Goal: Transaction & Acquisition: Book appointment/travel/reservation

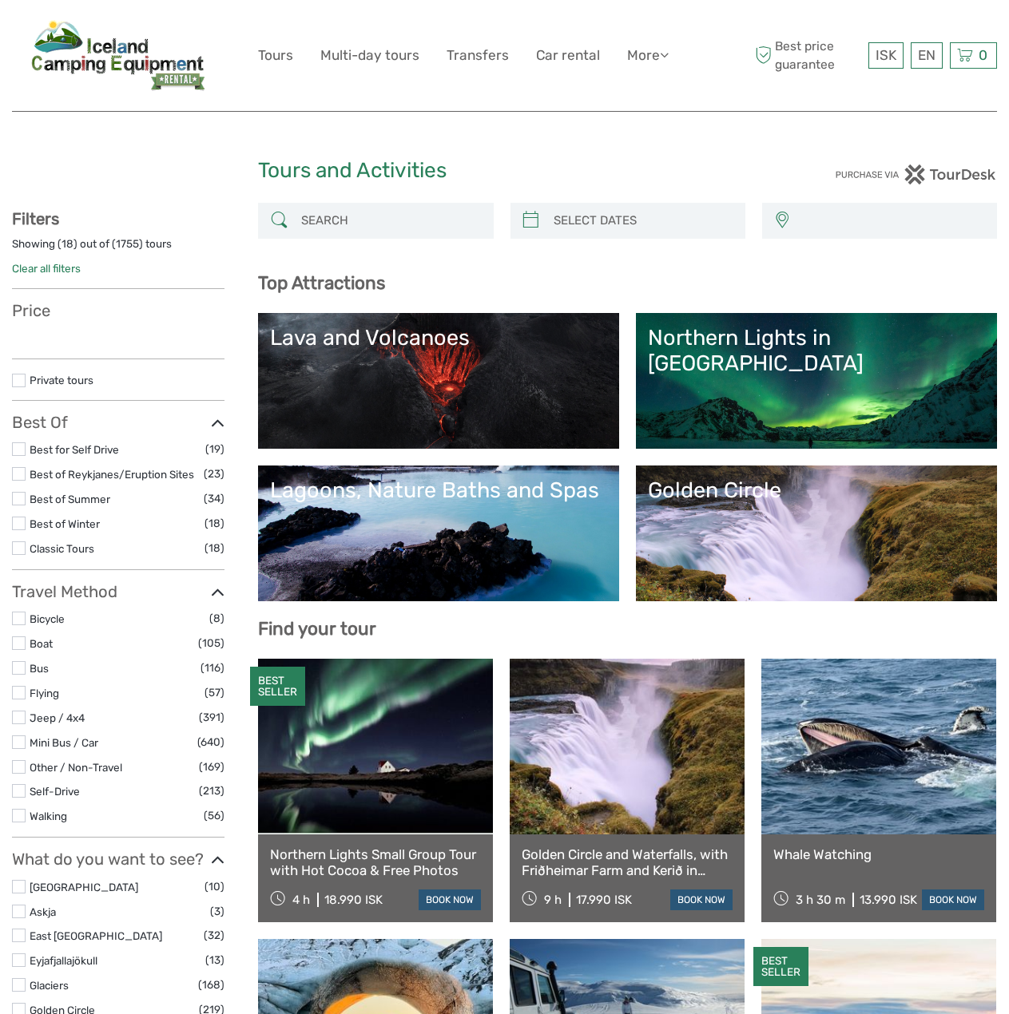
select select
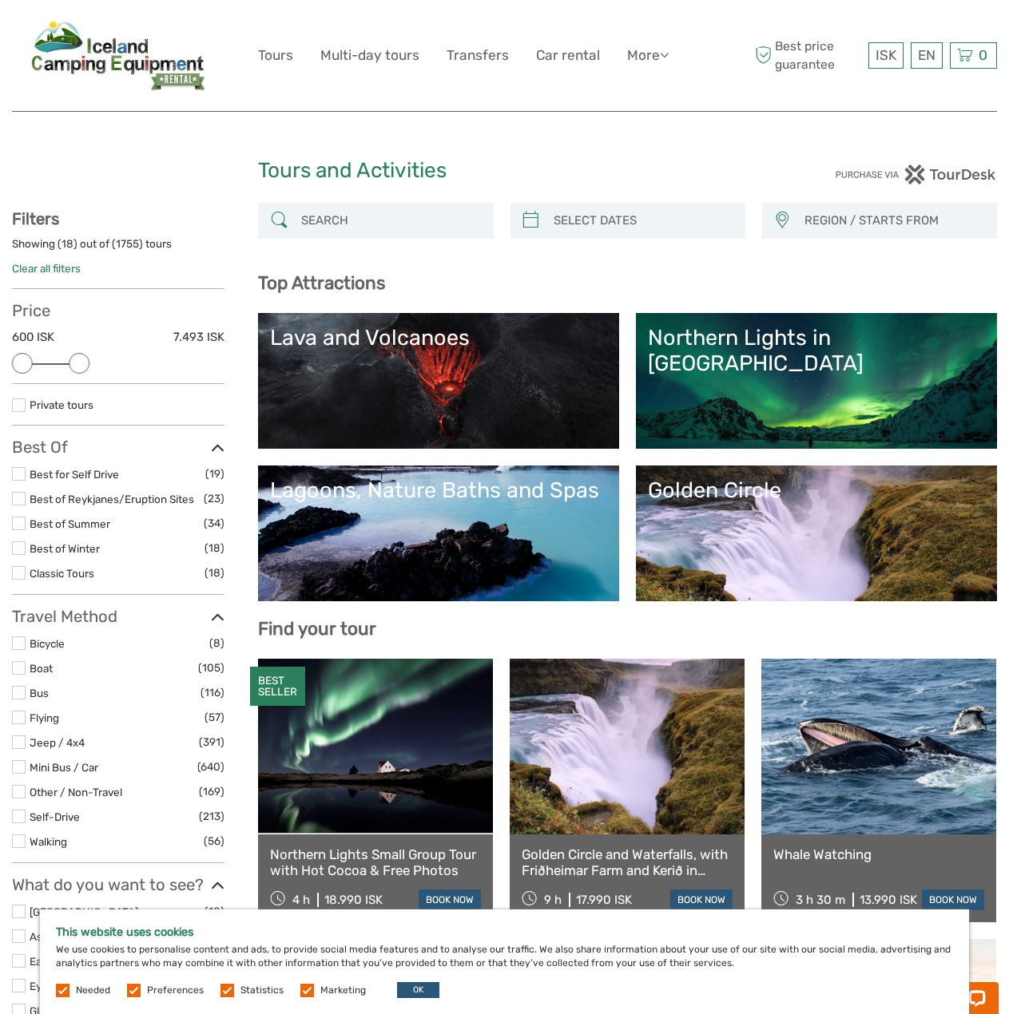
drag, startPoint x: 216, startPoint y: 362, endPoint x: 87, endPoint y: 371, distance: 129.7
click at [87, 371] on div "Price 600 ISK 7.493 ISK Clear" at bounding box center [118, 342] width 212 height 83
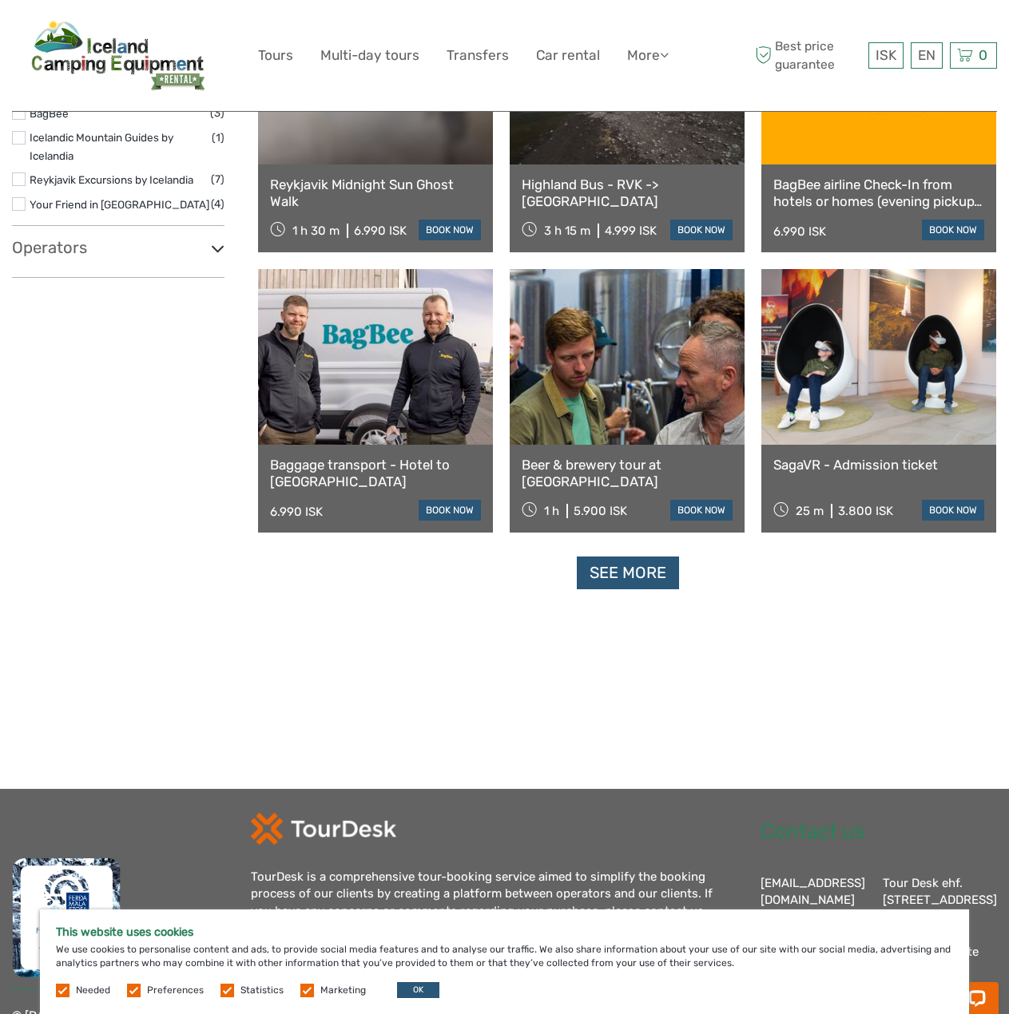
scroll to position [1449, 0]
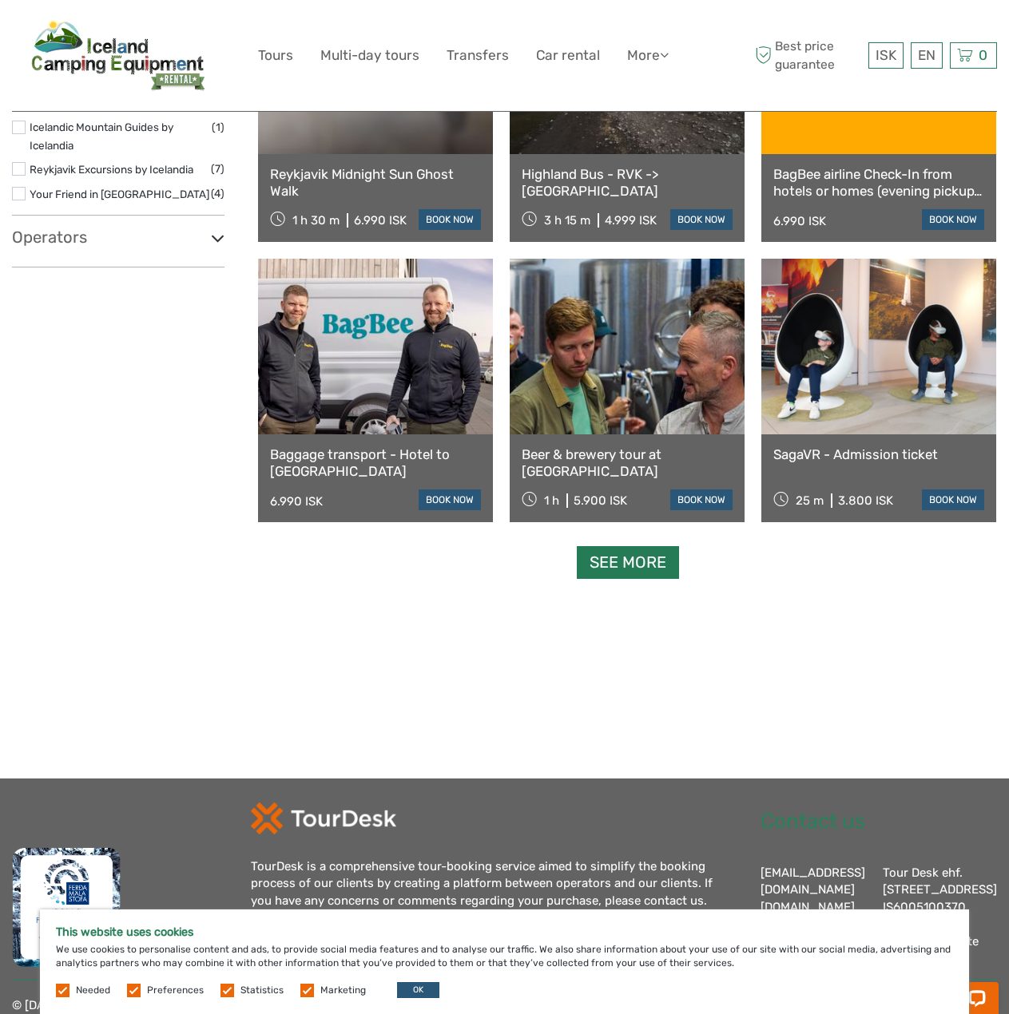
click at [628, 573] on link "See more" at bounding box center [628, 562] width 102 height 33
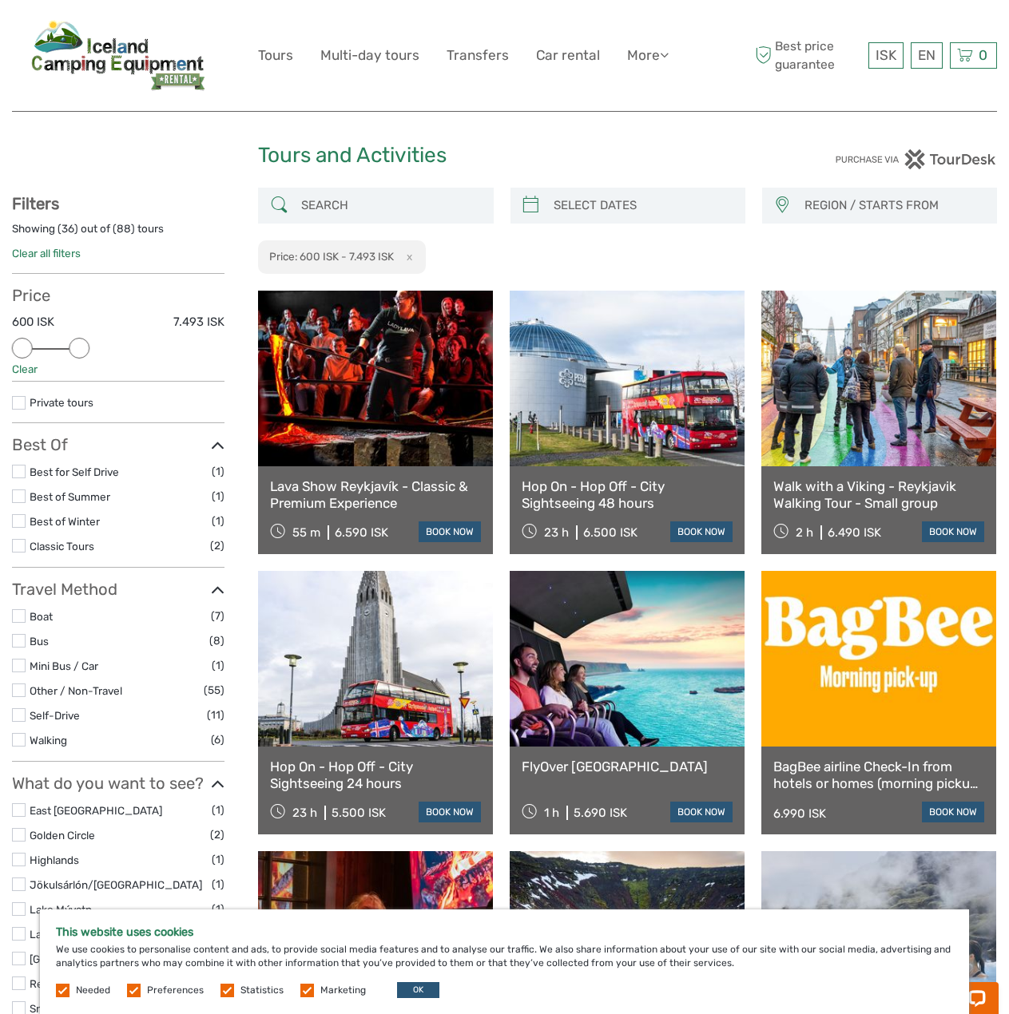
scroll to position [0, 0]
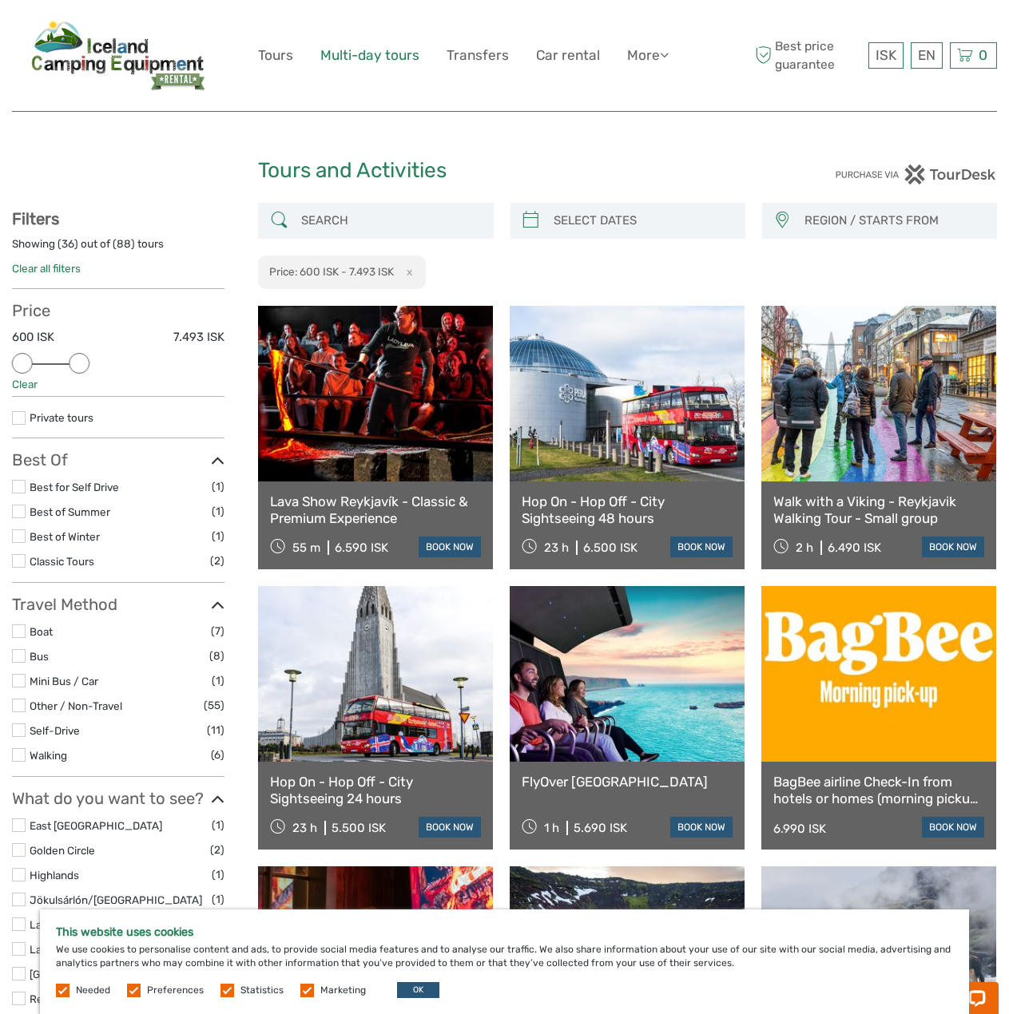
click at [384, 61] on link "Multi-day tours" at bounding box center [369, 55] width 99 height 23
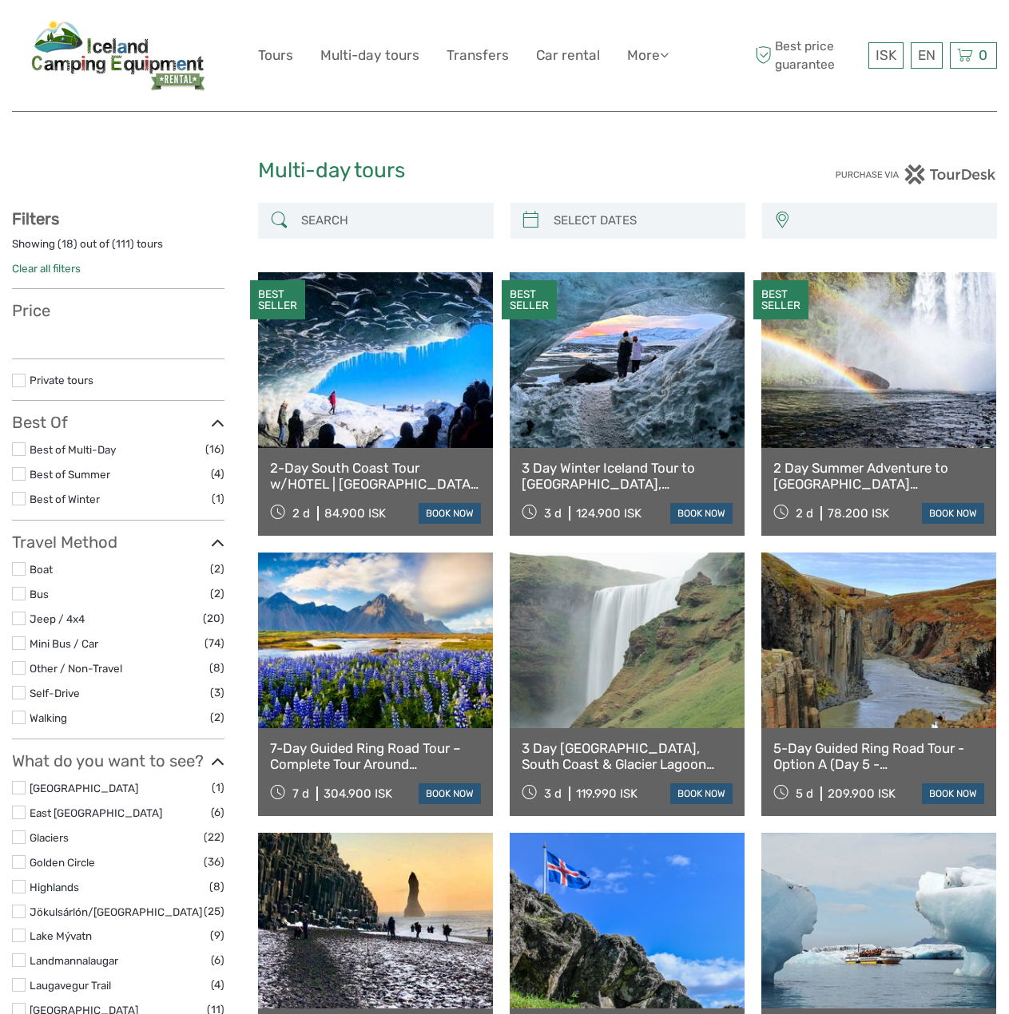
select select
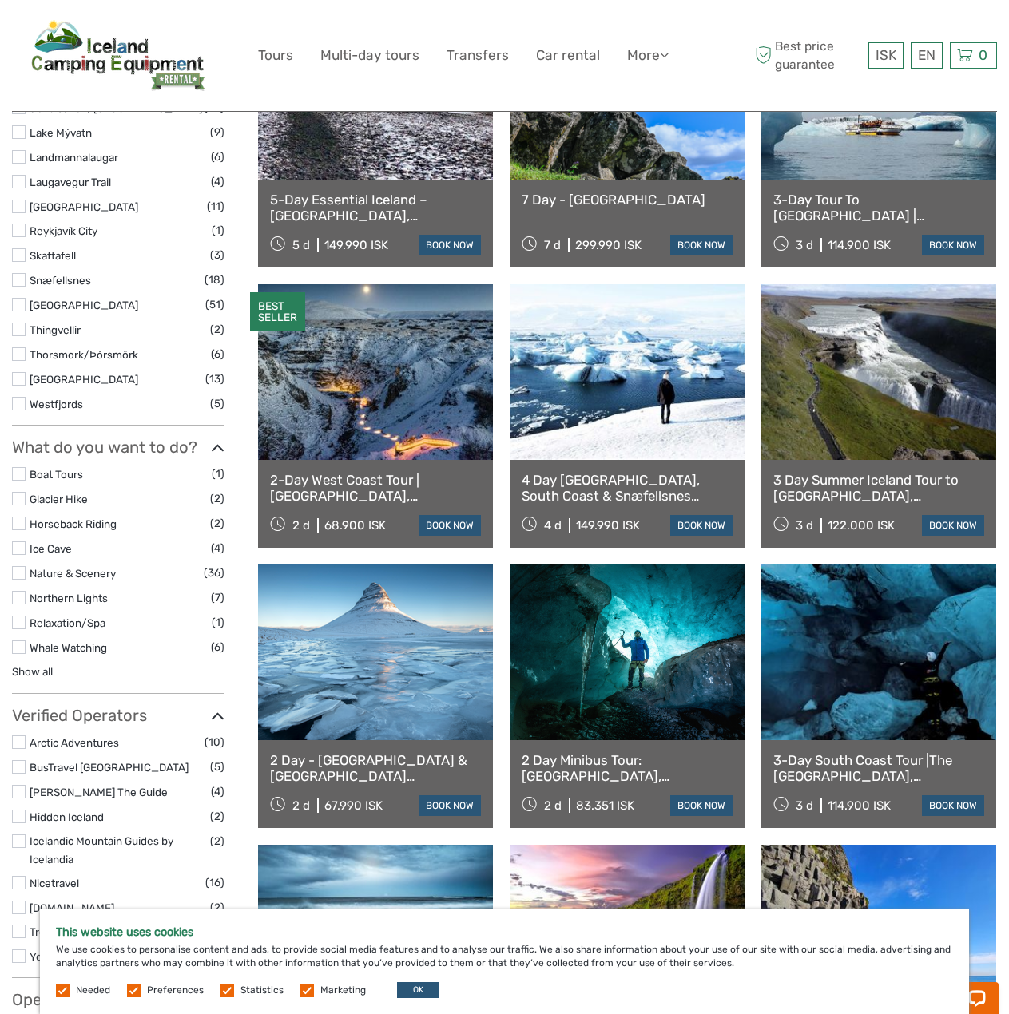
scroll to position [878, 0]
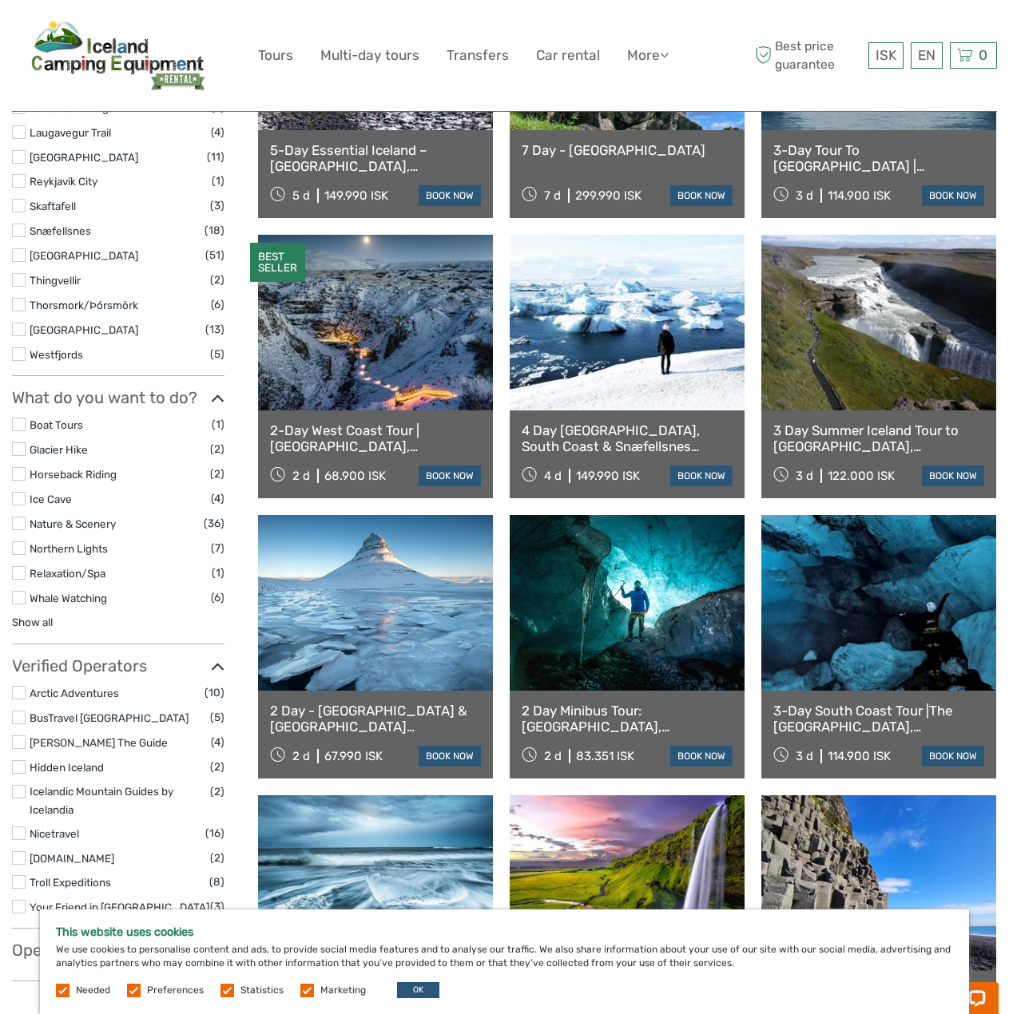
click at [17, 499] on label at bounding box center [19, 499] width 14 height 14
click at [0, 0] on input "checkbox" at bounding box center [0, 0] width 0 height 0
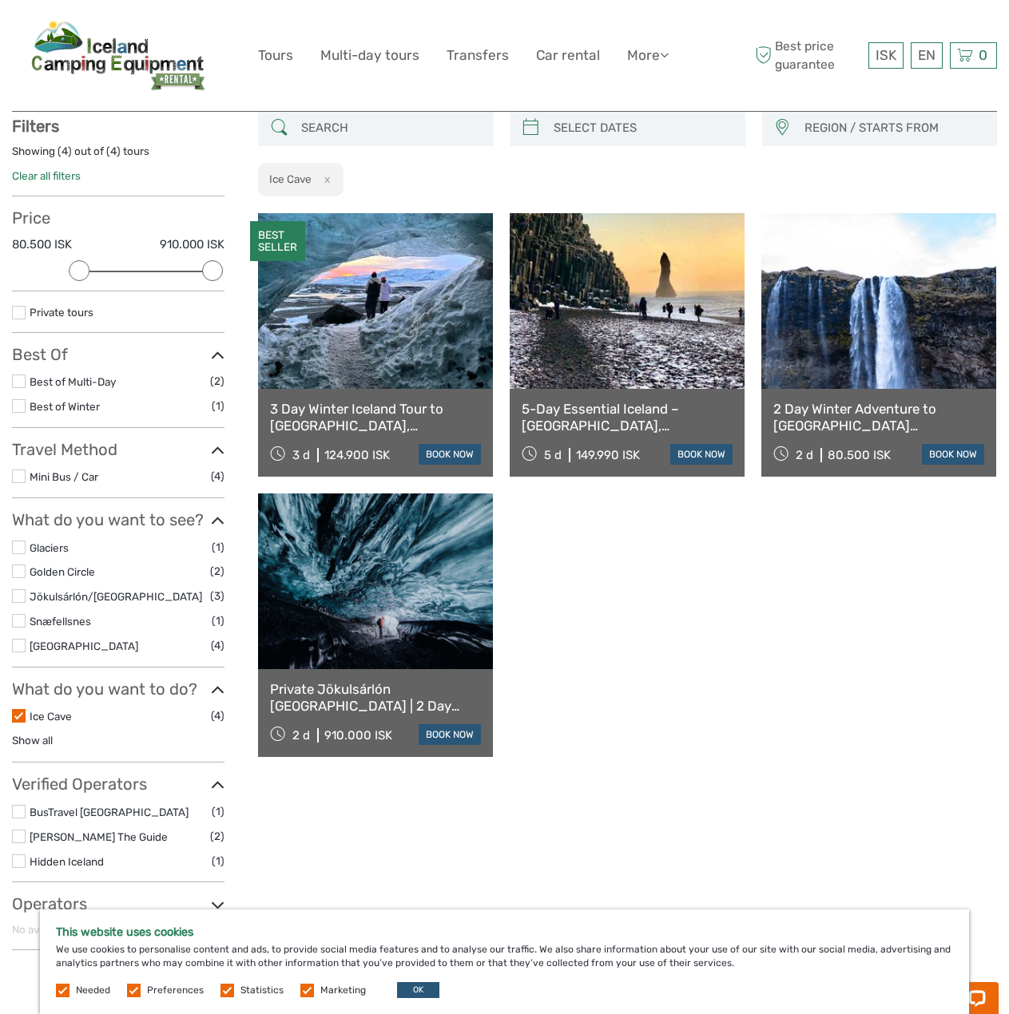
scroll to position [91, 0]
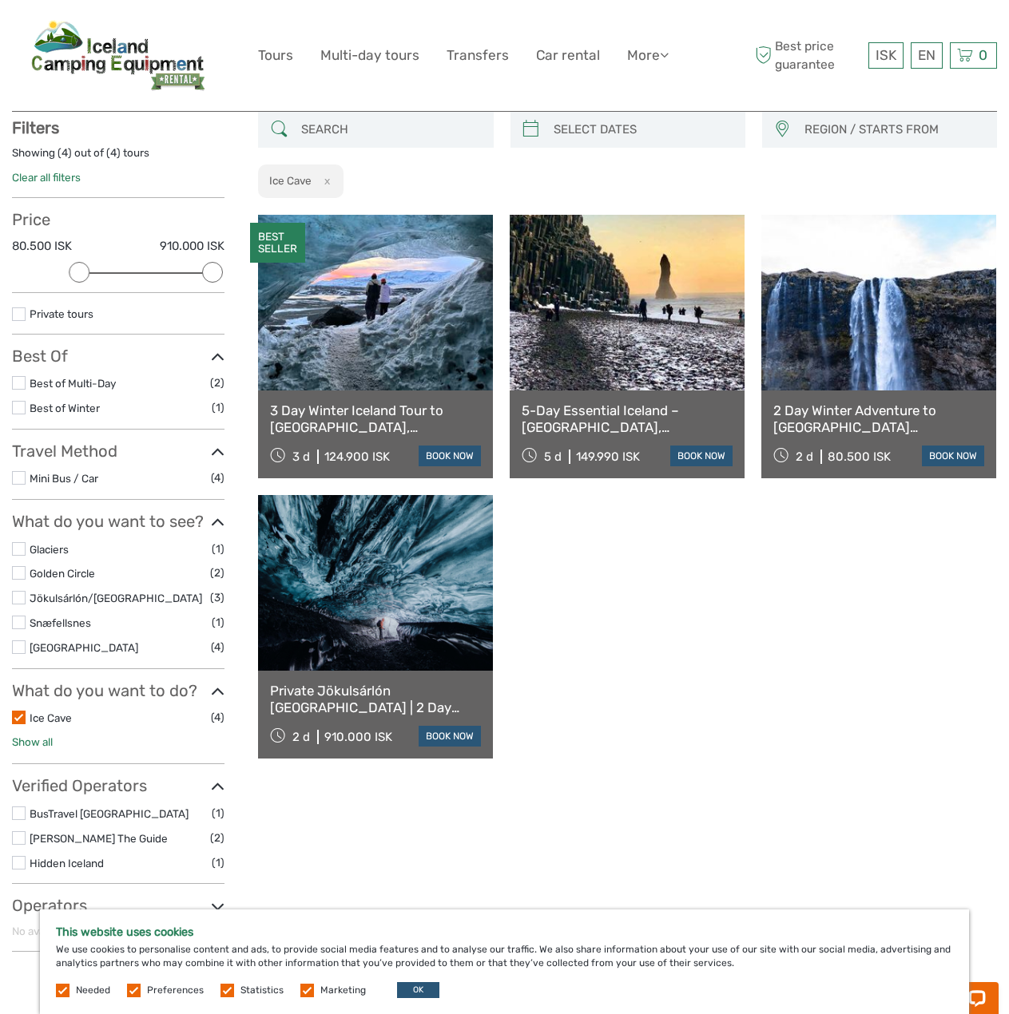
click at [38, 740] on link "Show all" at bounding box center [32, 742] width 41 height 13
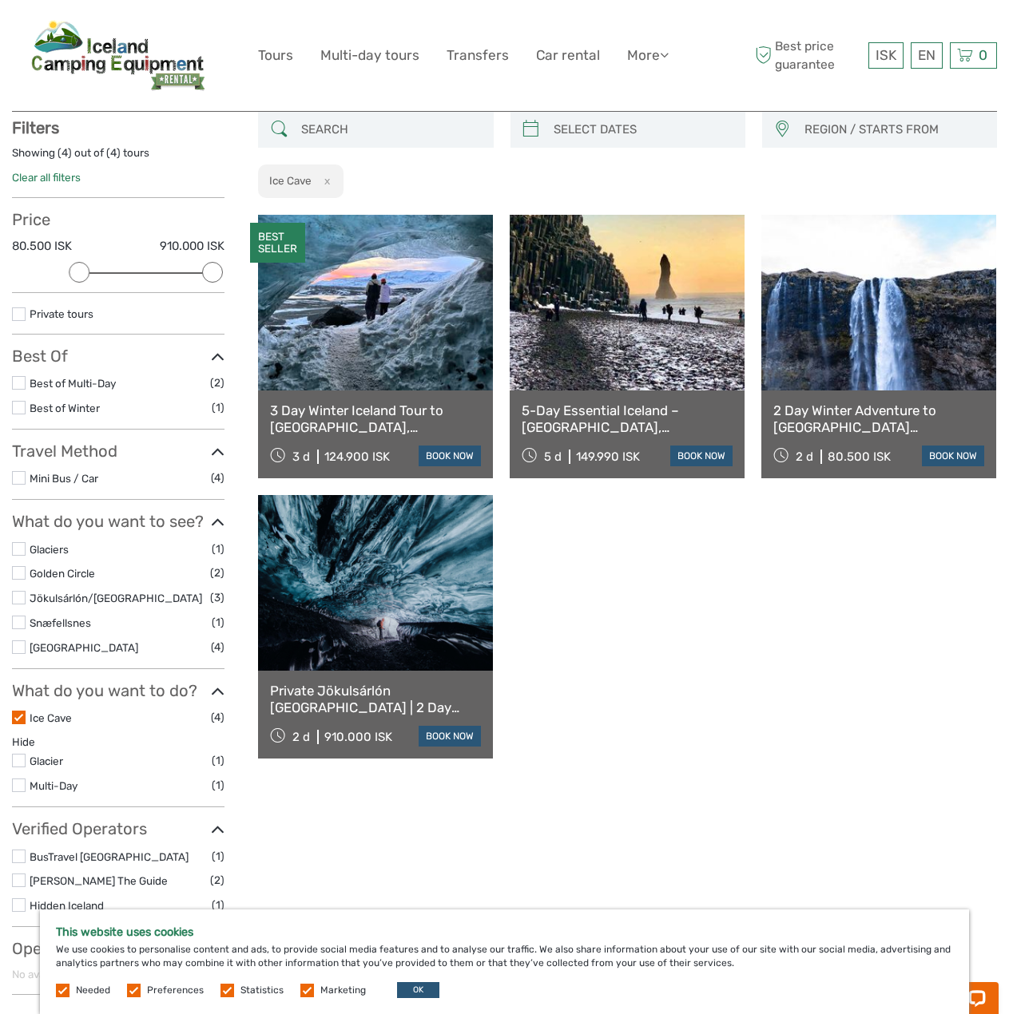
click at [23, 716] on label at bounding box center [19, 718] width 14 height 14
click at [0, 0] on input "checkbox" at bounding box center [0, 0] width 0 height 0
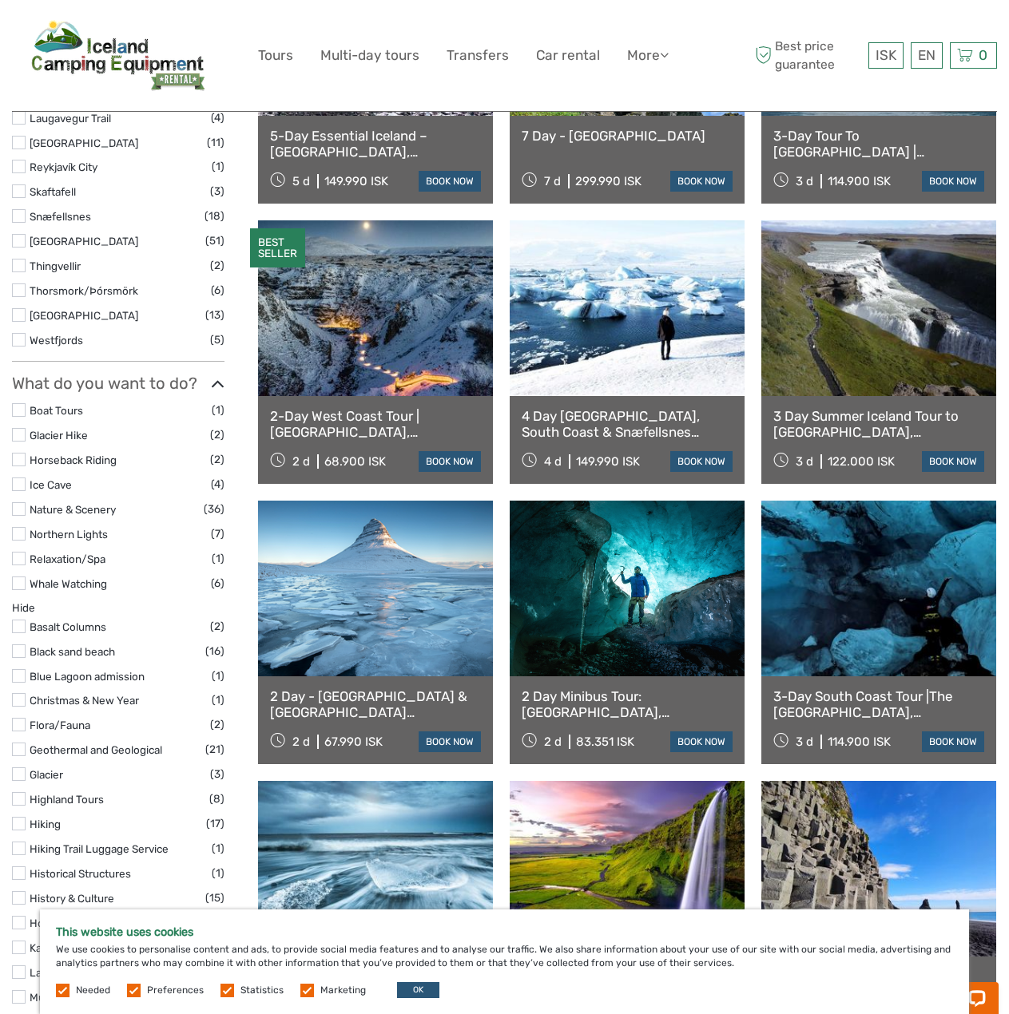
scroll to position [890, 0]
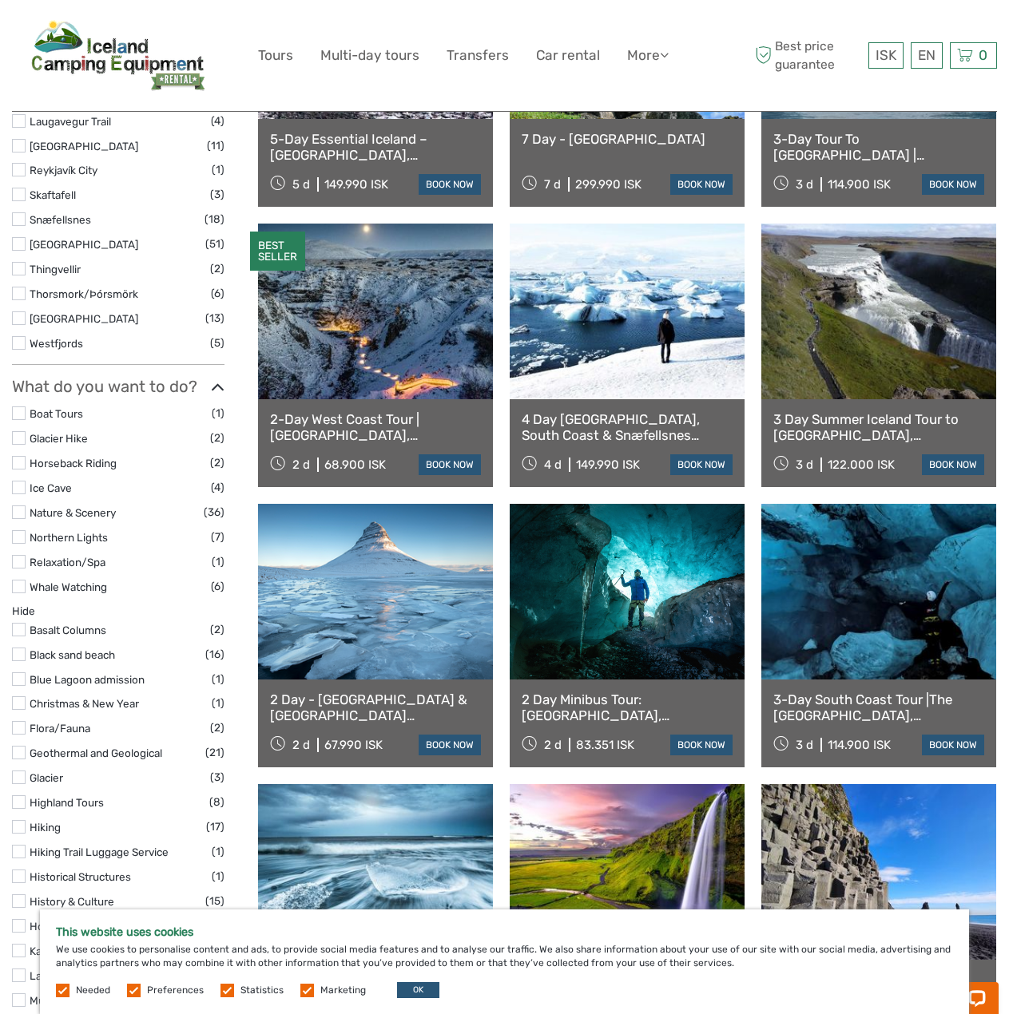
click at [22, 589] on label at bounding box center [19, 587] width 14 height 14
click at [0, 0] on input "checkbox" at bounding box center [0, 0] width 0 height 0
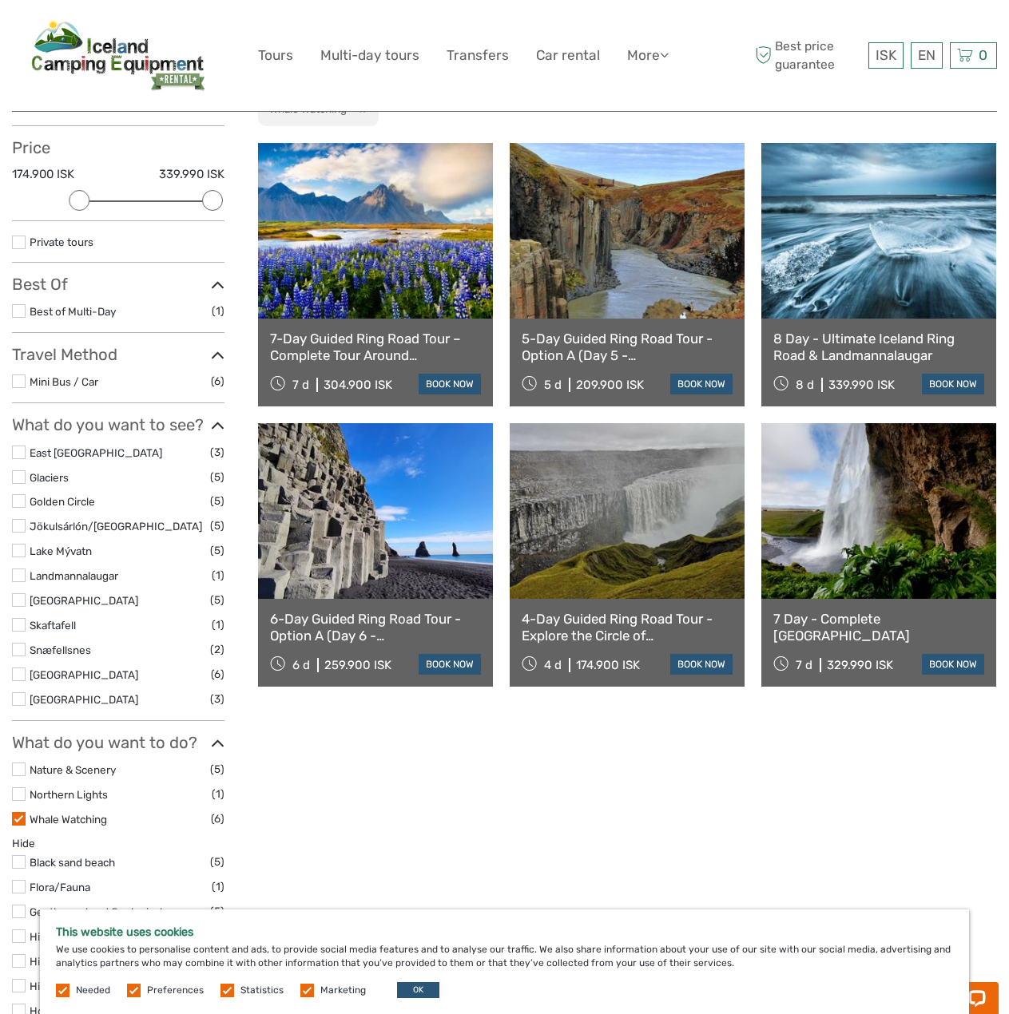
scroll to position [171, 0]
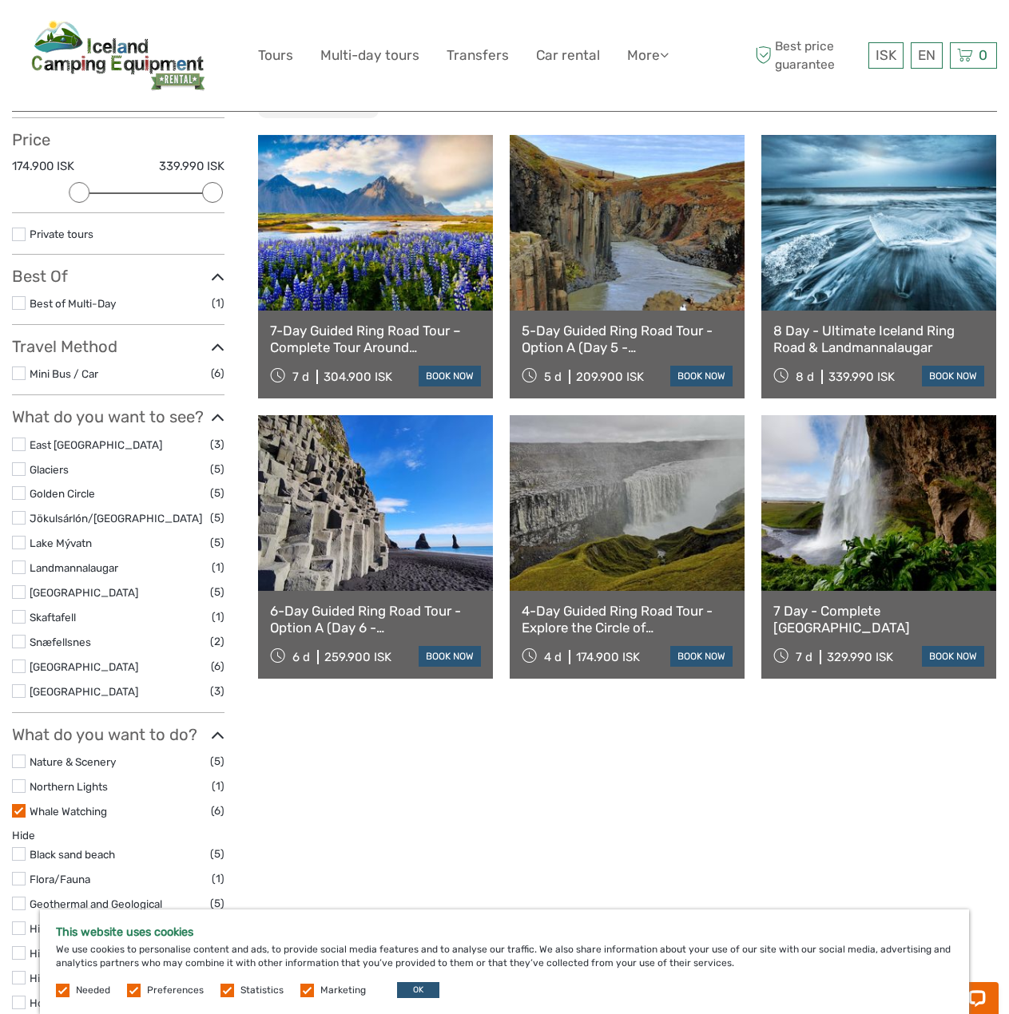
click at [21, 816] on label at bounding box center [19, 811] width 14 height 14
click at [0, 0] on input "checkbox" at bounding box center [0, 0] width 0 height 0
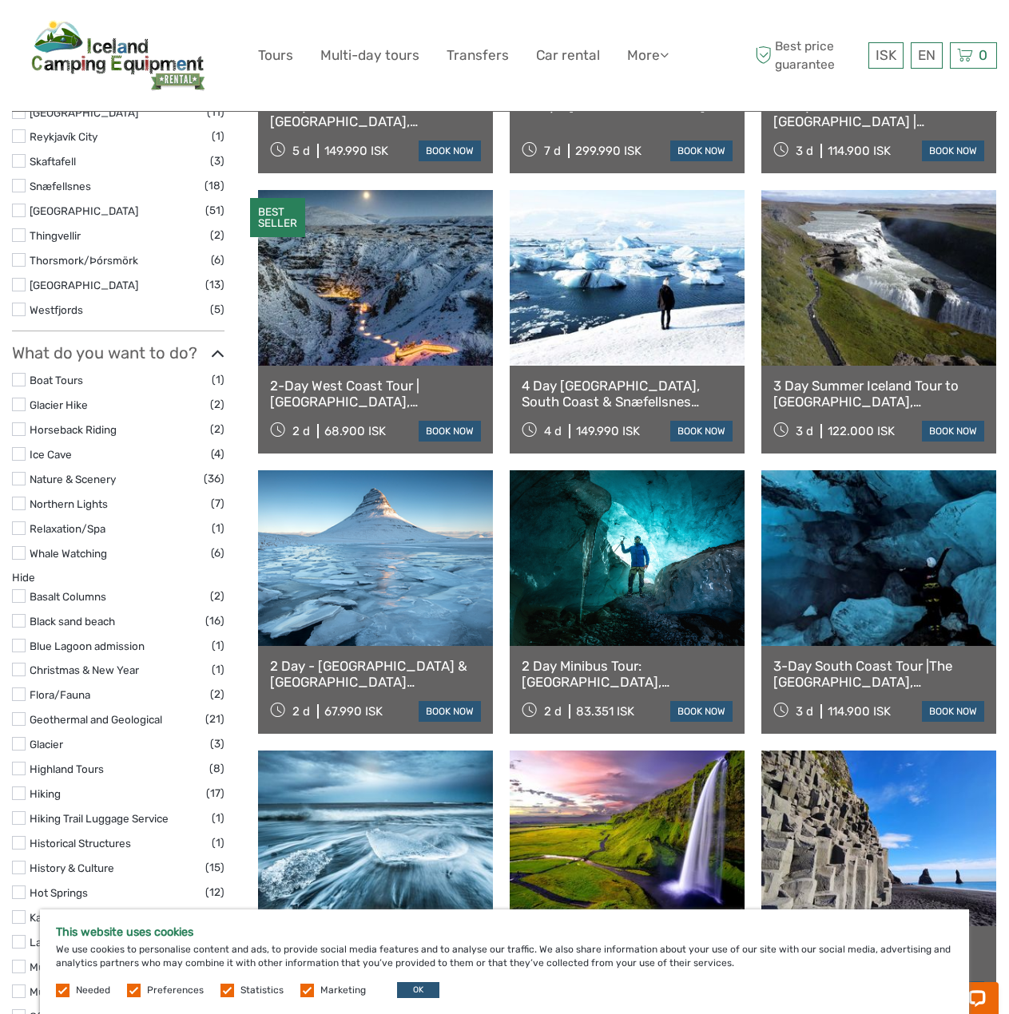
scroll to position [959, 0]
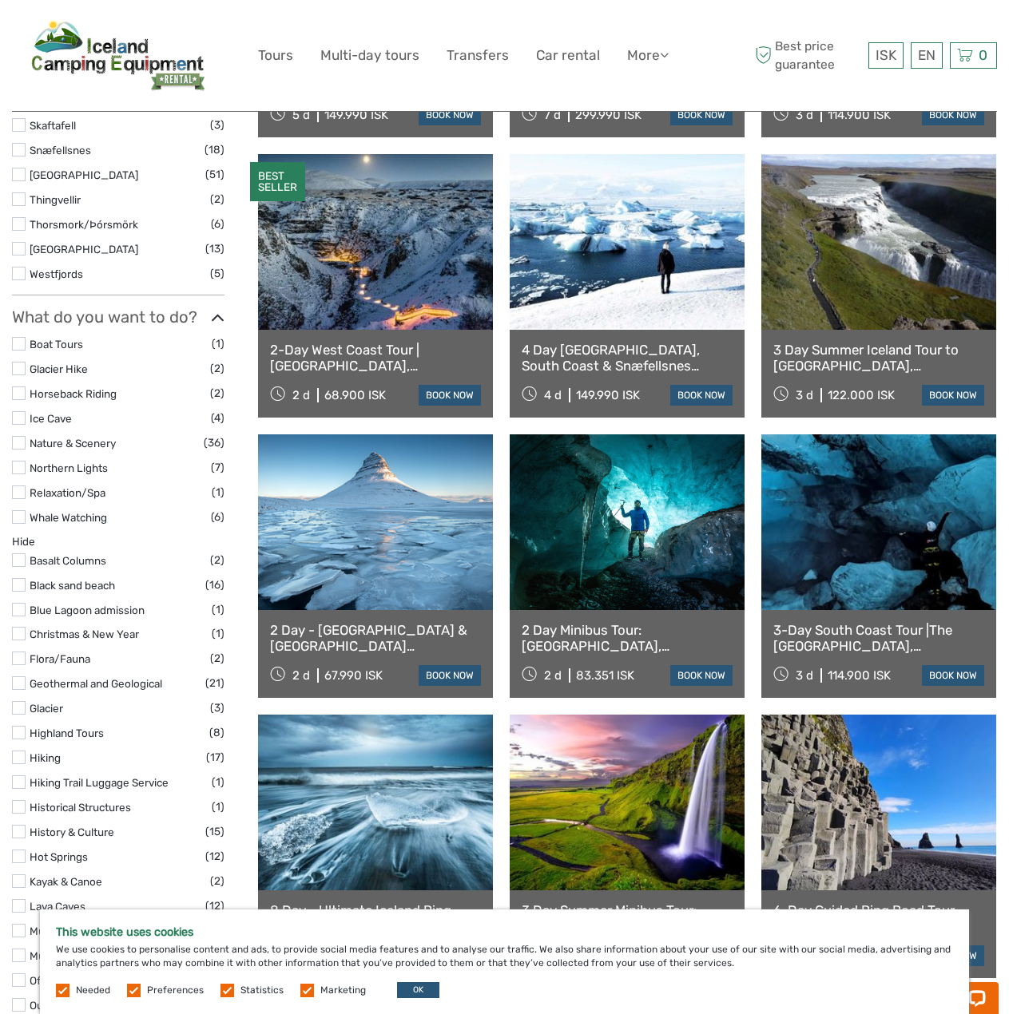
click at [18, 342] on label at bounding box center [19, 344] width 14 height 14
click at [0, 0] on input "checkbox" at bounding box center [0, 0] width 0 height 0
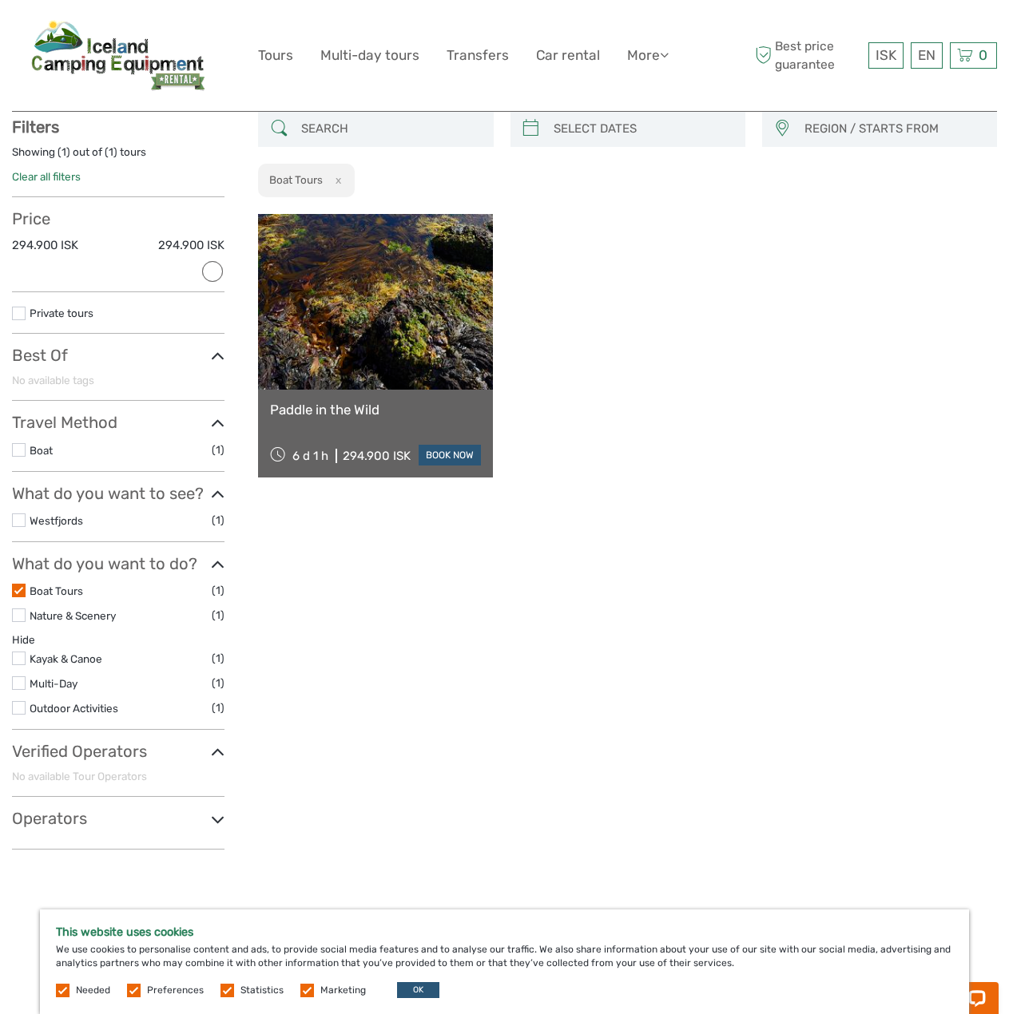
scroll to position [91, 0]
click at [12, 598] on label at bounding box center [19, 592] width 14 height 14
click at [0, 0] on input "checkbox" at bounding box center [0, 0] width 0 height 0
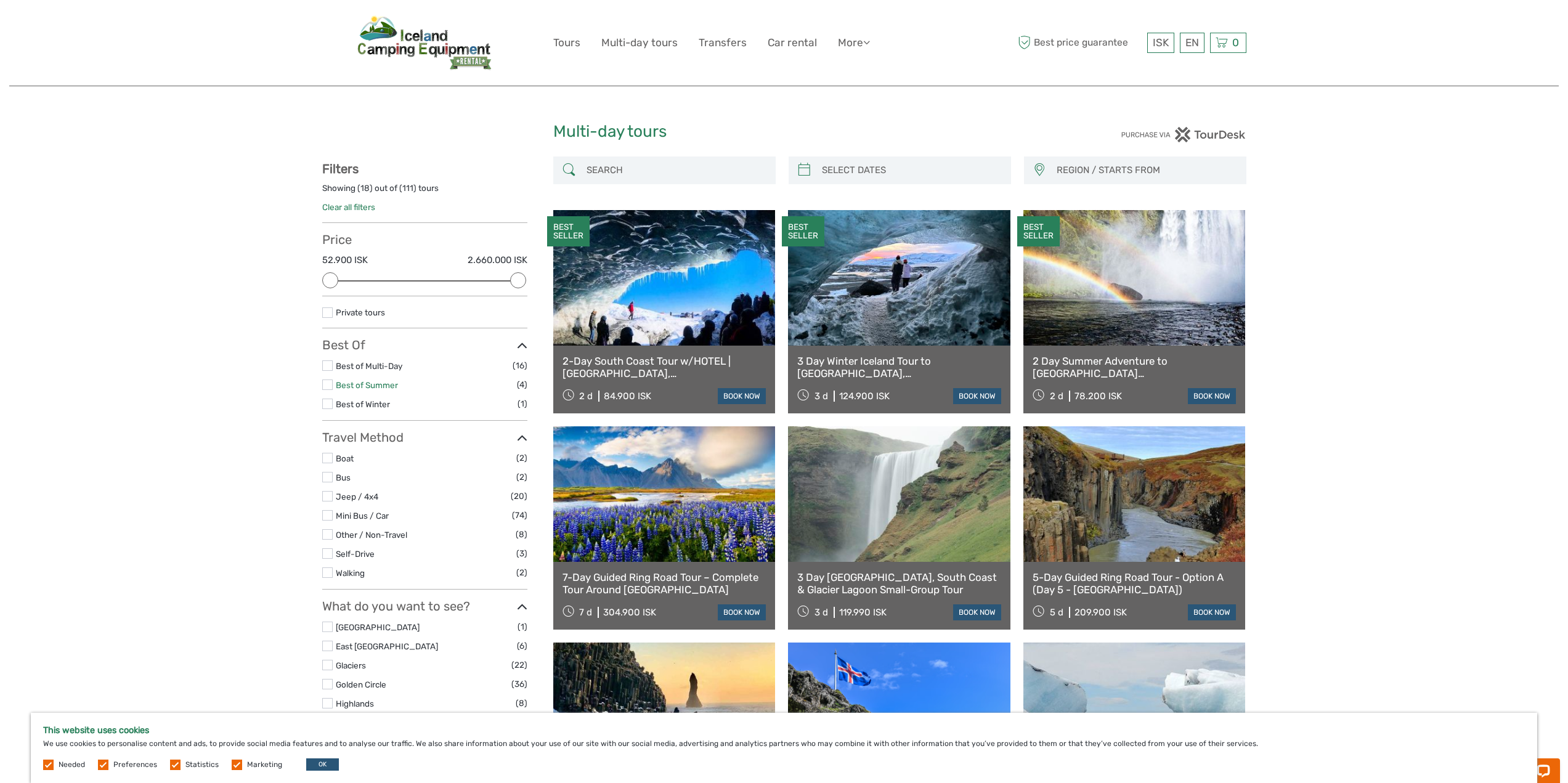
click at [357, 383] on link "Best of Summer" at bounding box center [367, 385] width 63 height 10
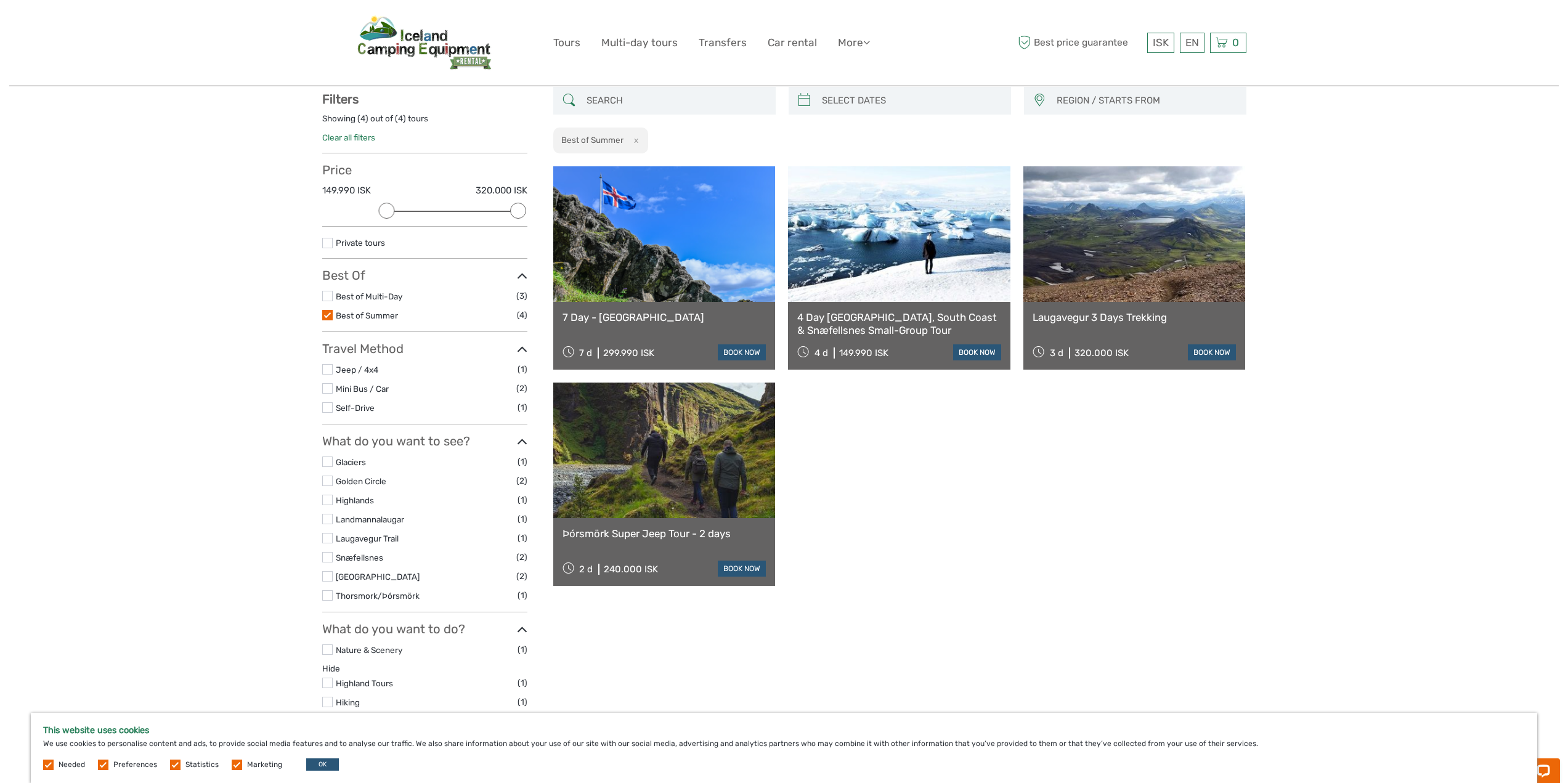
scroll to position [70, 0]
click at [778, 321] on link "4 Day Golden Circle, South Coast & Snæfellsnes Small-Group Tour" at bounding box center [899, 322] width 204 height 25
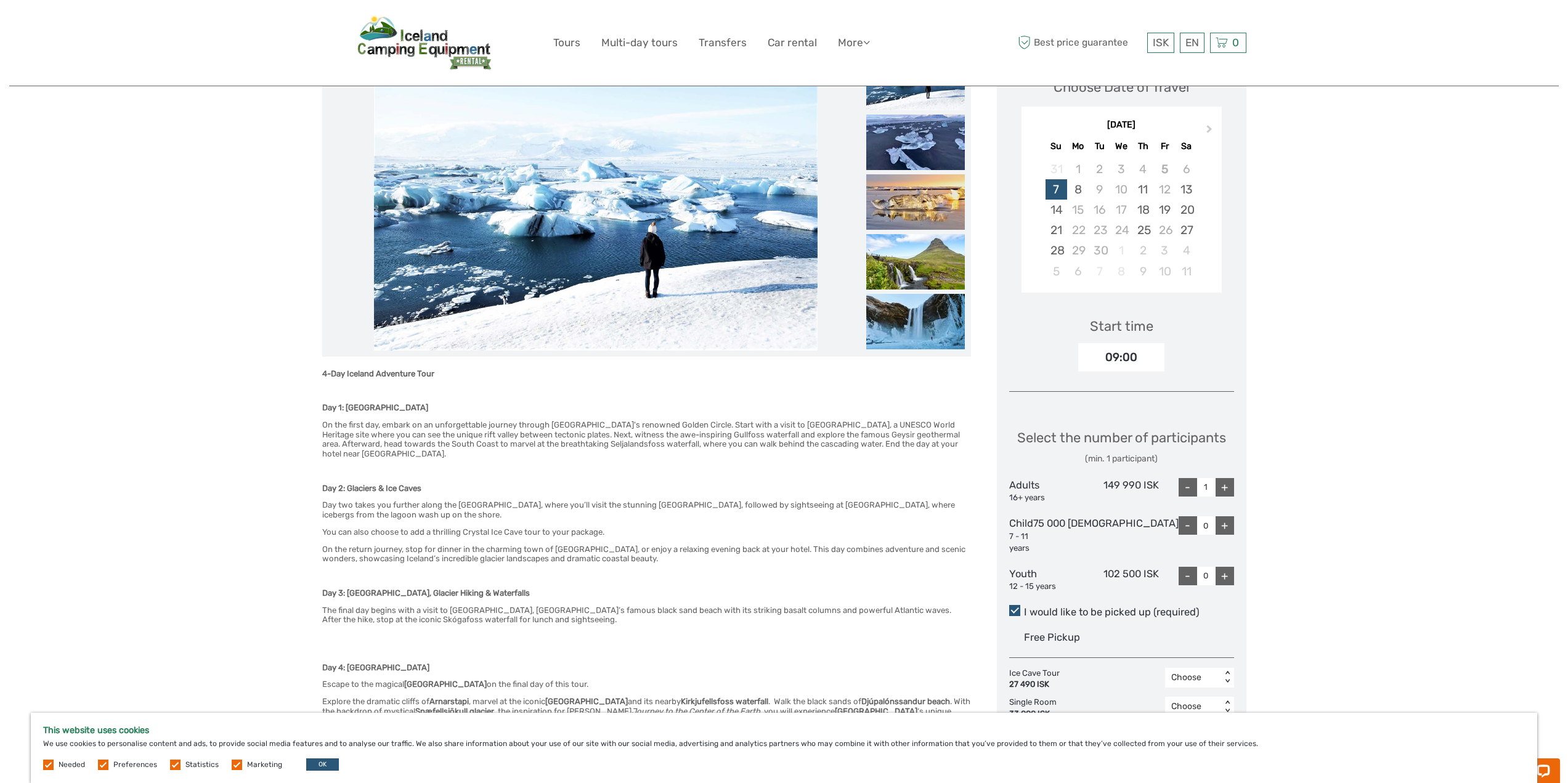
scroll to position [308, 0]
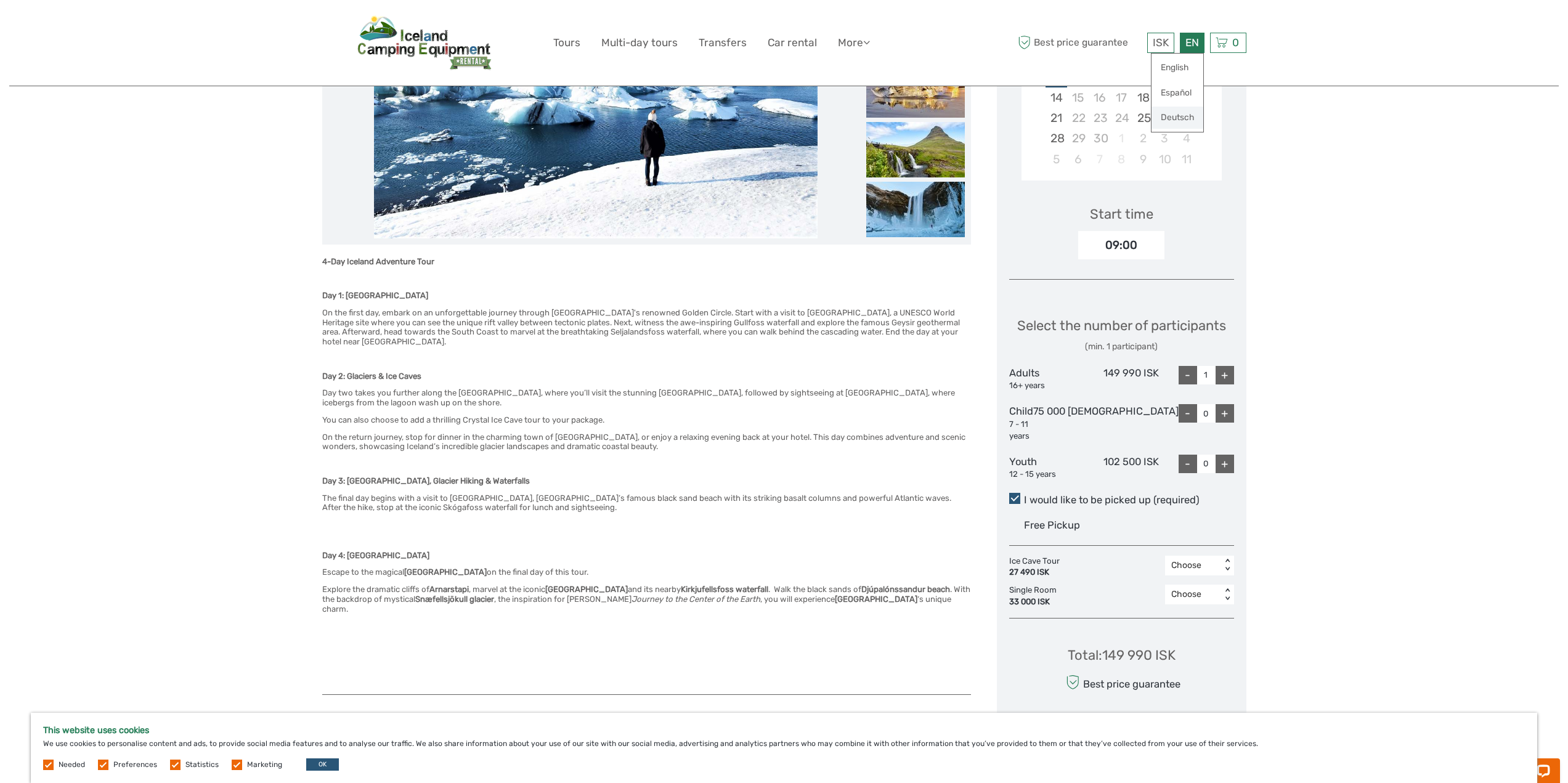
click at [1174, 117] on link "Deutsch" at bounding box center [1178, 117] width 52 height 22
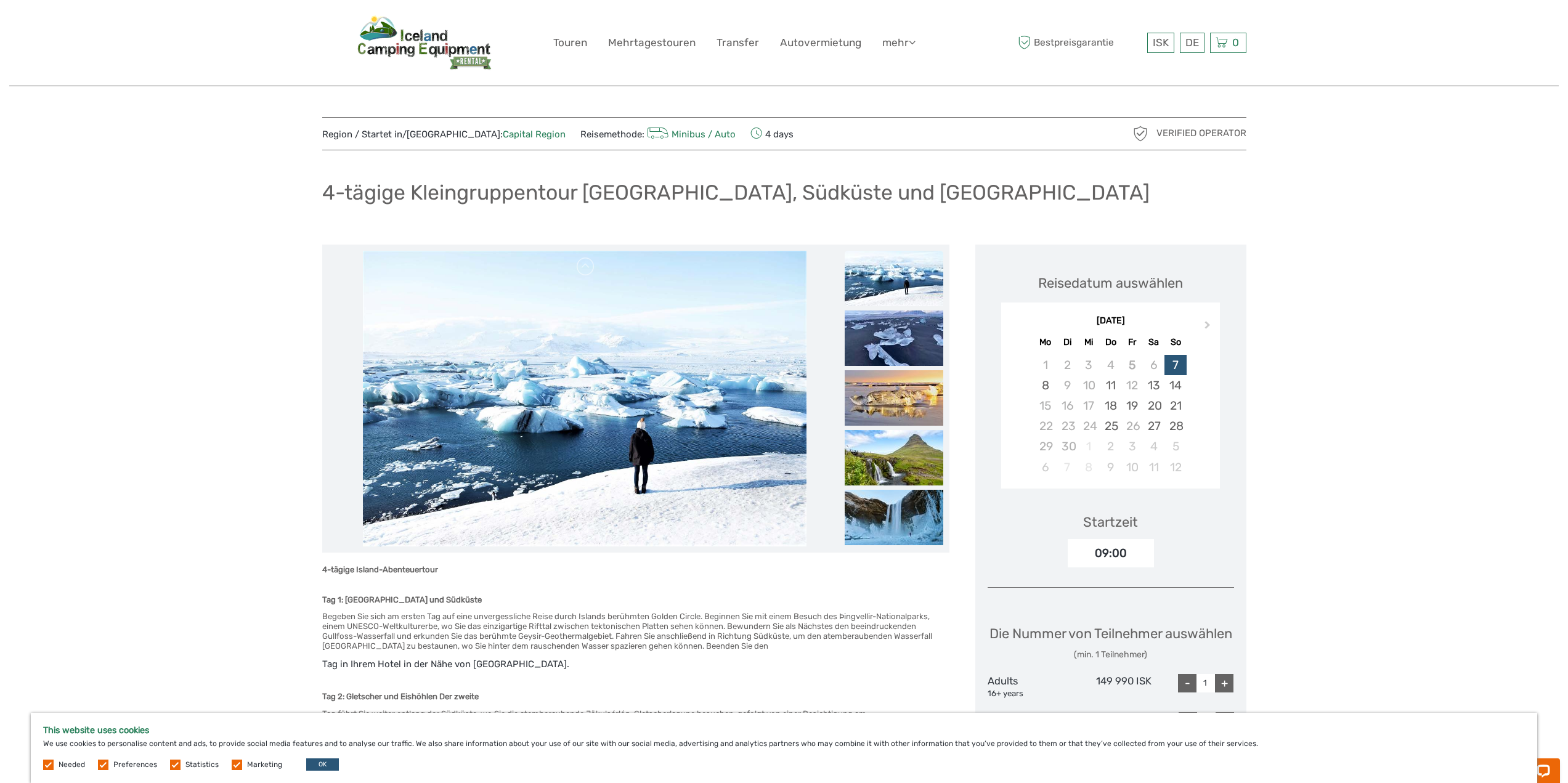
click at [1491, 49] on header "ISK ISK € $ £ DE English Español Deutsch Touren Mehrtagestouren Transfer Autove…" at bounding box center [784, 43] width 1549 height 86
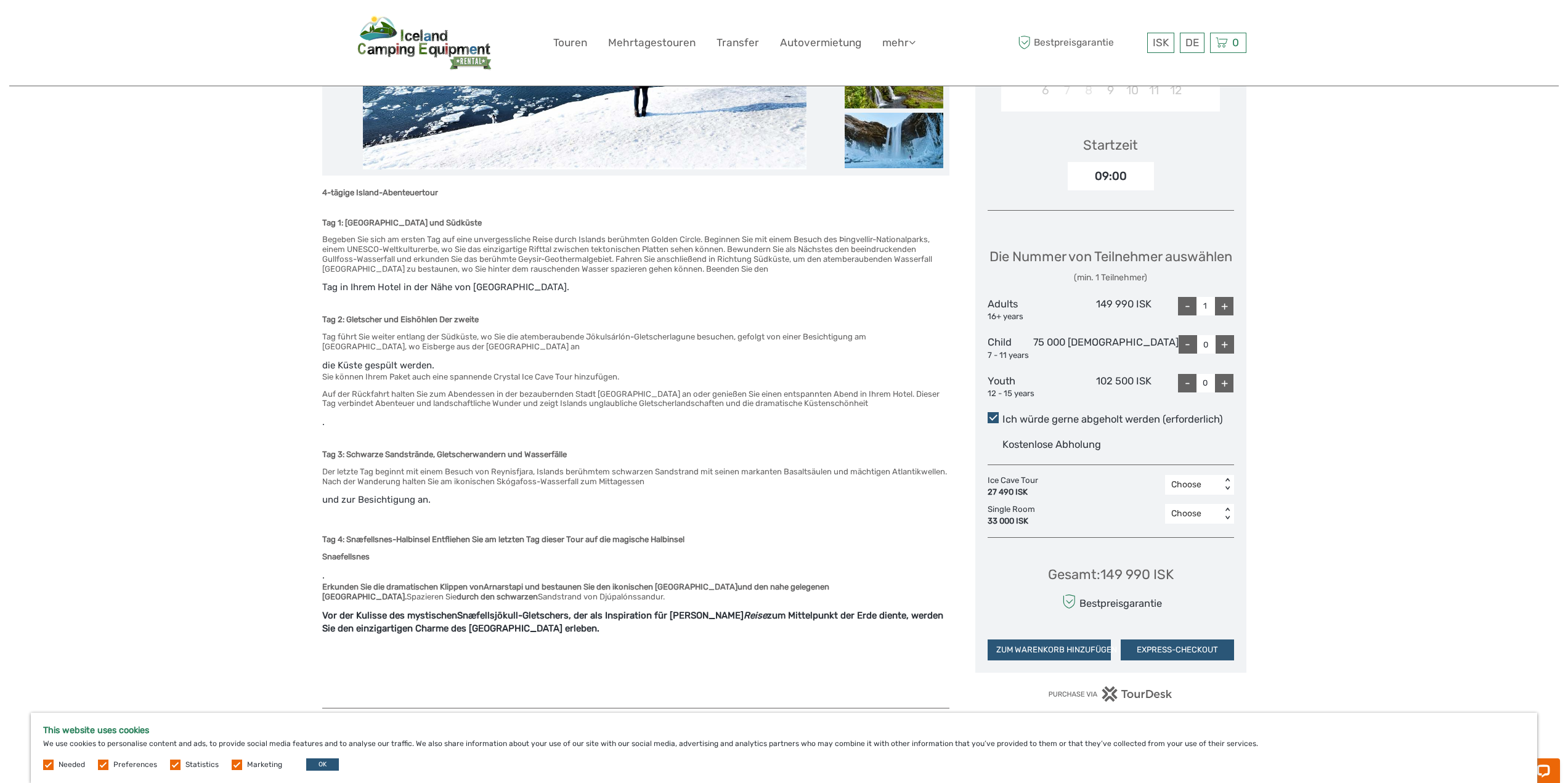
scroll to position [370, 0]
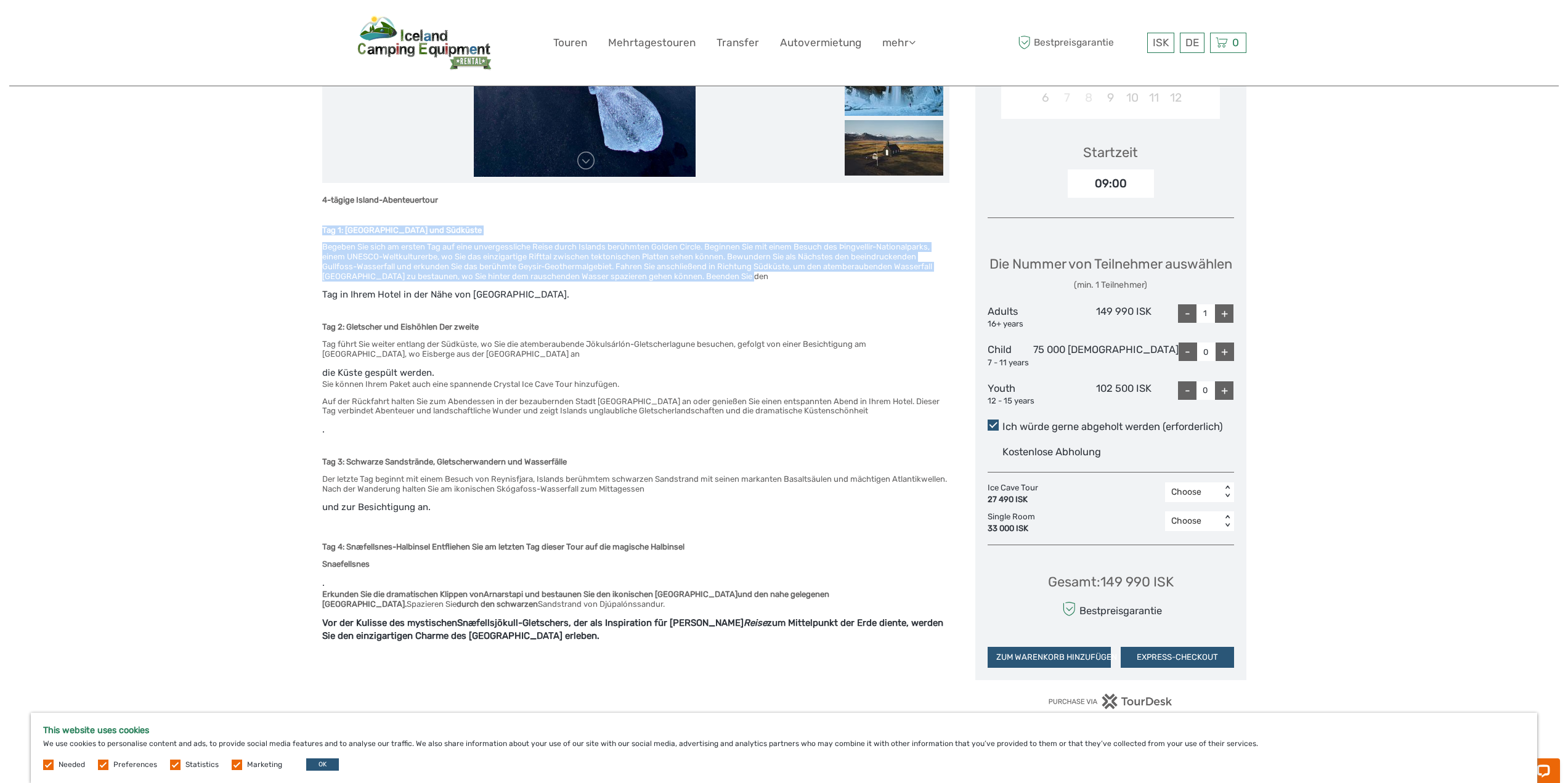
drag, startPoint x: 318, startPoint y: 228, endPoint x: 747, endPoint y: 275, distance: 431.6
click at [747, 275] on div "Region / Startet in/von: Capital Region Reisemethode: Minibus / Auto 4 days Ver…" at bounding box center [784, 553] width 1549 height 1846
copy div "Tag 1: Goldener Kreis und Südküste Begeben Sie sich am ersten Tag auf eine unve…"
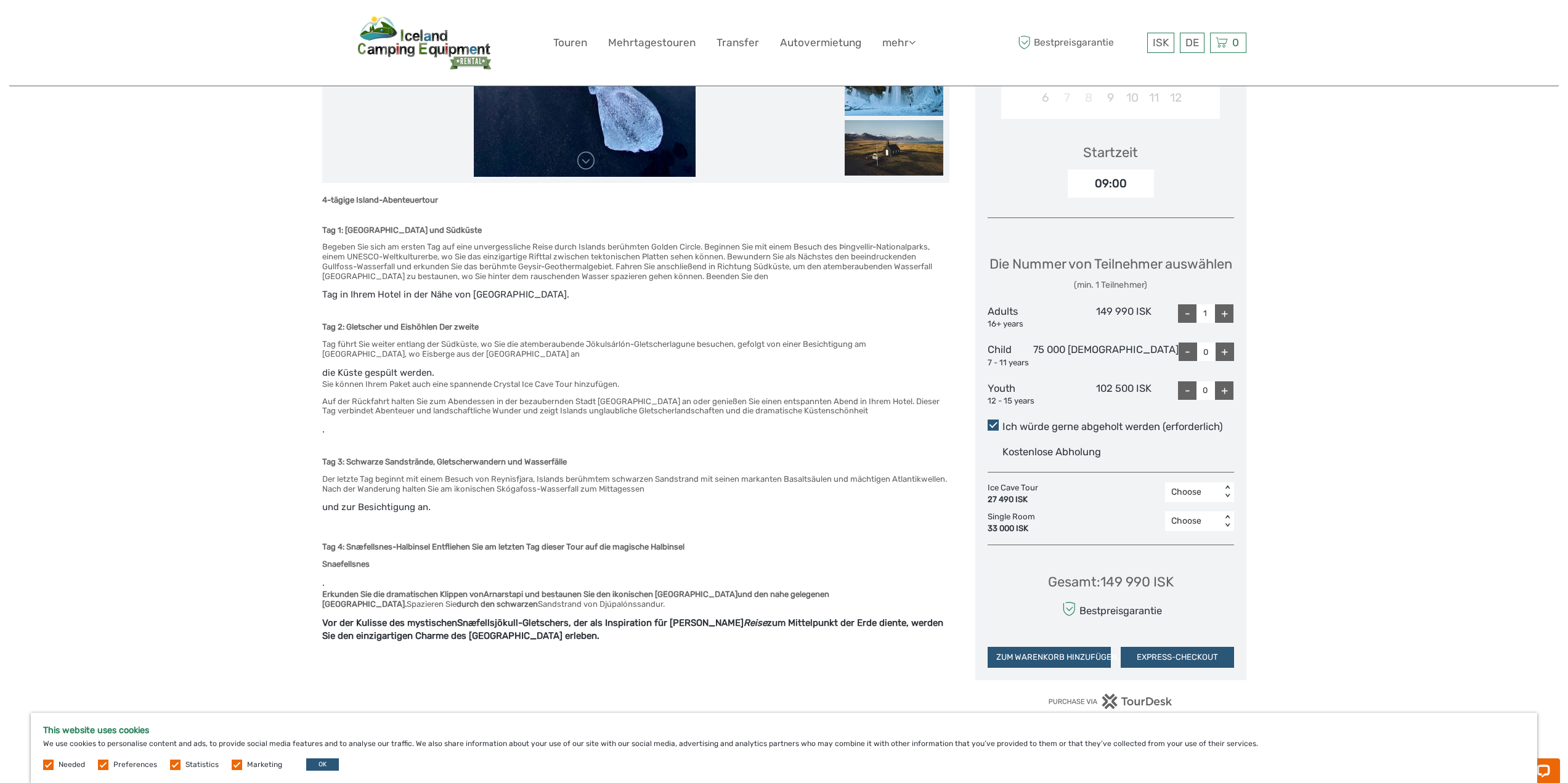
click at [806, 289] on div "4-tägige Island-Abenteuertour Tag 1: Goldener Kreis und Südküste Begeben Sie si…" at bounding box center [636, 449] width 627 height 508
drag, startPoint x: 325, startPoint y: 289, endPoint x: 491, endPoint y: 286, distance: 166.0
click at [491, 286] on div "4-tägige Island-Abenteuertour Tag 1: Goldener Kreis und Südküste Begeben Sie si…" at bounding box center [636, 449] width 627 height 508
click at [491, 295] on div "4-tägige Island-Abenteuertour Tag 1: Goldener Kreis und Südküste Begeben Sie si…" at bounding box center [636, 449] width 627 height 508
drag, startPoint x: 319, startPoint y: 295, endPoint x: 488, endPoint y: 293, distance: 169.0
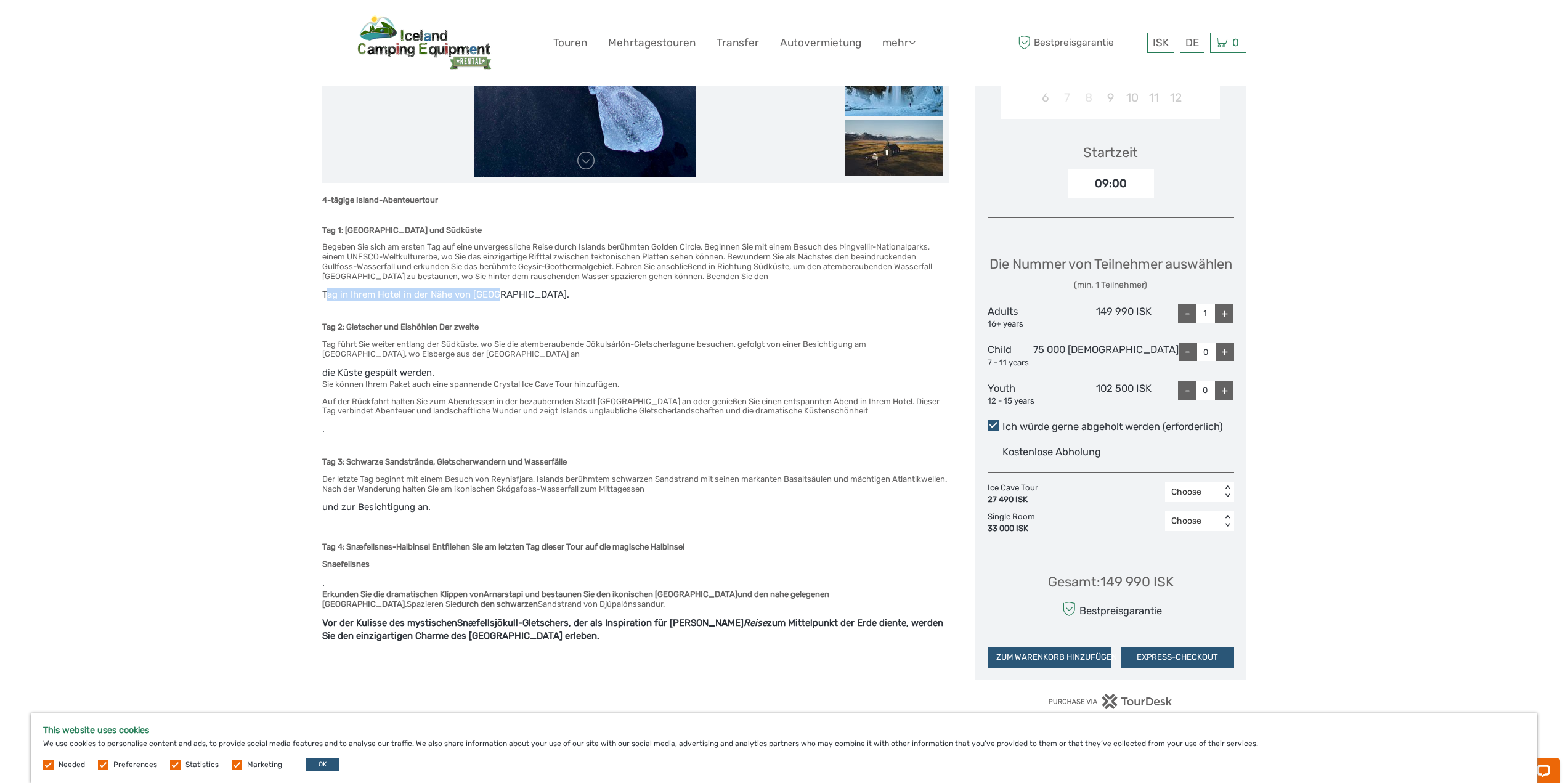
click at [488, 293] on div "Region / Startet in/von: Capital Region Reisemethode: Minibus / Auto 4 days Ver…" at bounding box center [784, 553] width 1549 height 1846
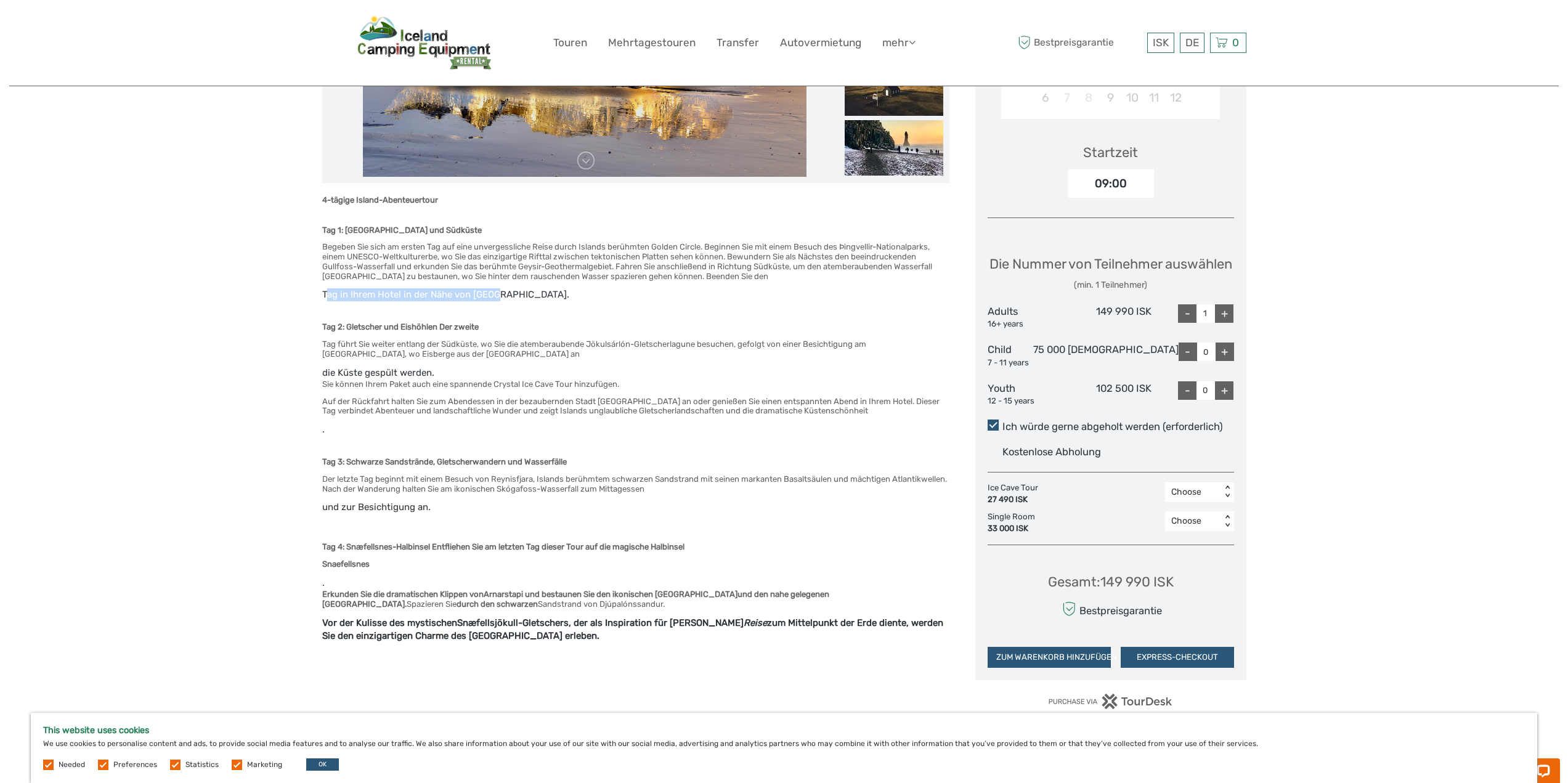
copy div "Tag in Ihrem Hotel in der Nähe von Vík."
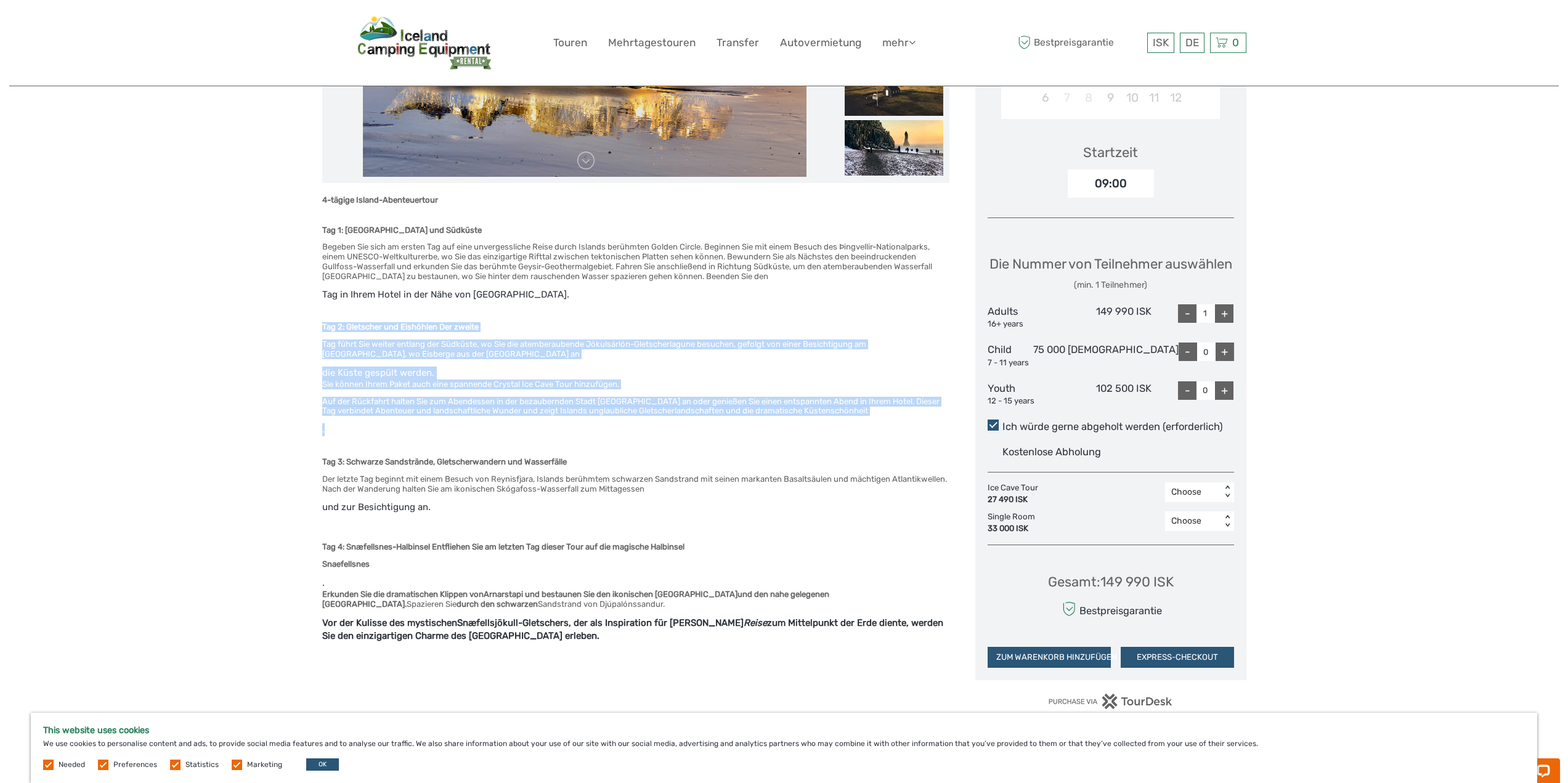
drag, startPoint x: 325, startPoint y: 326, endPoint x: 827, endPoint y: 417, distance: 510.2
click at [827, 417] on div "4-tägige Island-Abenteuertour Tag 1: Goldener Kreis und Südküste Begeben Sie si…" at bounding box center [636, 449] width 627 height 508
copy div "Tag 2: Gletscher und Eishöhlen Der zweite Tag führt Sie weiter entlang der Südk…"
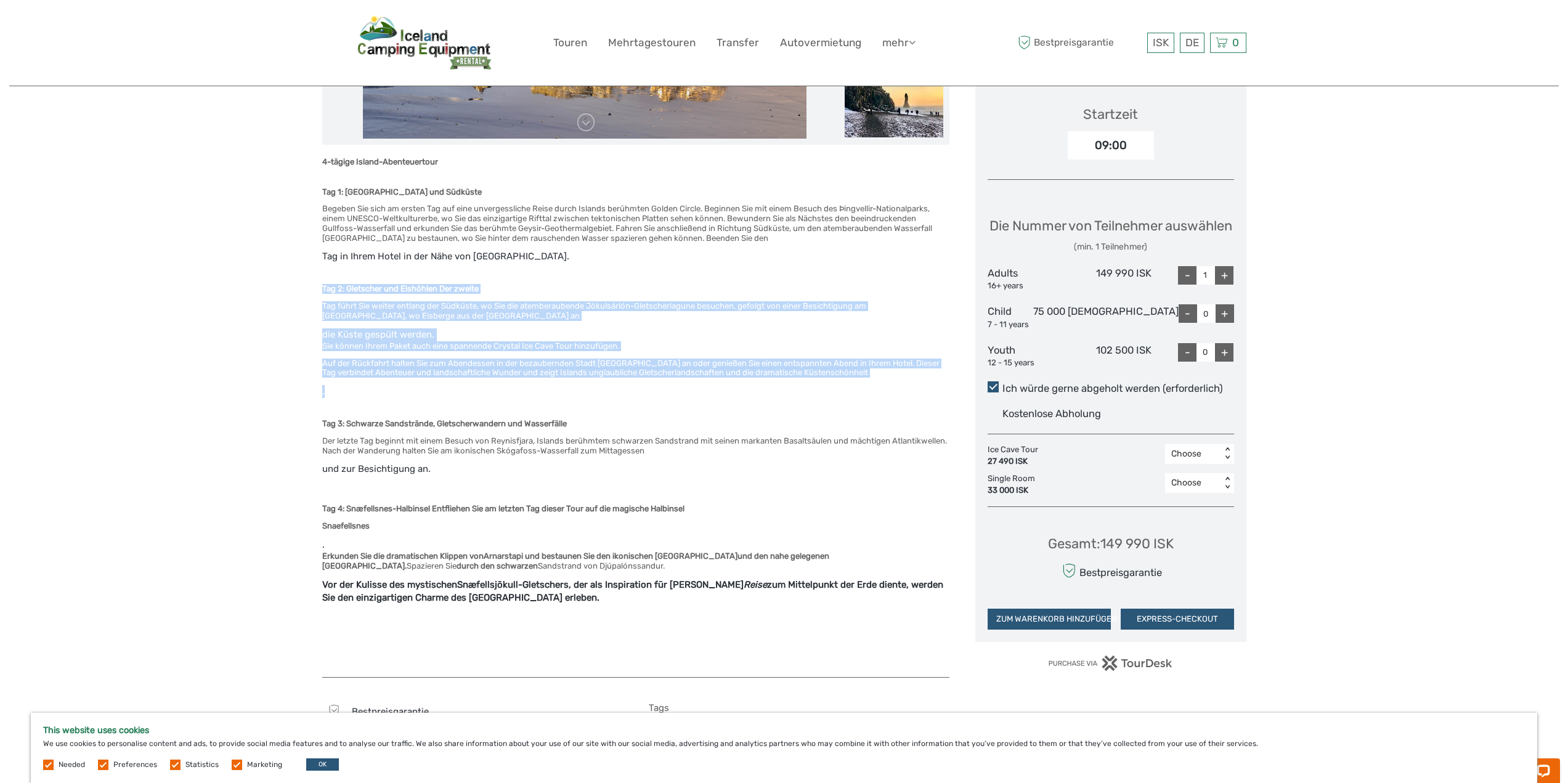
scroll to position [493, 0]
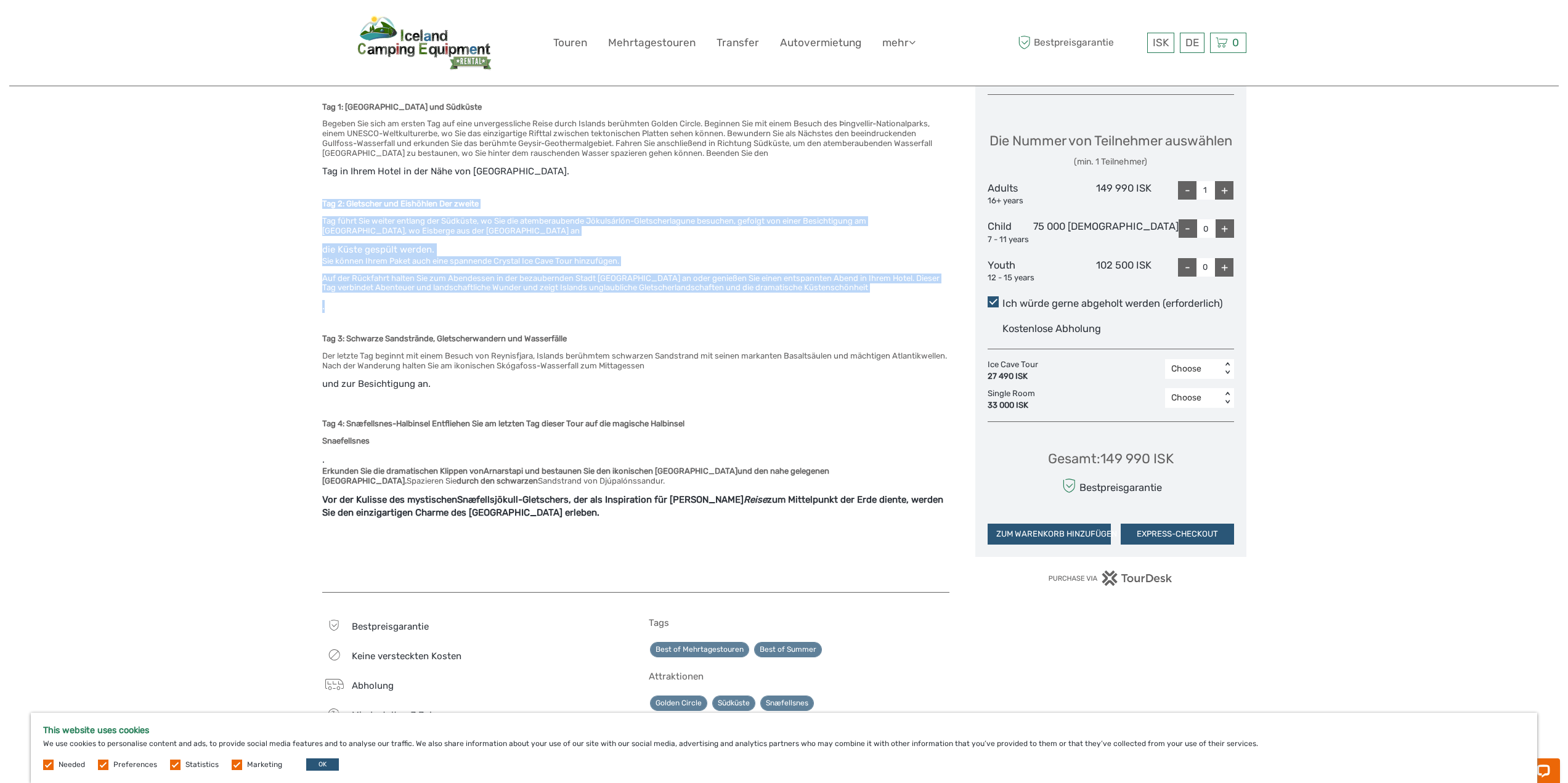
drag, startPoint x: 325, startPoint y: 339, endPoint x: 363, endPoint y: 355, distance: 41.2
click at [427, 378] on div "4-tägige Island-Abenteuertour Tag 1: Goldener Kreis und Südküste Begeben Sie si…" at bounding box center [636, 326] width 627 height 508
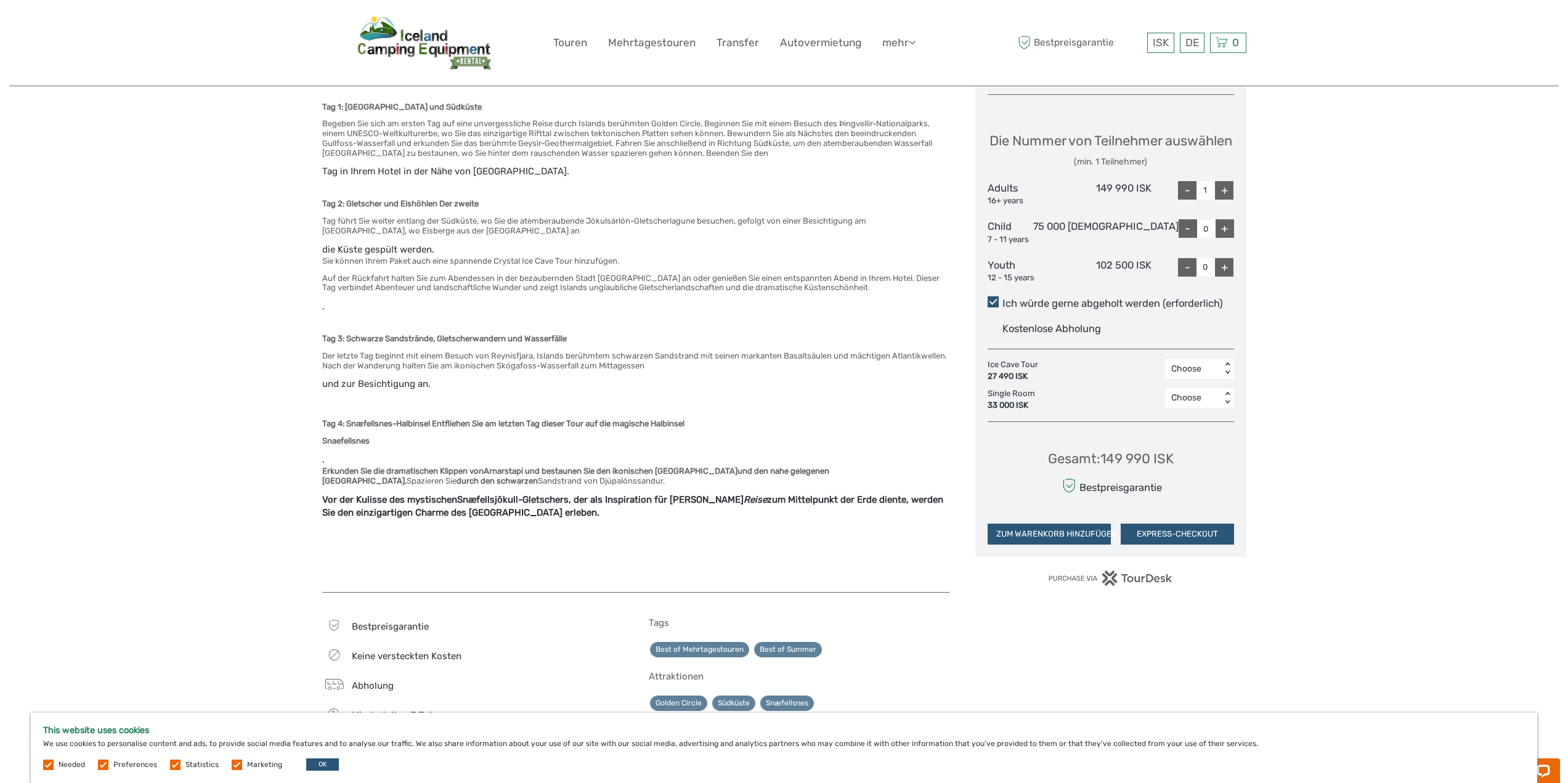
click at [319, 329] on div "Region / Startet in/von: Capital Region Reisemethode: Minibus / Auto 4 days Ver…" at bounding box center [784, 430] width 1549 height 1846
drag, startPoint x: 323, startPoint y: 338, endPoint x: 661, endPoint y: 519, distance: 383.4
click at [661, 519] on div "4-tägige Island-Abenteuertour Tag 1: Goldener Kreis und Südküste Begeben Sie si…" at bounding box center [636, 326] width 627 height 508
copy div "Tag 3: Schwarze Sandstrände, Gletscherwandern und Wasserfälle Der letzte Tag be…"
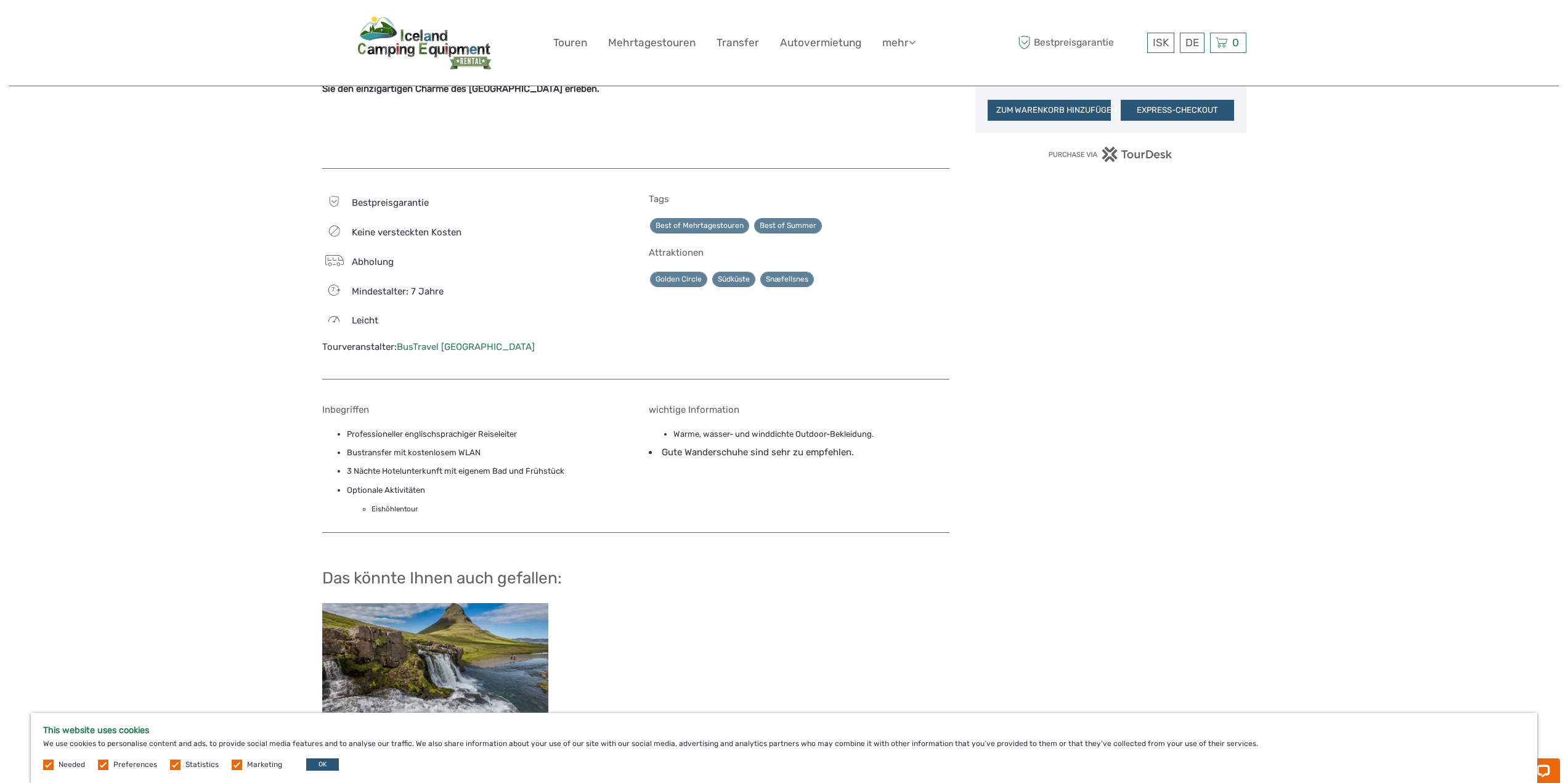
scroll to position [924, 0]
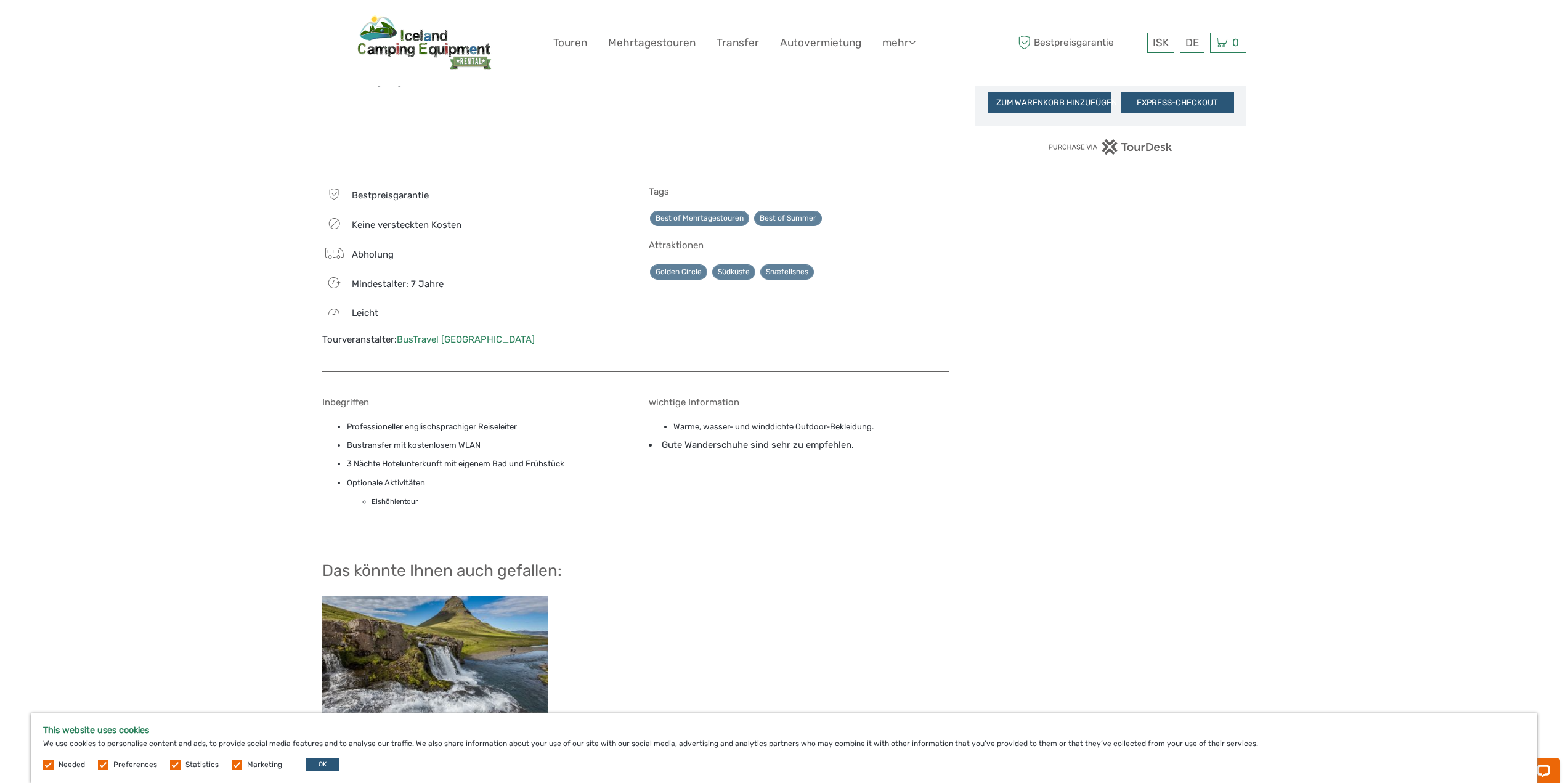
drag, startPoint x: 322, startPoint y: 401, endPoint x: 435, endPoint y: 501, distance: 150.9
click at [435, 501] on div "Inbegriffen Professioneller englischsprachiger Reiseleiter Bustransfer mit kost…" at bounding box center [473, 454] width 301 height 116
copy div "Inbegriffen Professioneller englischsprachiger Reiseleiter Bustransfer mit kost…"
click at [867, 329] on div "Tags Best of Mehrtagestouren Best of Summer Attraktionen Golden Circle Südküste…" at bounding box center [799, 272] width 301 height 173
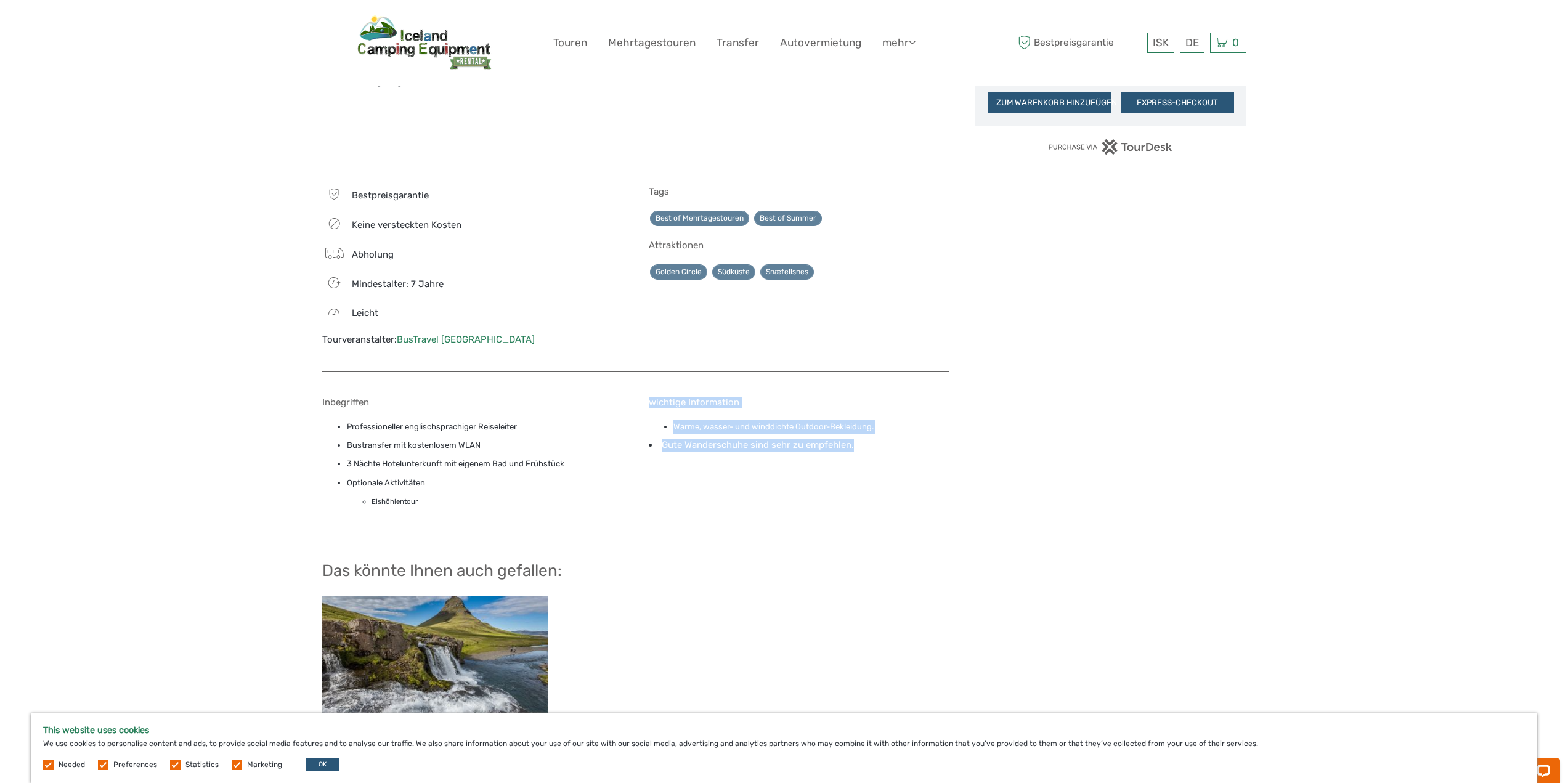
drag, startPoint x: 650, startPoint y: 404, endPoint x: 878, endPoint y: 454, distance: 233.4
click at [878, 454] on div "wichtige Information Warme, wasser- und winddichte Outdoor-Bekleidung. Gute Wan…" at bounding box center [799, 454] width 301 height 116
copy div "wichtige Information Warme, wasser- und winddichte Outdoor-Bekleidung. Gute Wan…"
drag, startPoint x: 466, startPoint y: 222, endPoint x: 353, endPoint y: 228, distance: 113.2
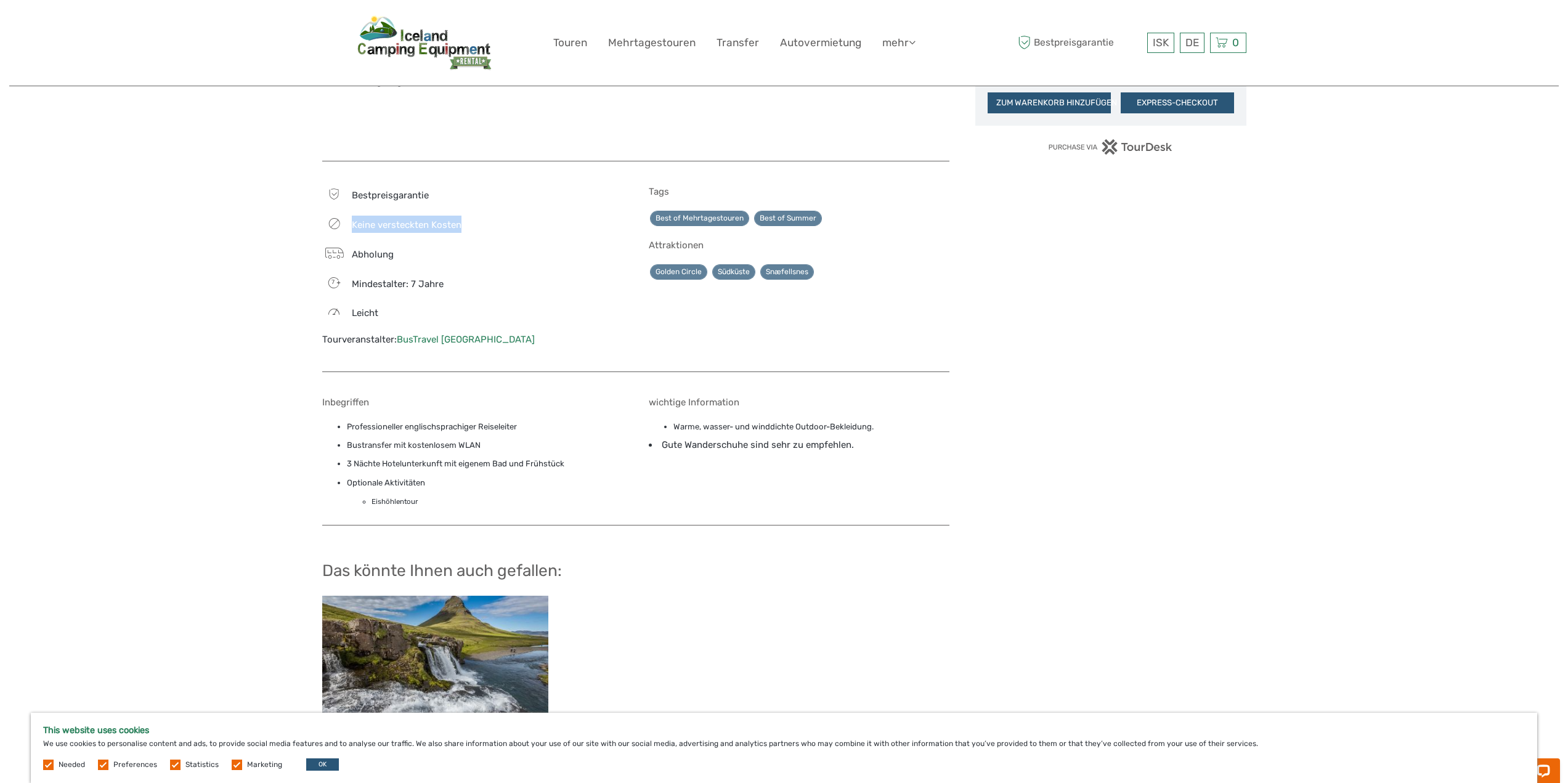
click at [353, 228] on div "Keine versteckten Kosten" at bounding box center [473, 224] width 301 height 17
copy span "Keine versteckten Kosten"
click at [540, 292] on div "Bestpreisgarantie Keine versteckten Kosten Abholung 7 Mindestalter: 7 Jahre lei…" at bounding box center [473, 272] width 301 height 173
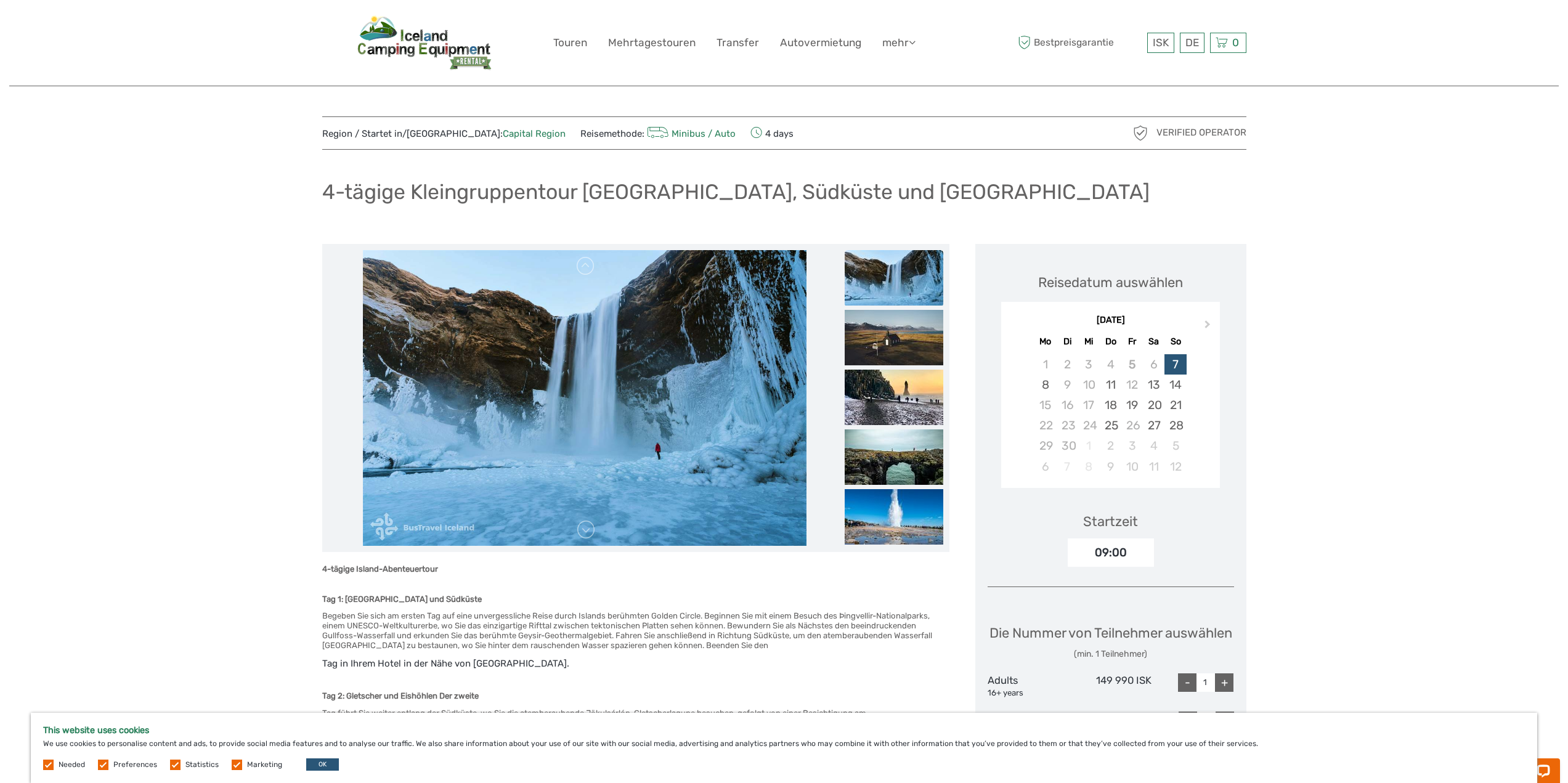
scroll to position [0, 0]
click at [589, 533] on link at bounding box center [586, 531] width 20 height 20
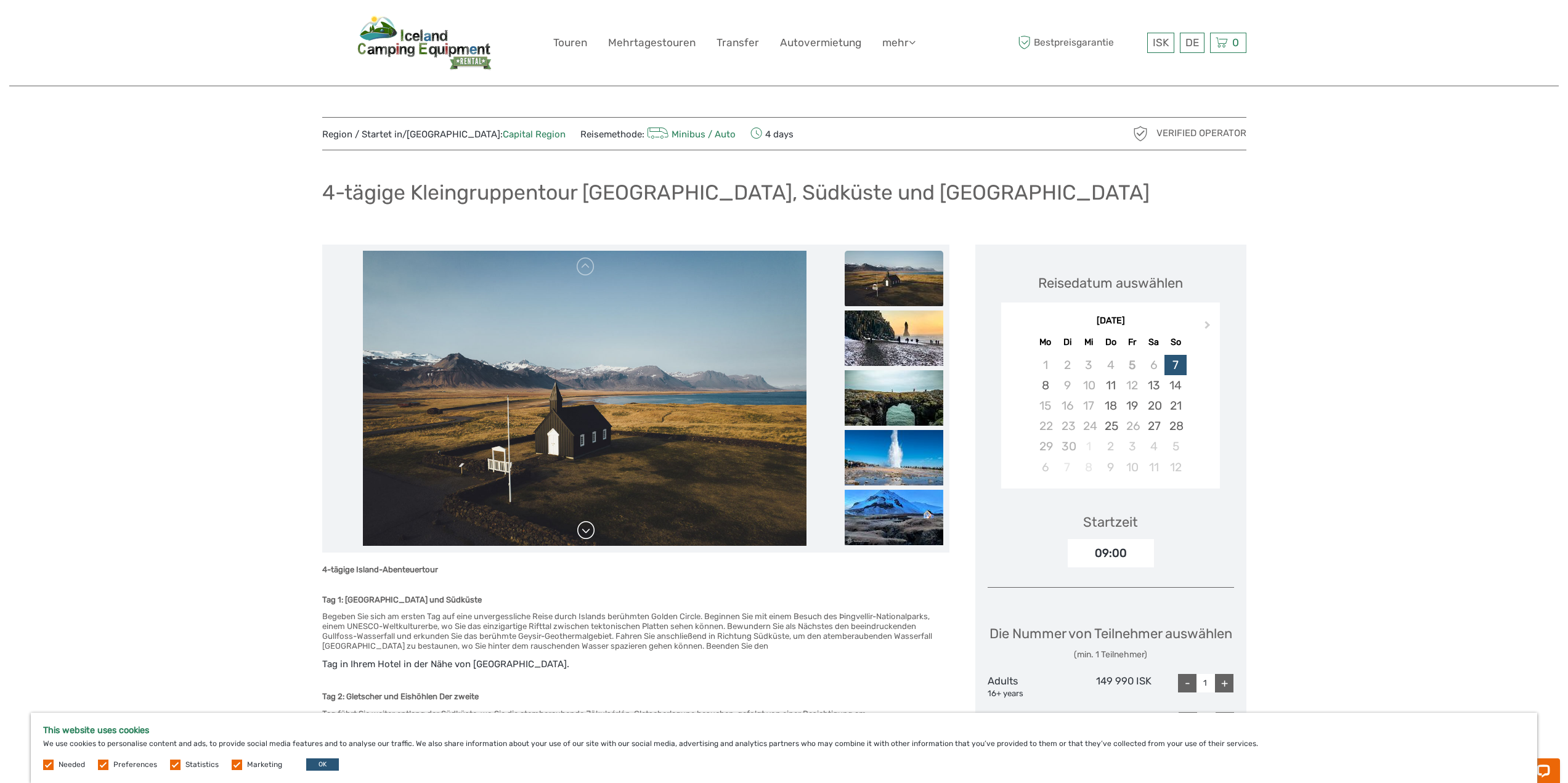
click at [591, 527] on link at bounding box center [586, 531] width 20 height 20
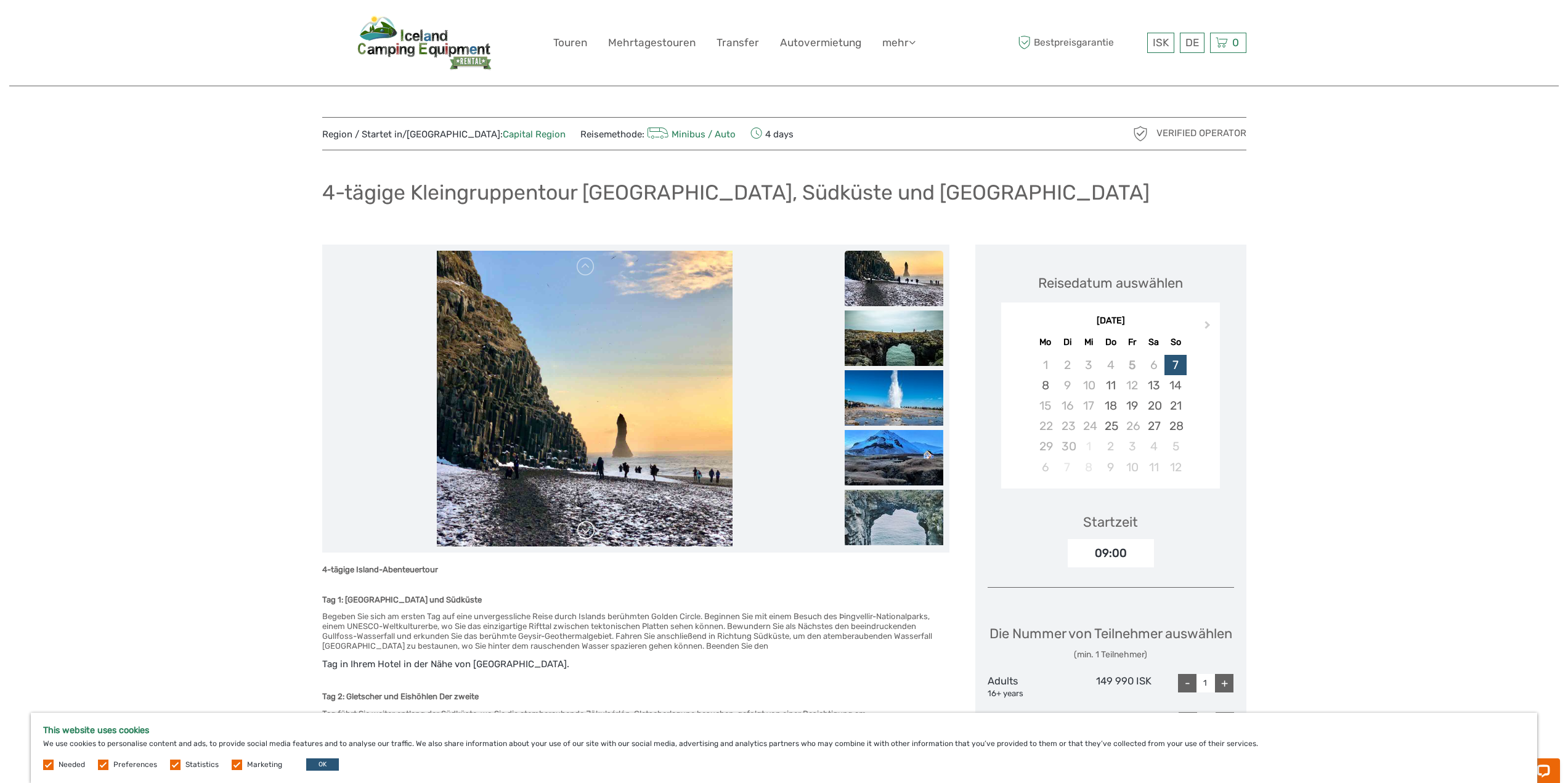
click at [592, 526] on link at bounding box center [586, 531] width 20 height 20
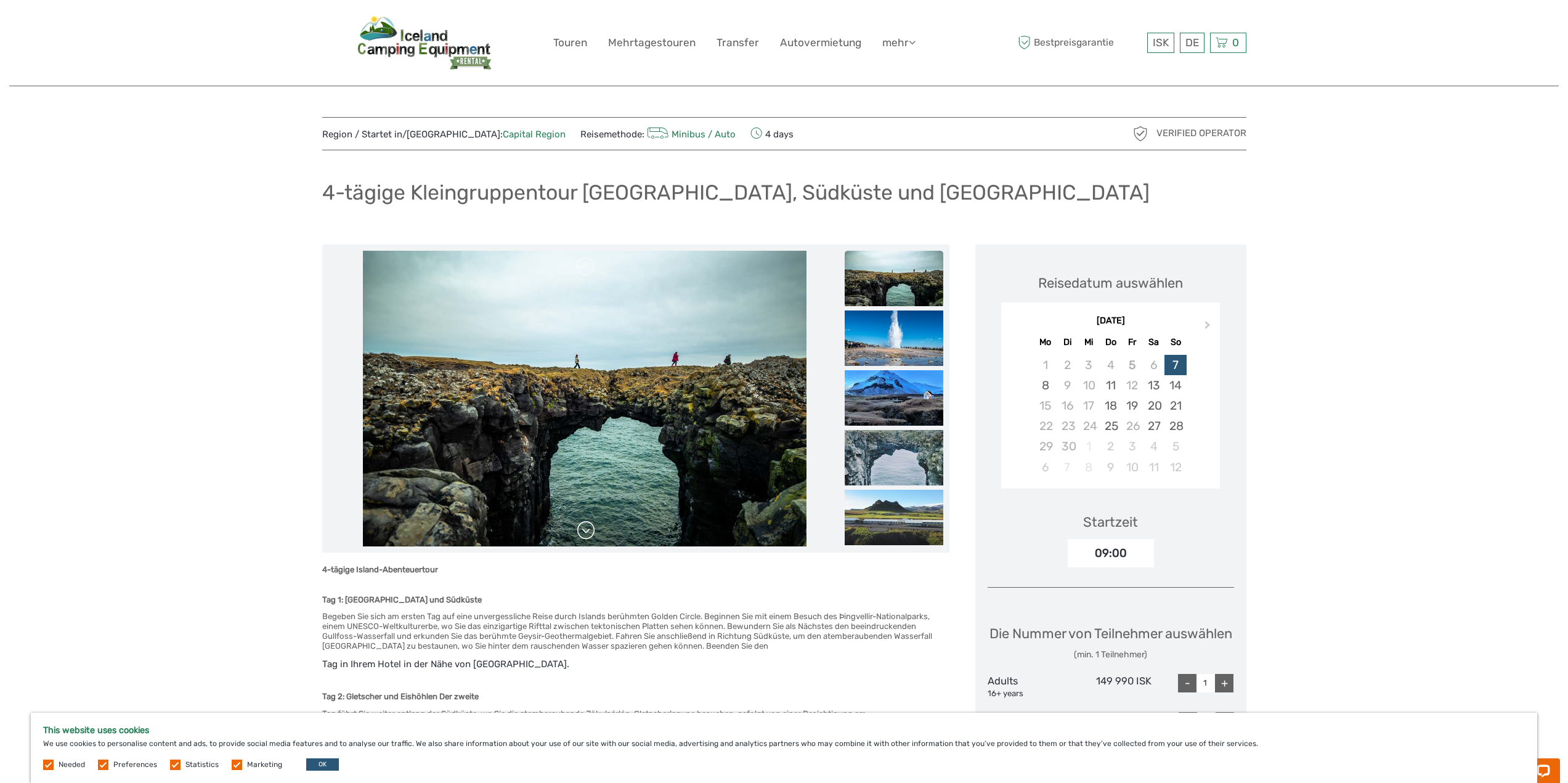
click at [592, 526] on link at bounding box center [586, 531] width 20 height 20
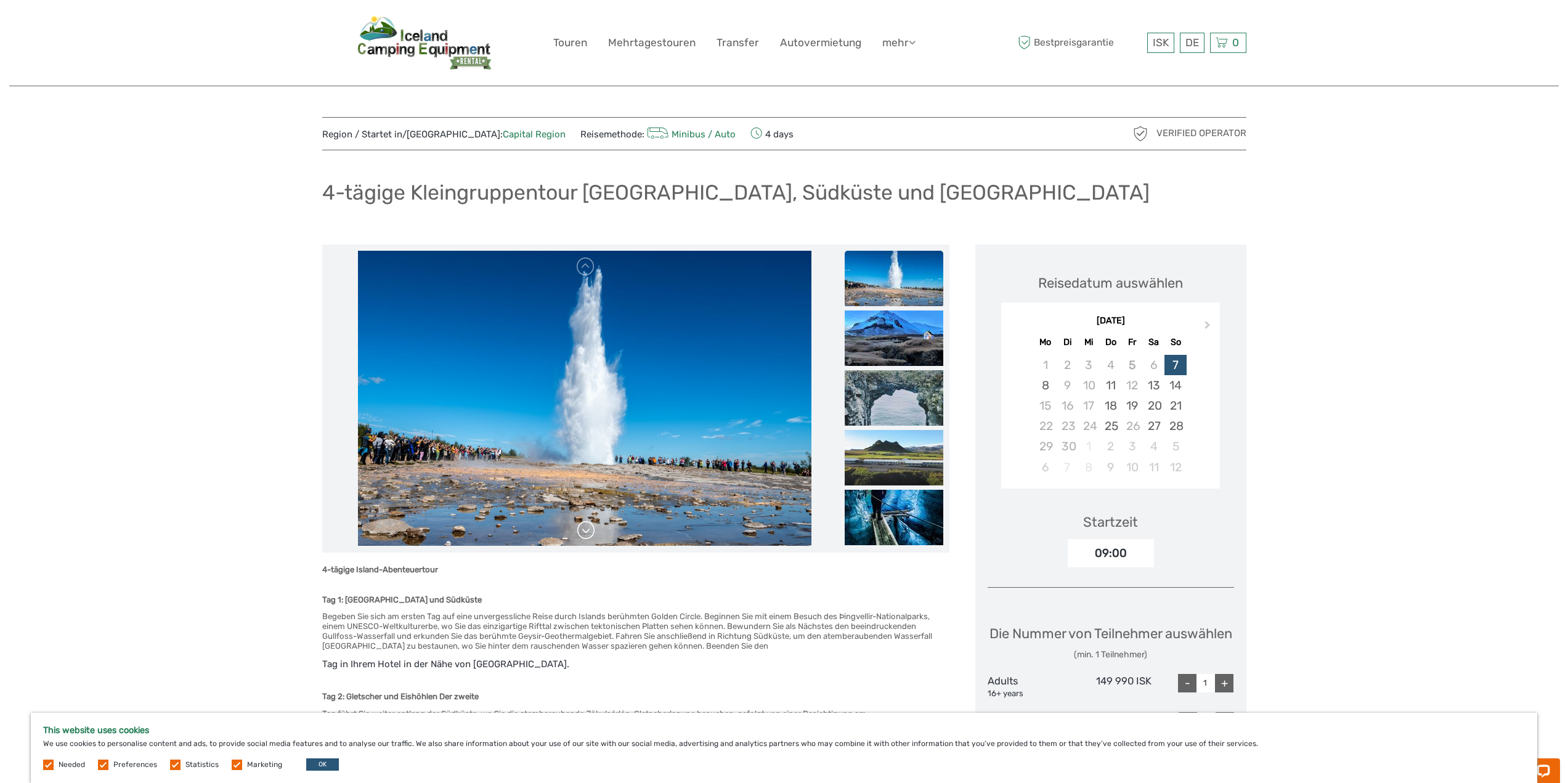
click at [592, 526] on link at bounding box center [586, 531] width 20 height 20
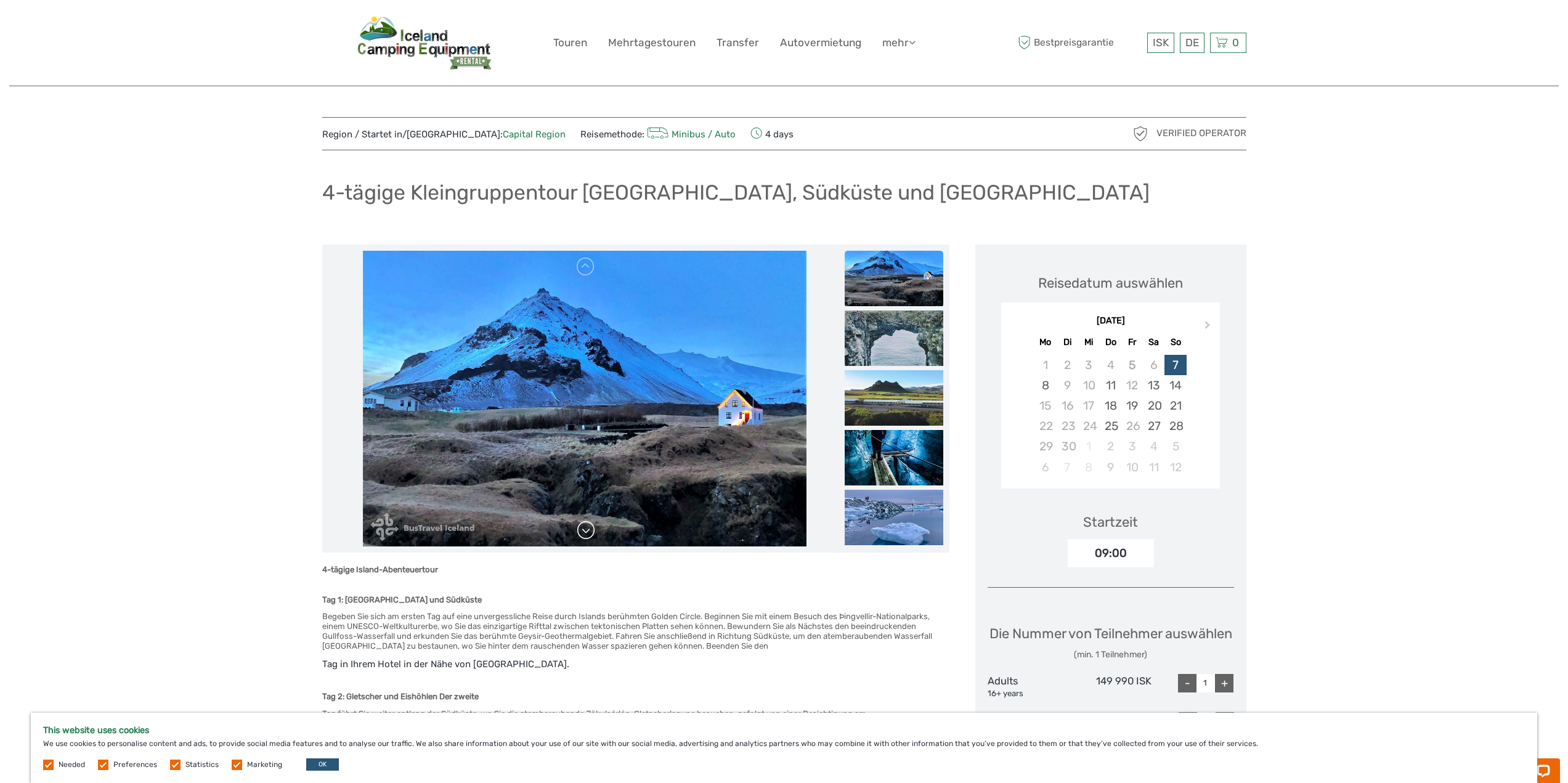
click at [592, 526] on link at bounding box center [586, 531] width 20 height 20
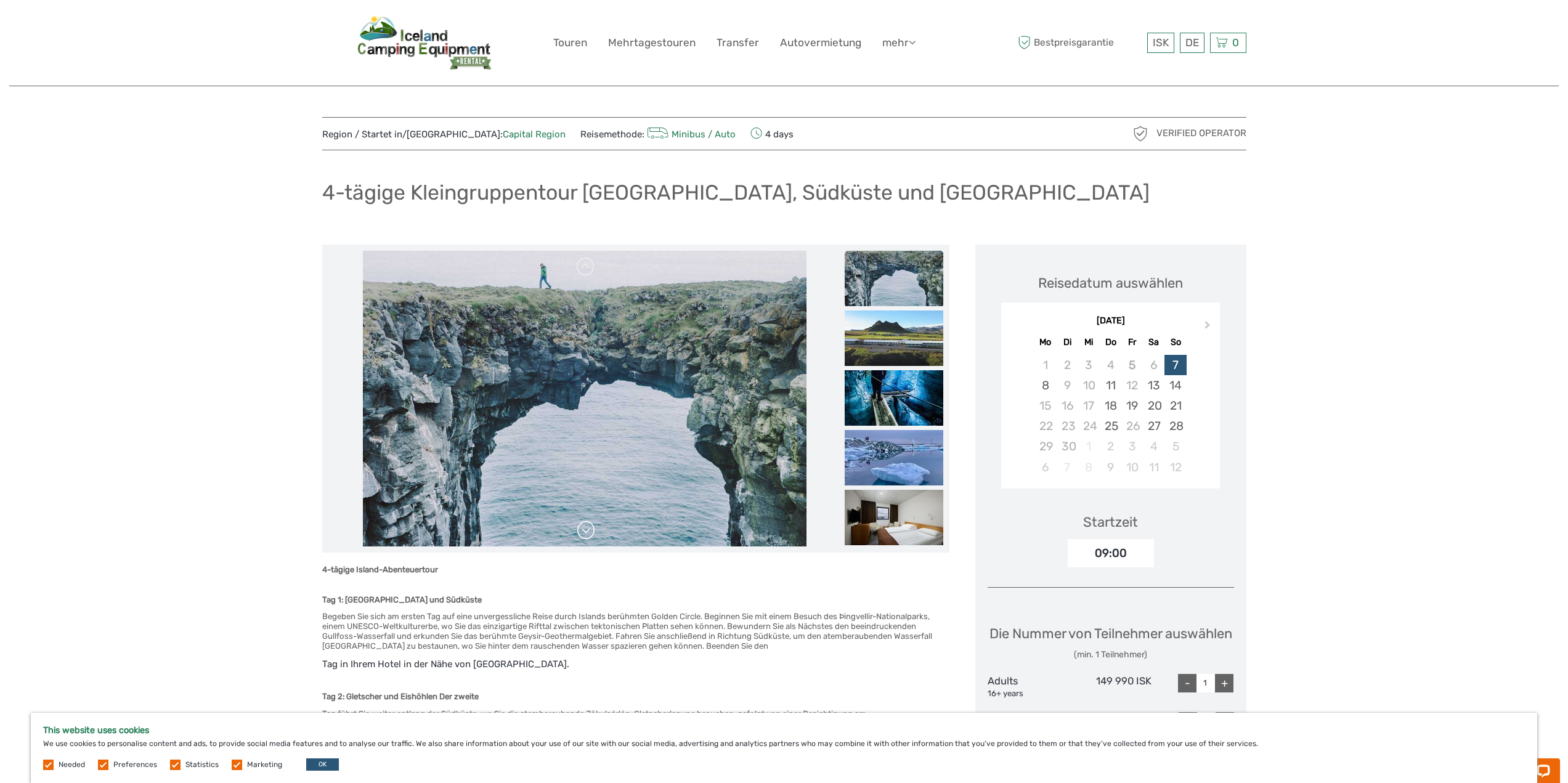
click at [594, 525] on link at bounding box center [586, 531] width 20 height 20
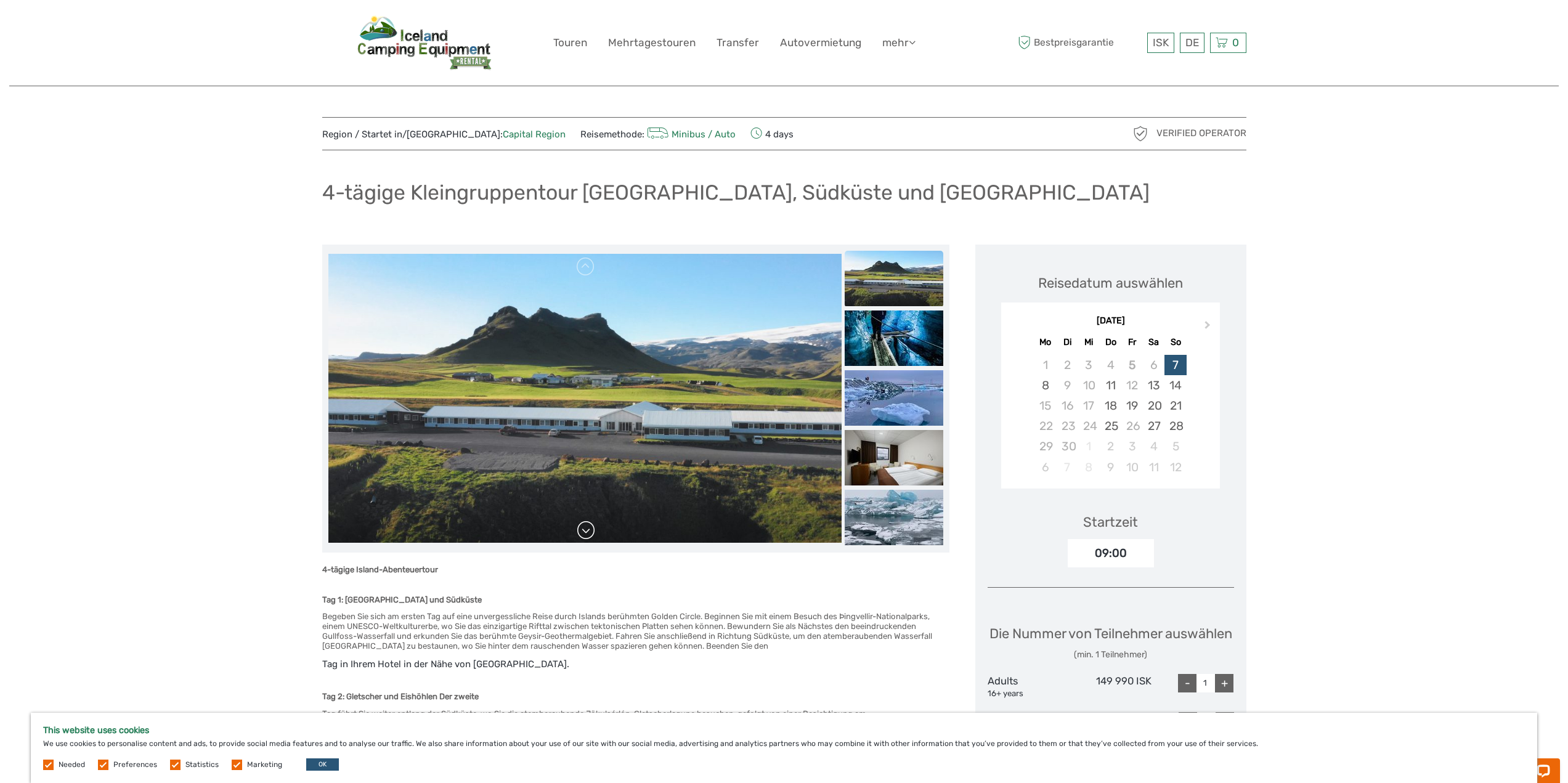
click at [594, 525] on link at bounding box center [586, 531] width 20 height 20
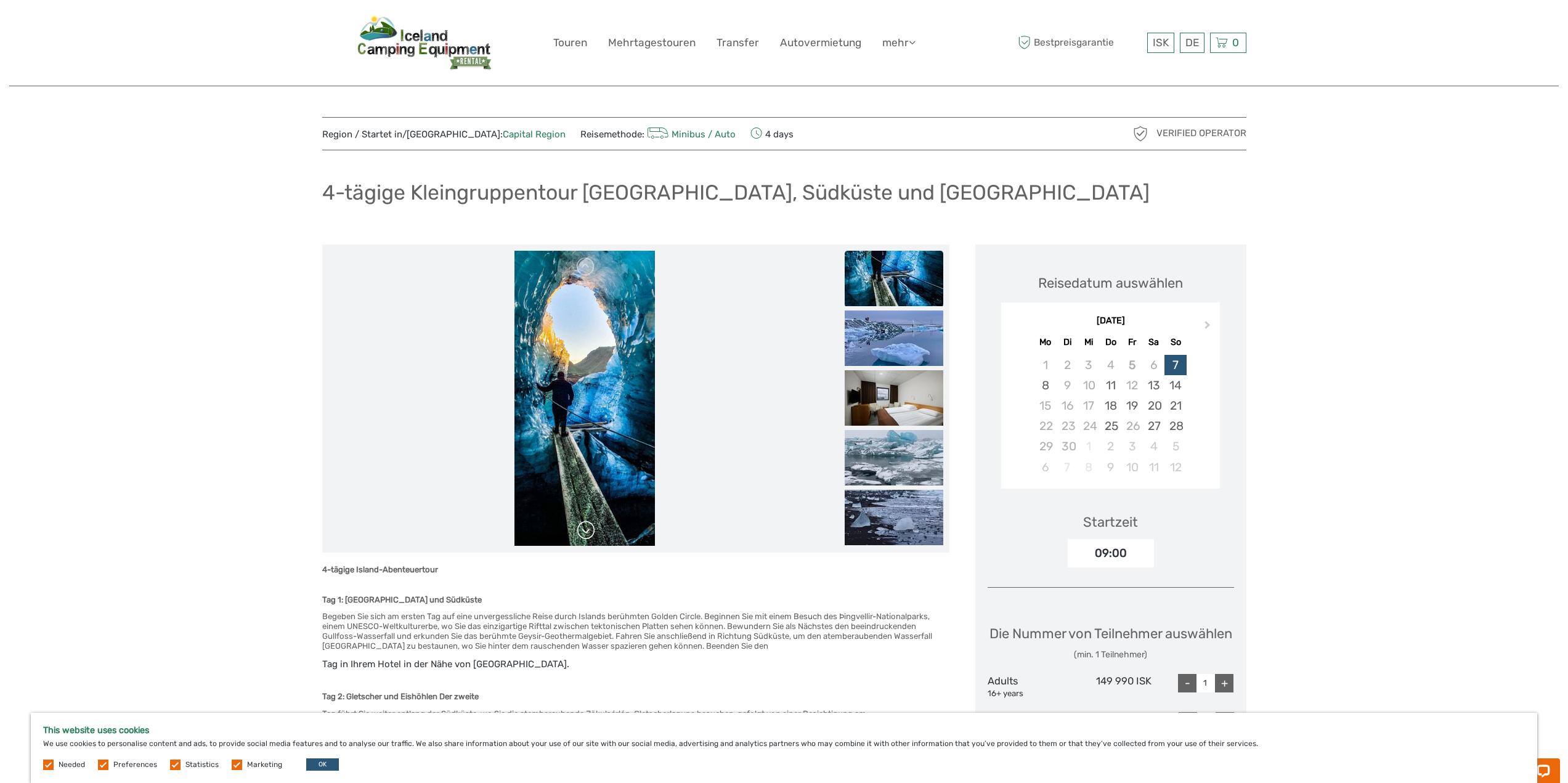
click at [594, 525] on link at bounding box center [586, 531] width 20 height 20
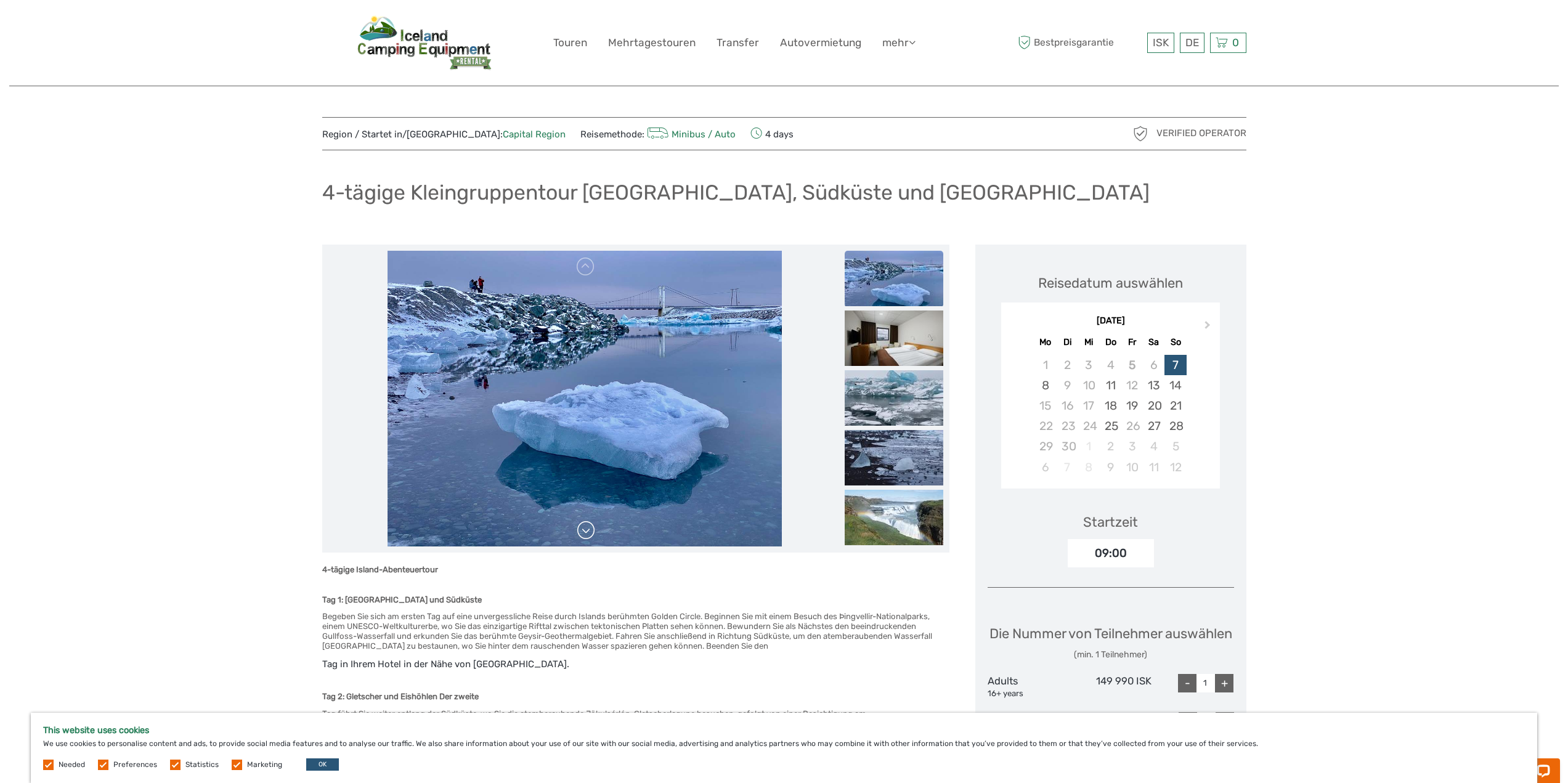
click at [594, 525] on link at bounding box center [586, 531] width 20 height 20
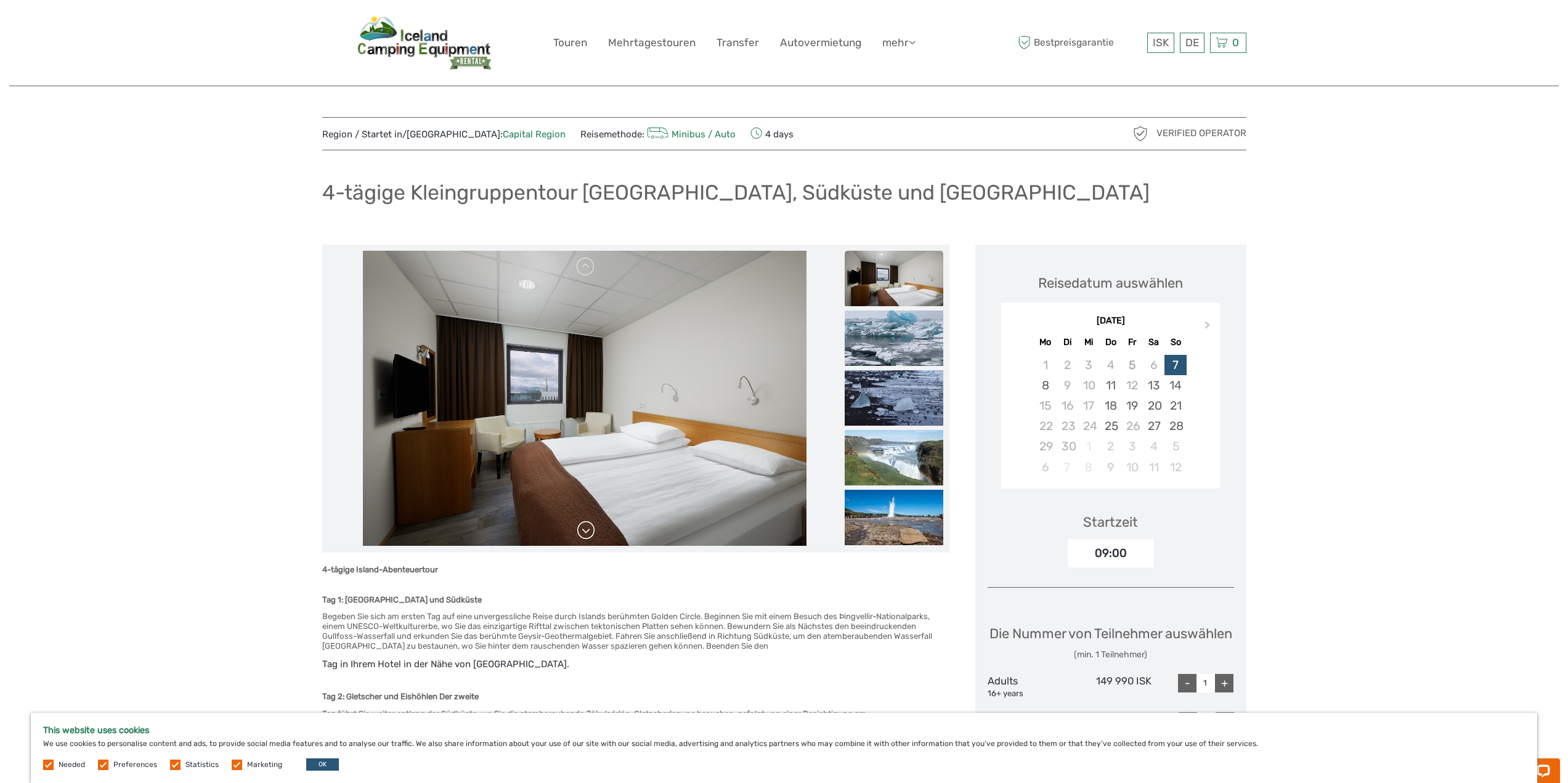
click at [594, 525] on link at bounding box center [586, 531] width 20 height 20
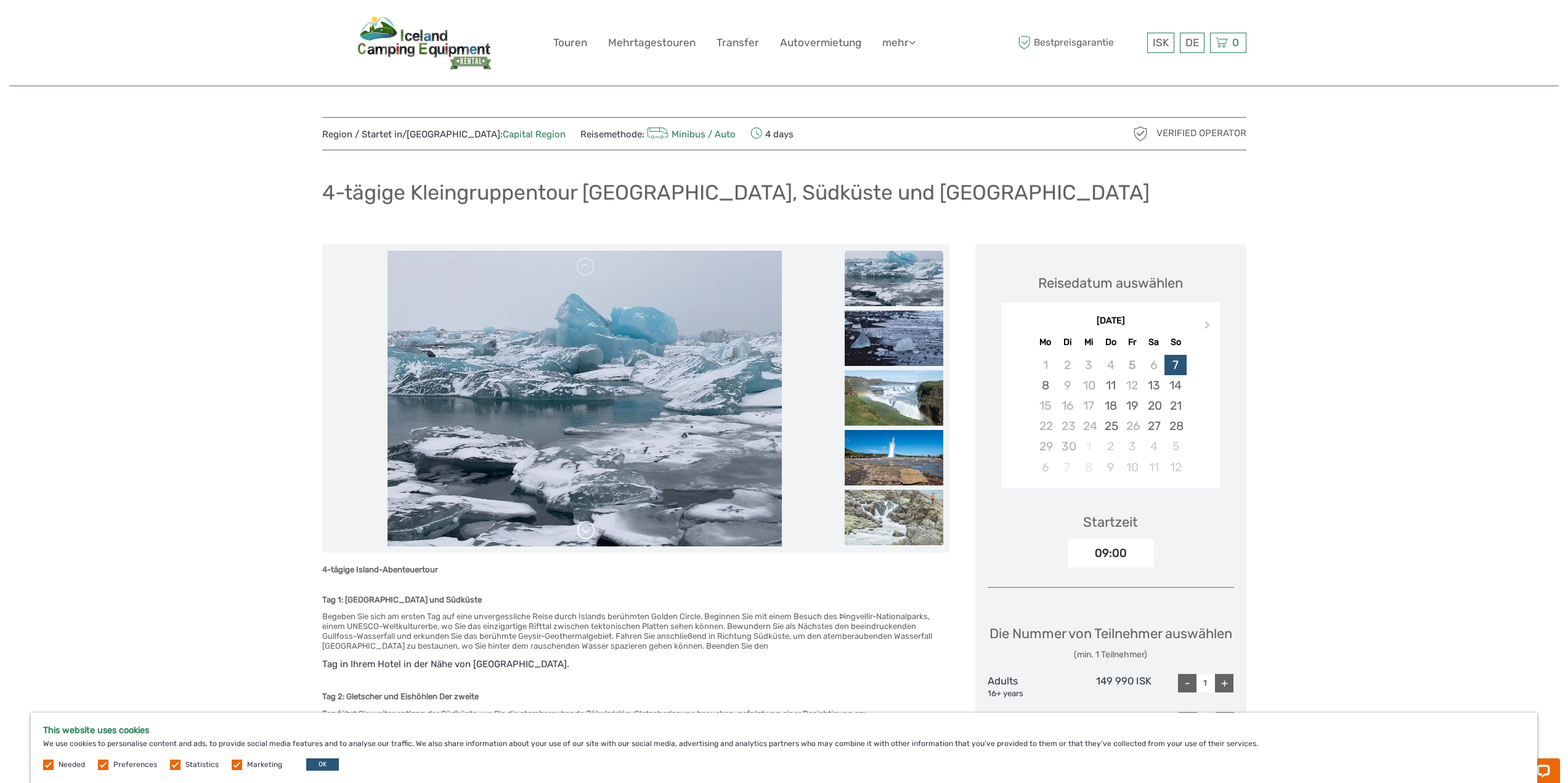
click at [594, 525] on link at bounding box center [586, 531] width 20 height 20
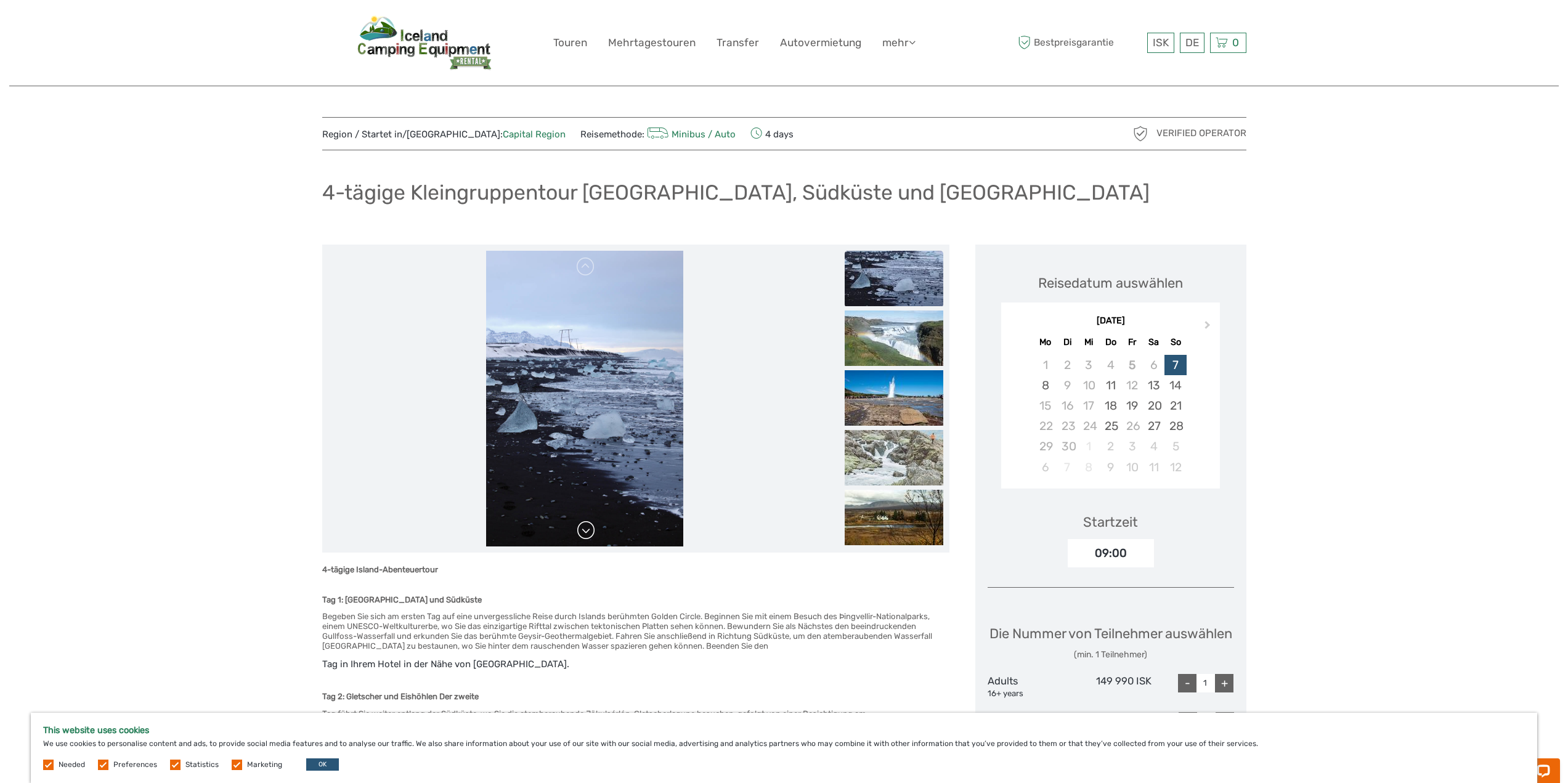
click at [594, 525] on link at bounding box center [586, 531] width 20 height 20
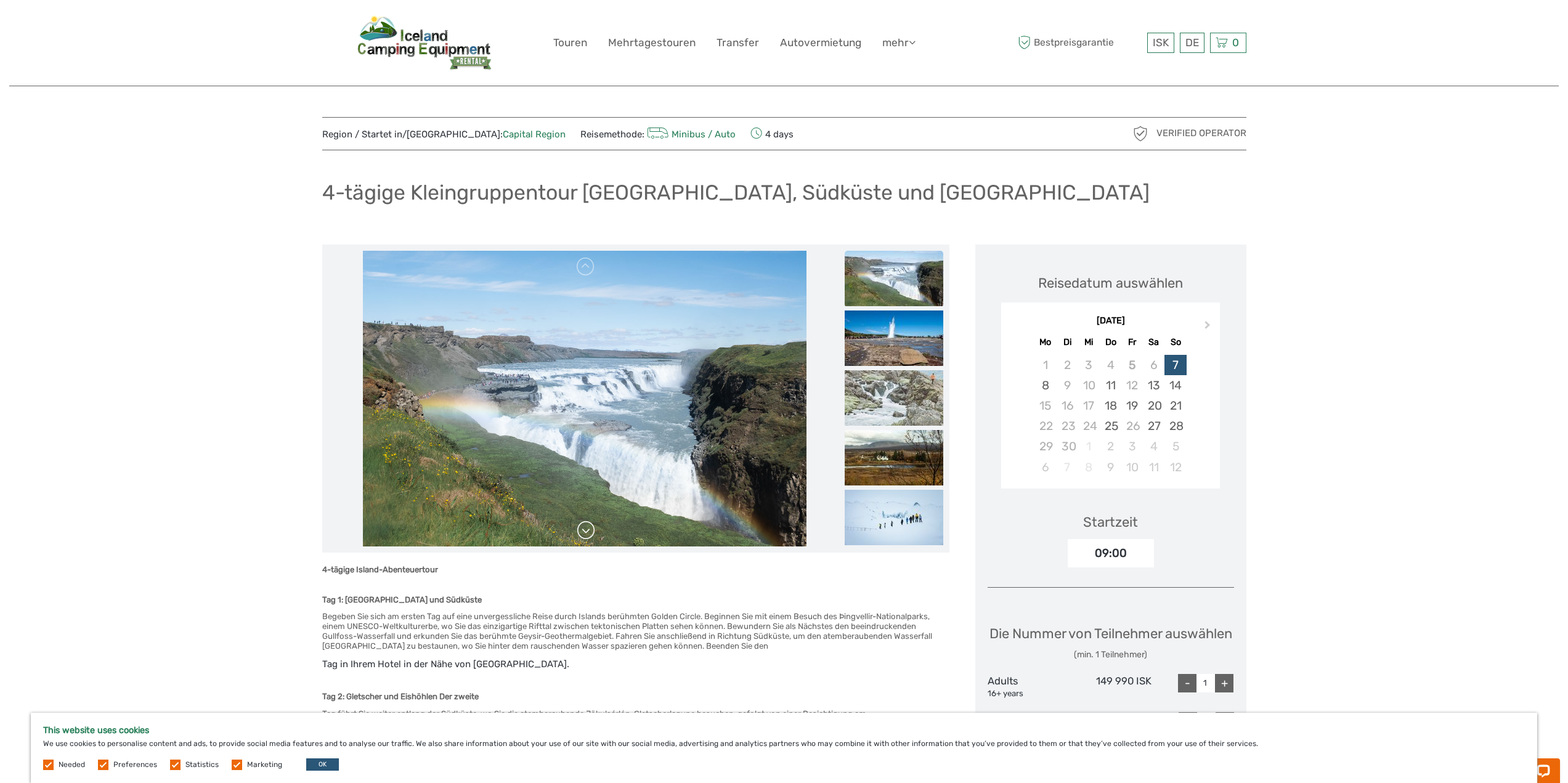
click at [594, 525] on link at bounding box center [586, 531] width 20 height 20
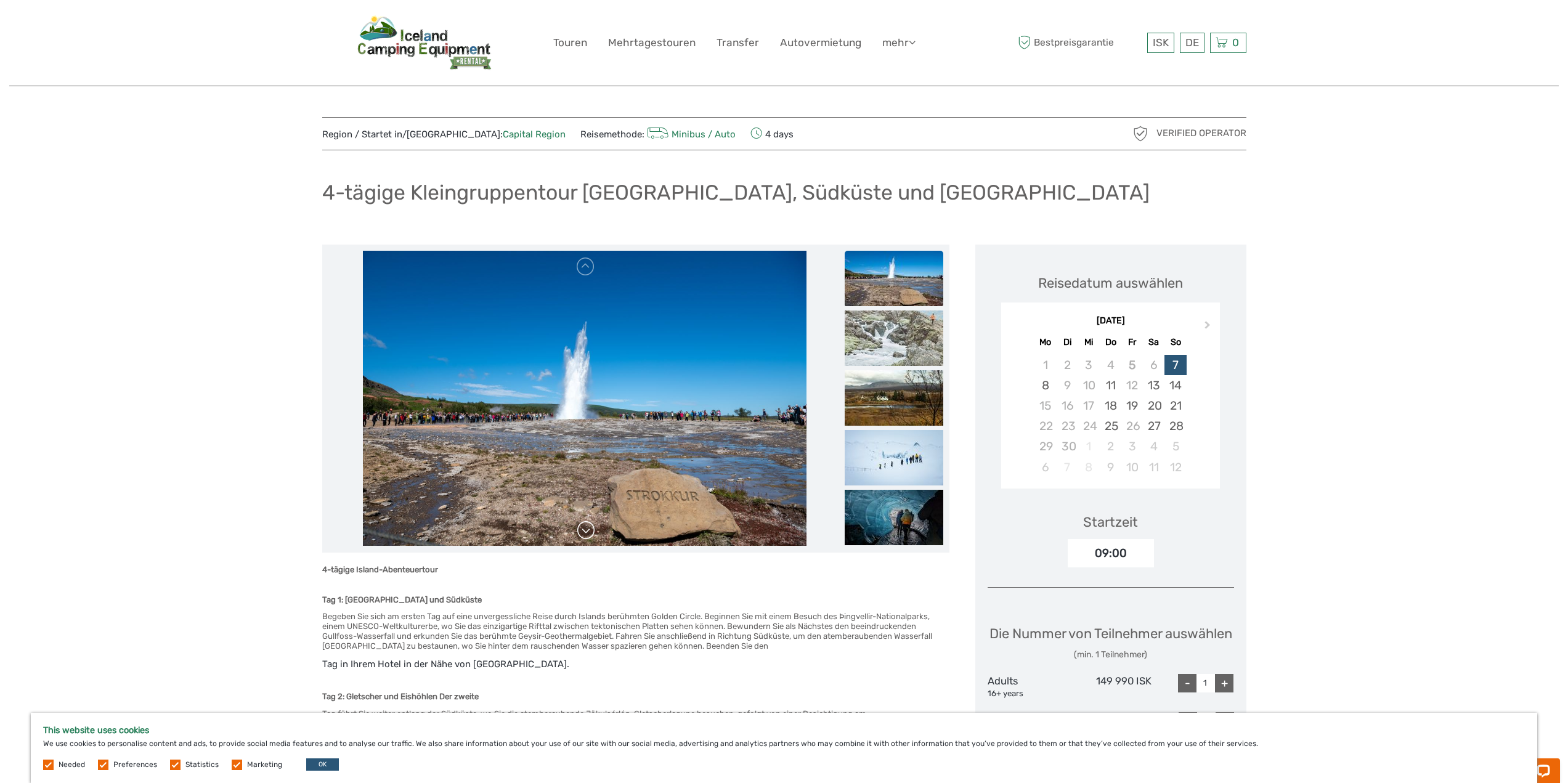
click at [594, 525] on link at bounding box center [586, 531] width 20 height 20
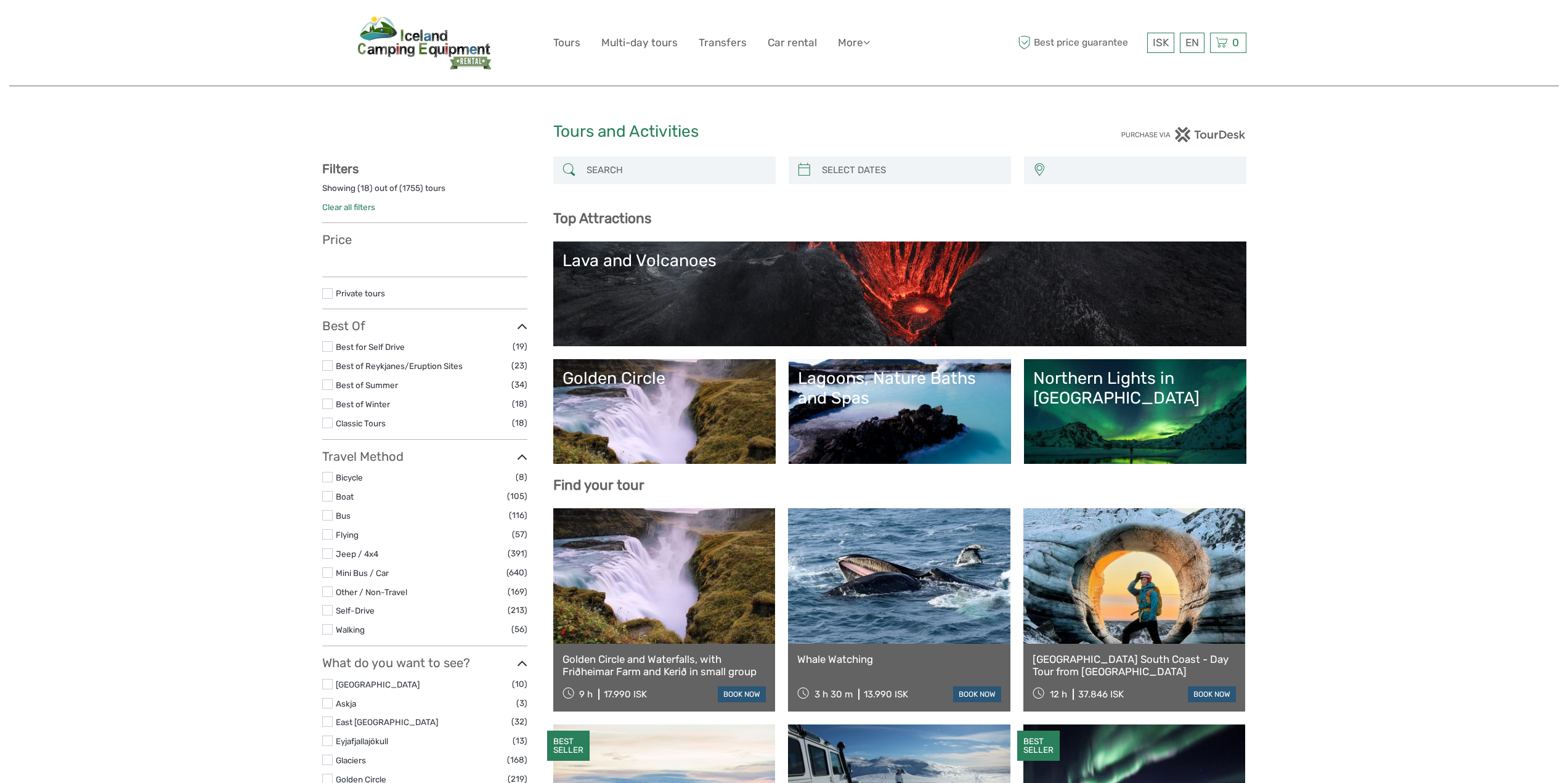
select select
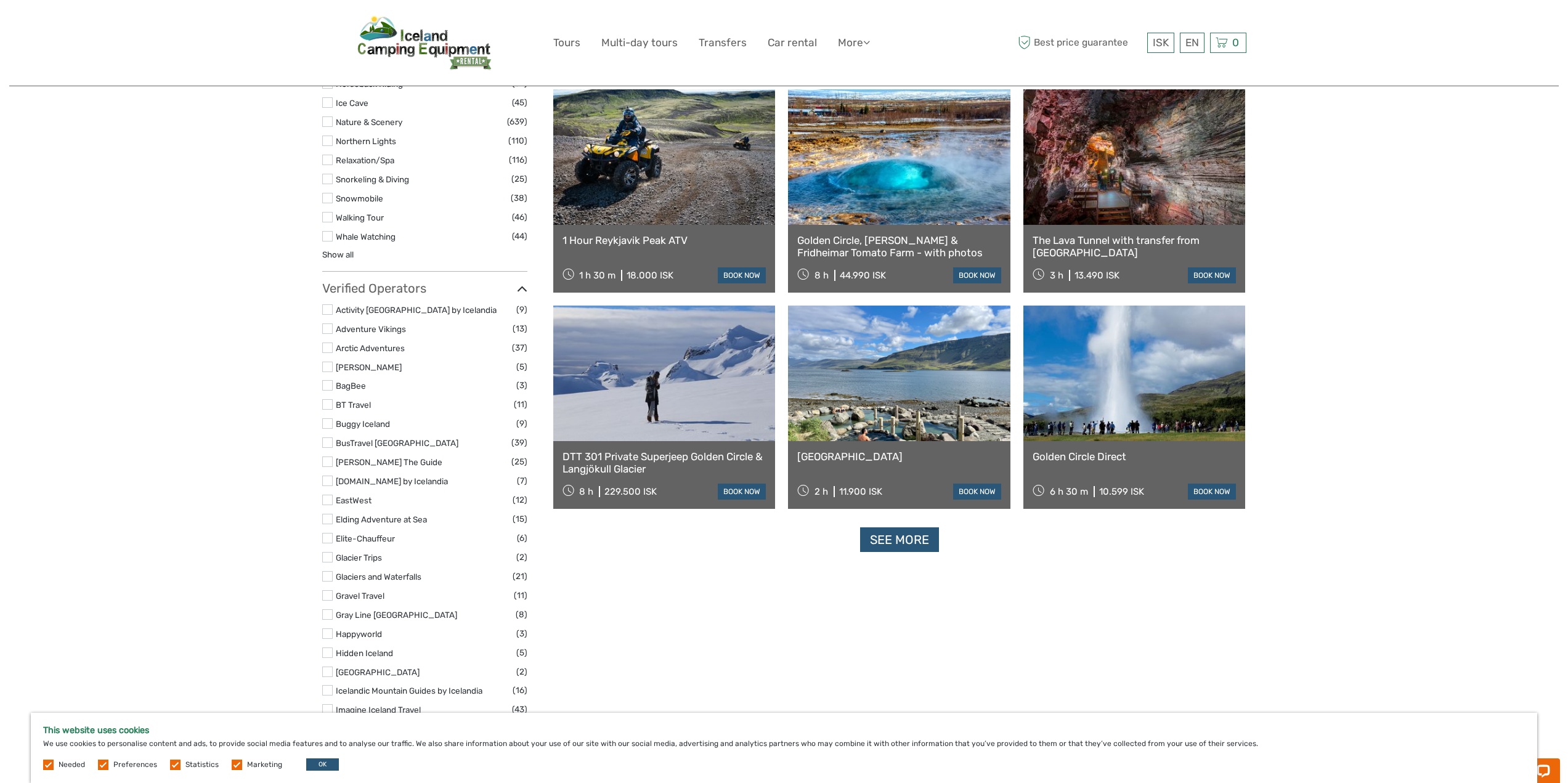
scroll to position [1294, 0]
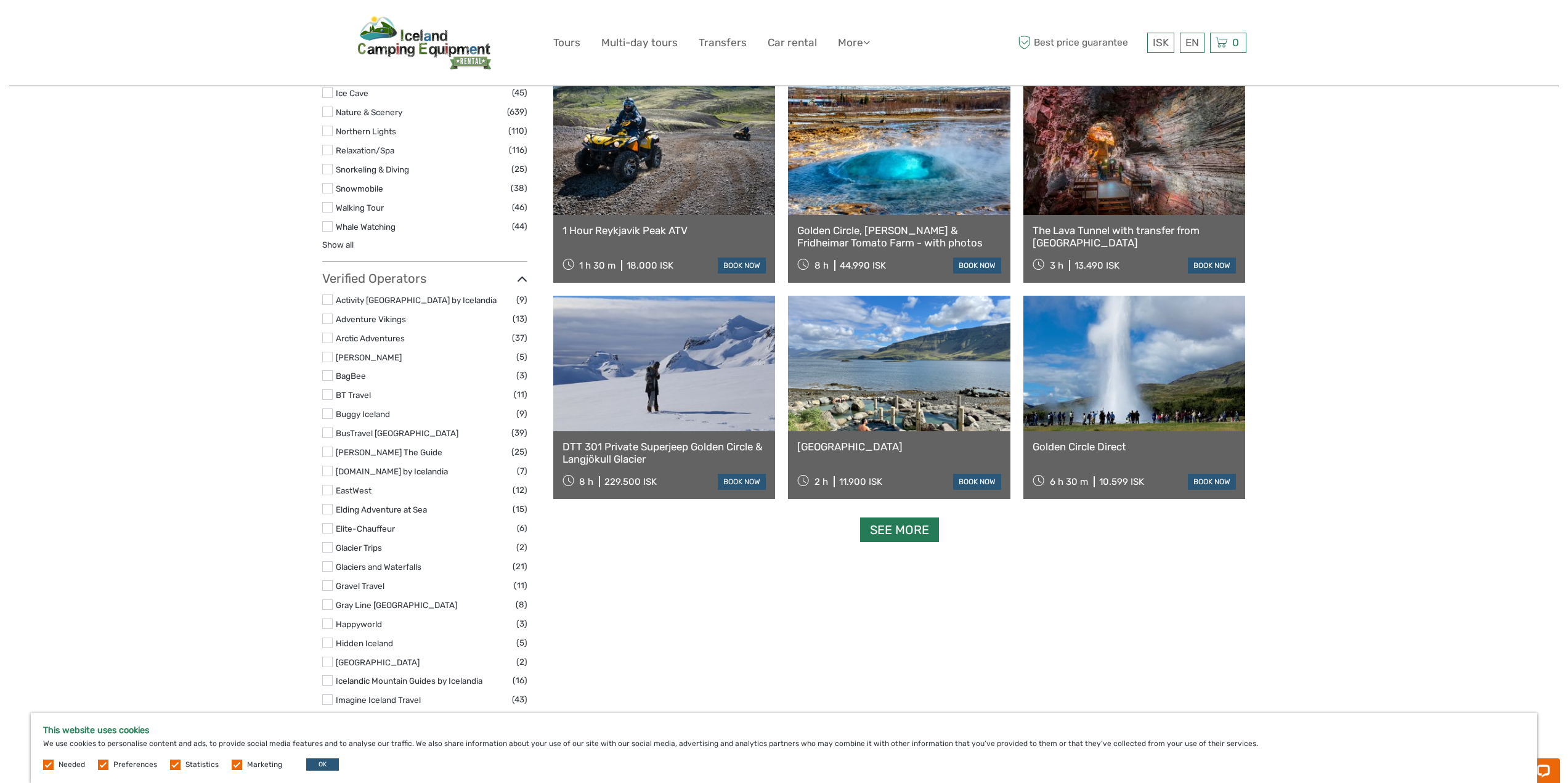
click at [917, 528] on link "See more" at bounding box center [900, 530] width 79 height 25
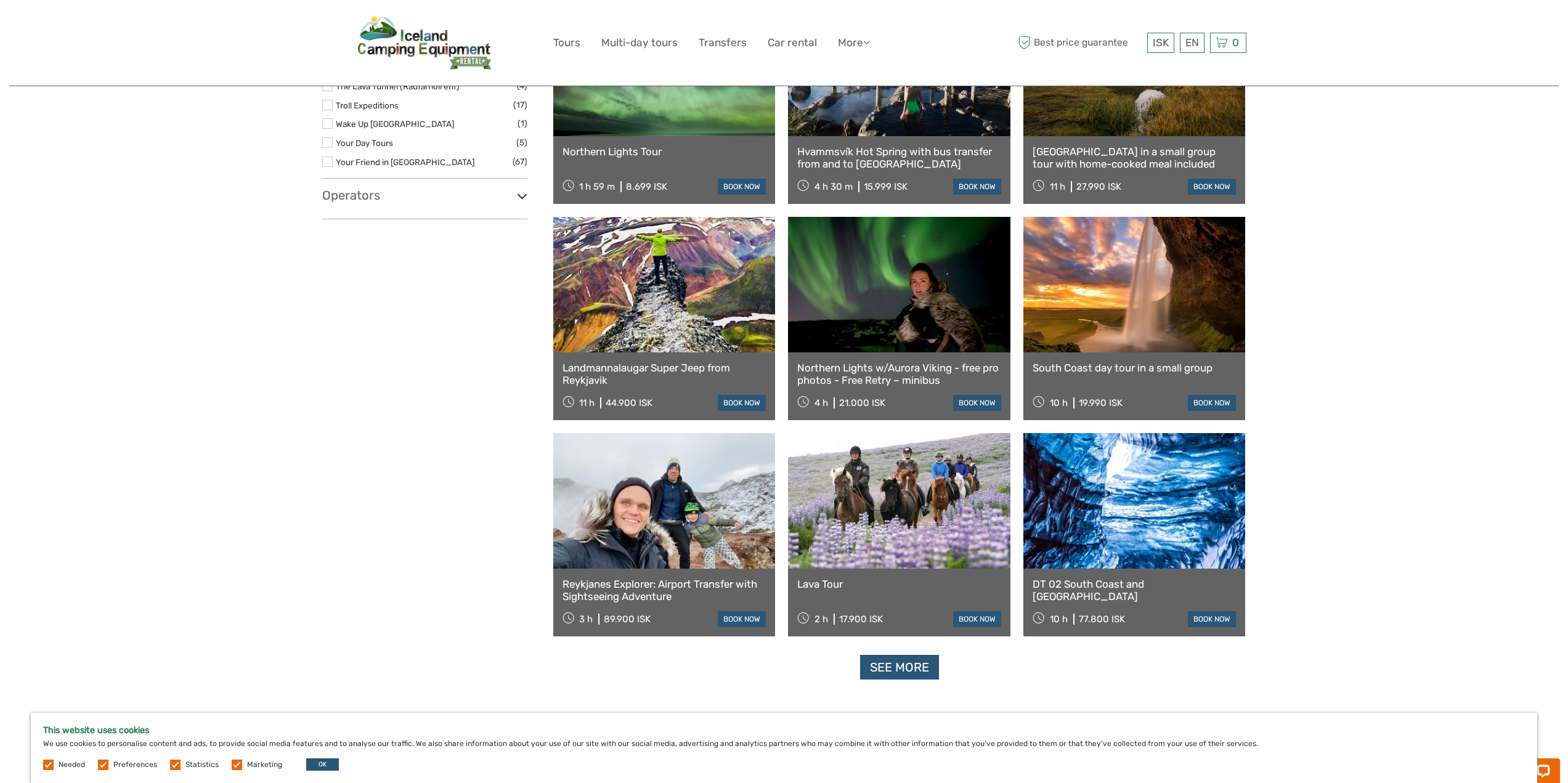
scroll to position [2218, 0]
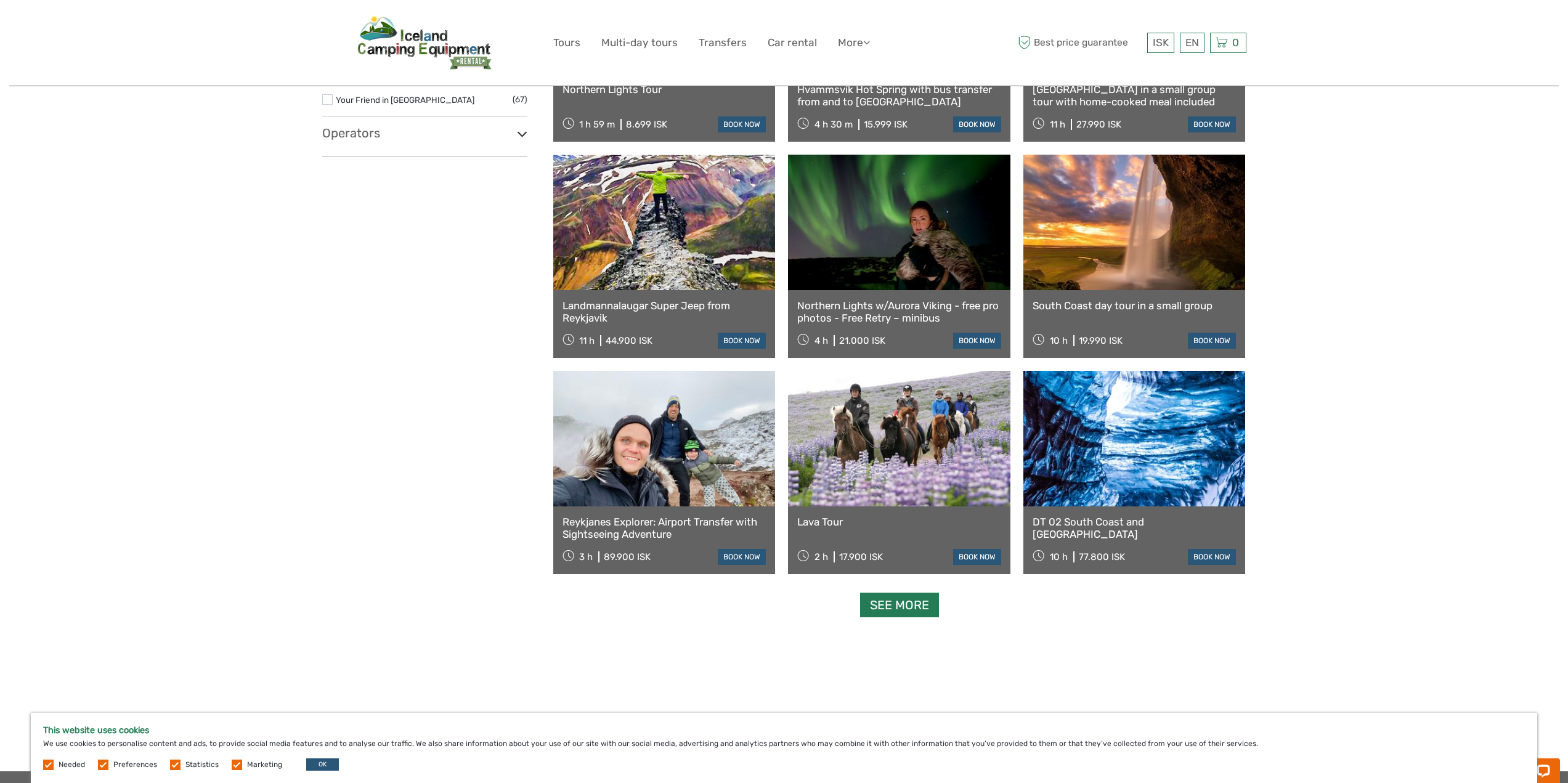
click at [895, 604] on link "See more" at bounding box center [900, 605] width 79 height 25
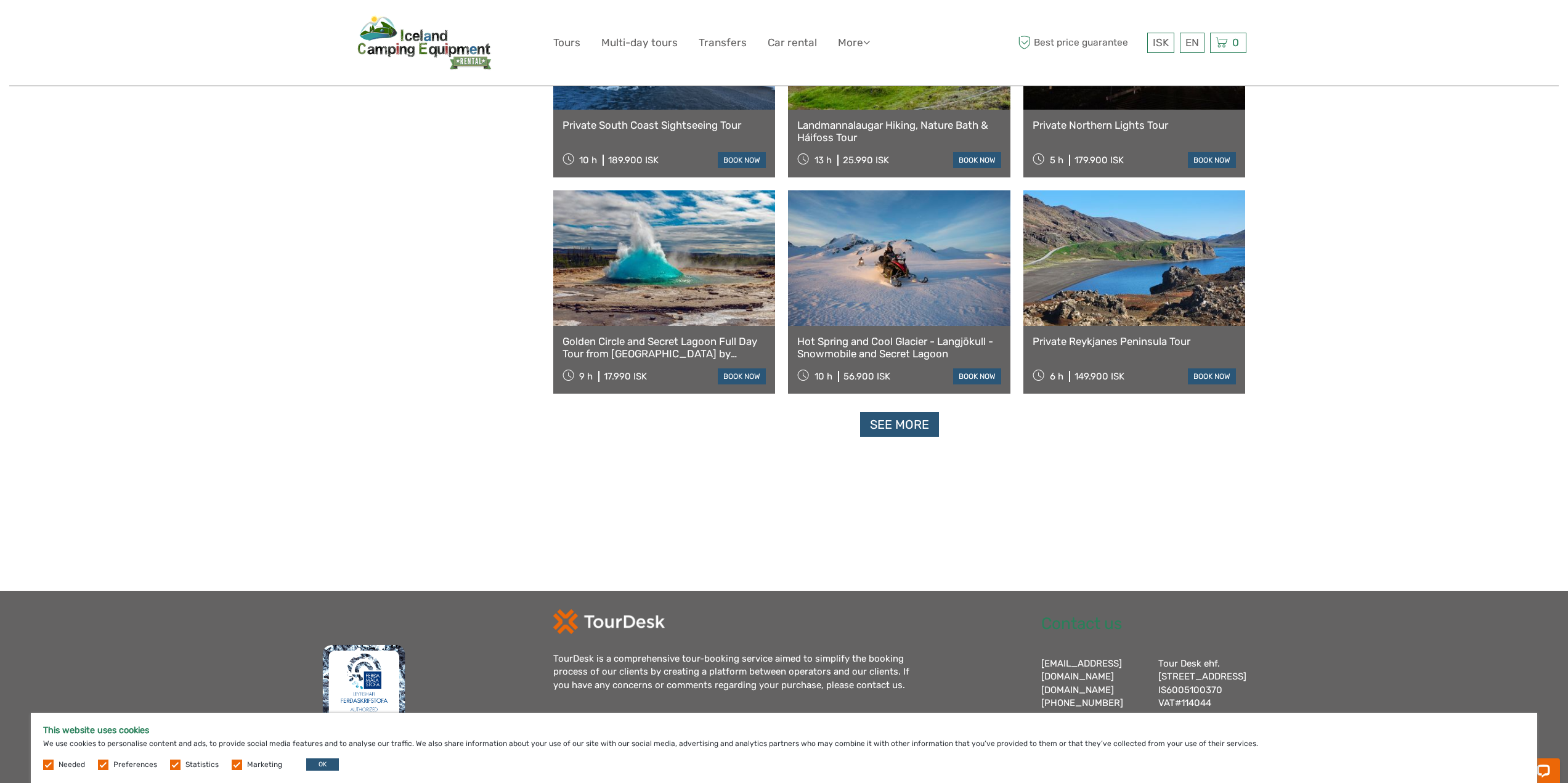
scroll to position [3697, 0]
click at [934, 427] on link "See more" at bounding box center [900, 424] width 79 height 25
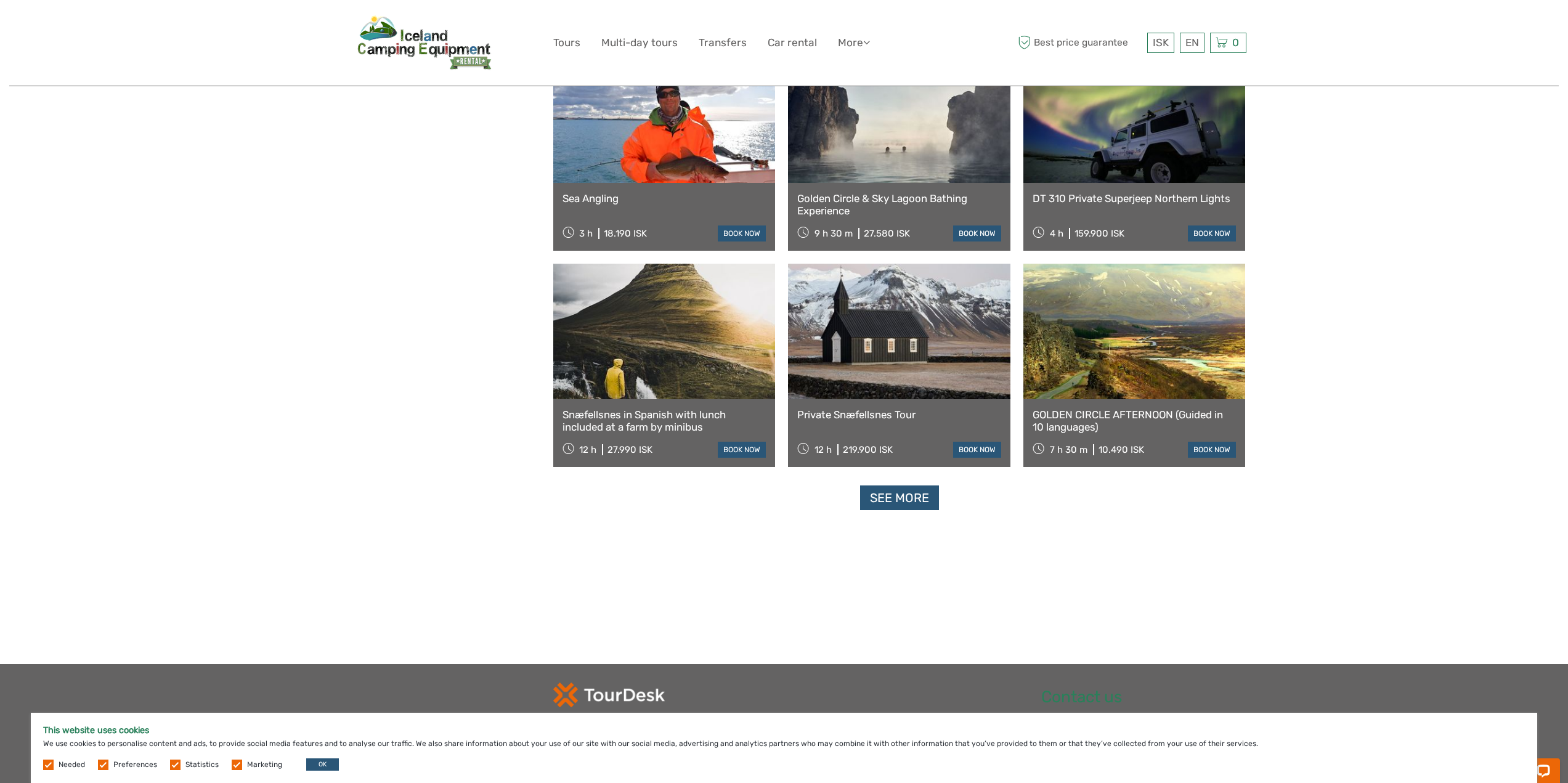
scroll to position [4929, 0]
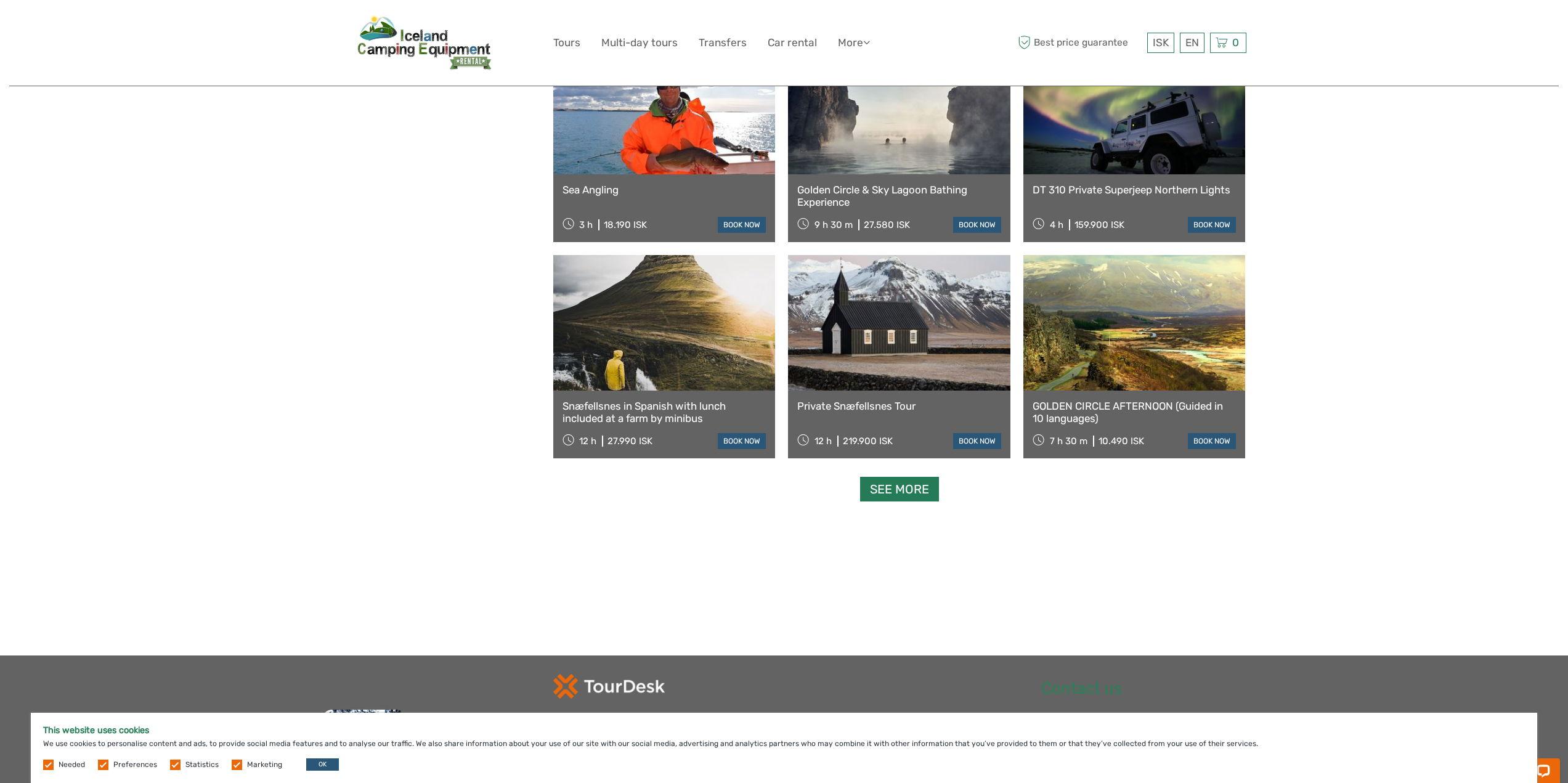
click at [905, 491] on link "See more" at bounding box center [900, 489] width 79 height 25
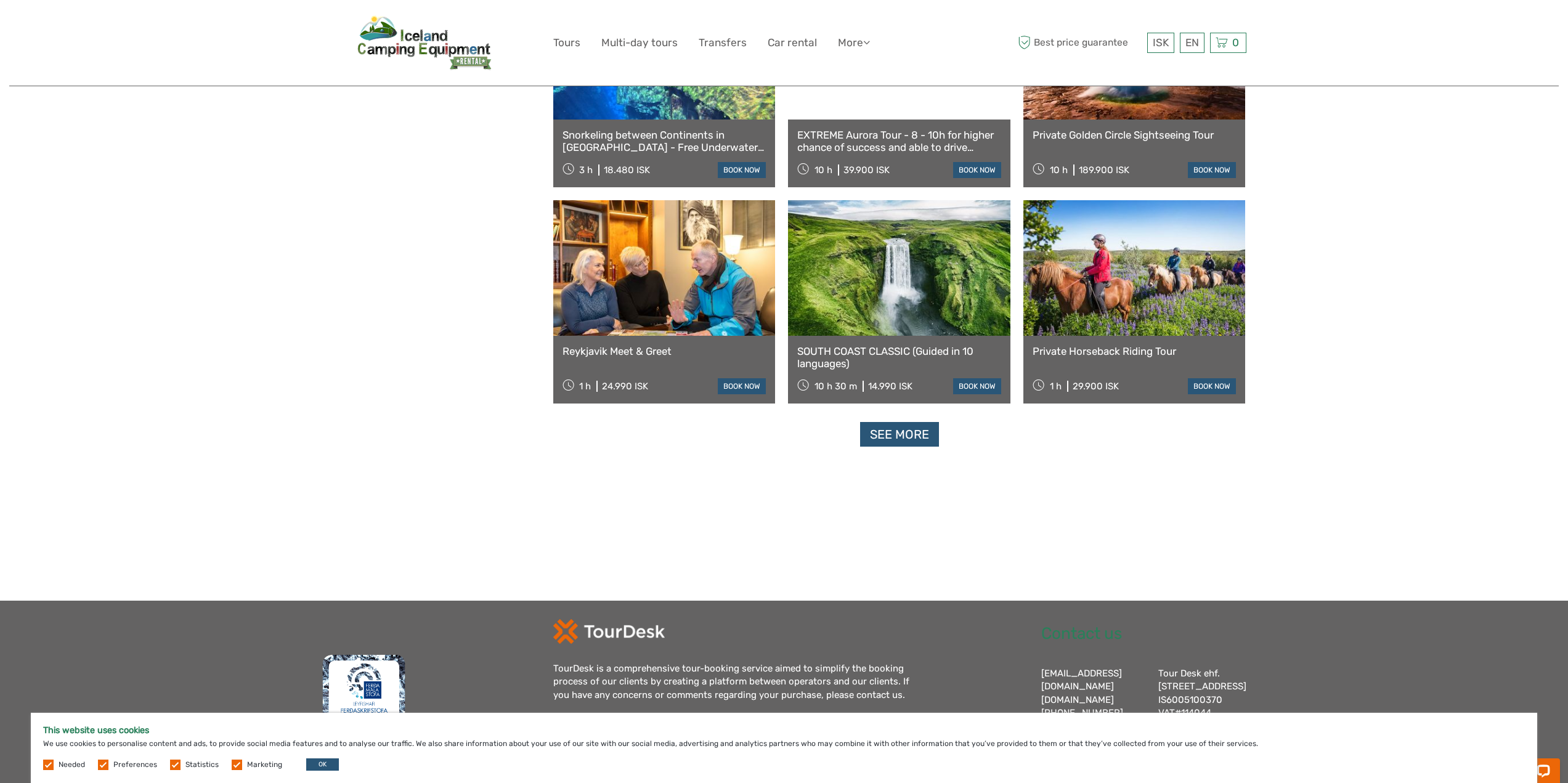
scroll to position [6284, 0]
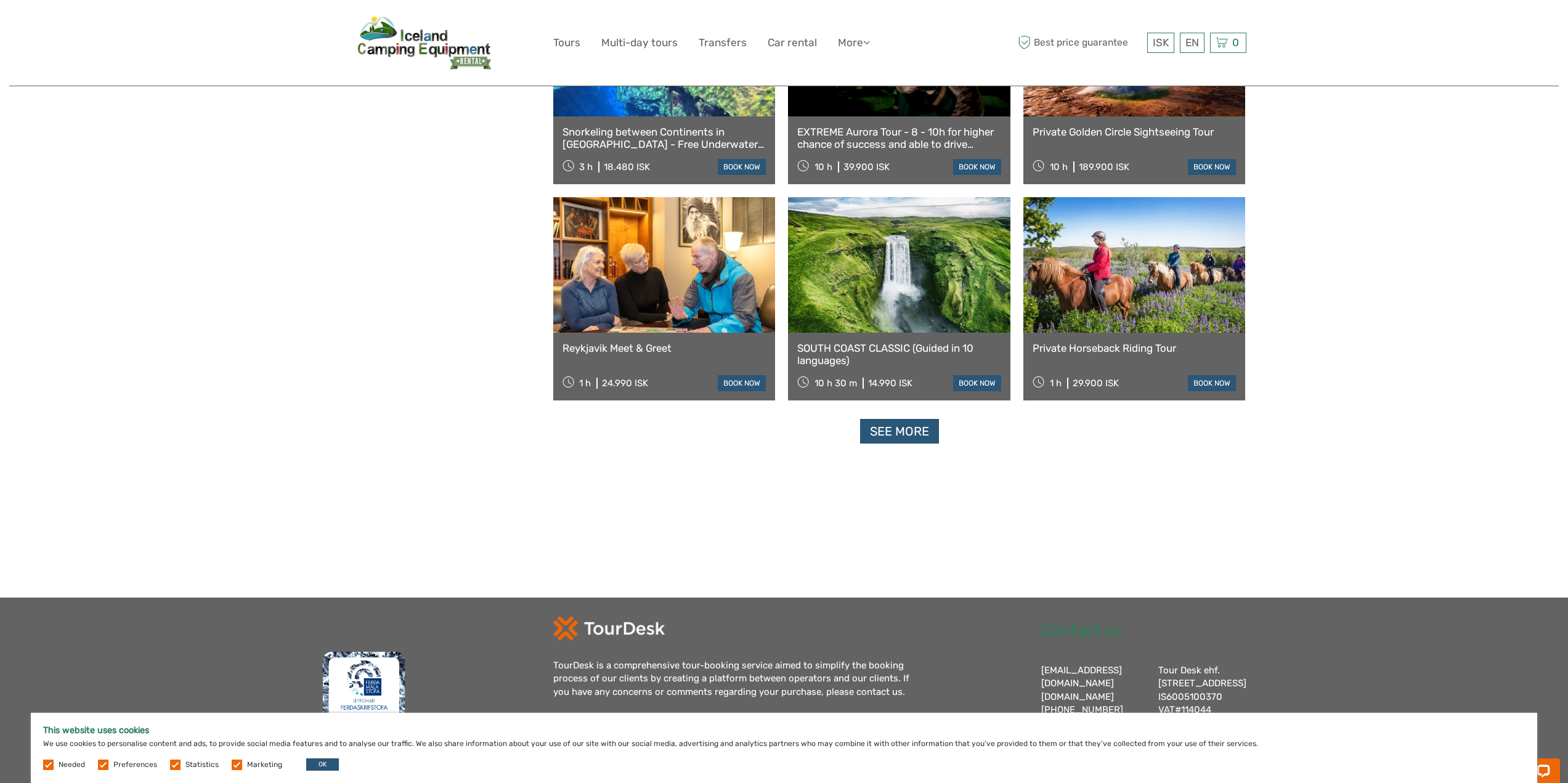
click at [892, 427] on link "See more" at bounding box center [900, 431] width 79 height 25
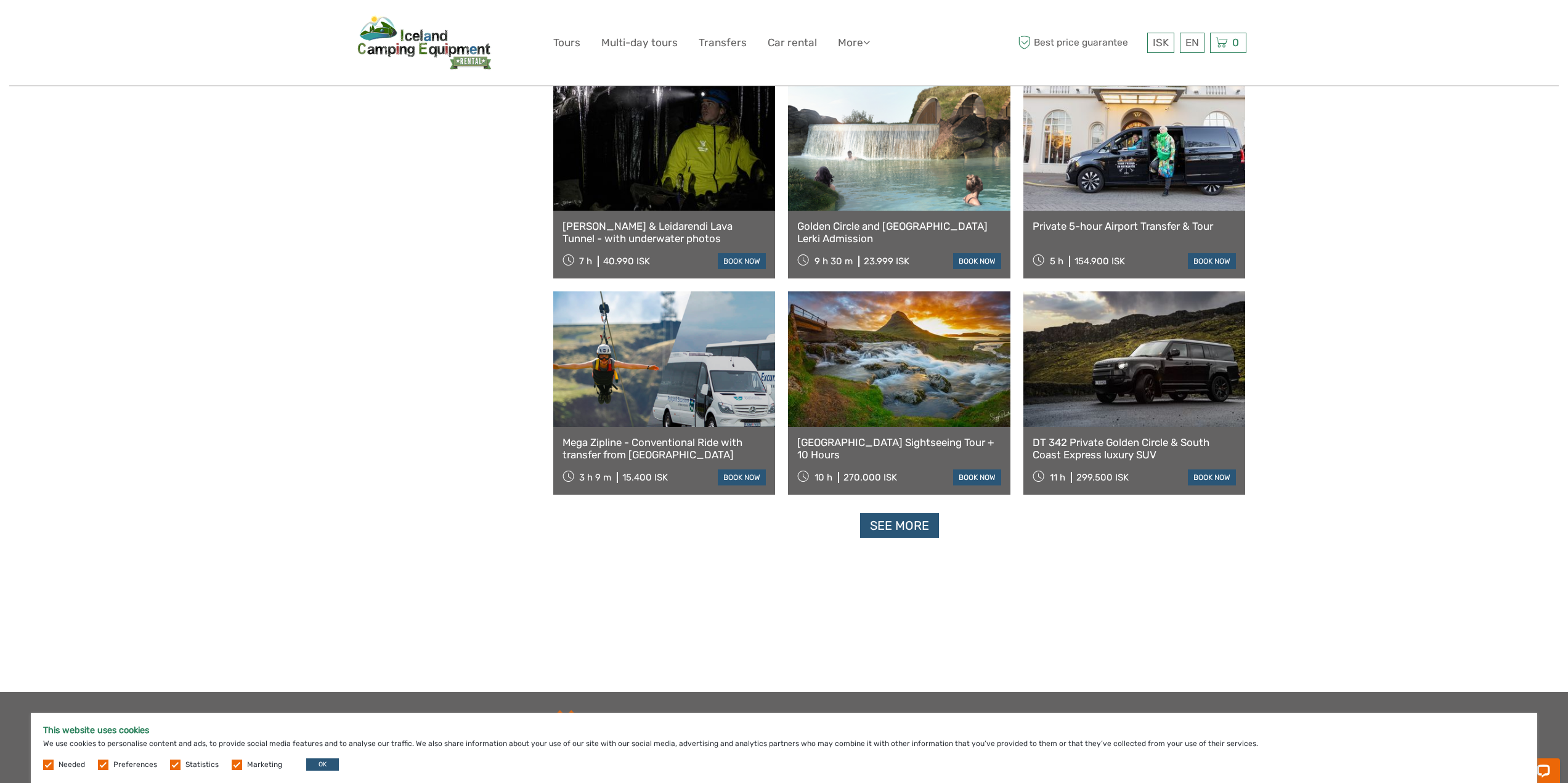
scroll to position [7516, 0]
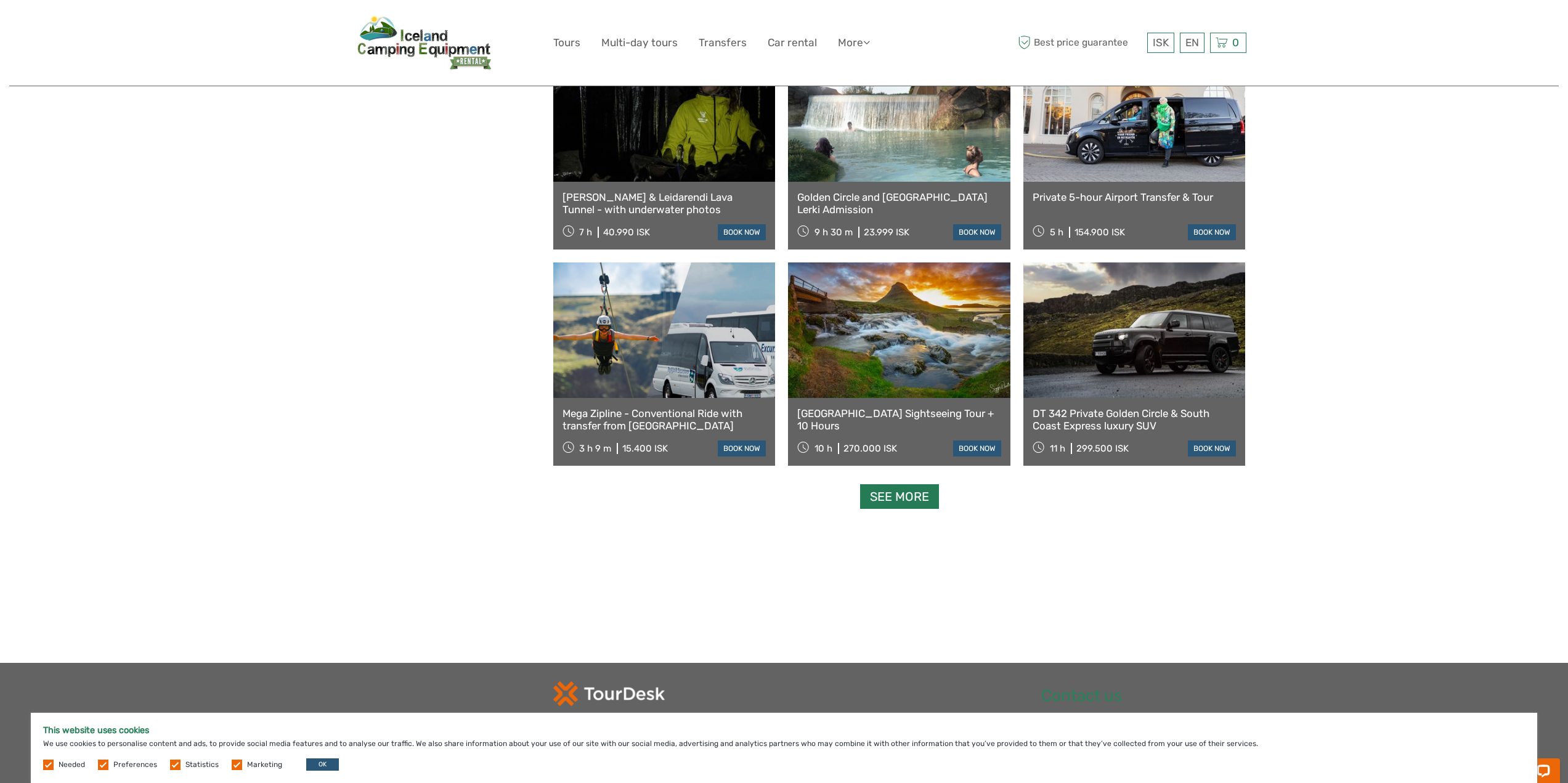
click at [909, 491] on link "See more" at bounding box center [900, 497] width 79 height 25
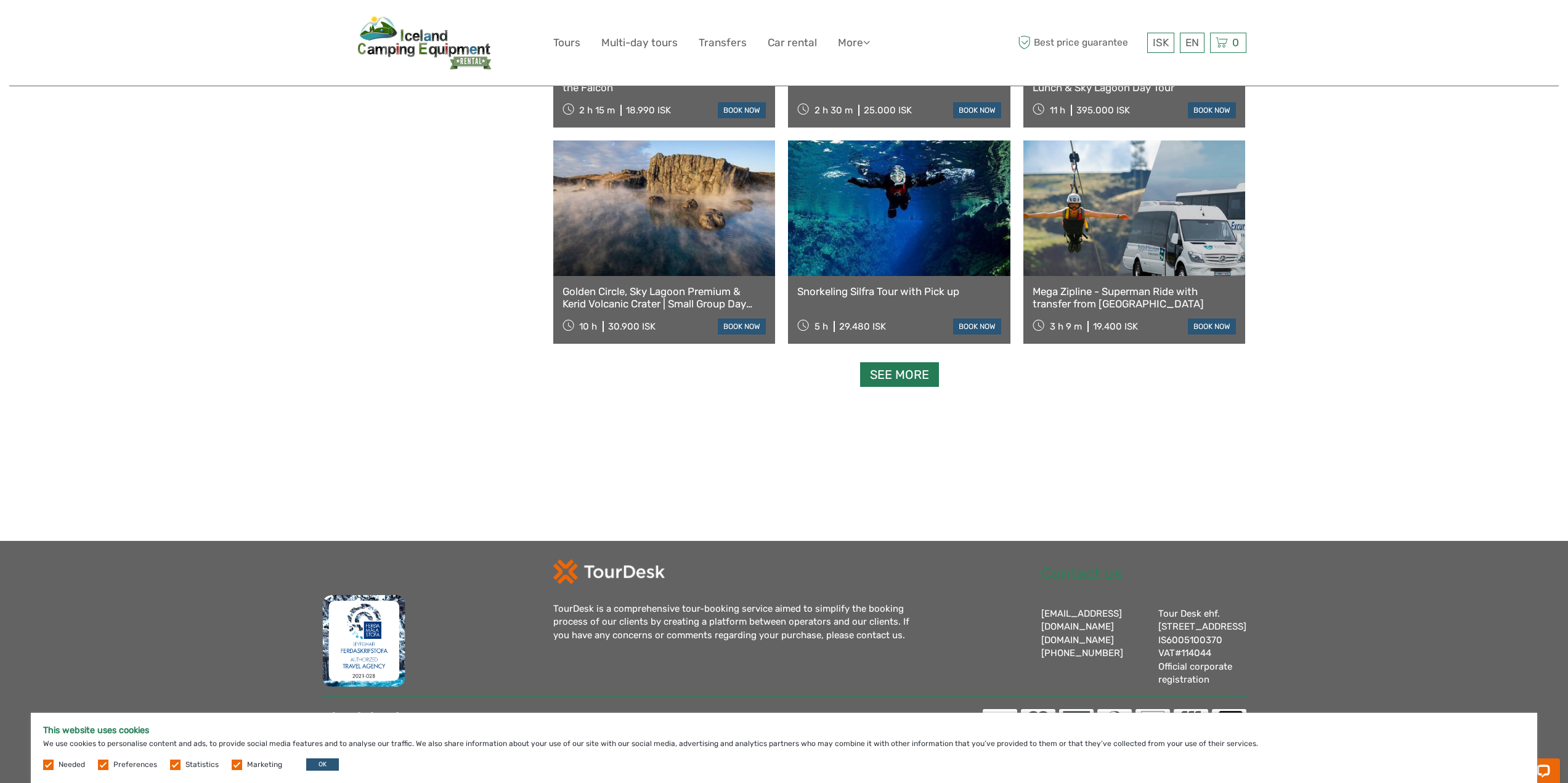
click at [919, 363] on link "See more" at bounding box center [900, 375] width 79 height 25
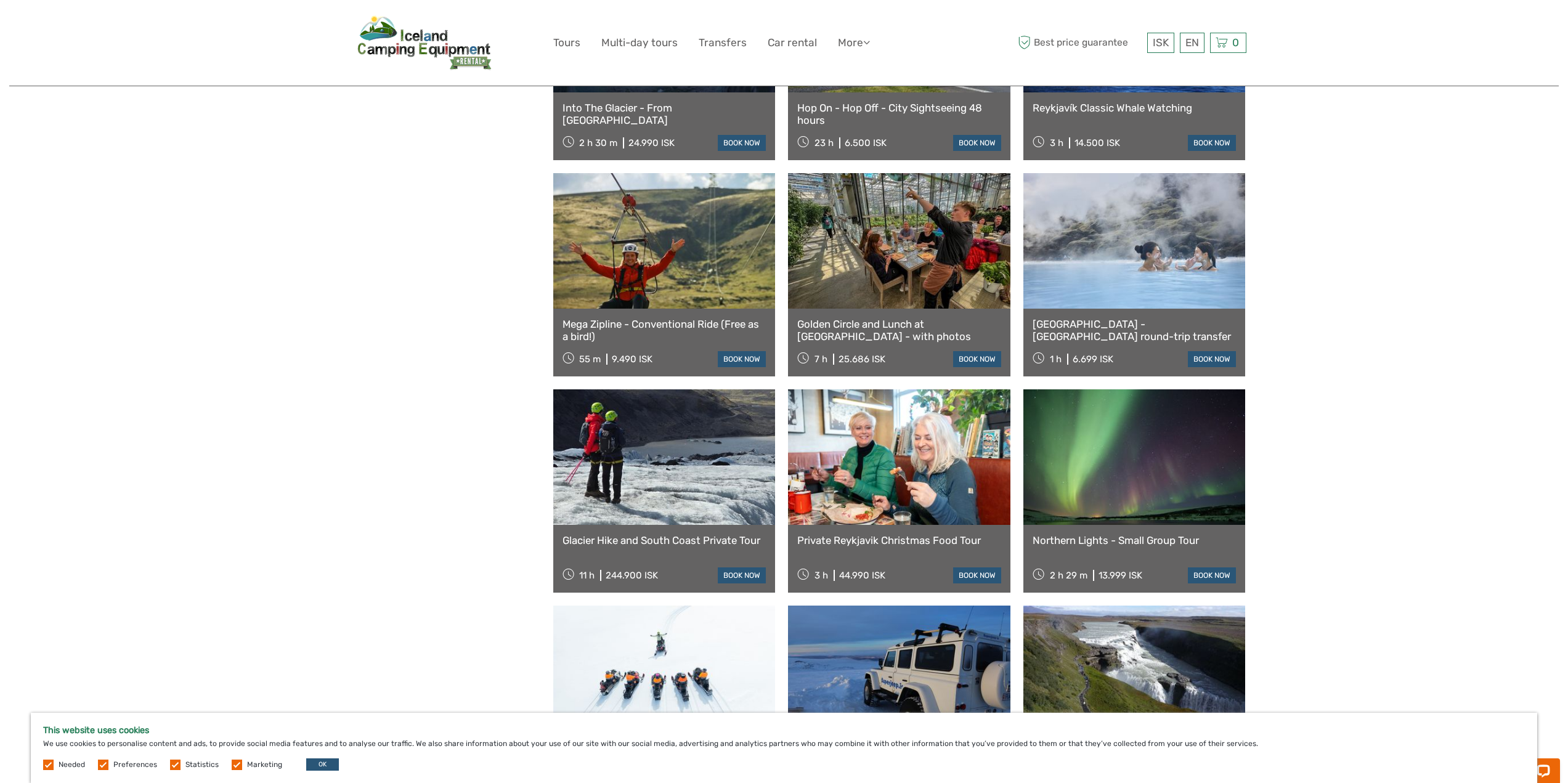
scroll to position [9952, 0]
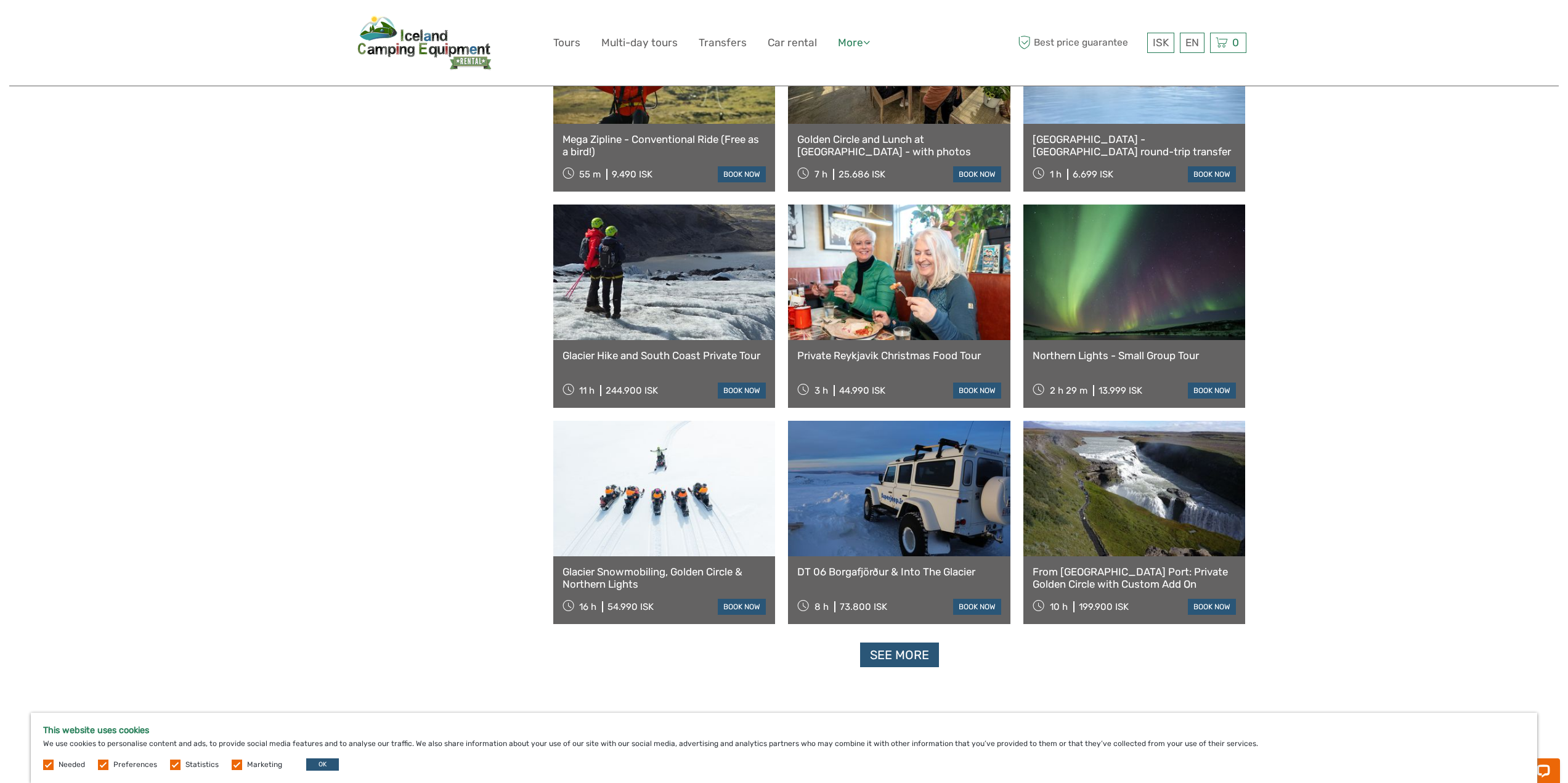
click at [865, 44] on icon at bounding box center [867, 42] width 7 height 11
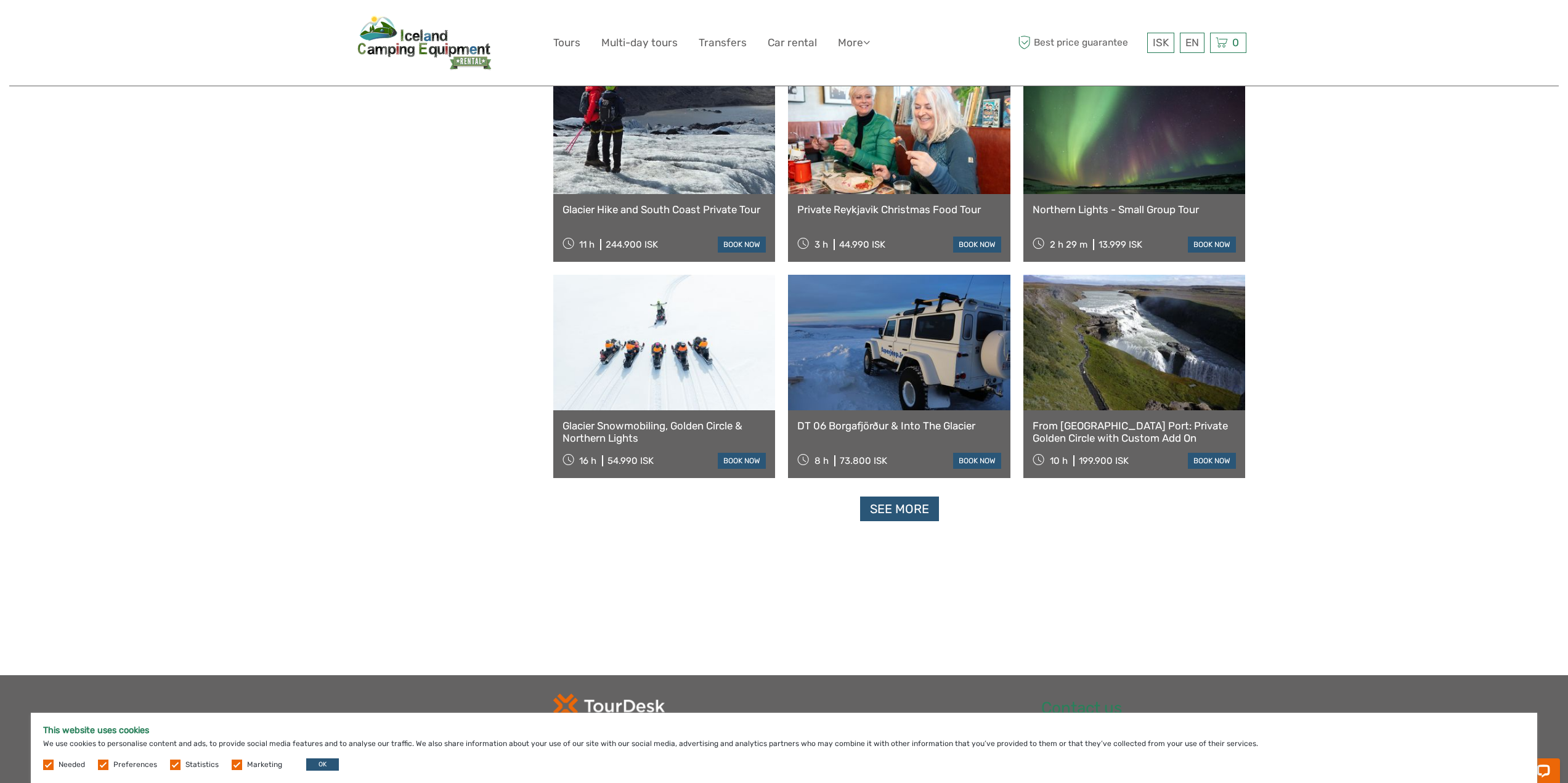
scroll to position [10199, 0]
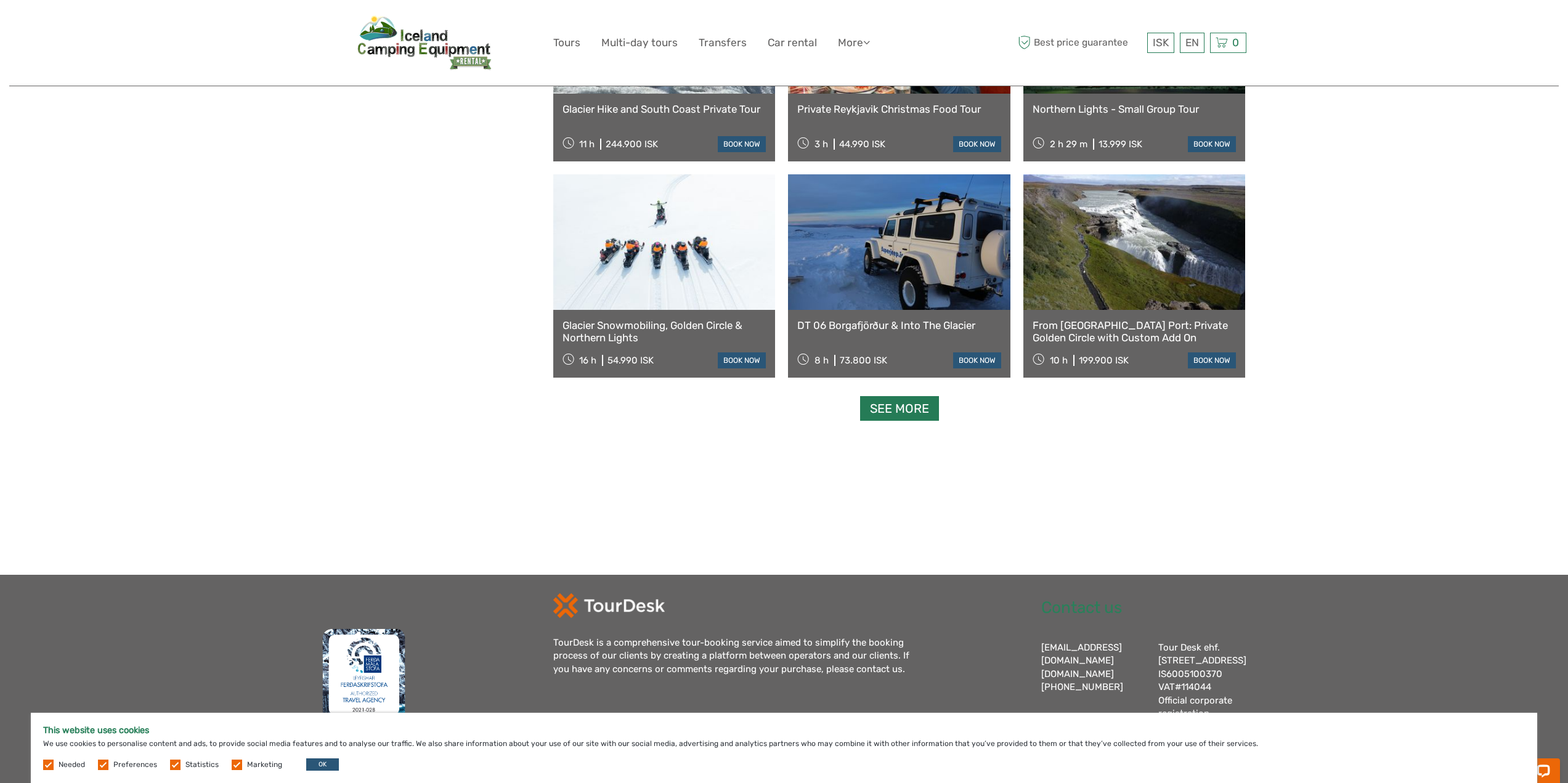
click at [918, 413] on link "See more" at bounding box center [900, 409] width 79 height 25
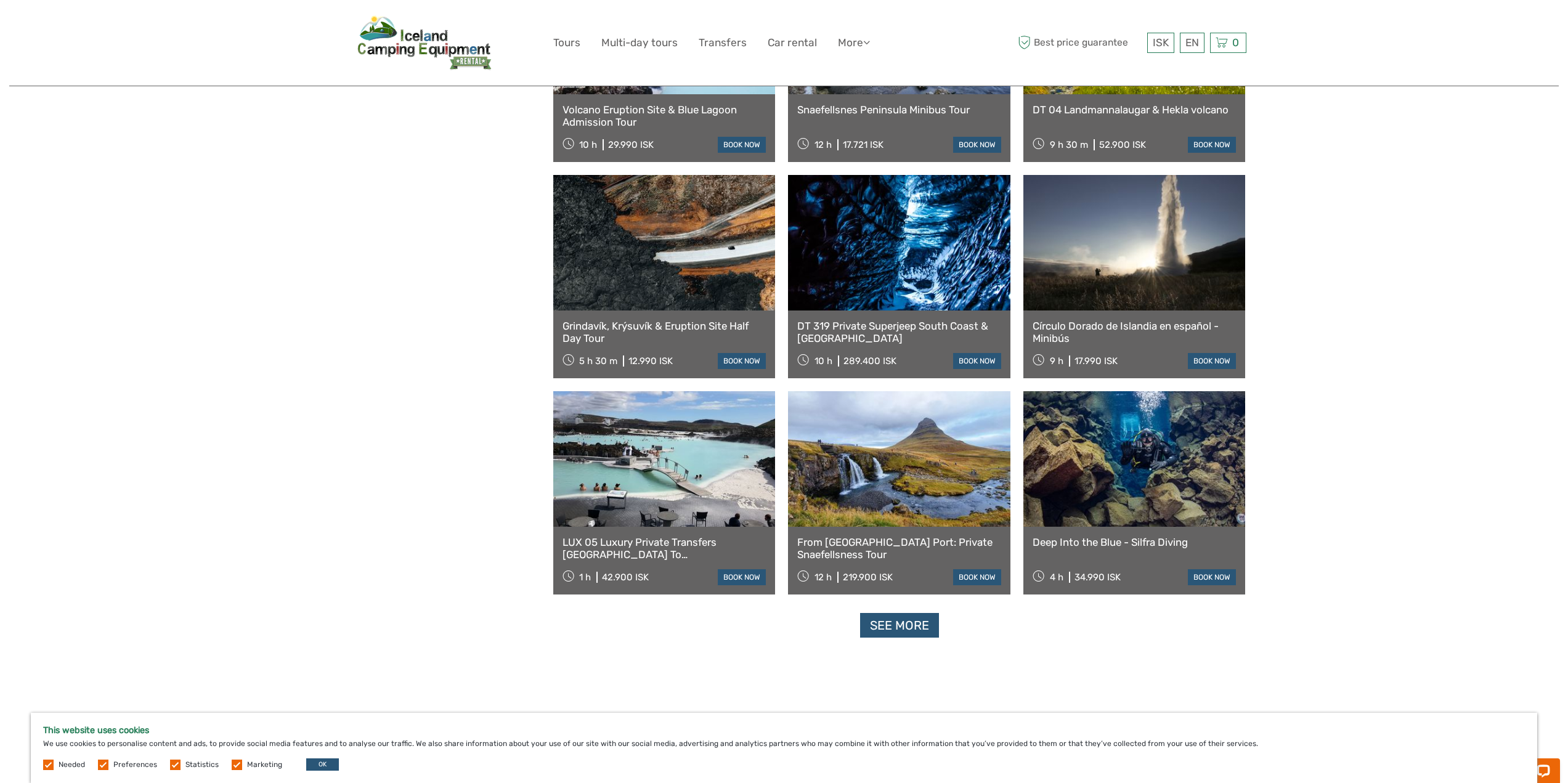
scroll to position [11431, 0]
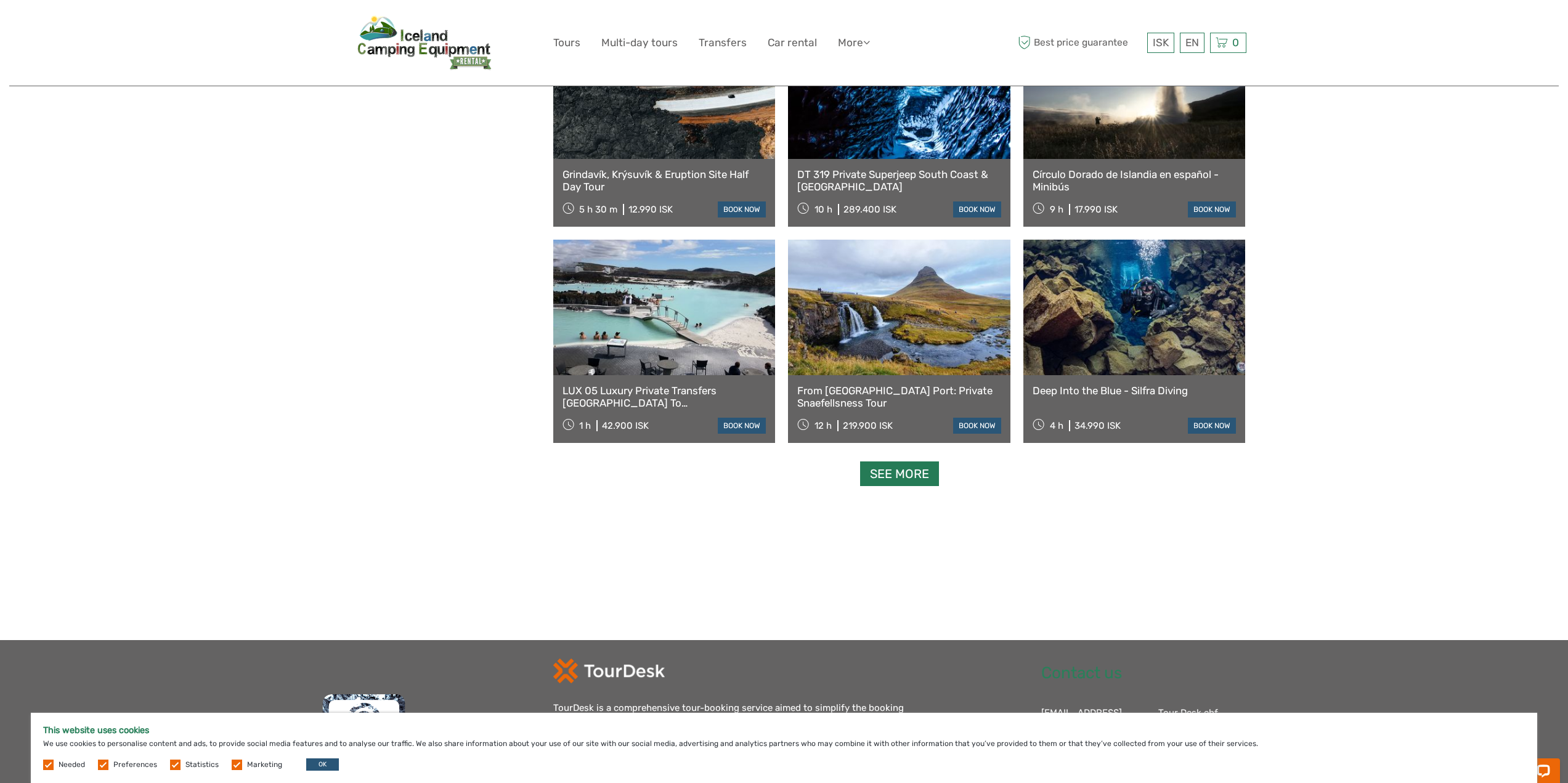
click at [916, 472] on link "See more" at bounding box center [900, 474] width 79 height 25
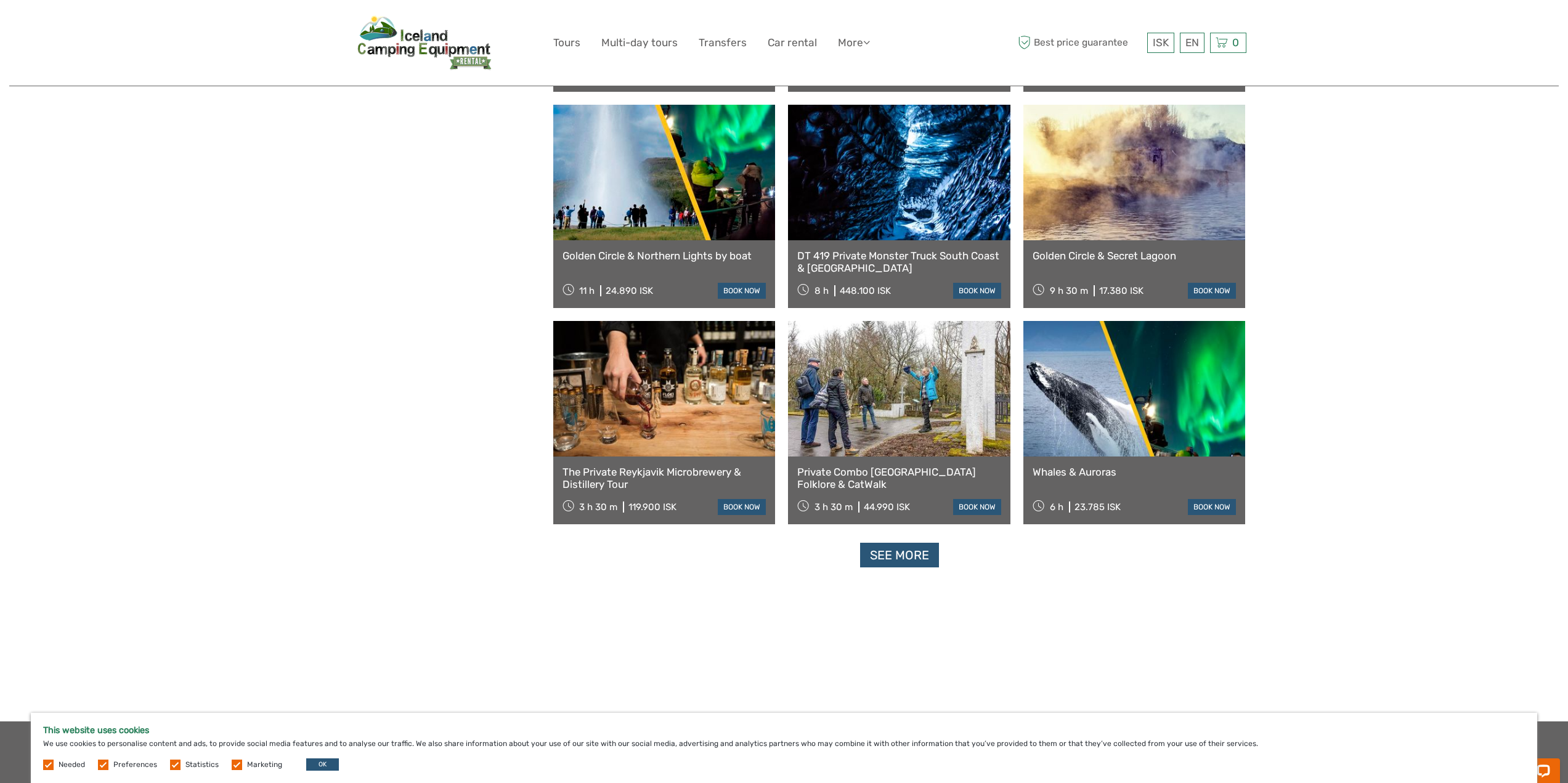
scroll to position [12663, 0]
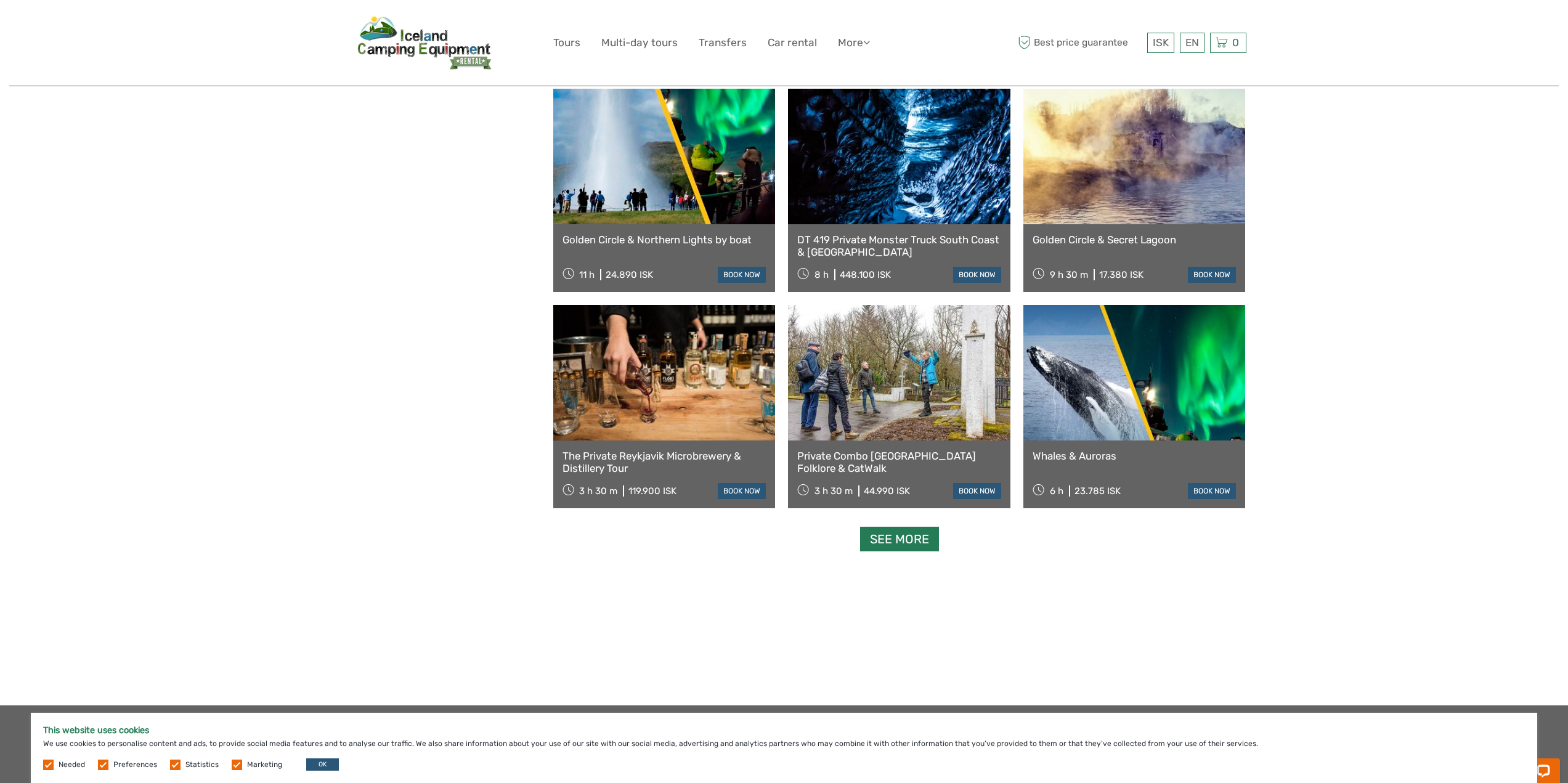
click at [889, 543] on link "See more" at bounding box center [900, 539] width 79 height 25
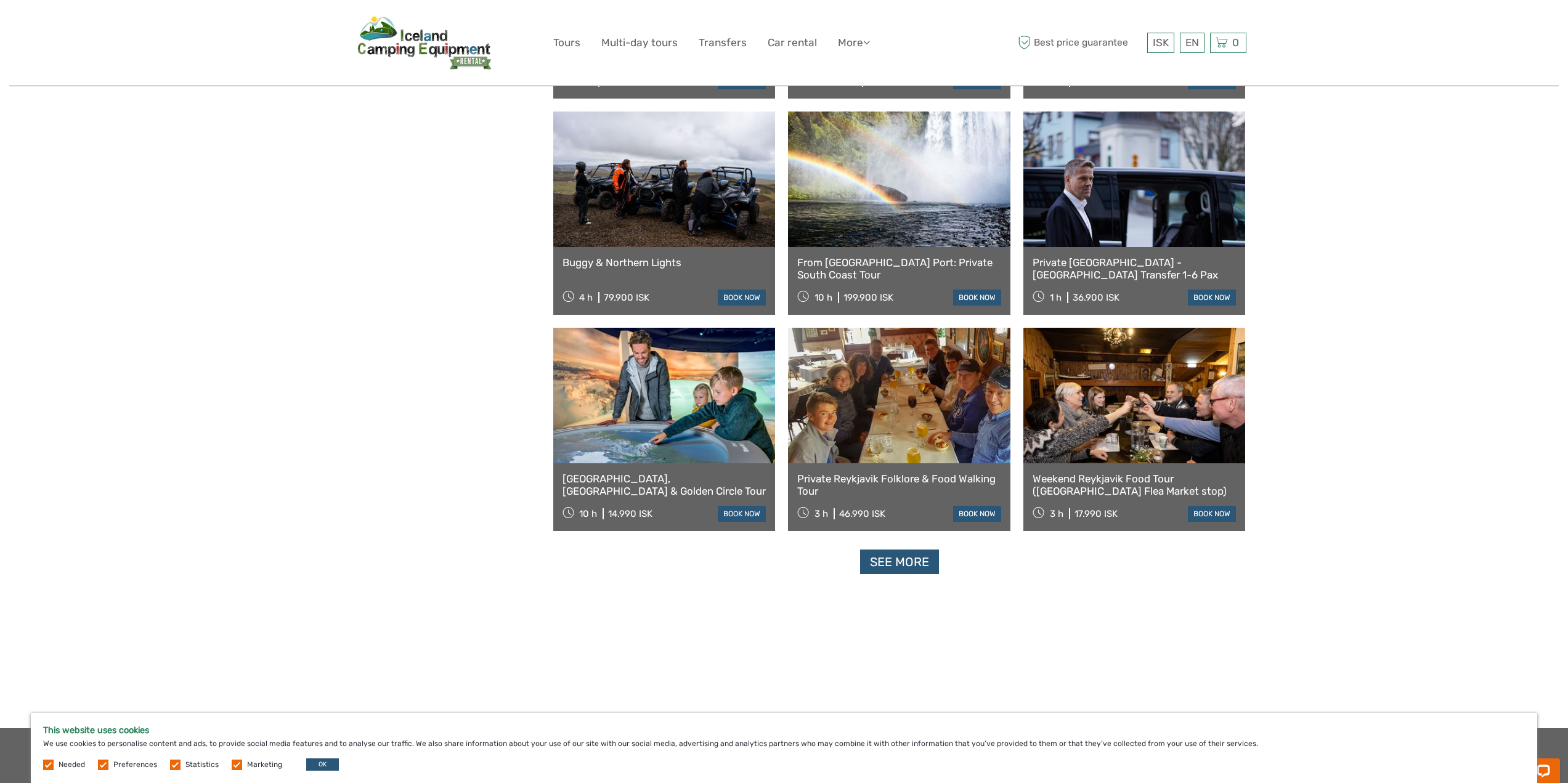
scroll to position [14080, 0]
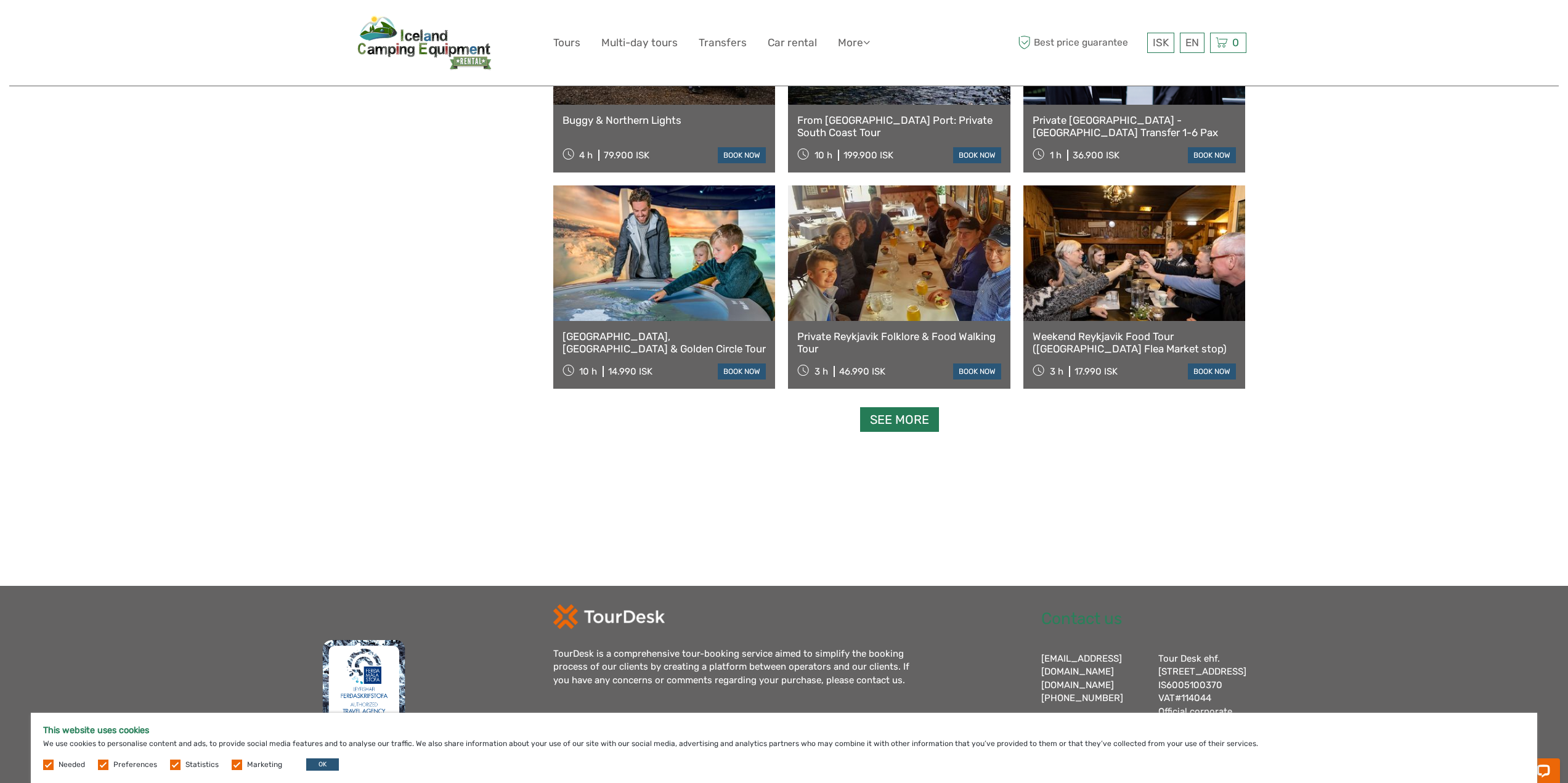
click at [915, 420] on link "See more" at bounding box center [900, 420] width 79 height 25
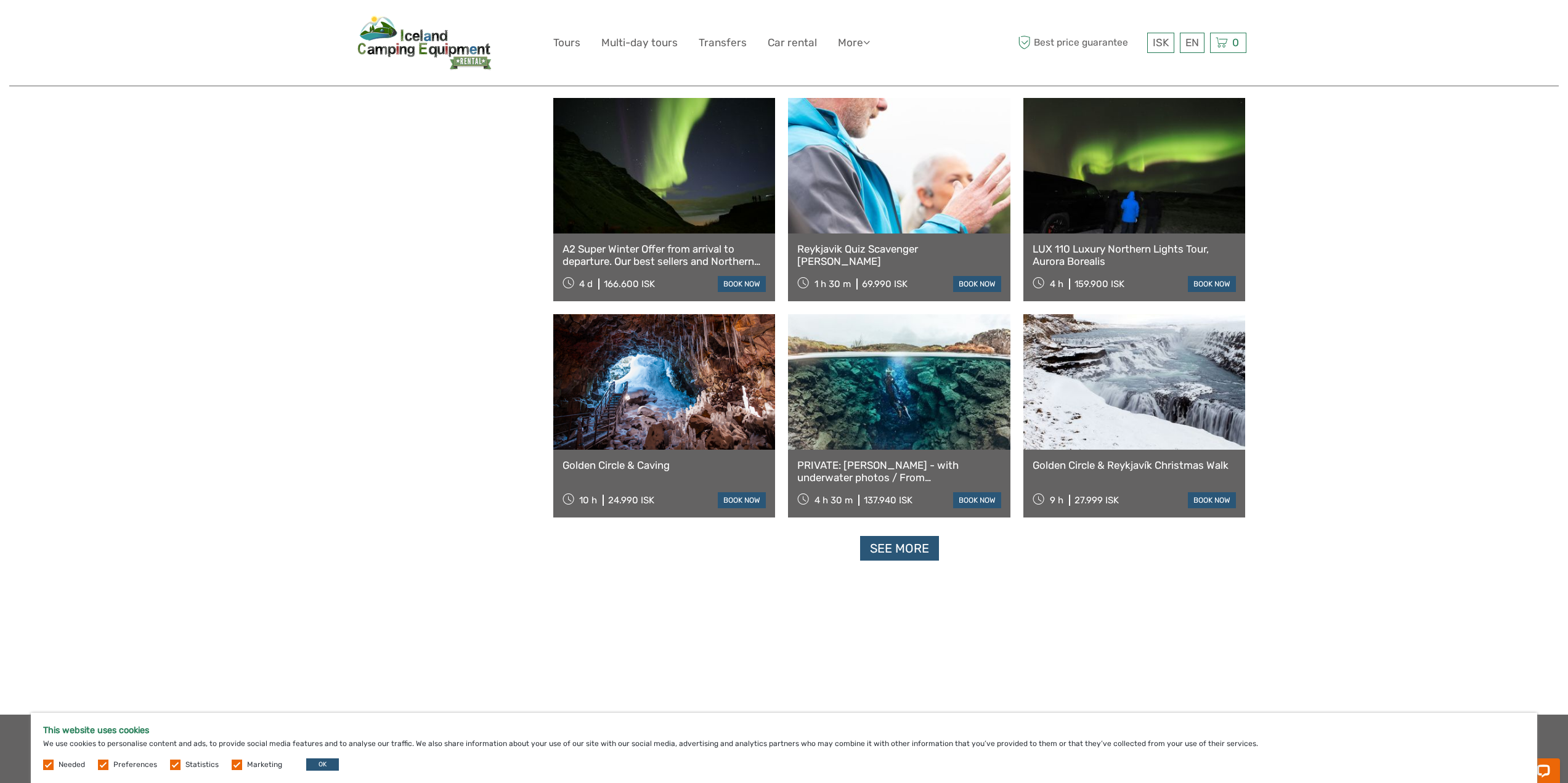
scroll to position [15250, 0]
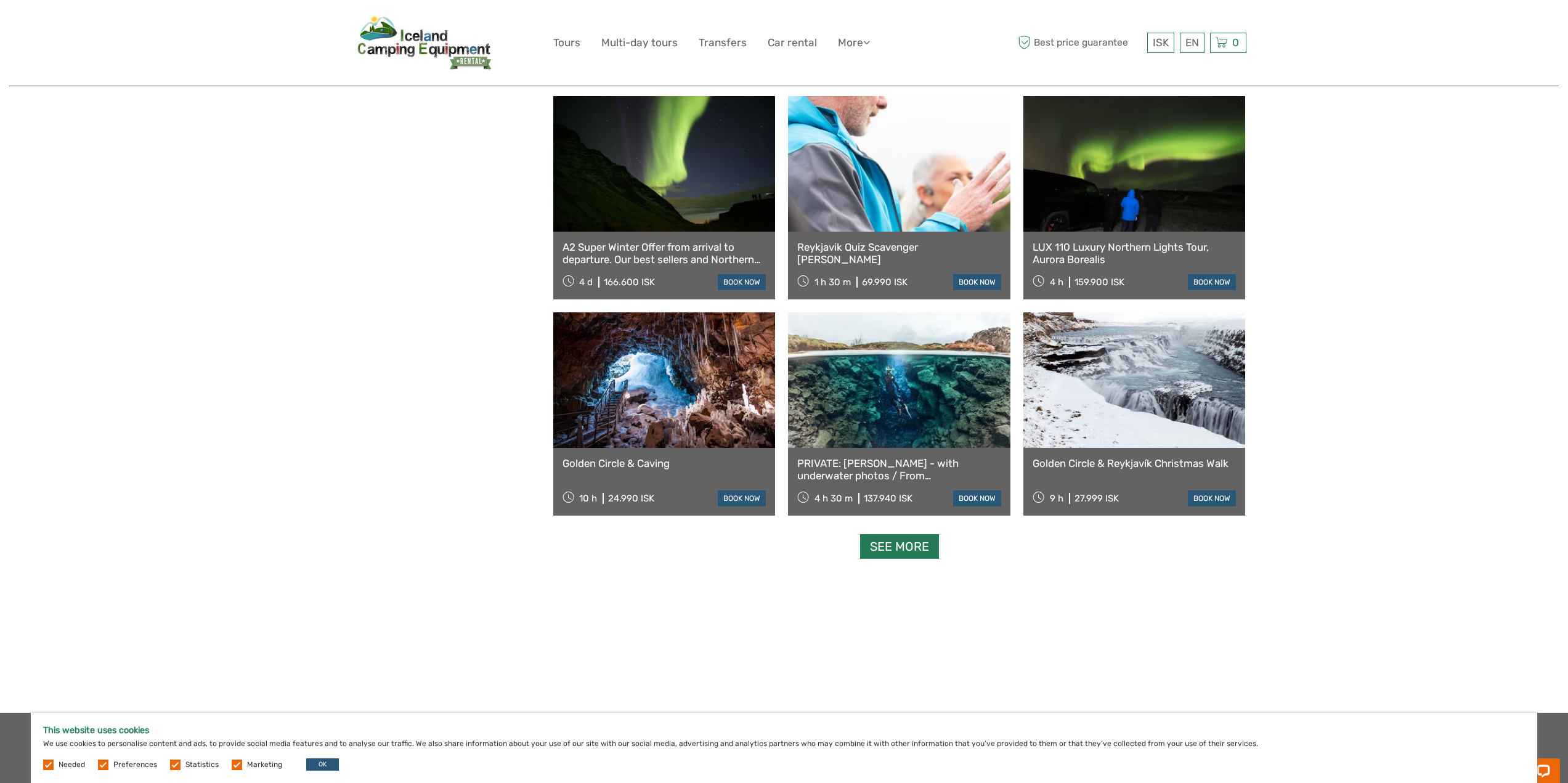
click at [916, 544] on link "See more" at bounding box center [900, 546] width 79 height 25
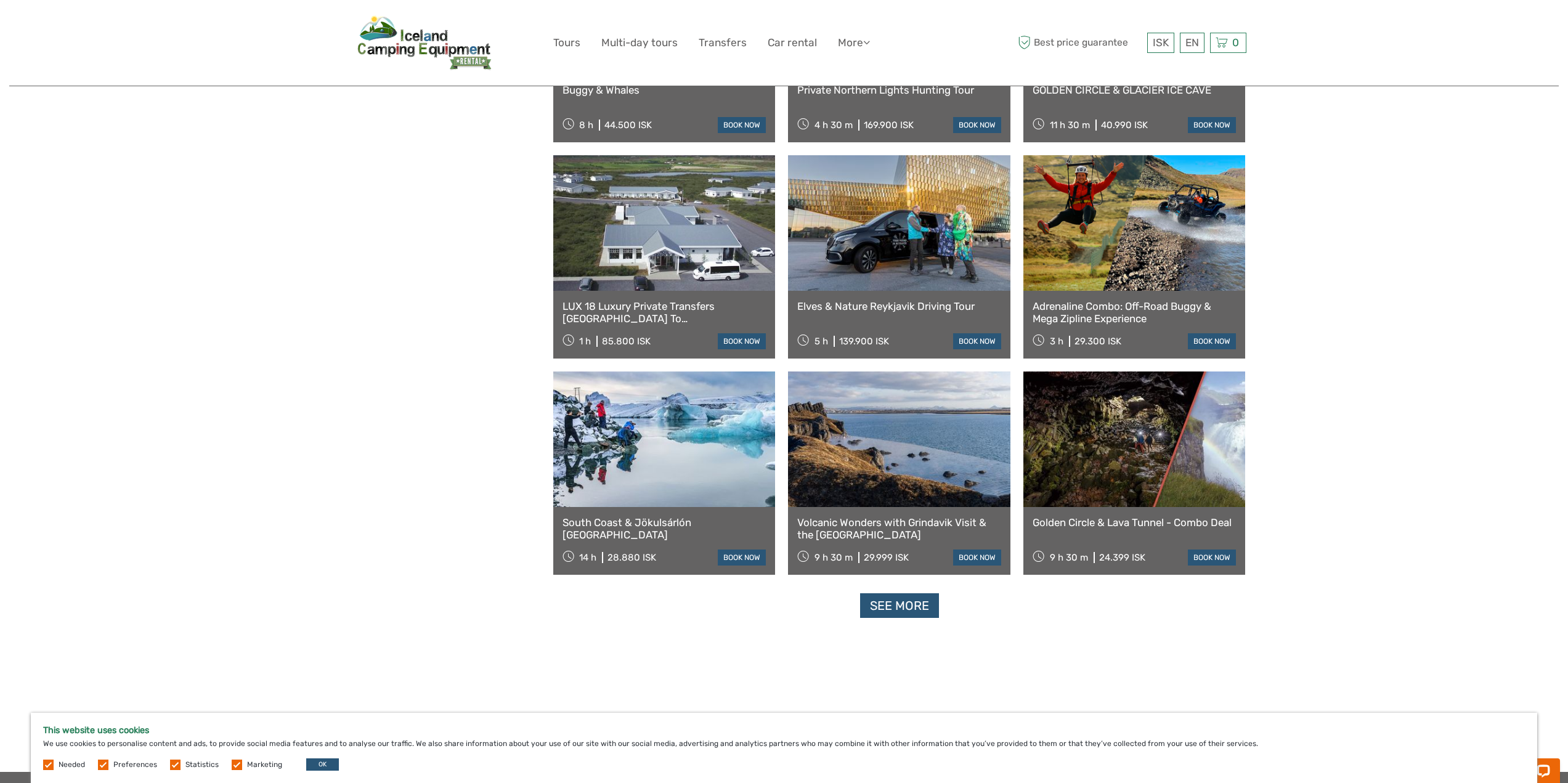
scroll to position [16606, 0]
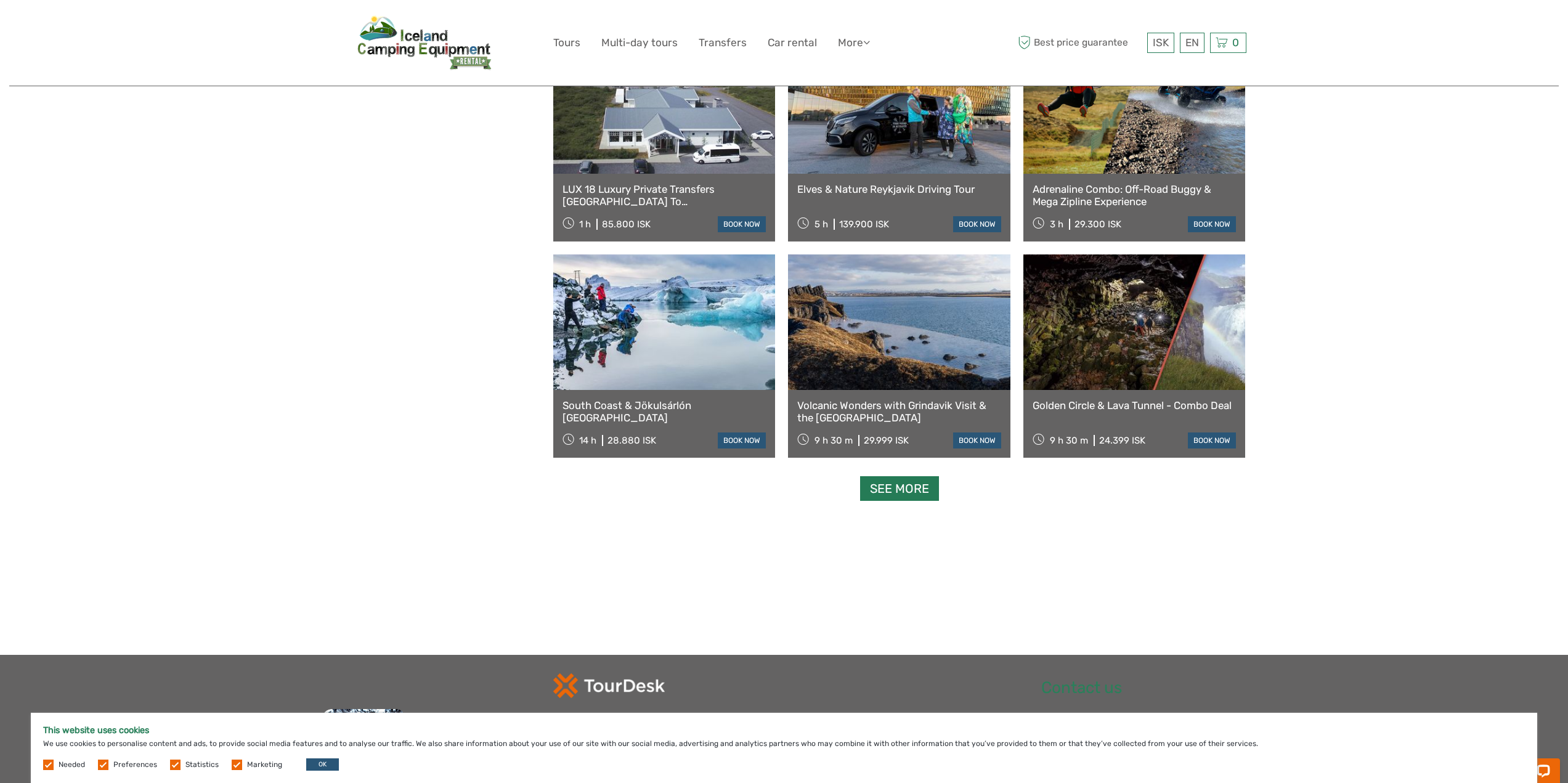
click at [930, 487] on link "See more" at bounding box center [900, 488] width 79 height 25
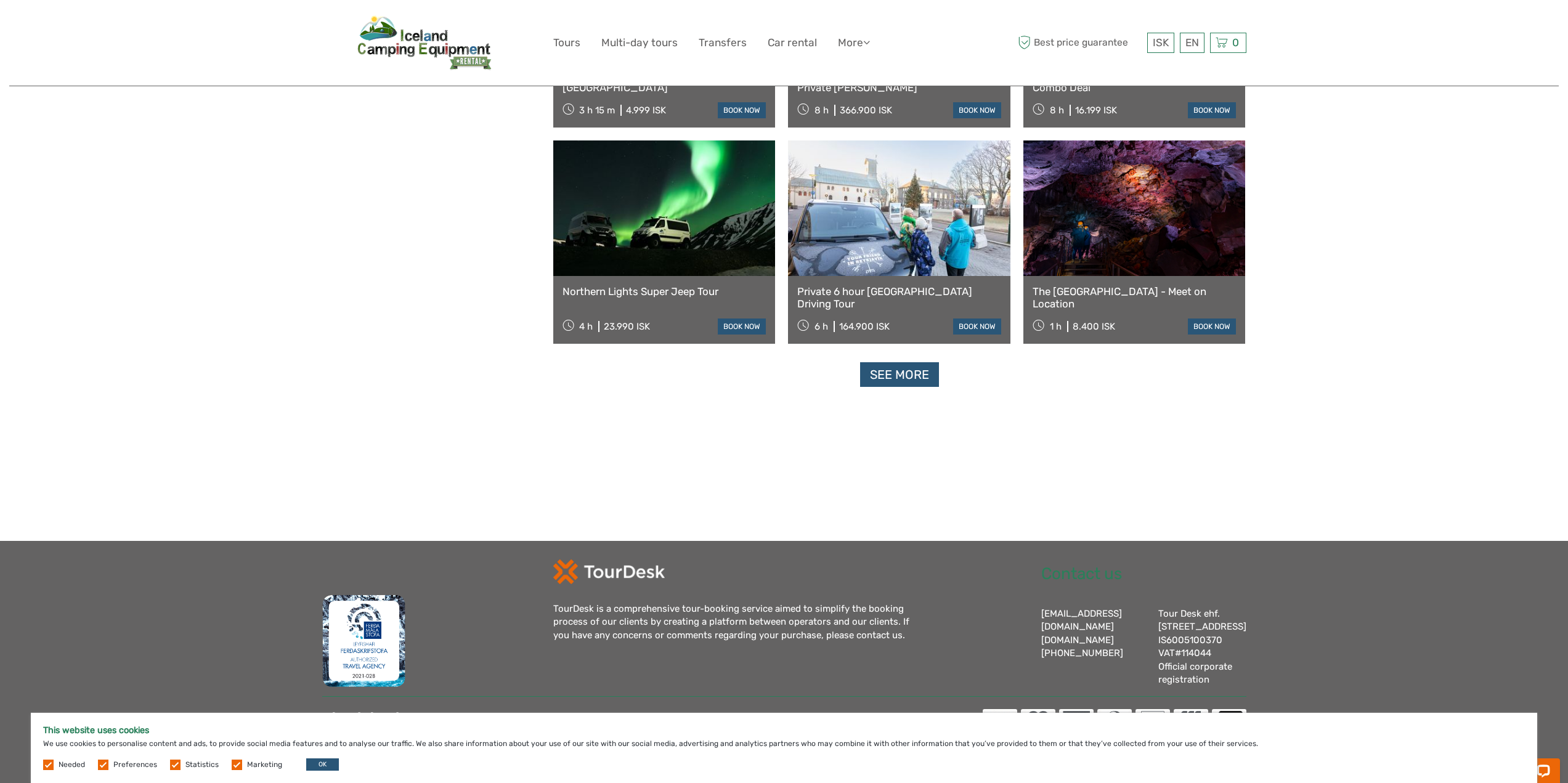
scroll to position [18023, 0]
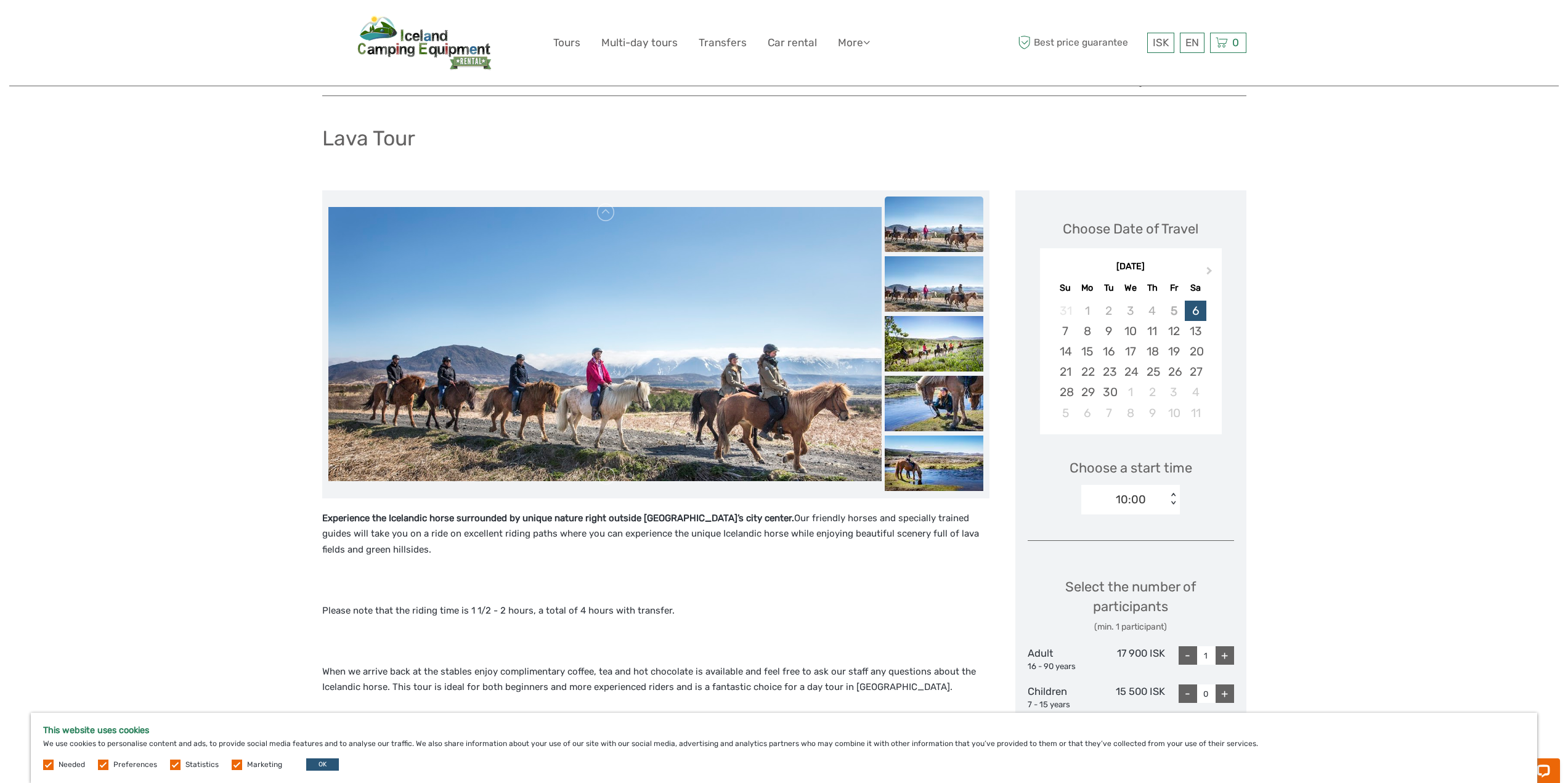
scroll to position [62, 0]
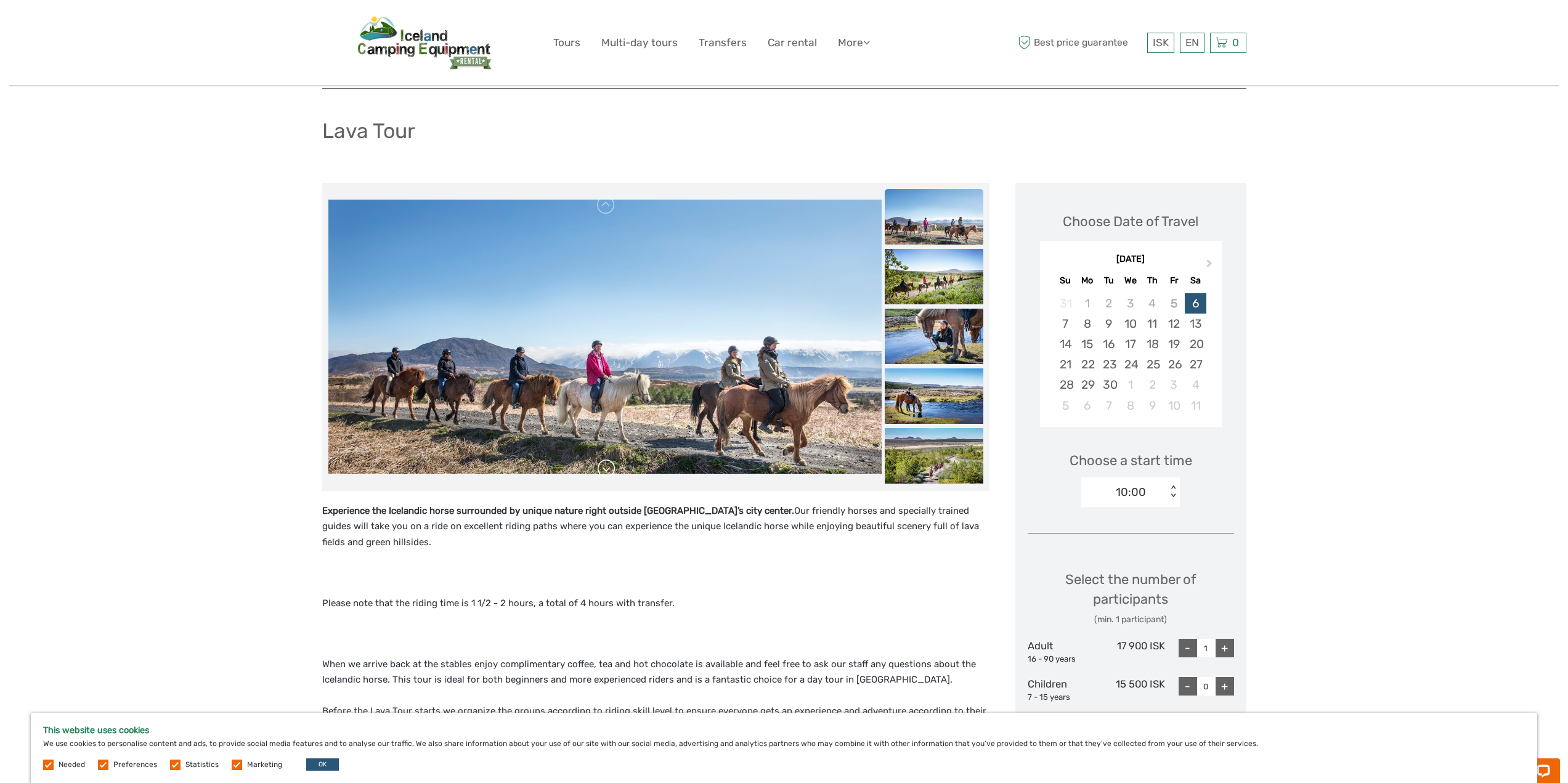
click at [606, 466] on link at bounding box center [607, 469] width 20 height 20
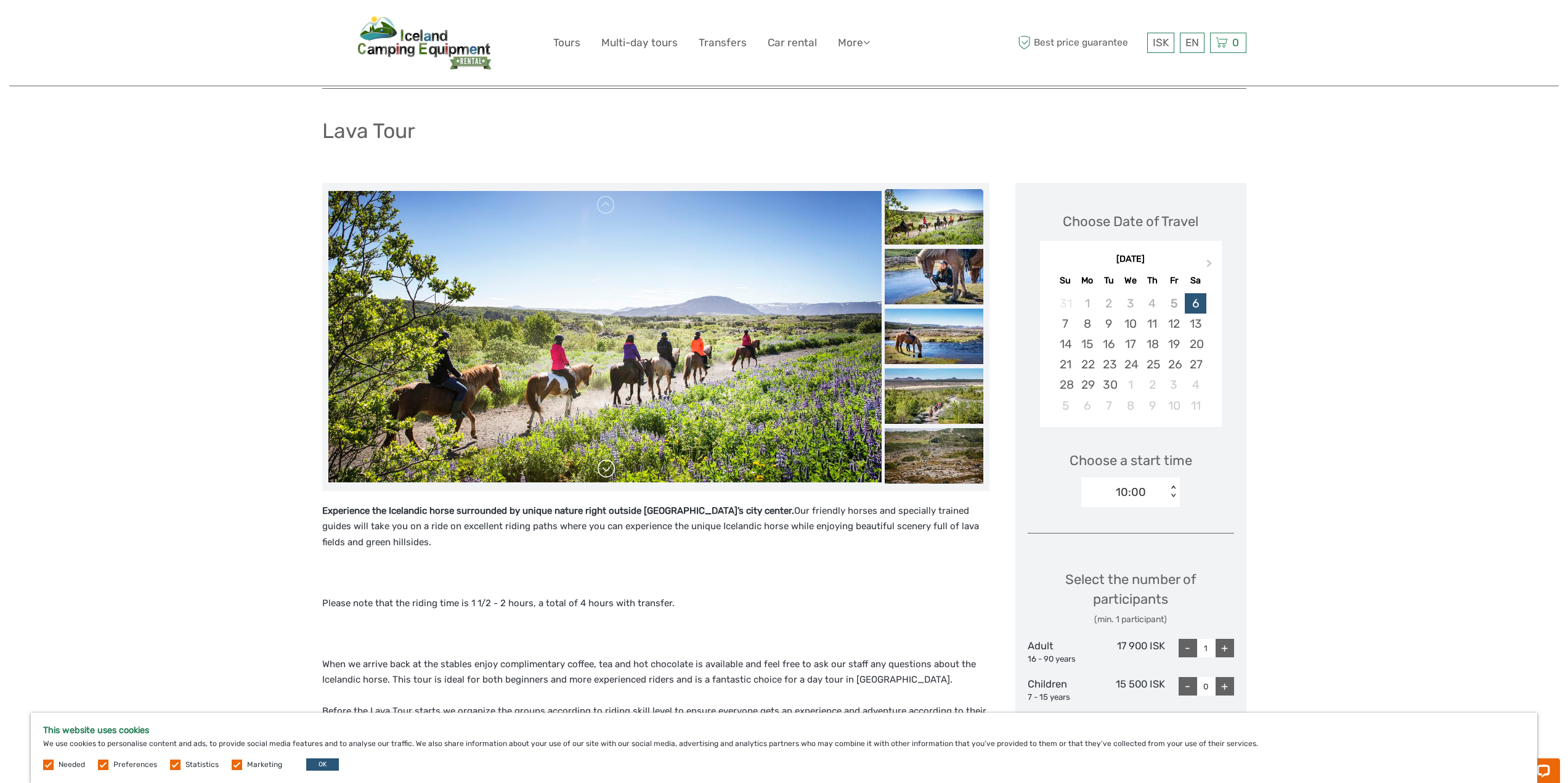
click at [606, 466] on link at bounding box center [607, 469] width 20 height 20
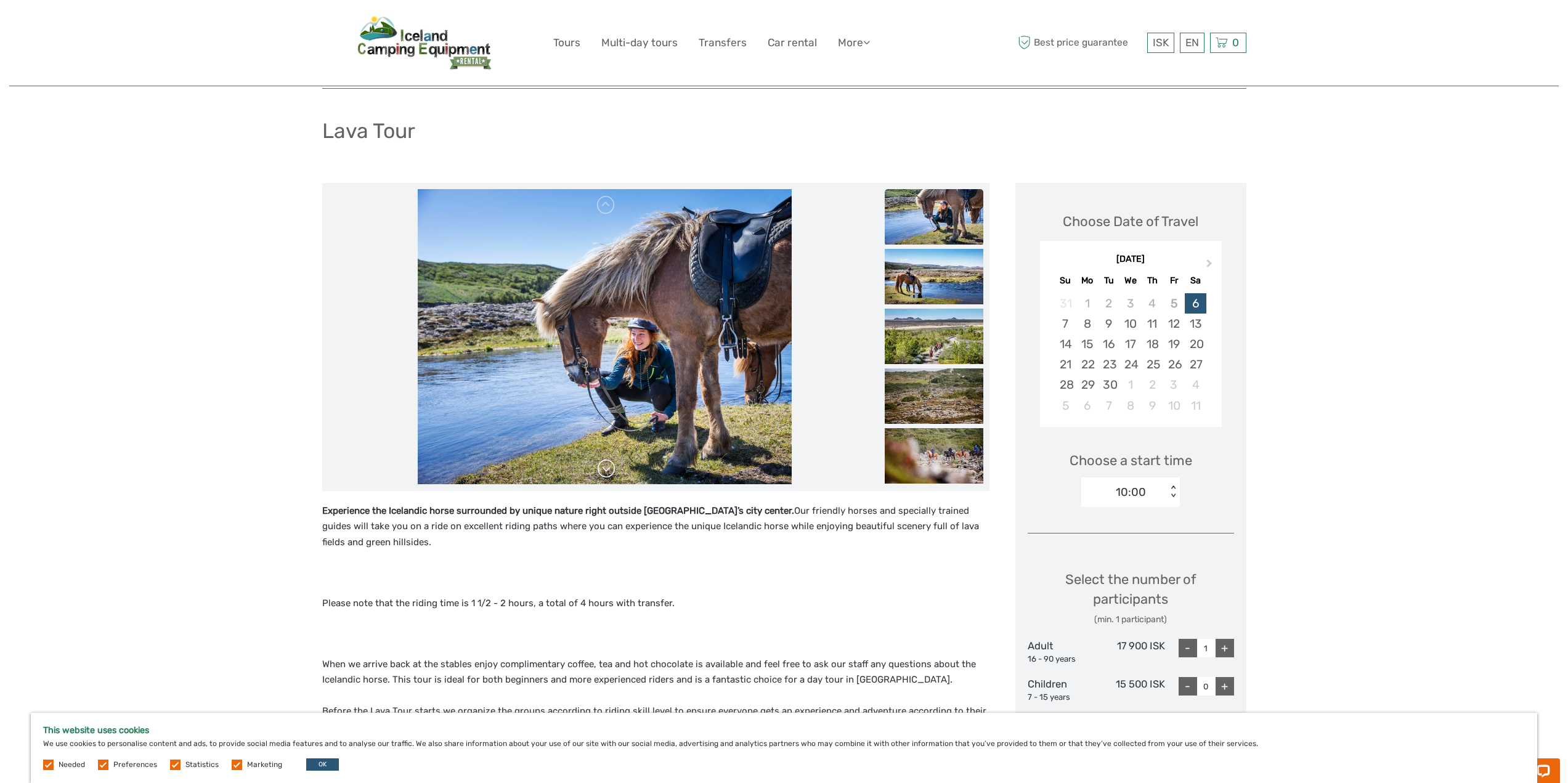
click at [607, 465] on link at bounding box center [607, 469] width 20 height 20
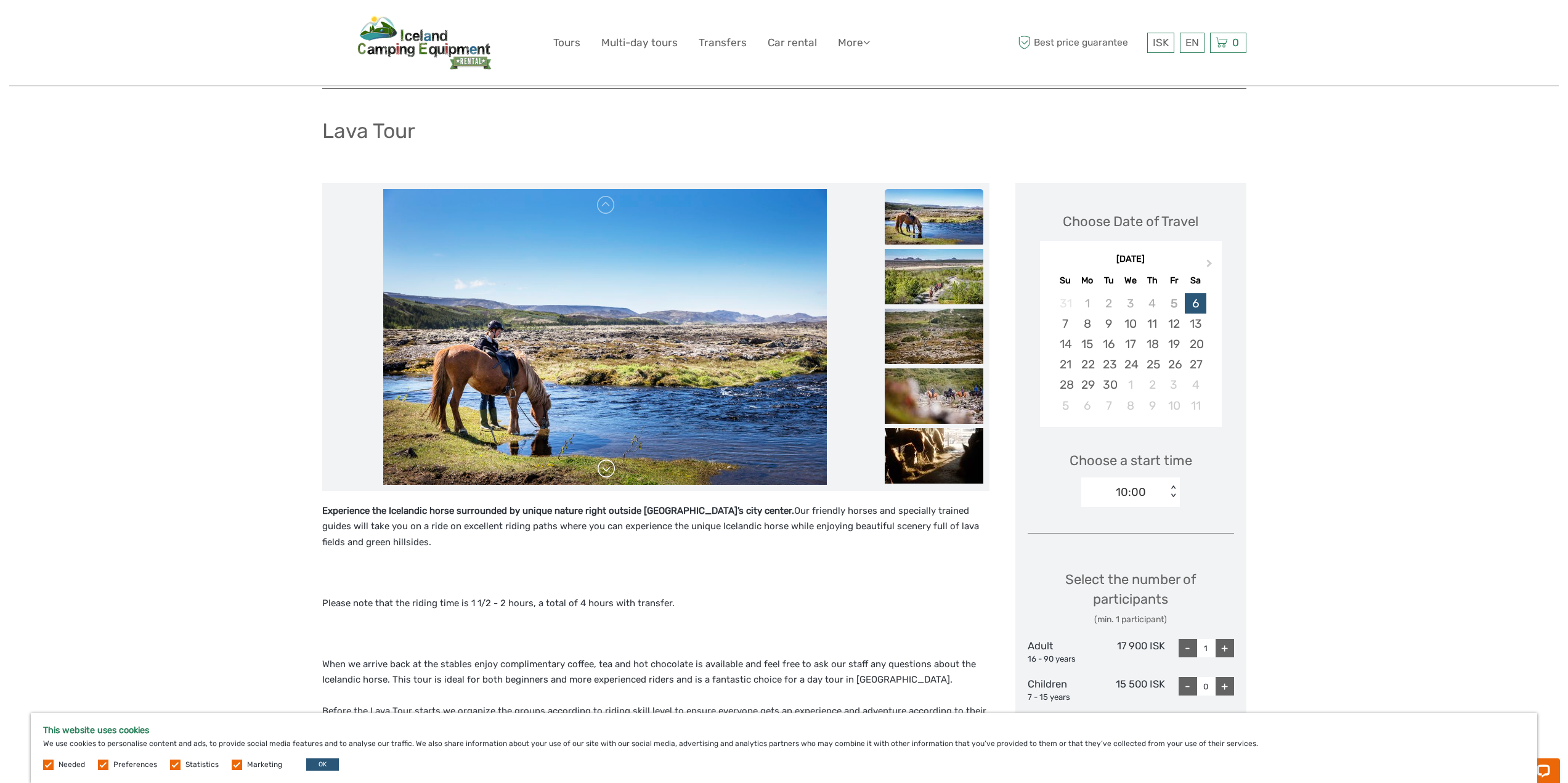
click at [607, 465] on link at bounding box center [607, 469] width 20 height 20
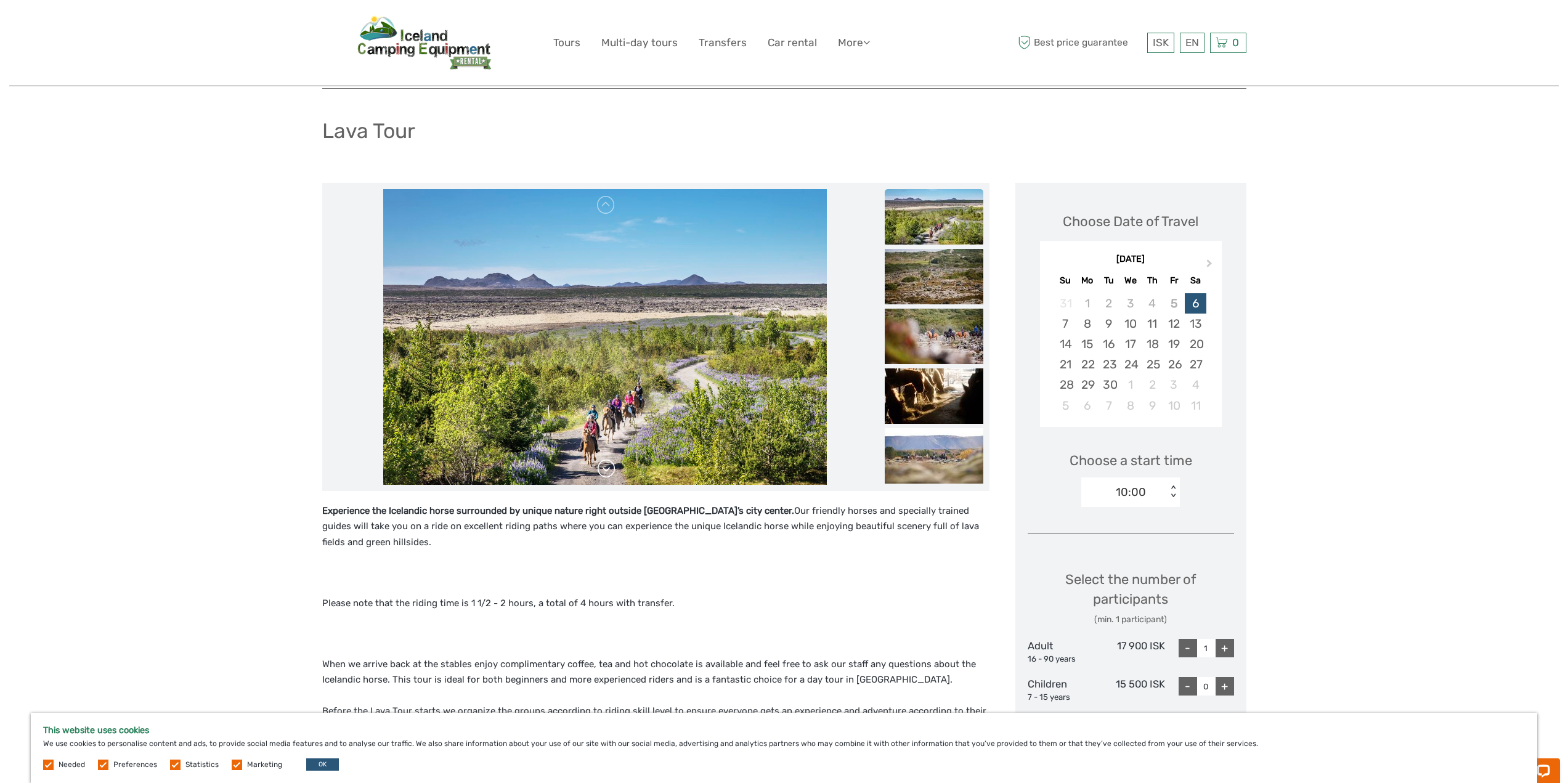
click at [607, 465] on link at bounding box center [607, 469] width 20 height 20
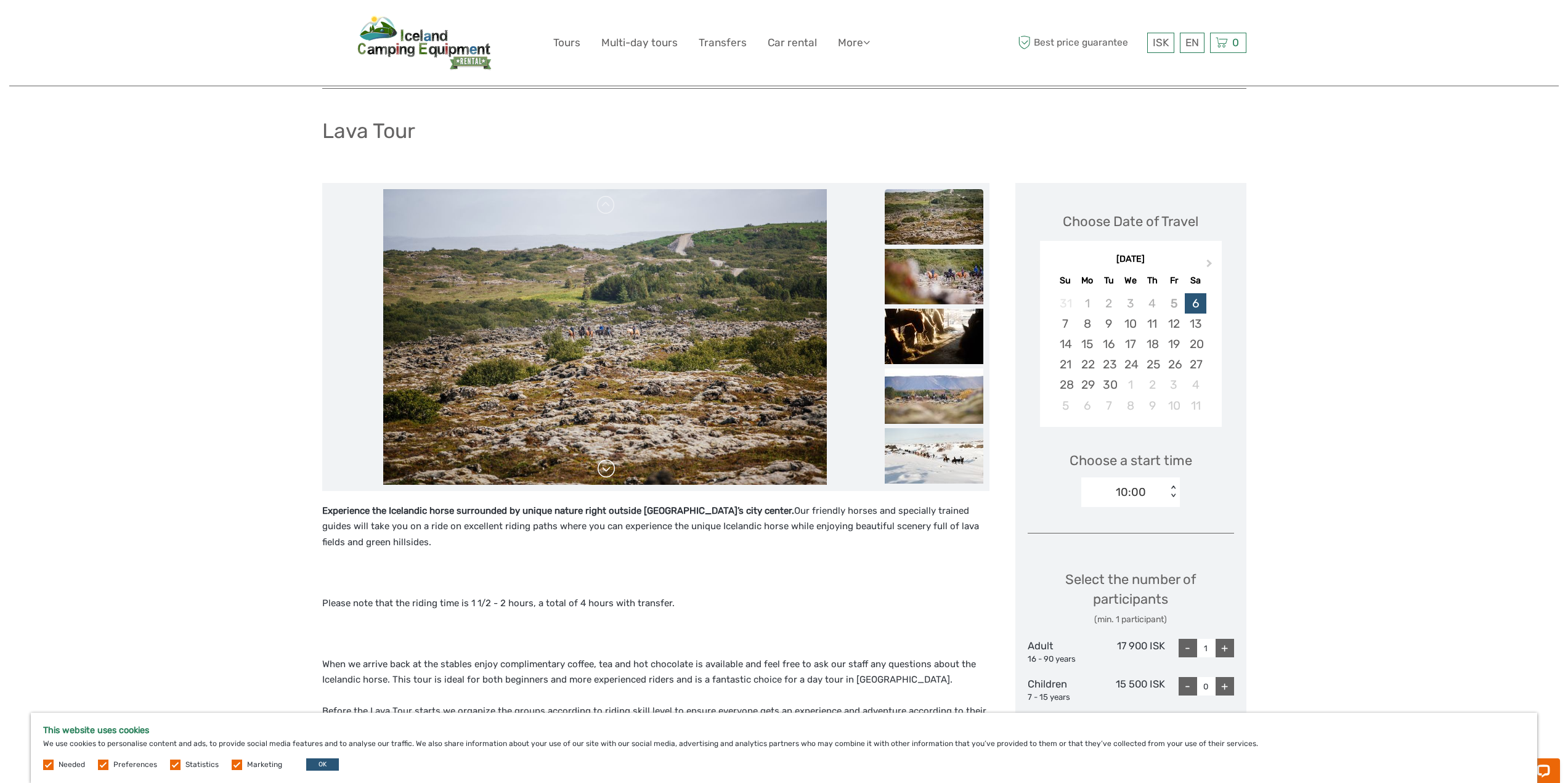
click at [607, 464] on link at bounding box center [607, 469] width 20 height 20
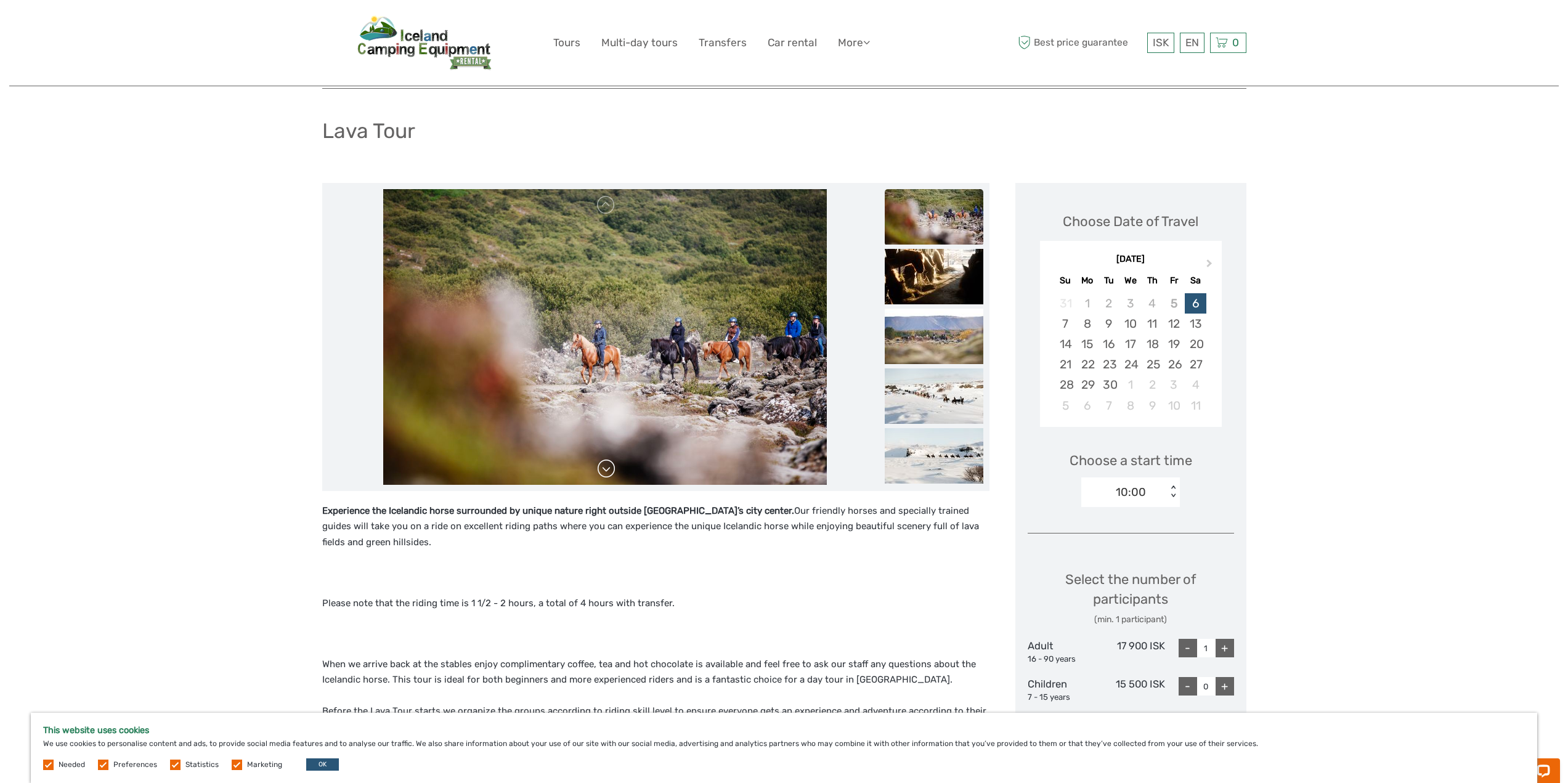
click at [607, 464] on link at bounding box center [607, 469] width 20 height 20
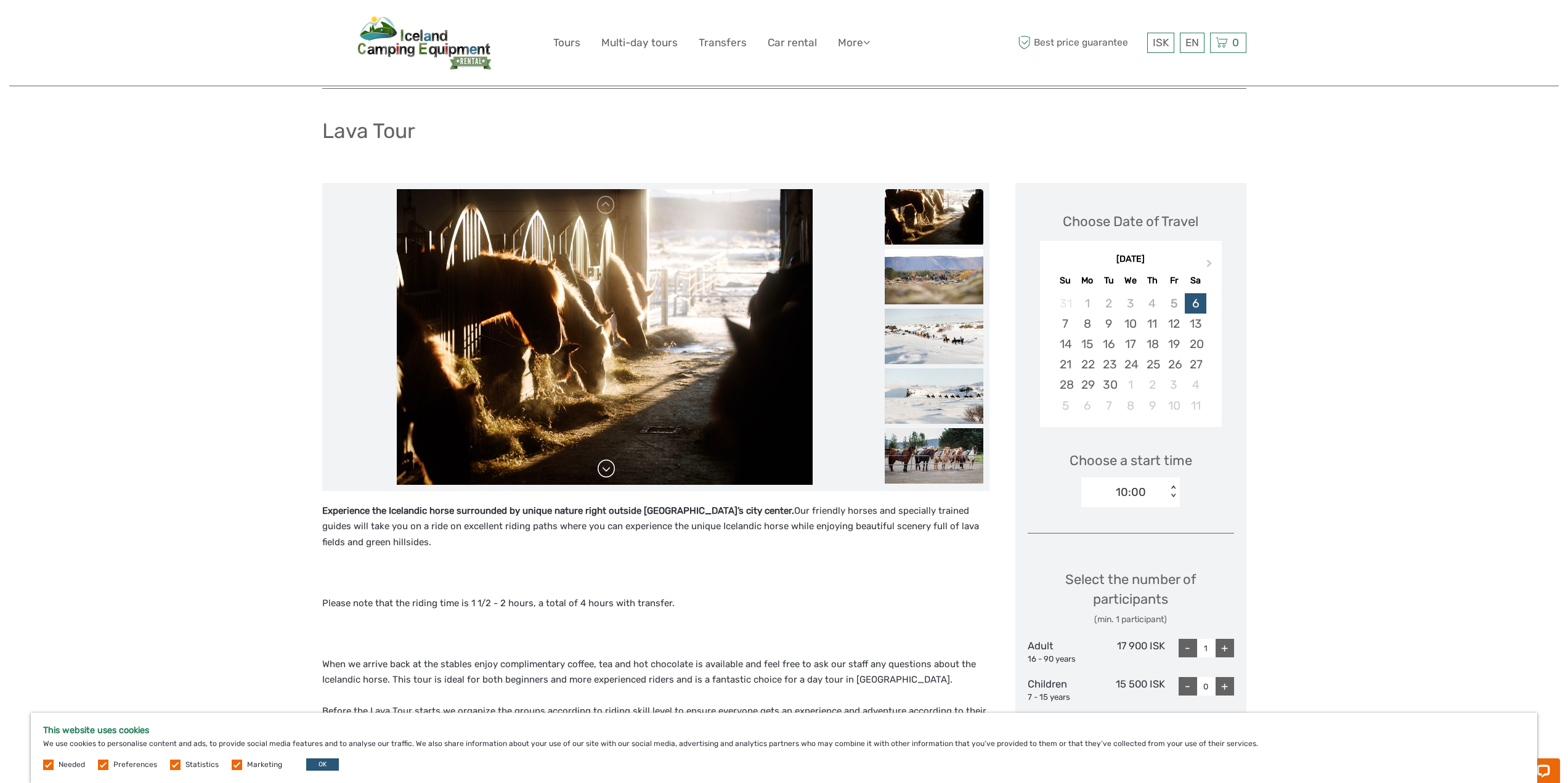
click at [607, 464] on link at bounding box center [607, 469] width 20 height 20
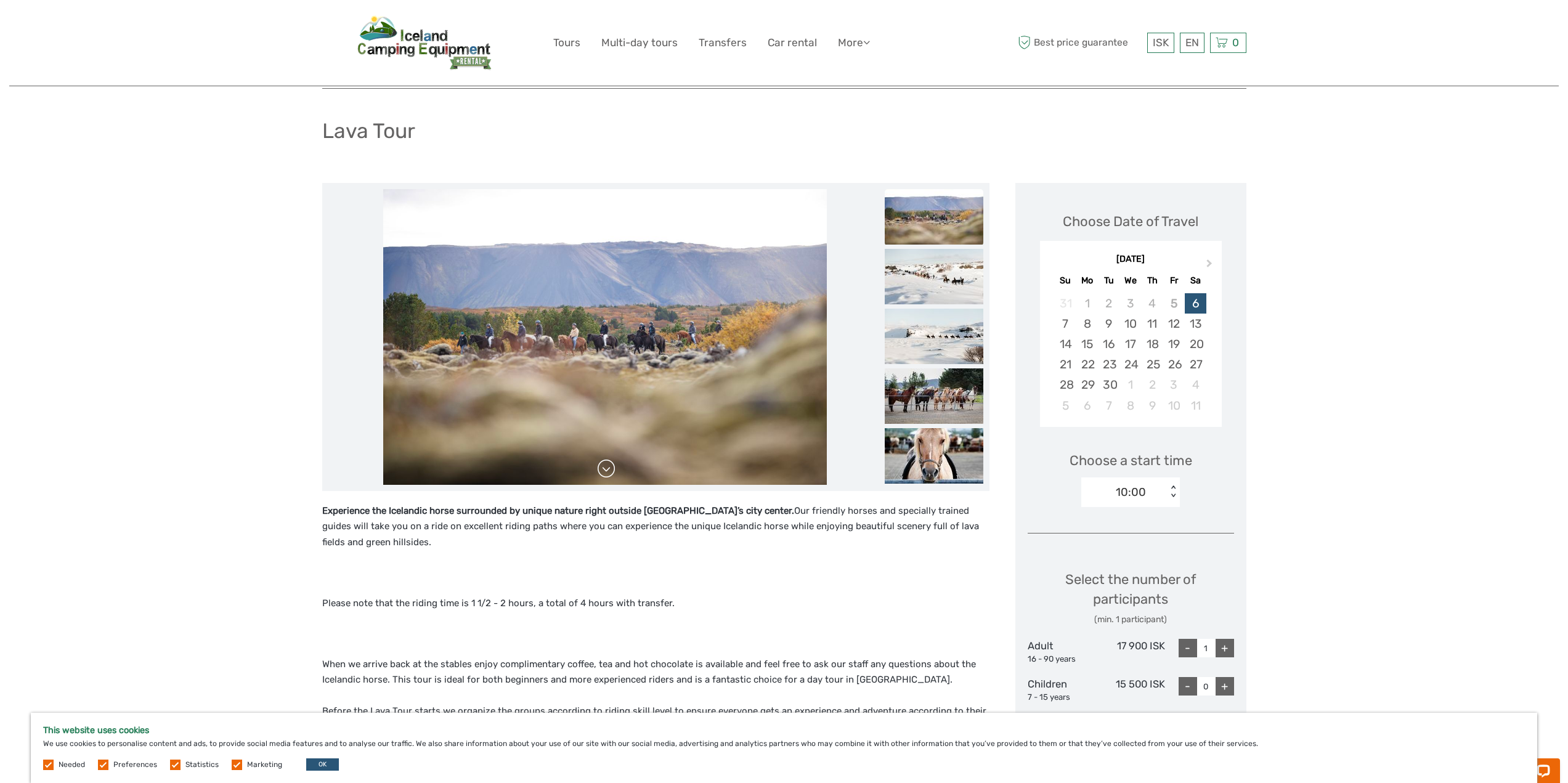
click at [607, 464] on link at bounding box center [607, 469] width 20 height 20
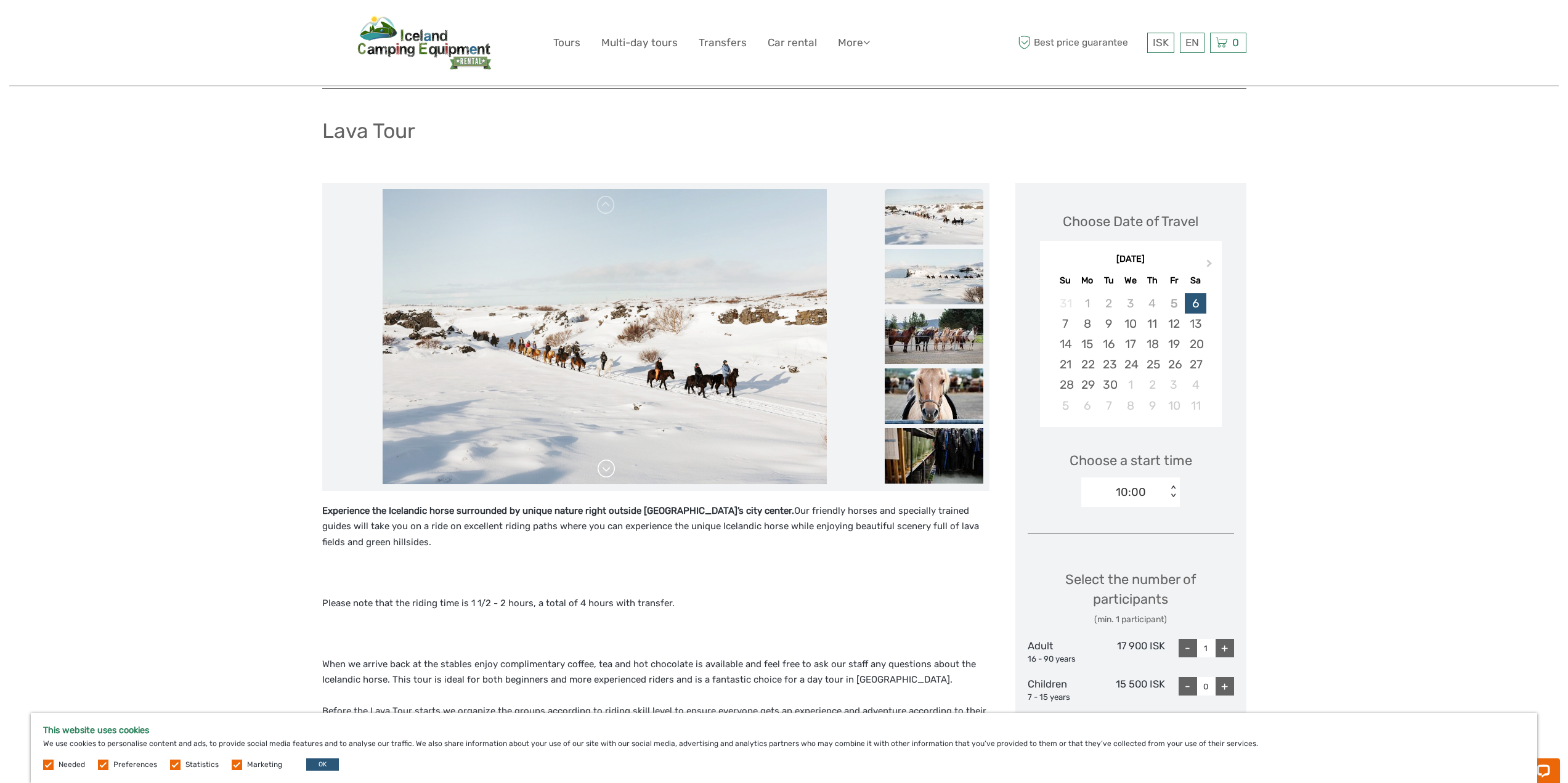
click at [607, 464] on link at bounding box center [607, 469] width 20 height 20
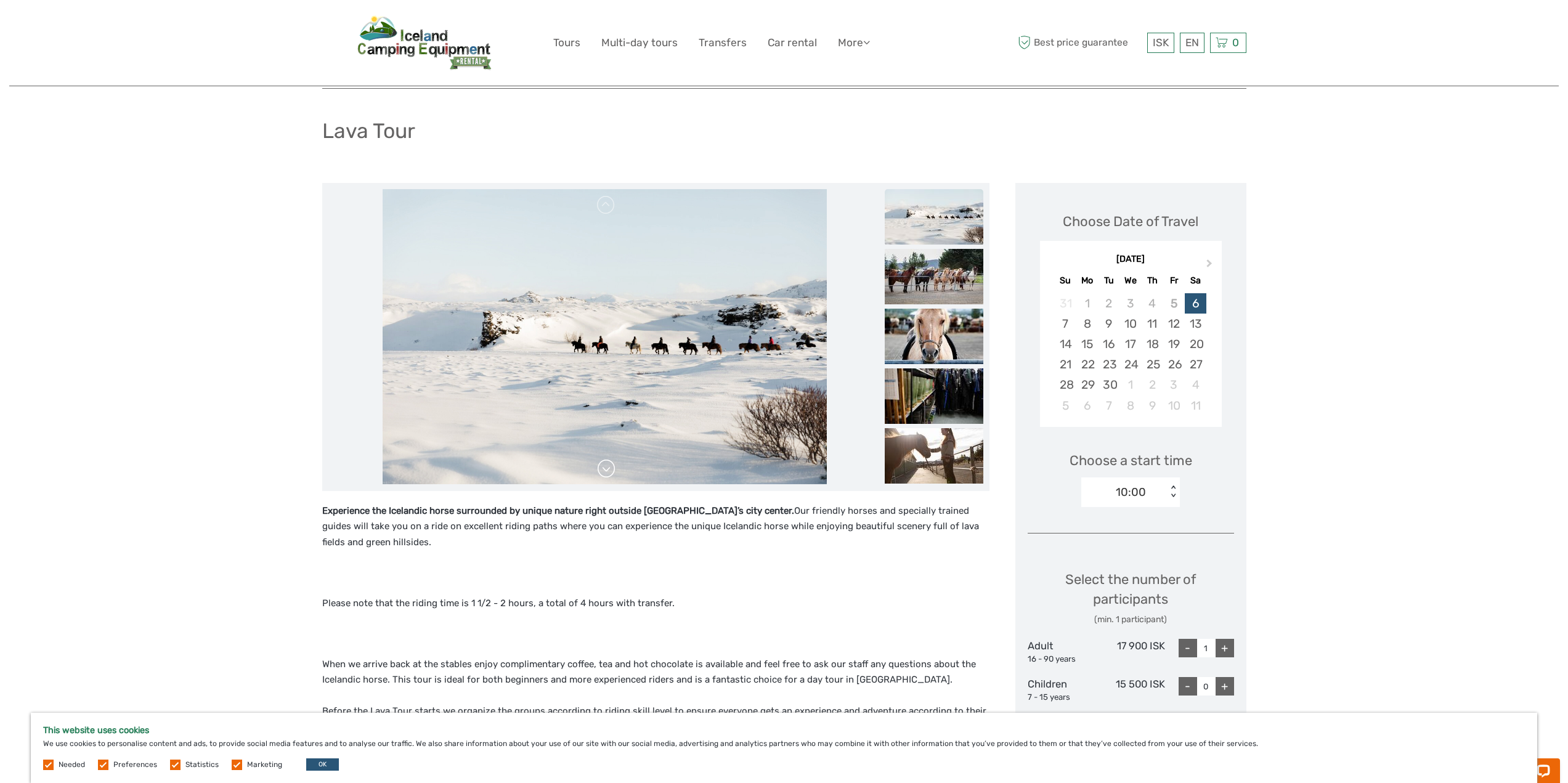
click at [607, 464] on link at bounding box center [607, 469] width 20 height 20
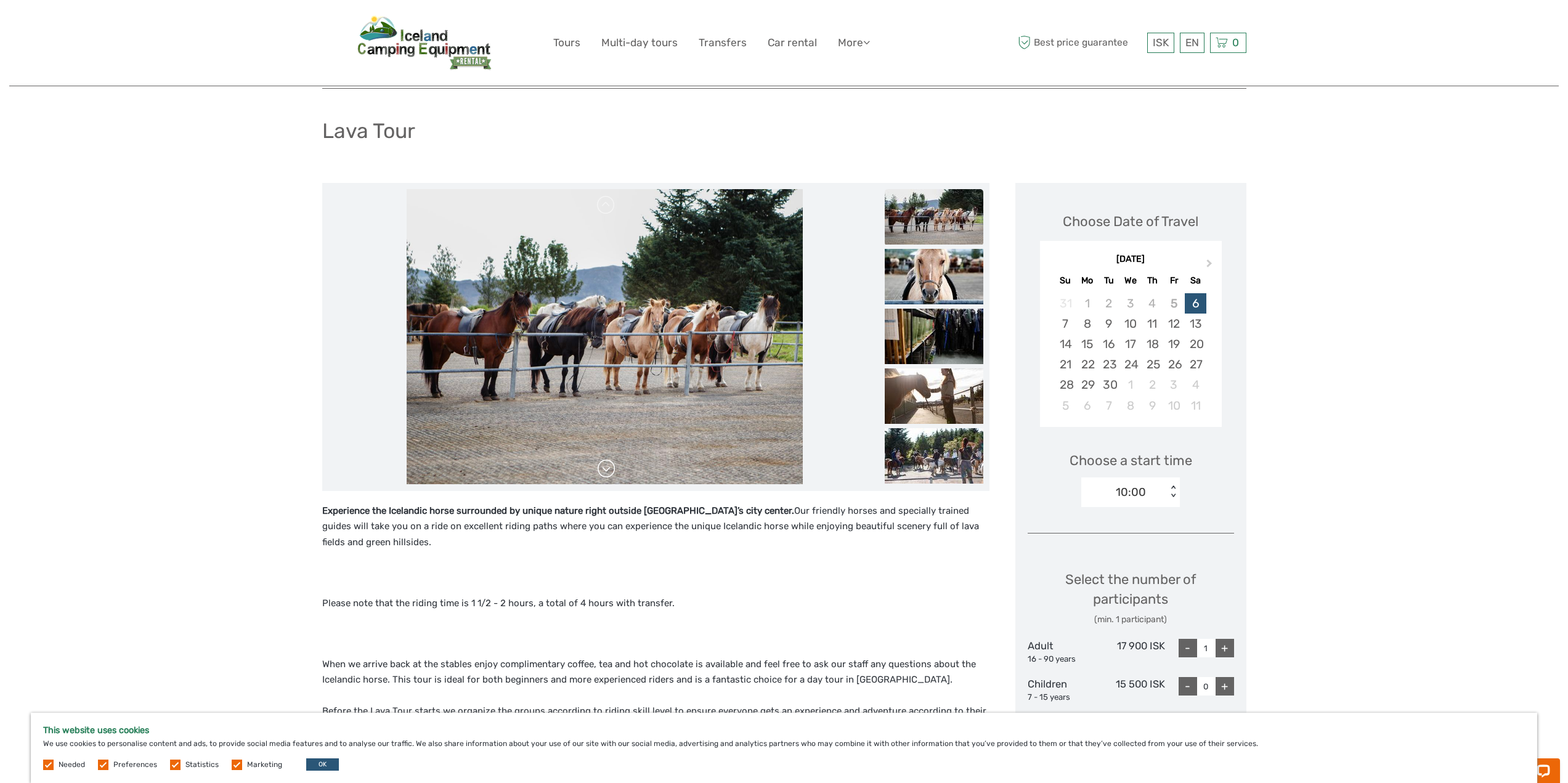
click at [607, 464] on link at bounding box center [607, 469] width 20 height 20
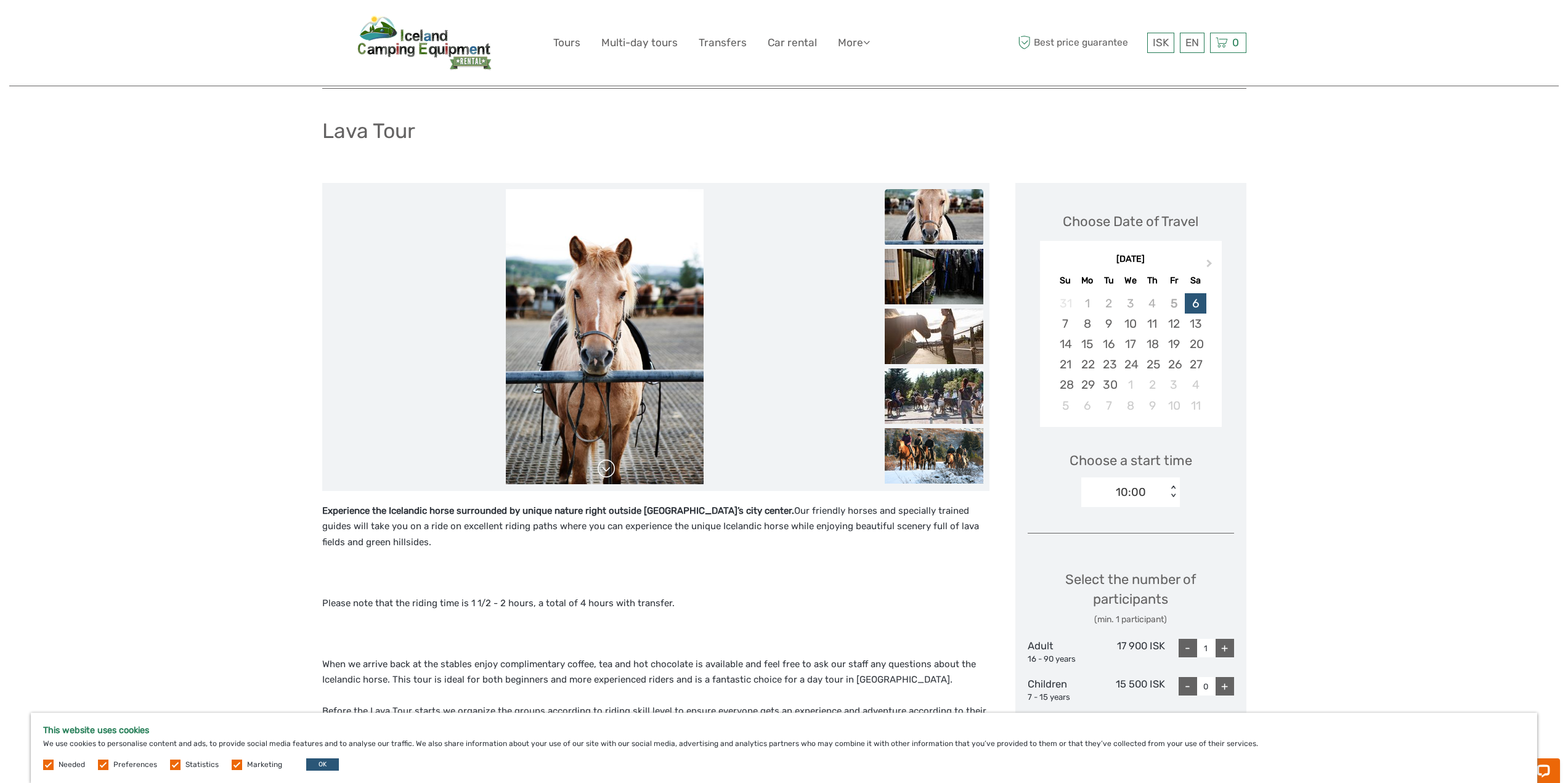
click at [607, 464] on link at bounding box center [607, 469] width 20 height 20
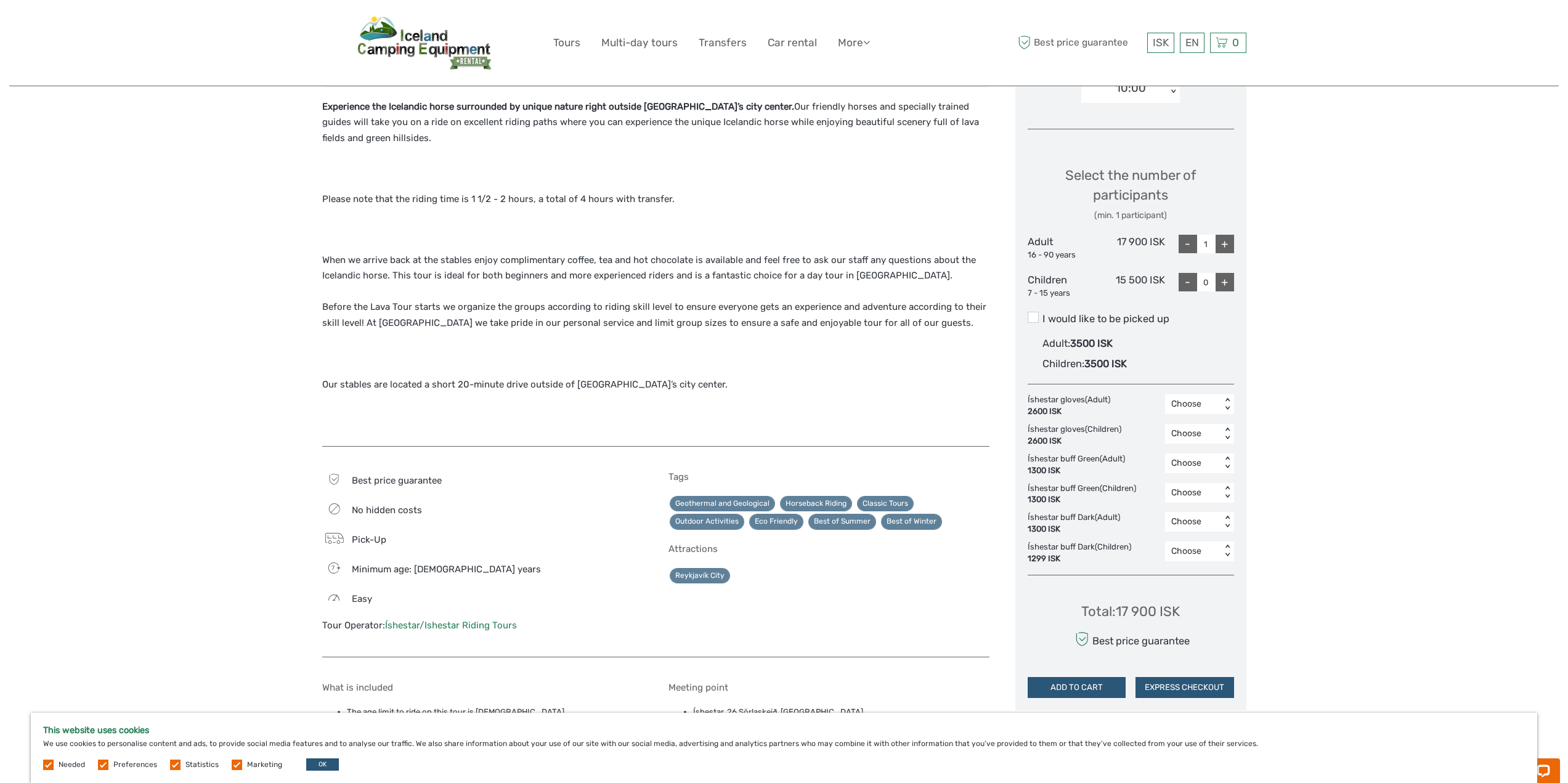
scroll to position [308, 0]
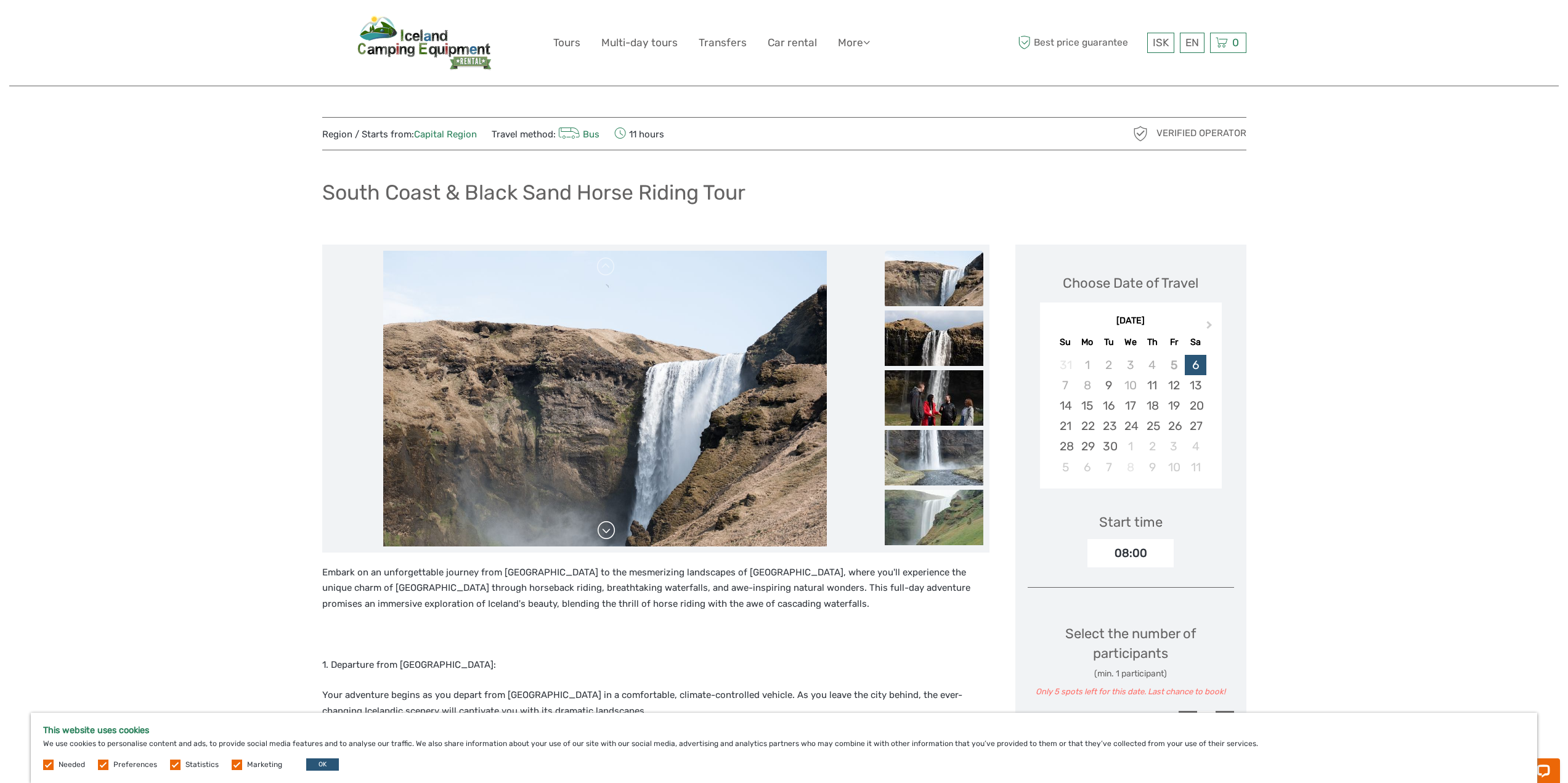
click at [611, 528] on link at bounding box center [607, 531] width 20 height 20
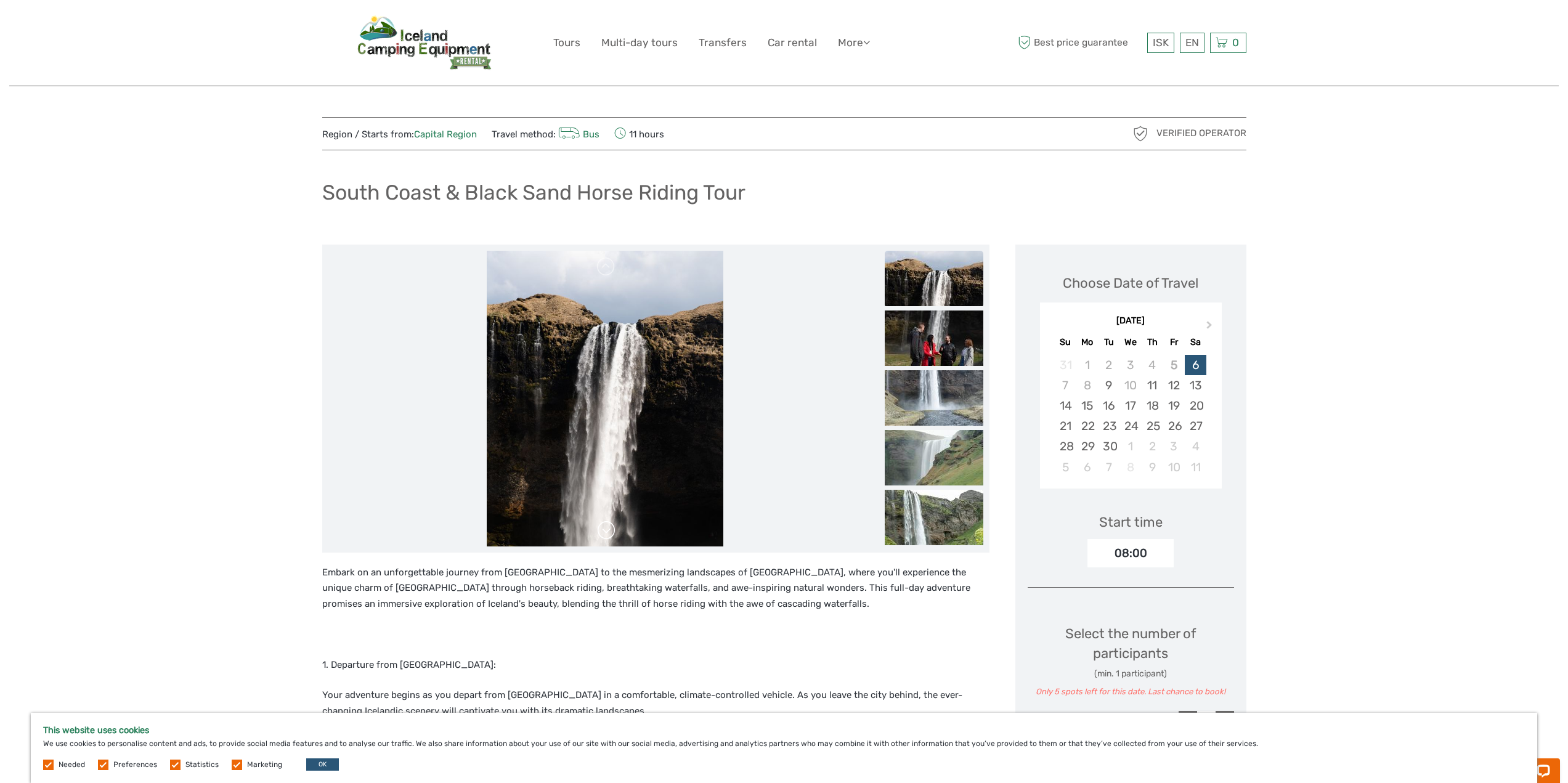
click at [611, 528] on link at bounding box center [607, 531] width 20 height 20
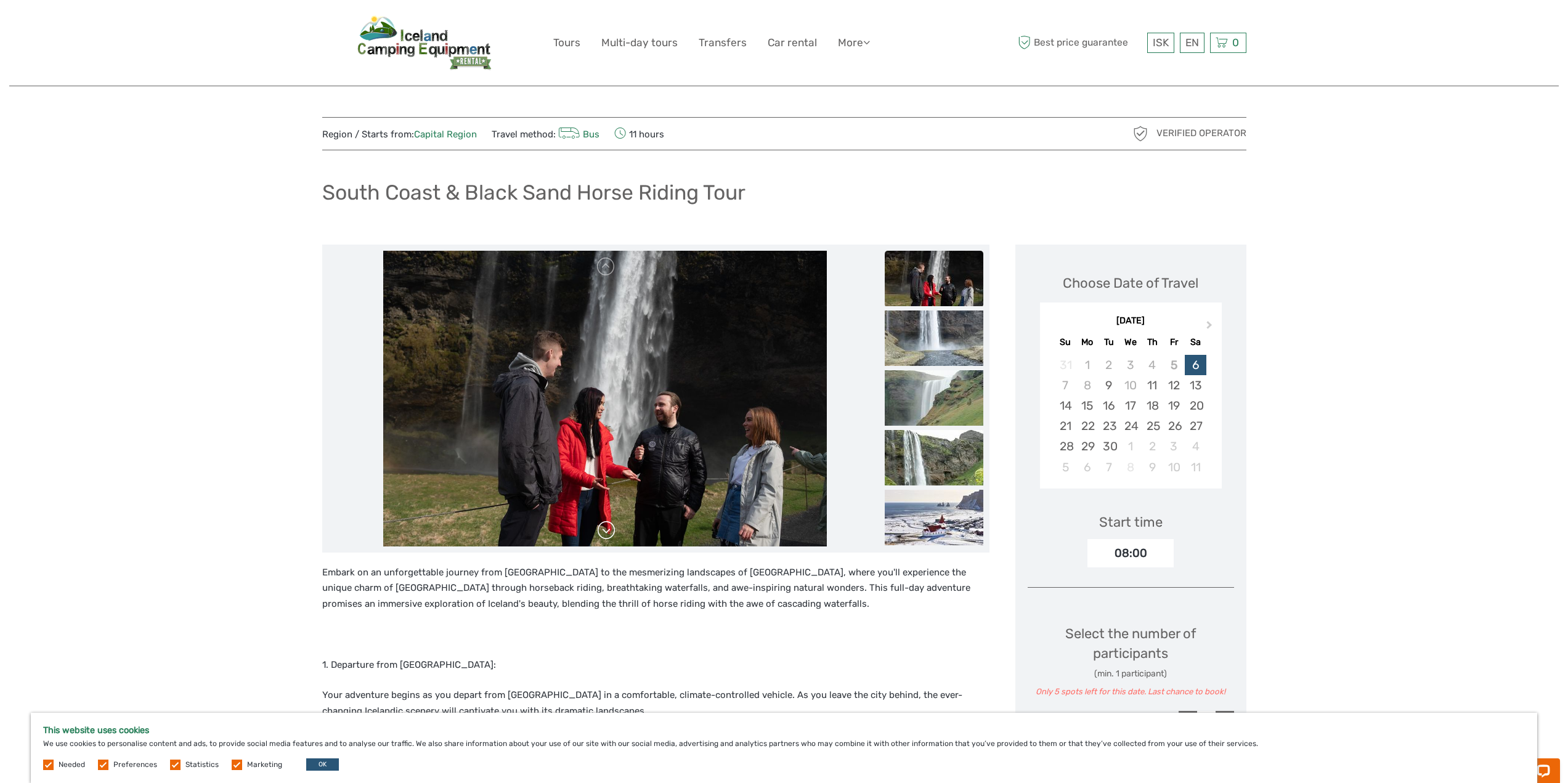
click at [612, 528] on link at bounding box center [607, 531] width 20 height 20
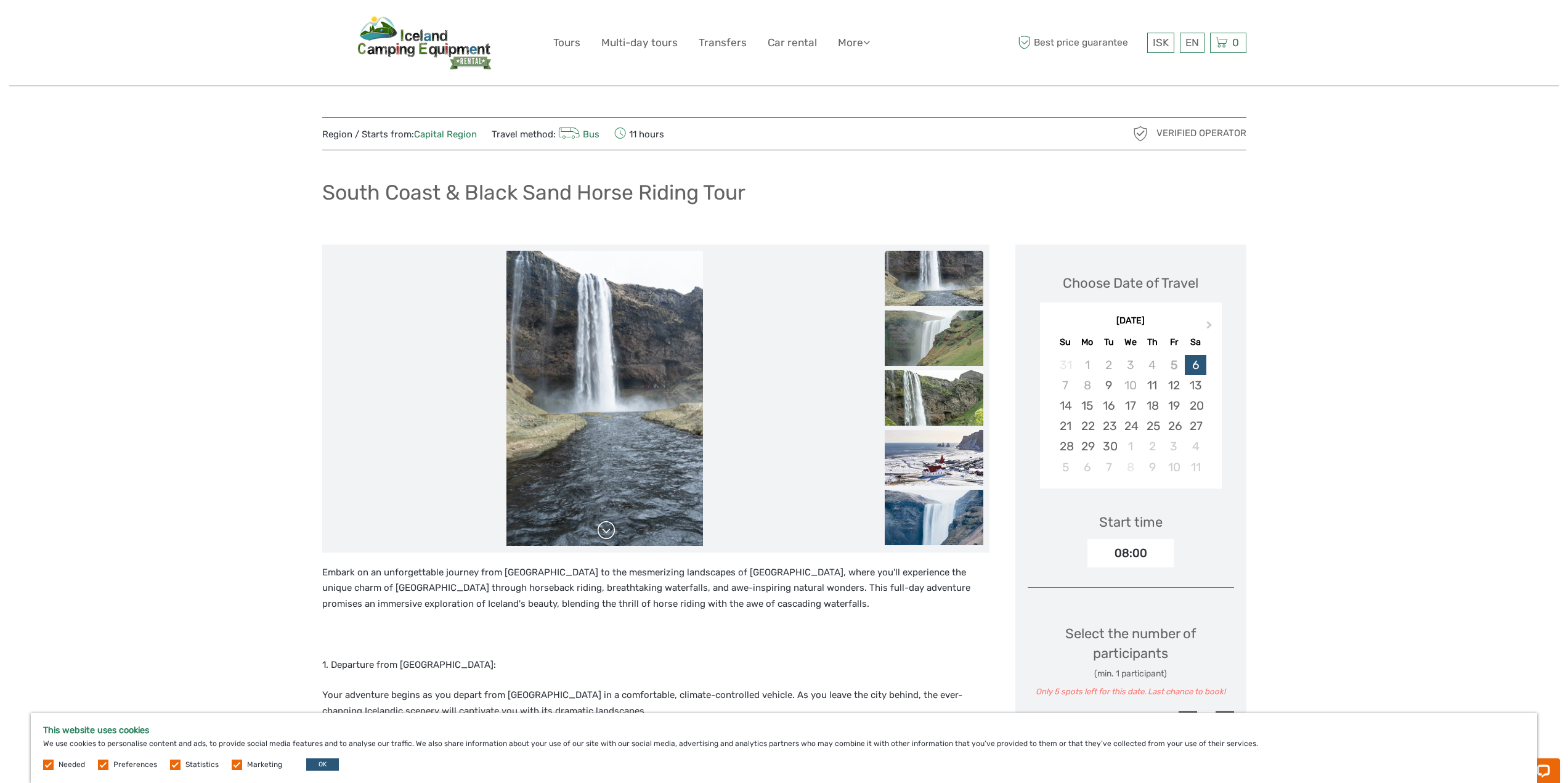
click at [612, 528] on link at bounding box center [607, 531] width 20 height 20
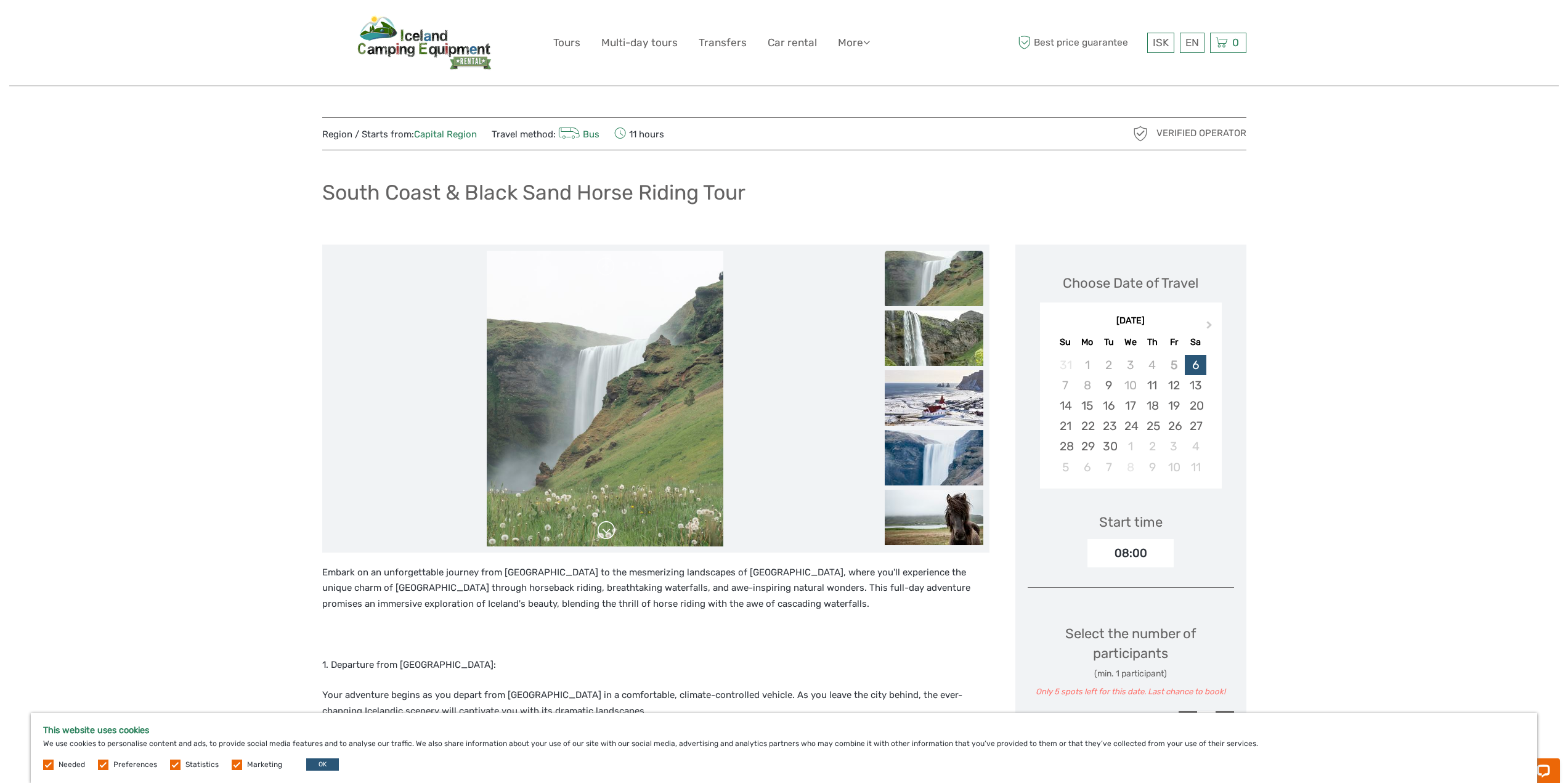
click at [612, 528] on link at bounding box center [607, 531] width 20 height 20
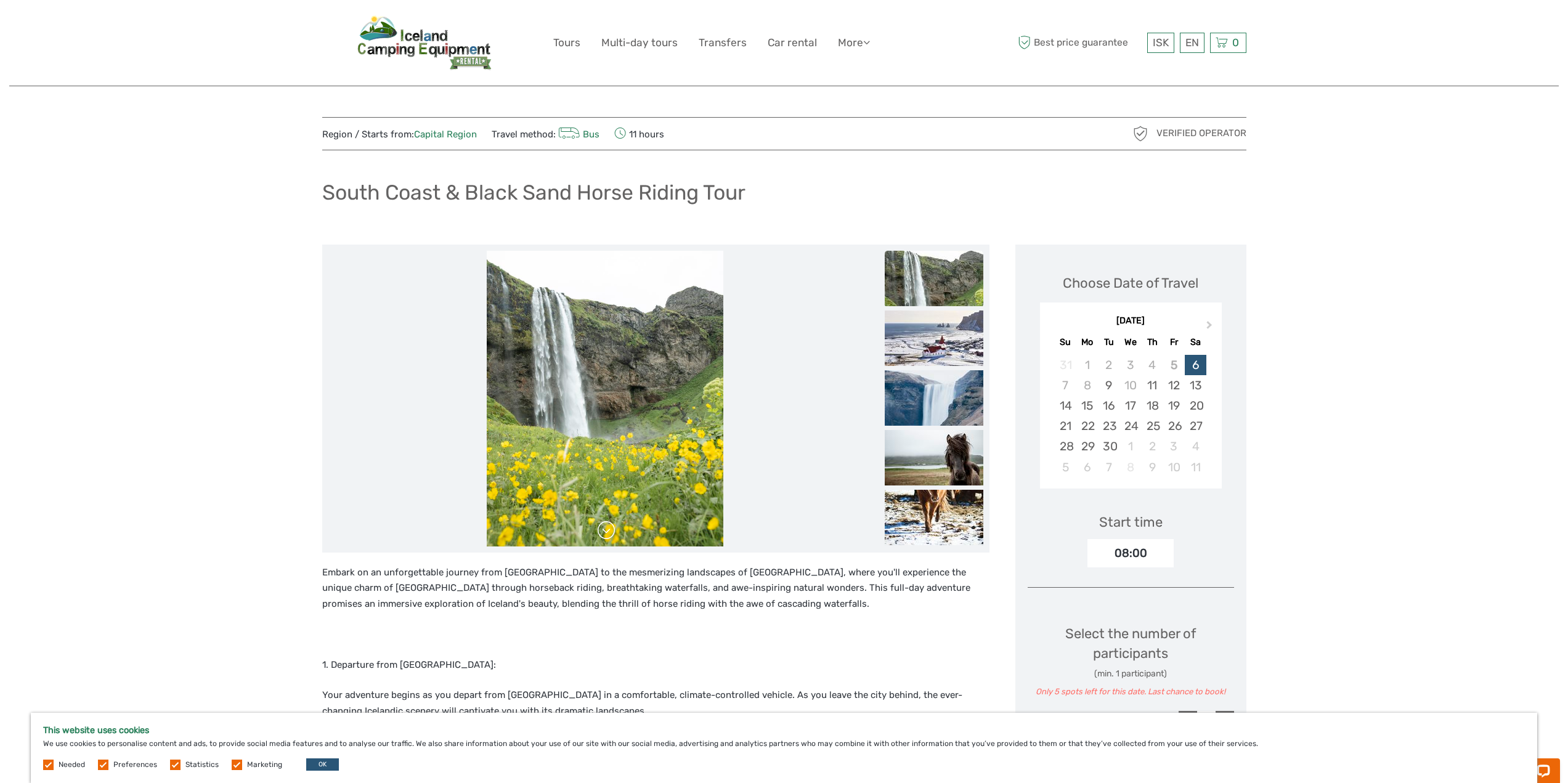
click at [612, 528] on link at bounding box center [607, 531] width 20 height 20
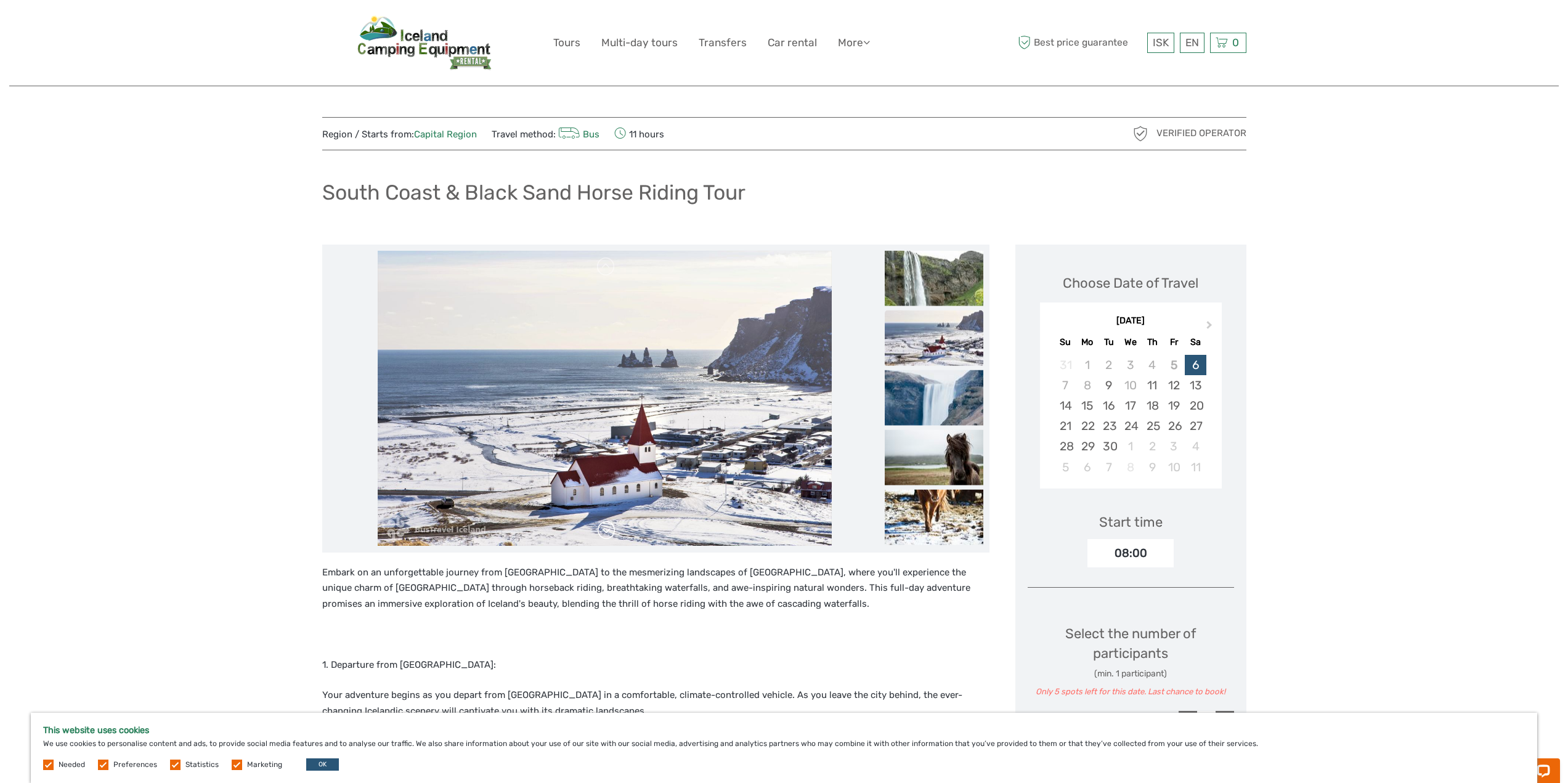
click at [612, 528] on link at bounding box center [607, 531] width 20 height 20
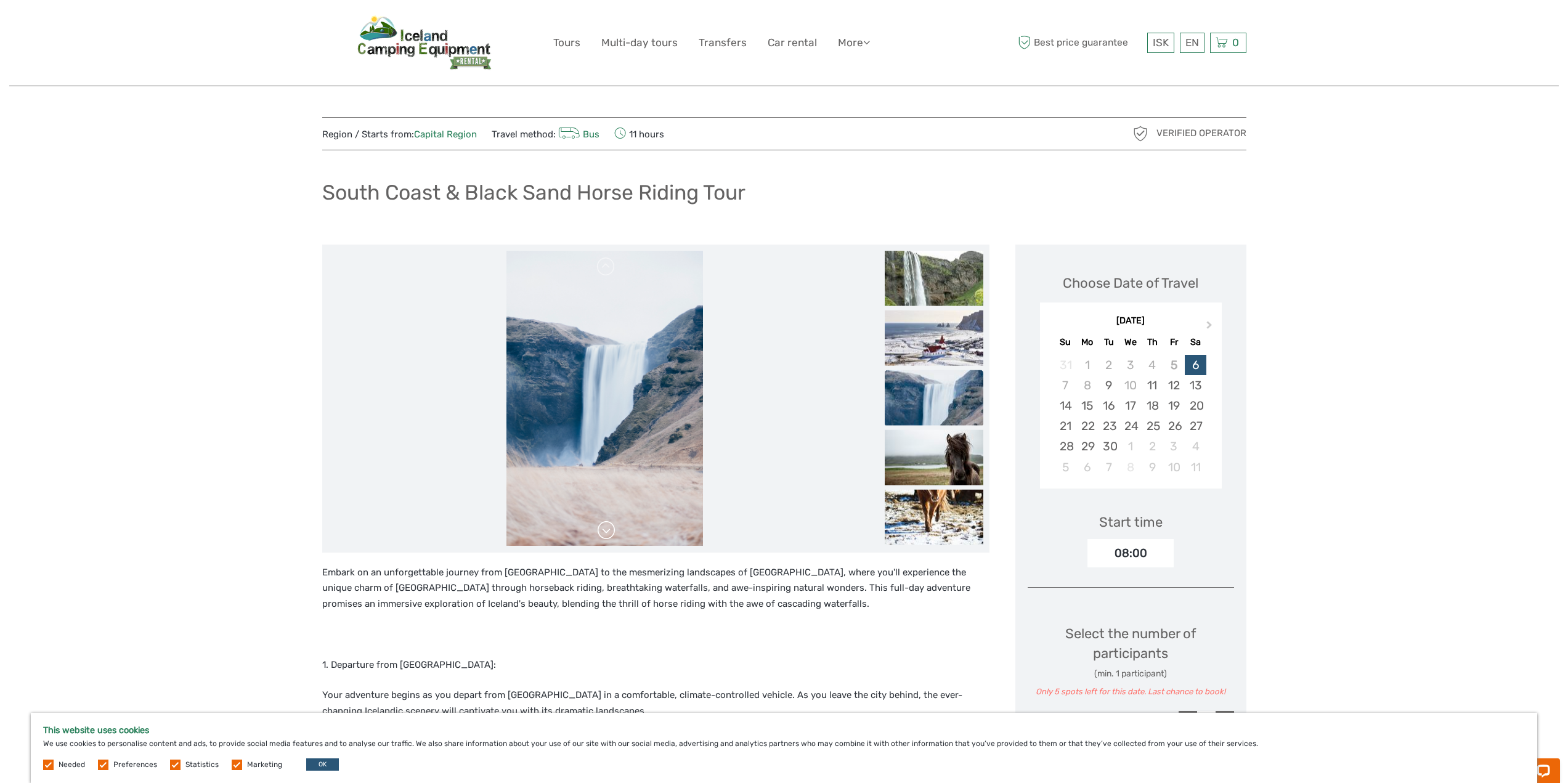
click at [612, 528] on link at bounding box center [607, 531] width 20 height 20
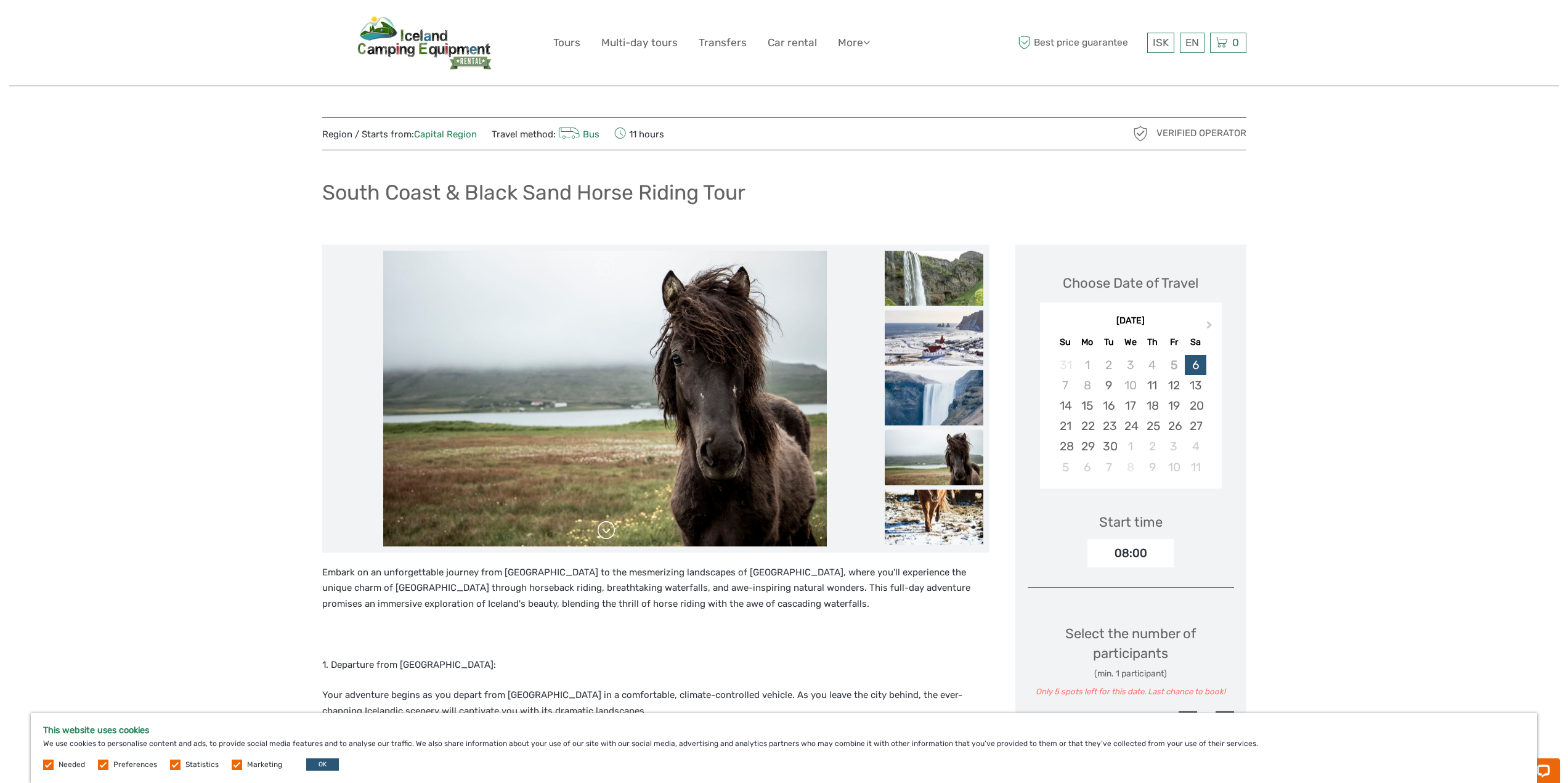
click at [612, 528] on link at bounding box center [607, 531] width 20 height 20
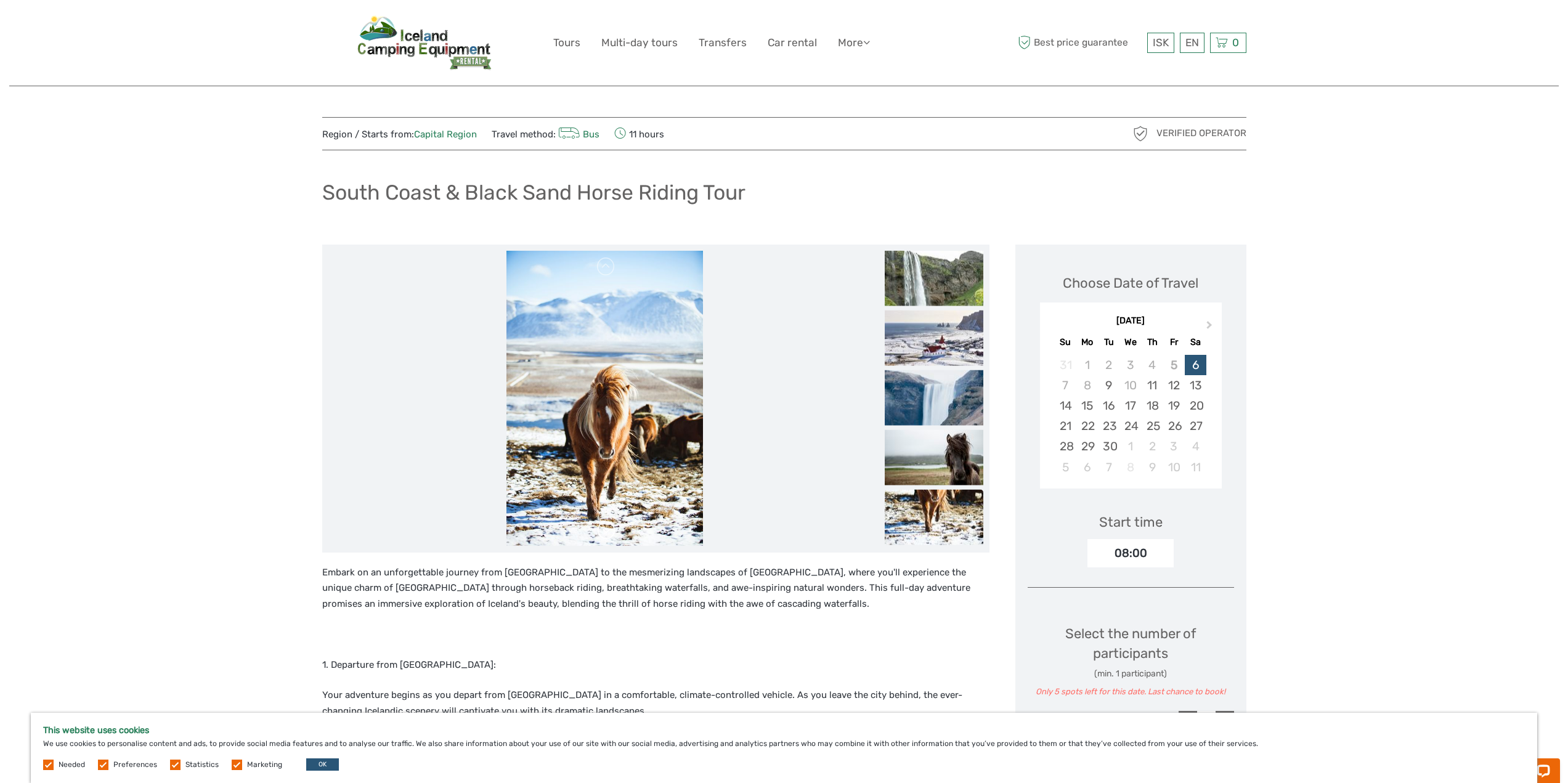
click at [612, 528] on link at bounding box center [607, 531] width 20 height 20
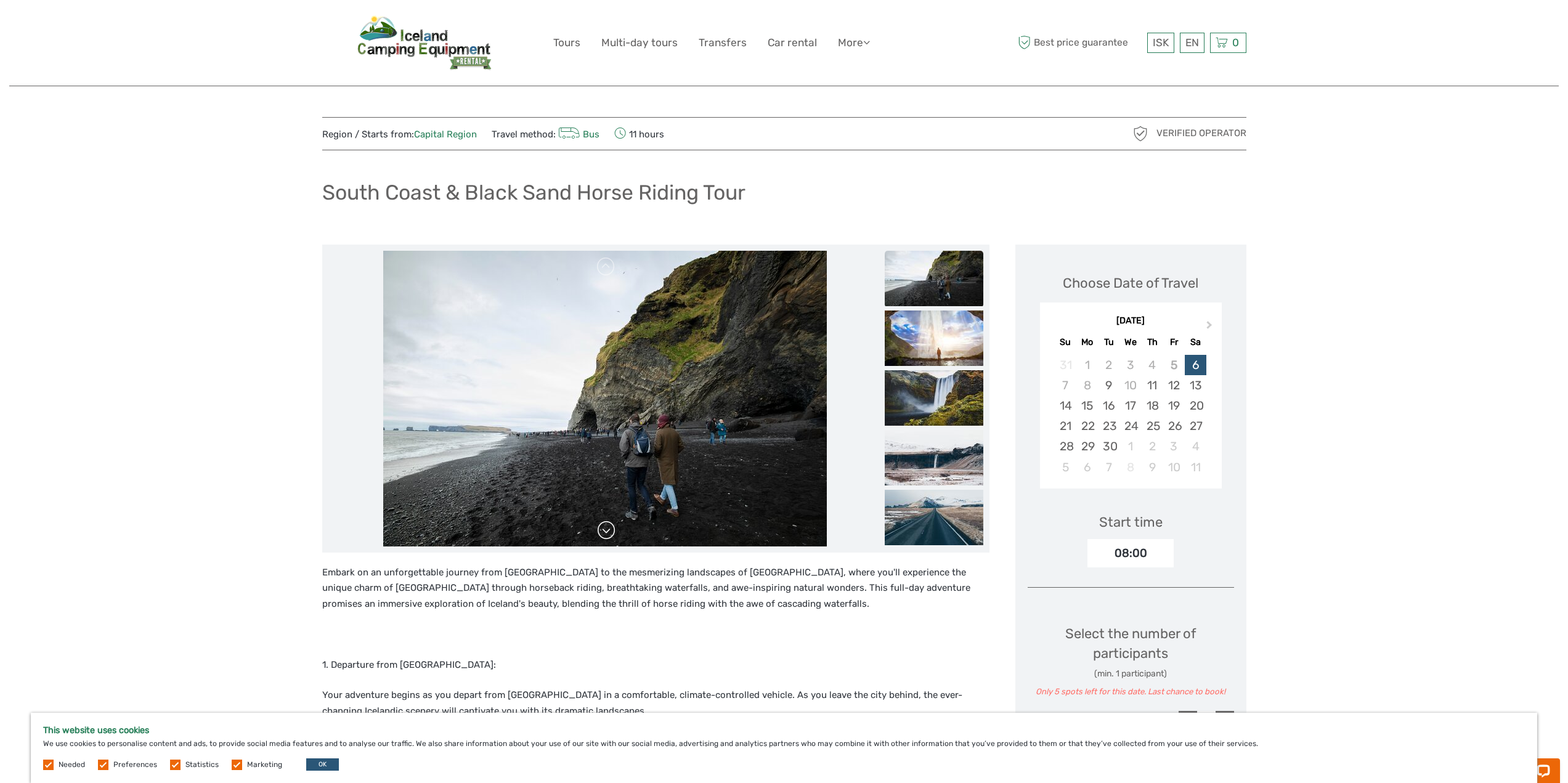
click at [612, 528] on div at bounding box center [605, 398] width 553 height 295
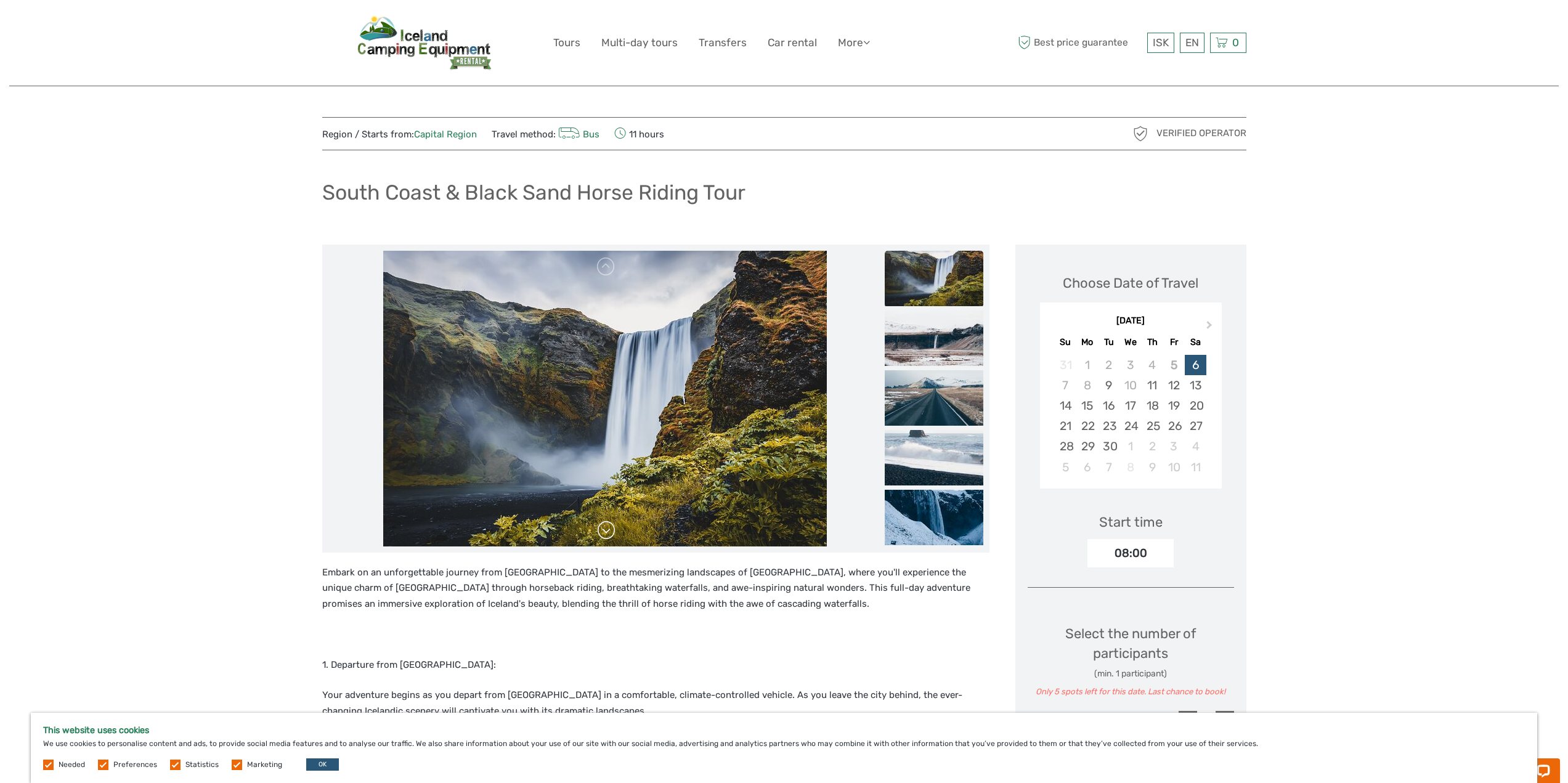
click at [607, 528] on link at bounding box center [607, 531] width 20 height 20
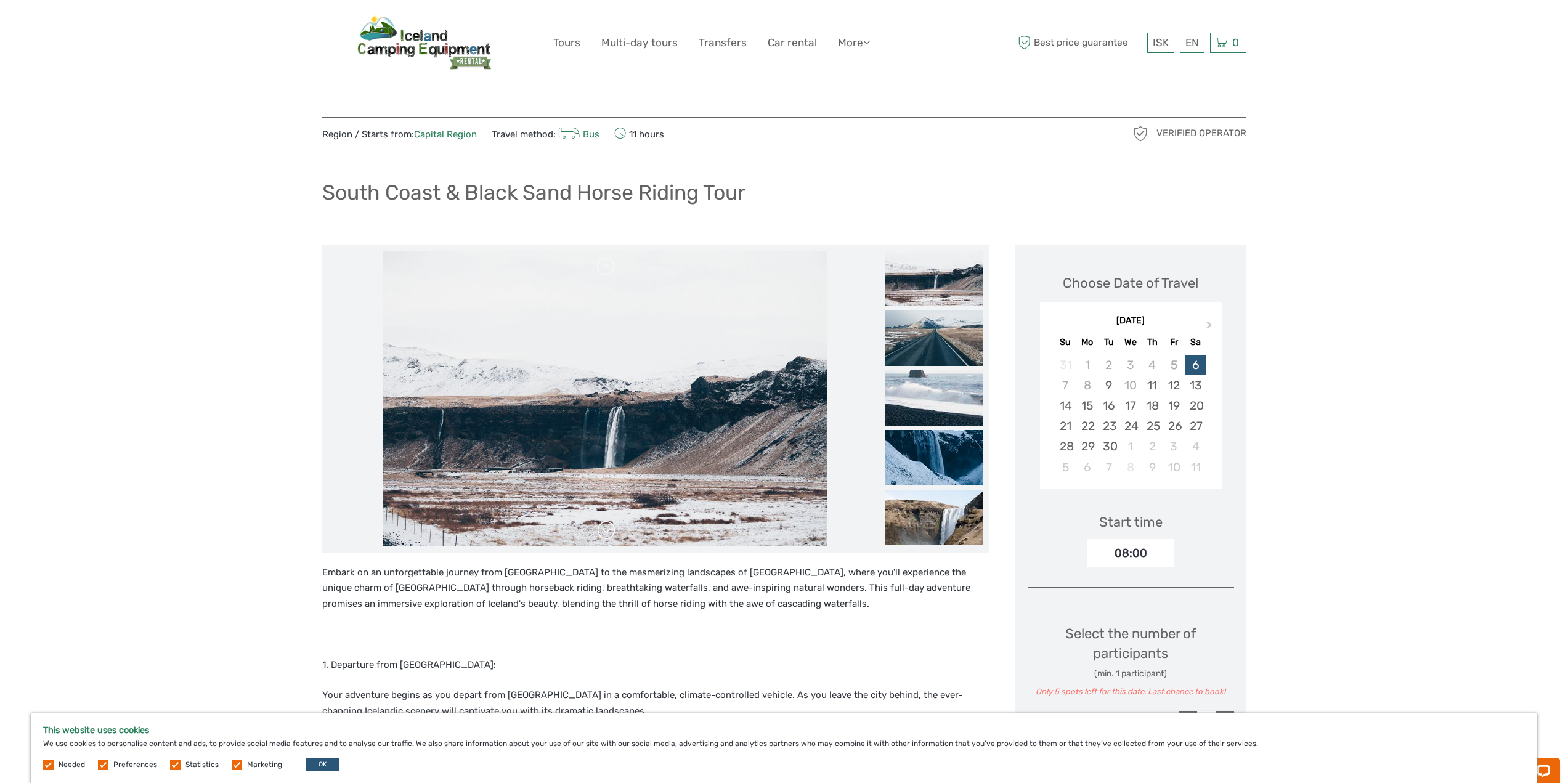
click at [607, 528] on link at bounding box center [607, 531] width 20 height 20
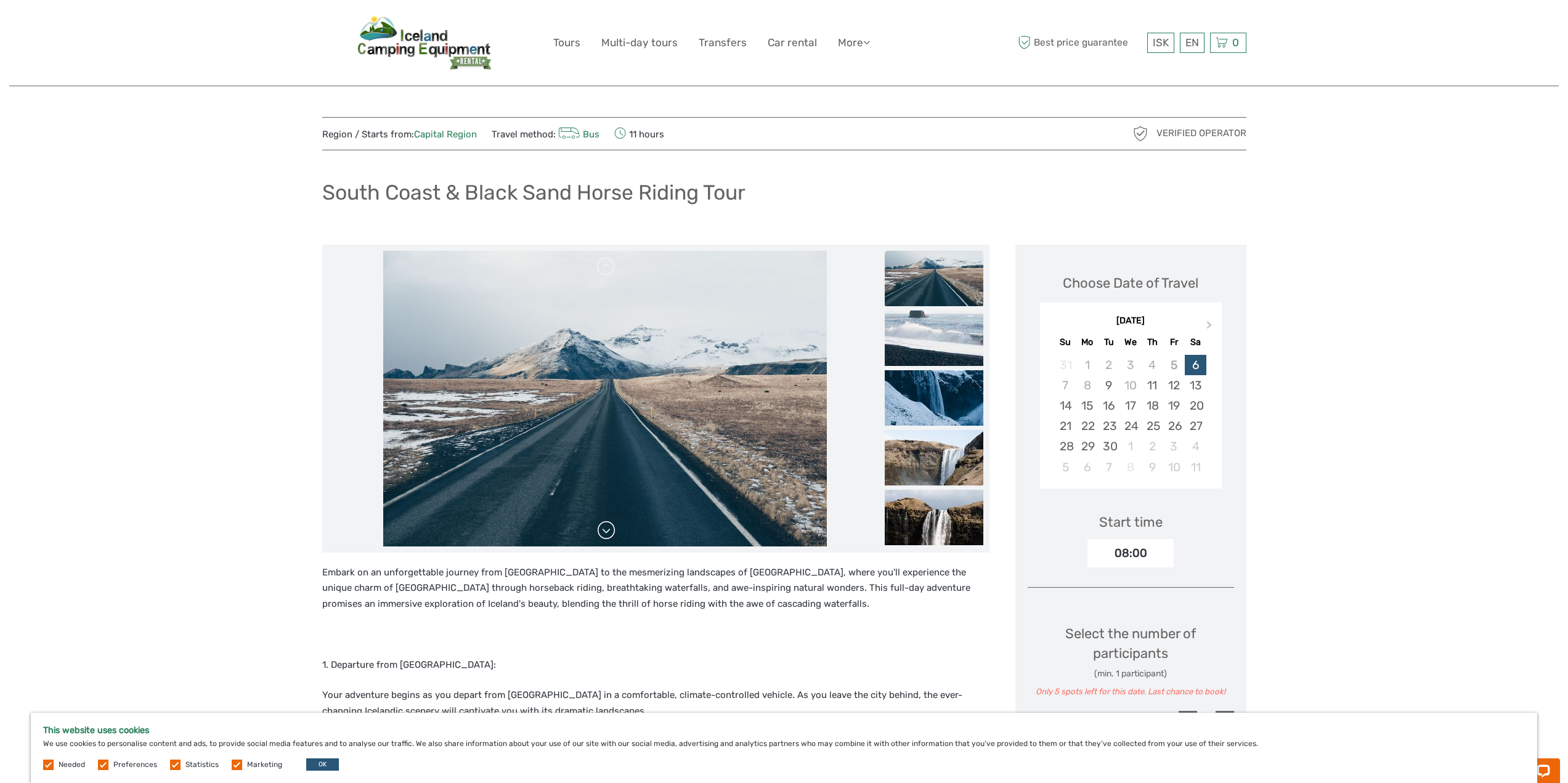
click at [607, 528] on link at bounding box center [607, 531] width 20 height 20
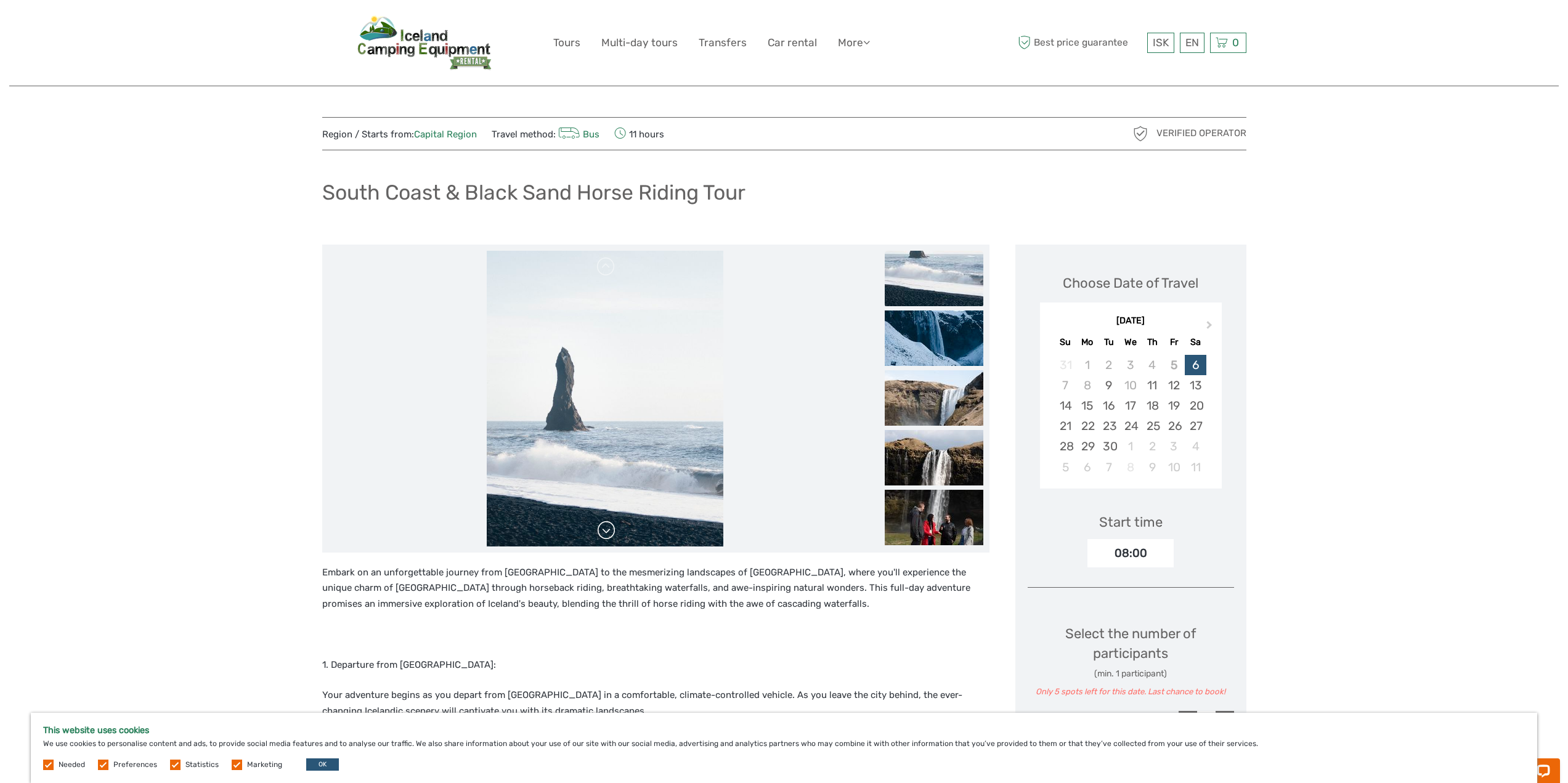
click at [607, 528] on link at bounding box center [607, 531] width 20 height 20
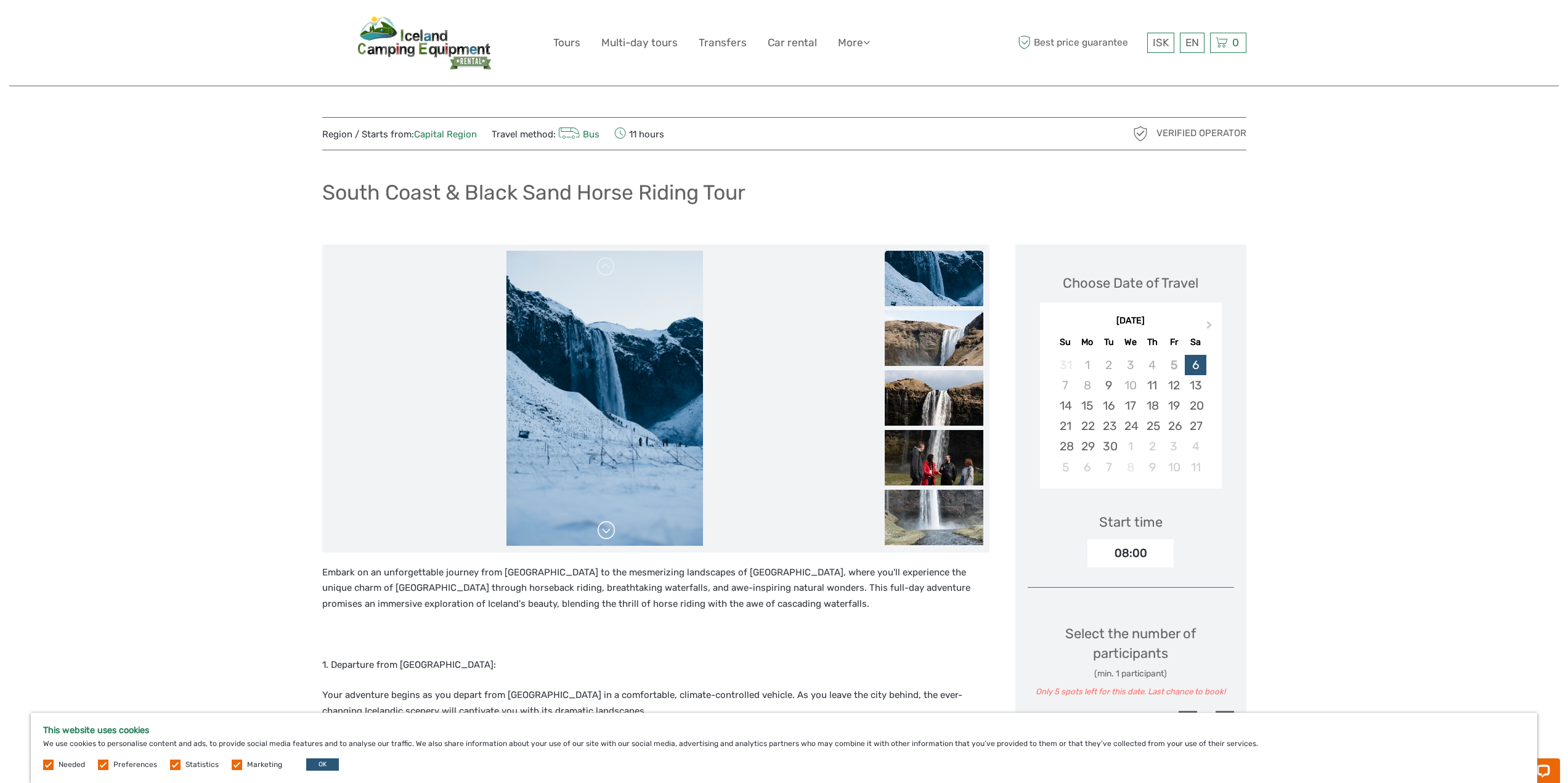
click at [607, 528] on link at bounding box center [607, 531] width 20 height 20
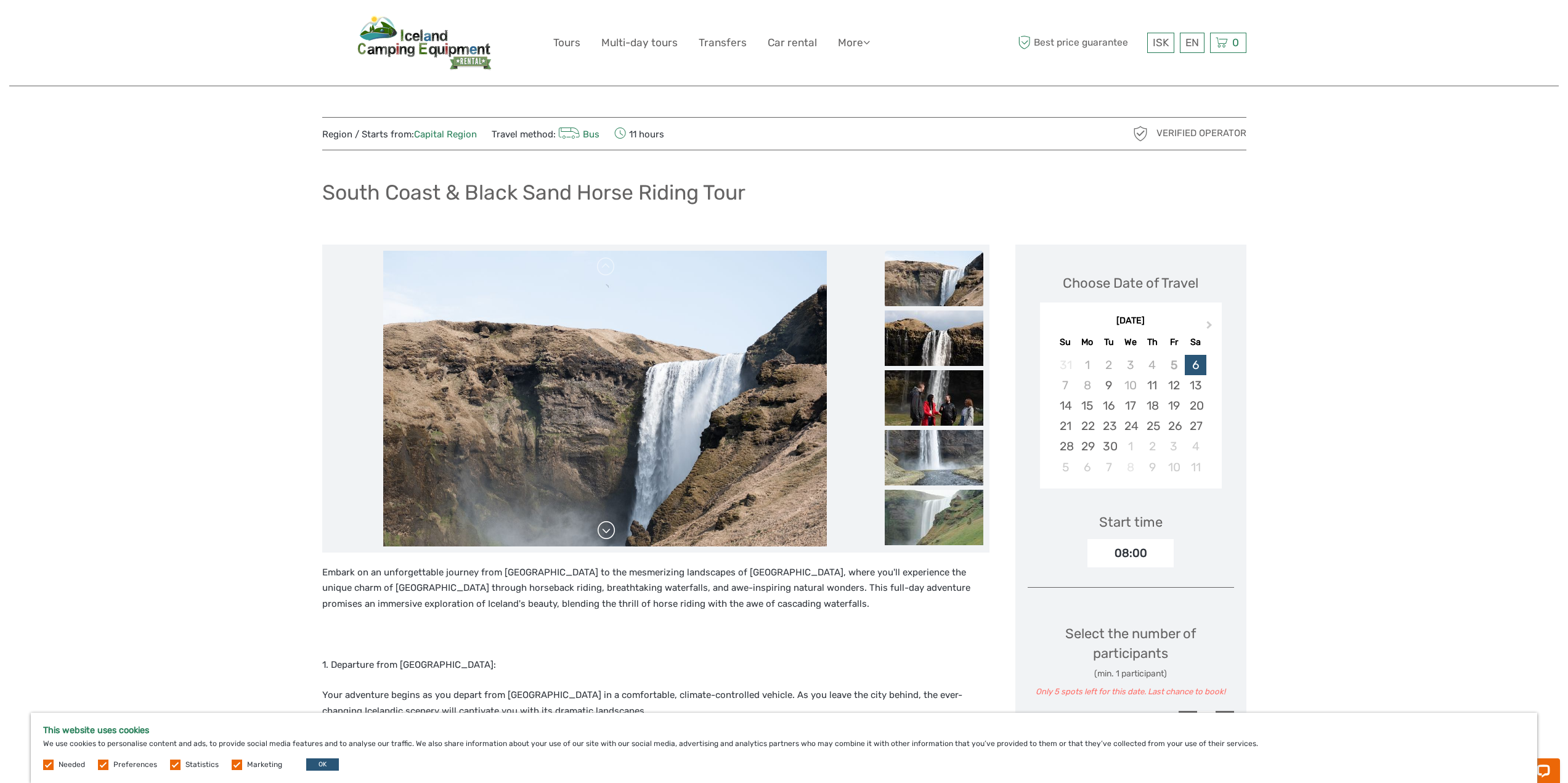
click at [607, 528] on link at bounding box center [607, 531] width 20 height 20
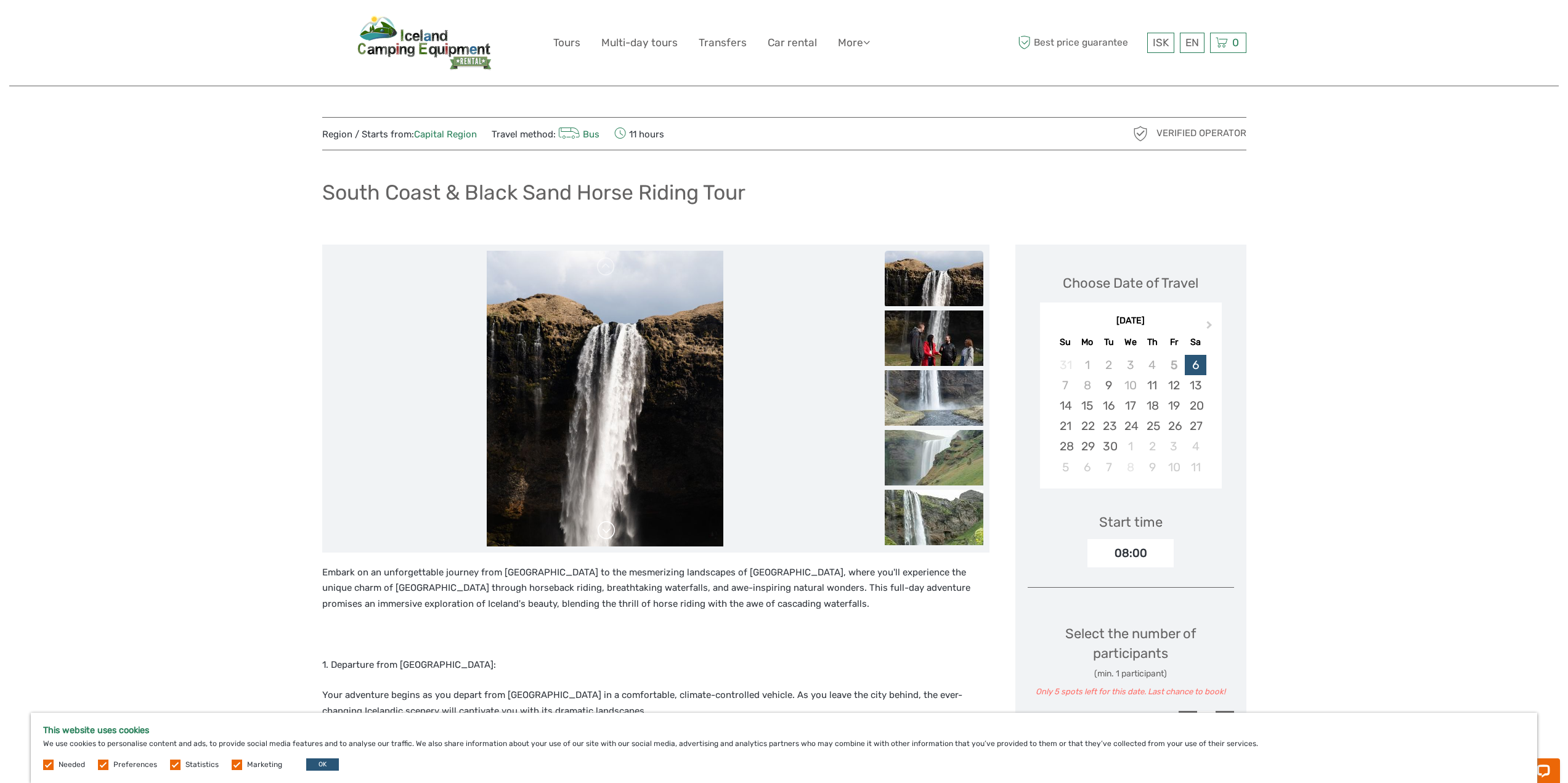
click at [607, 528] on link at bounding box center [607, 531] width 20 height 20
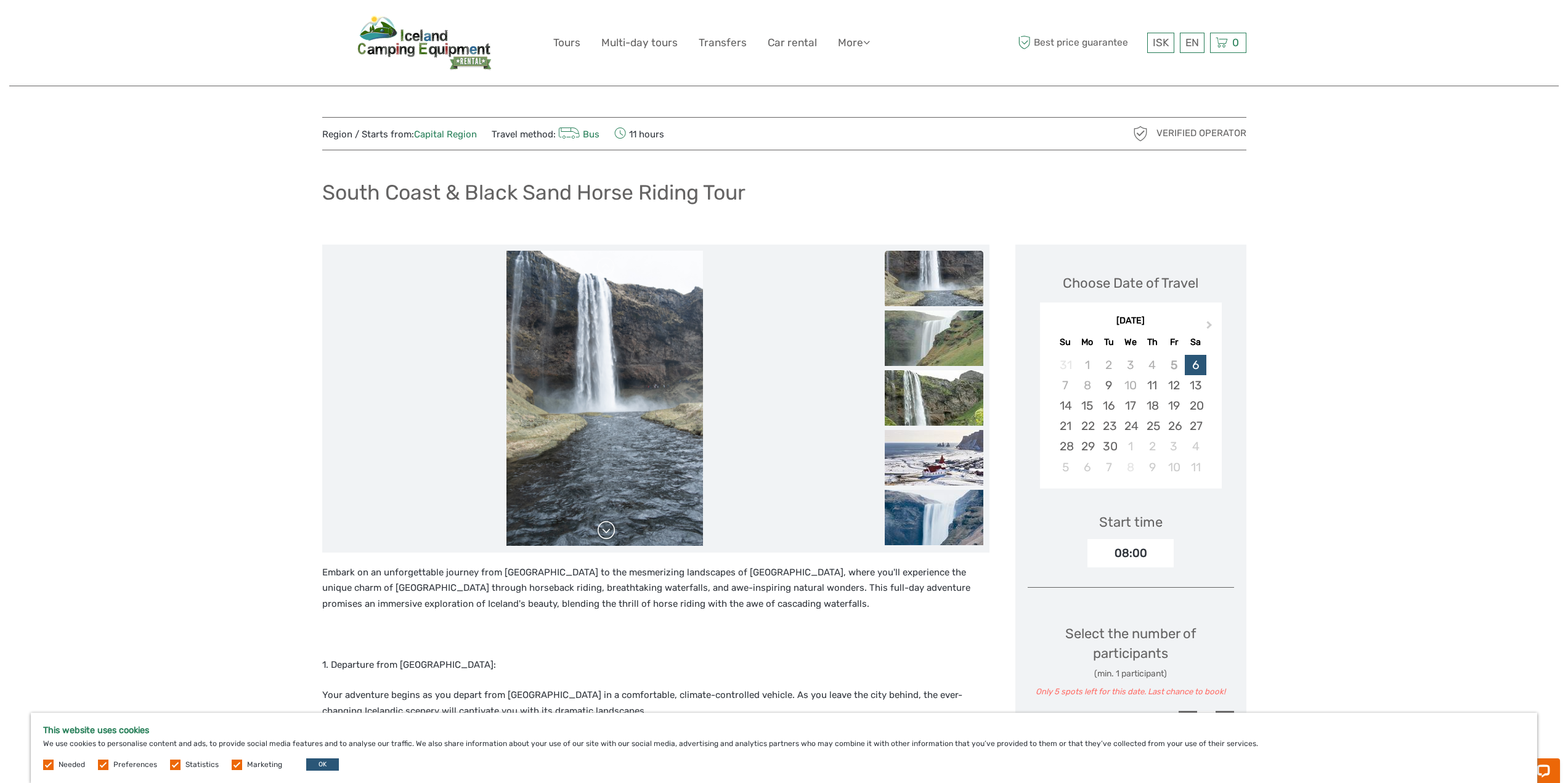
click at [607, 528] on link at bounding box center [607, 531] width 20 height 20
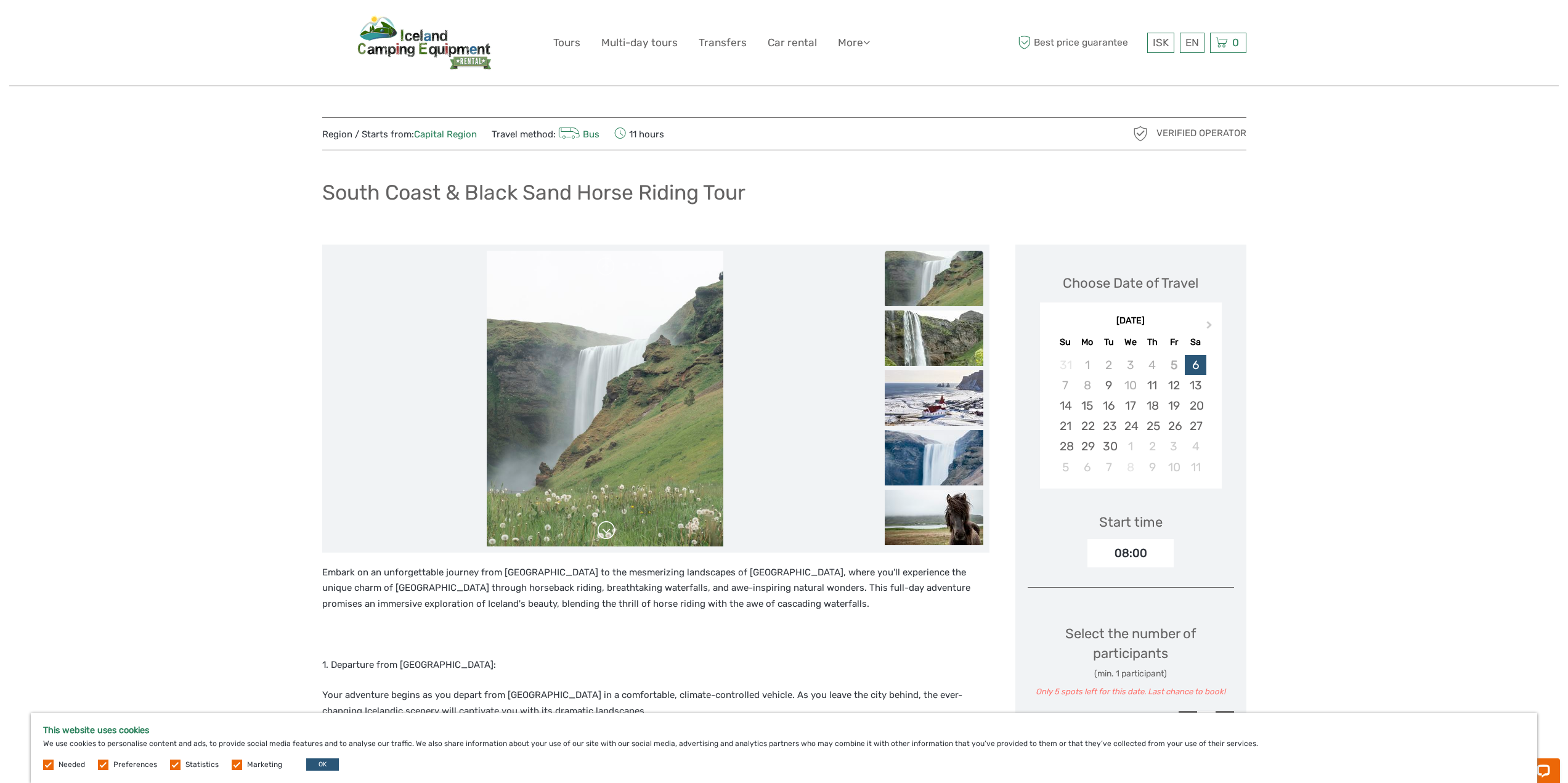
click at [607, 528] on link at bounding box center [607, 531] width 20 height 20
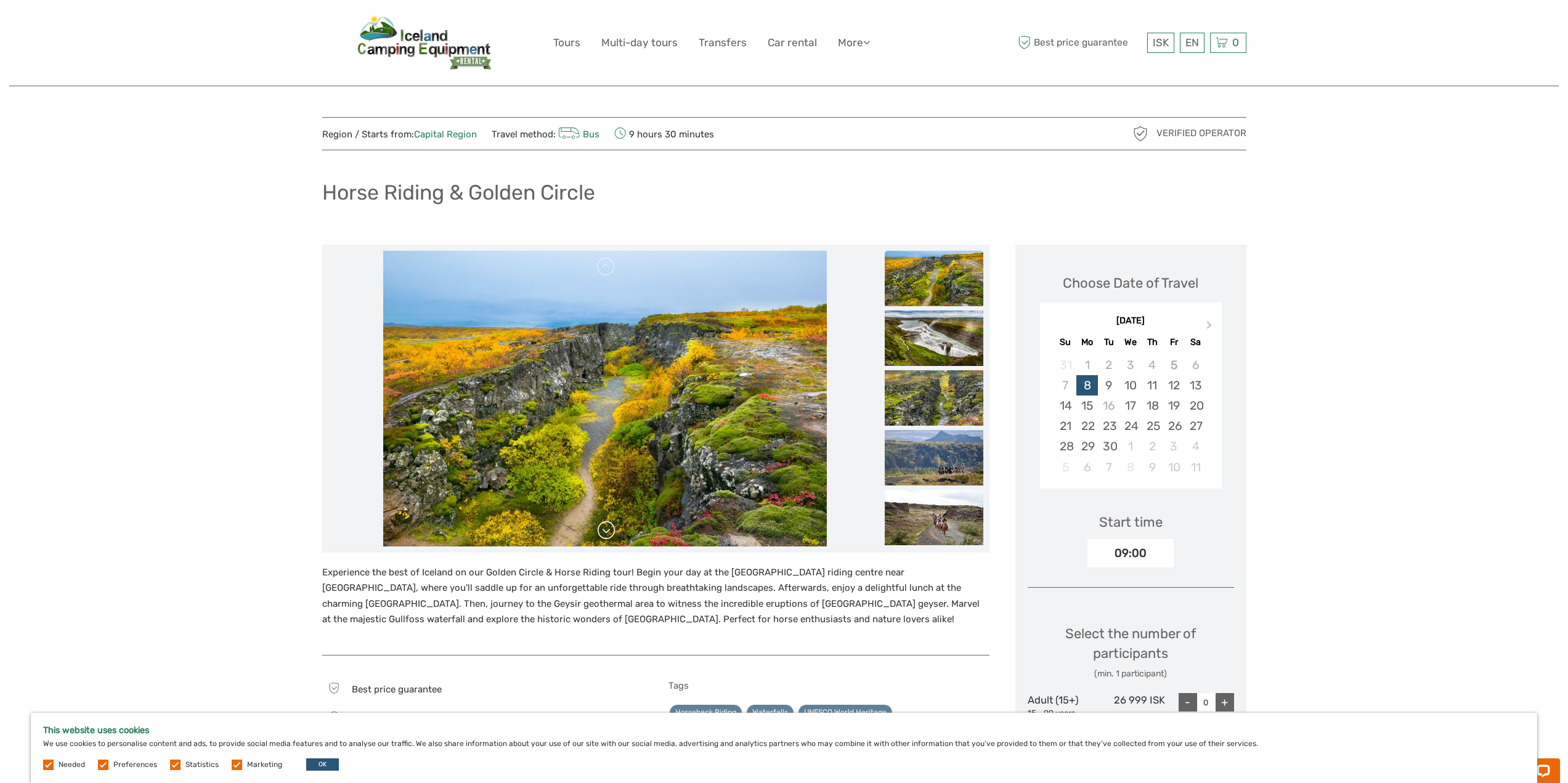
click at [610, 530] on link at bounding box center [607, 531] width 20 height 20
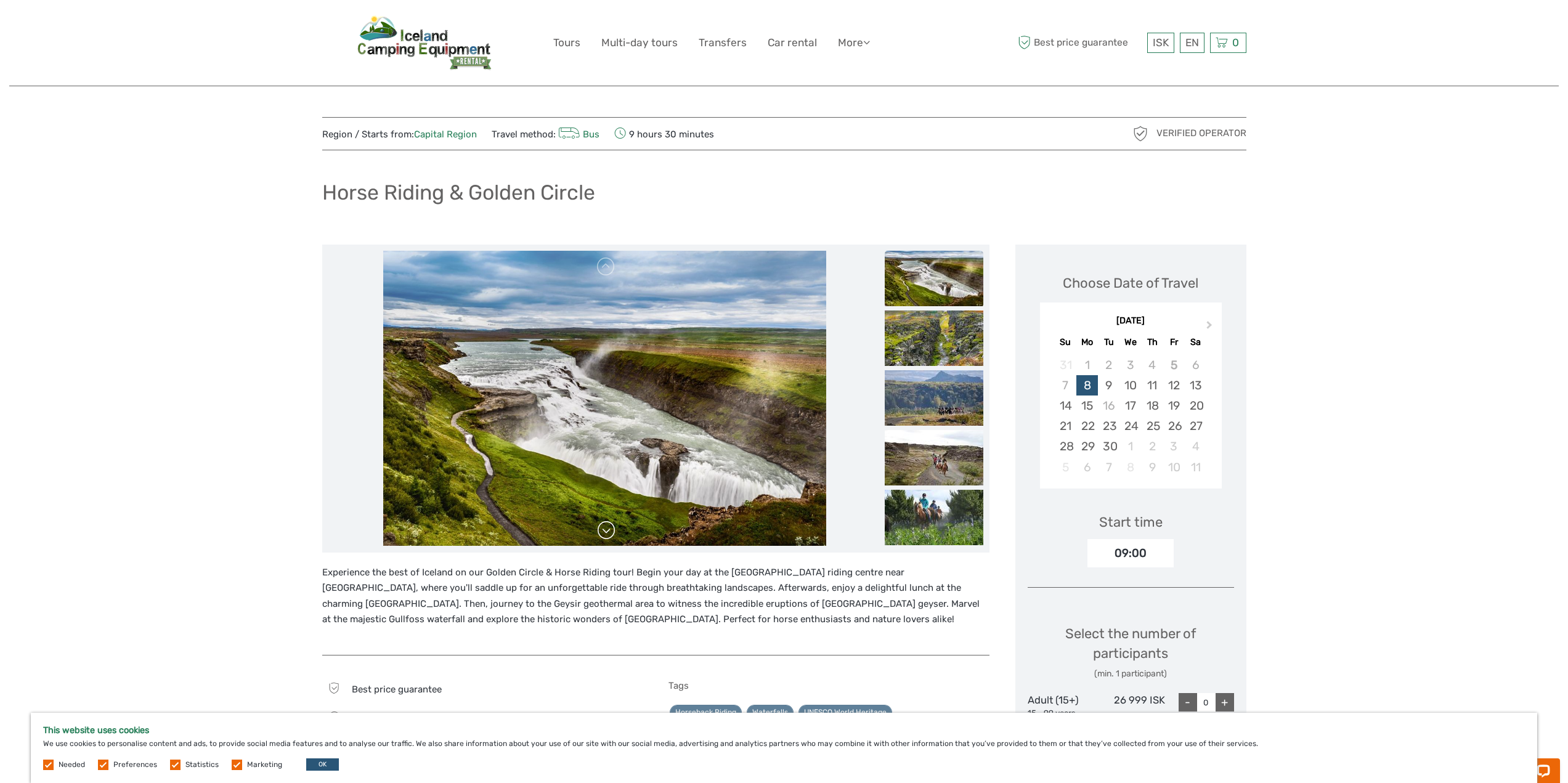
click at [610, 522] on link at bounding box center [607, 531] width 20 height 20
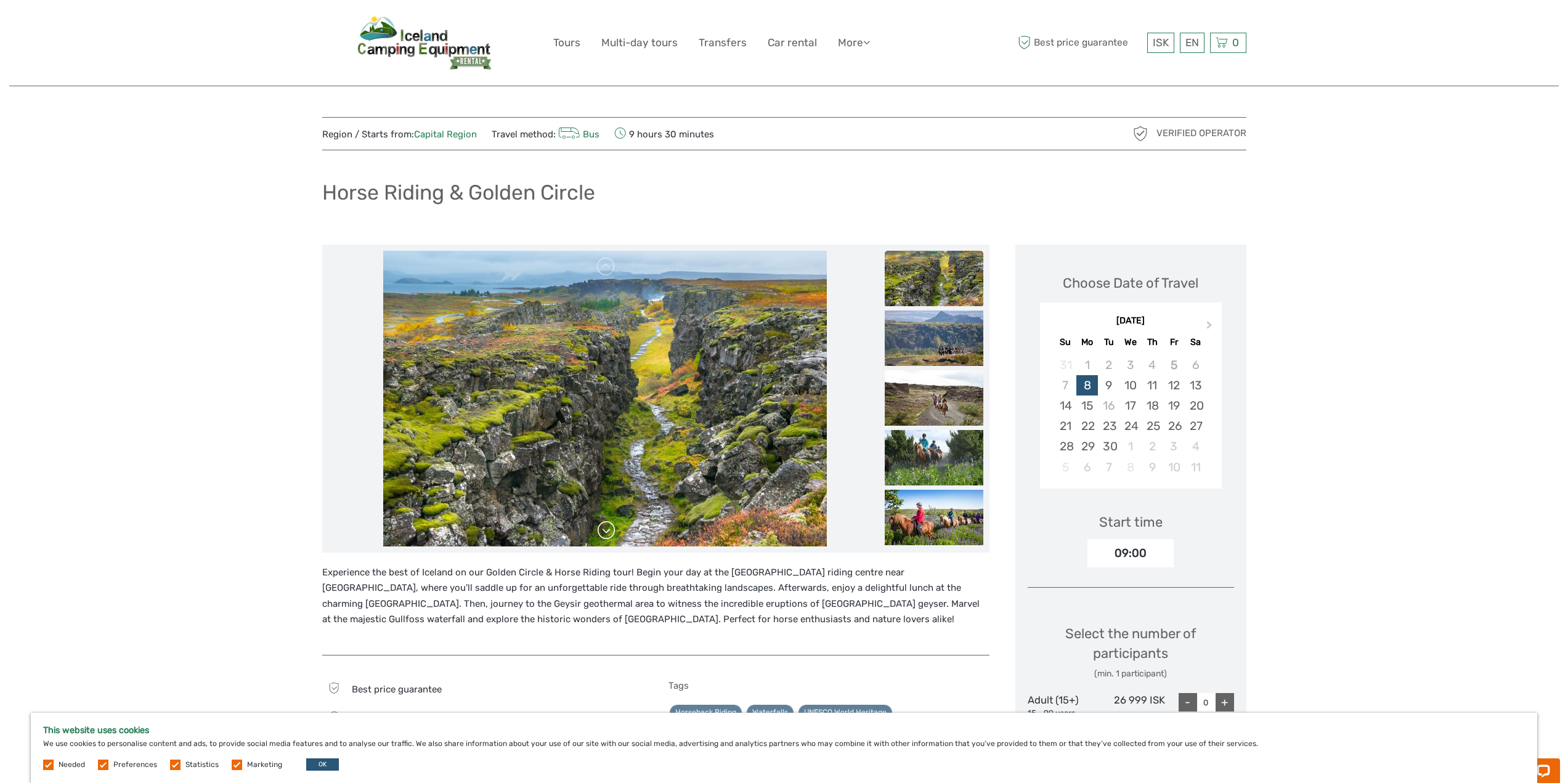
click at [610, 522] on link at bounding box center [607, 531] width 20 height 20
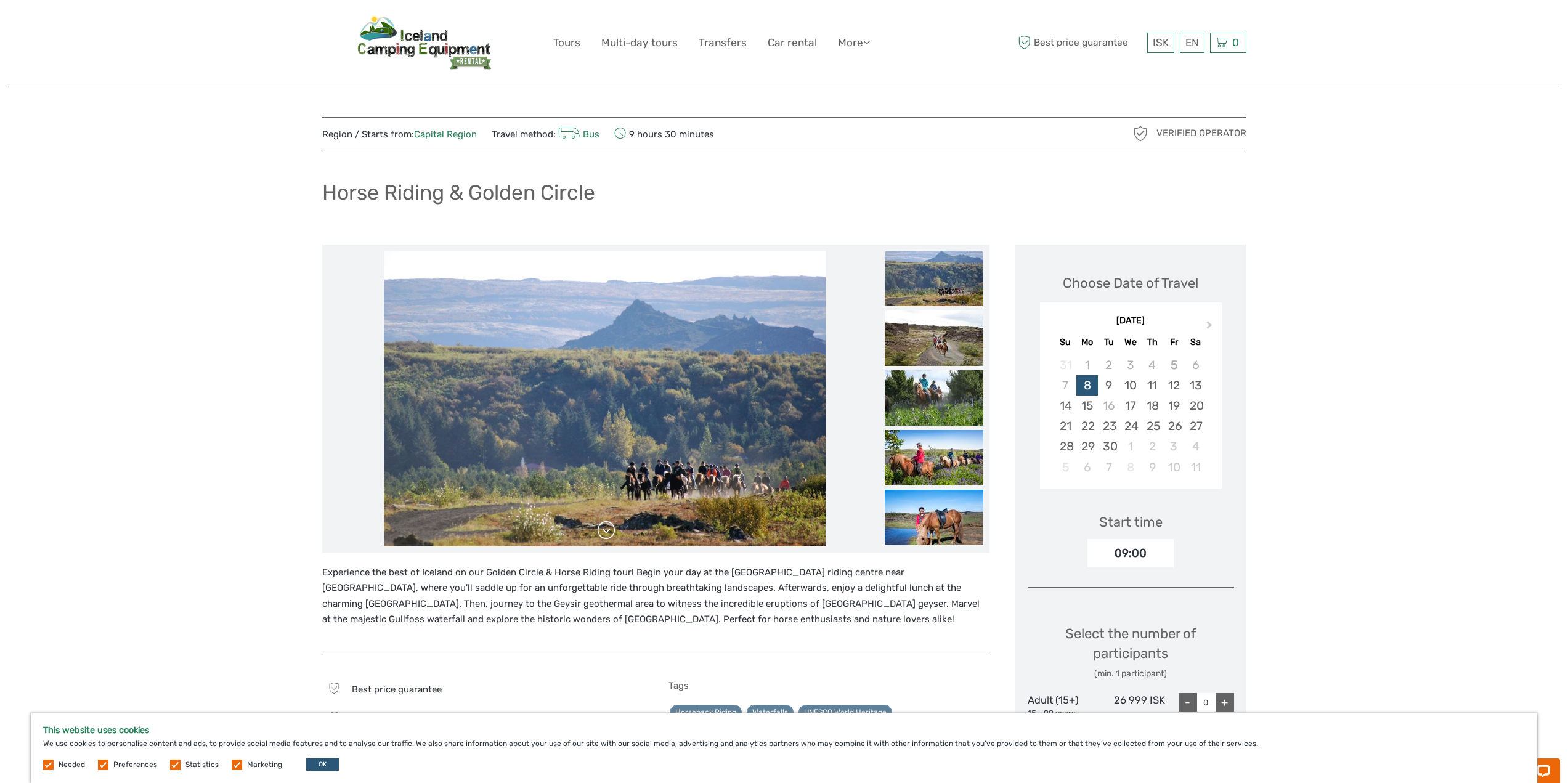
click at [610, 522] on link at bounding box center [607, 531] width 20 height 20
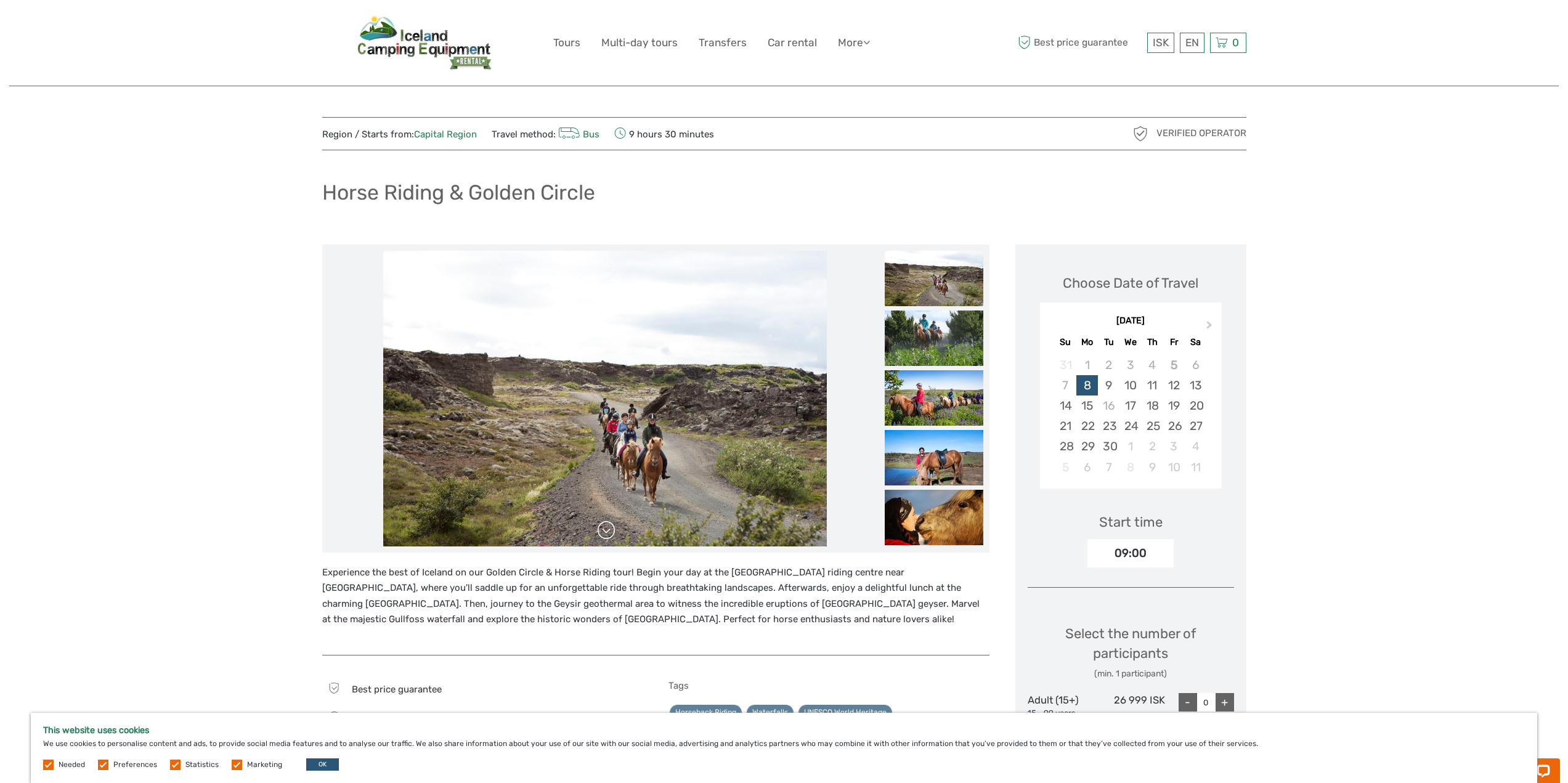
click at [610, 522] on link at bounding box center [607, 531] width 20 height 20
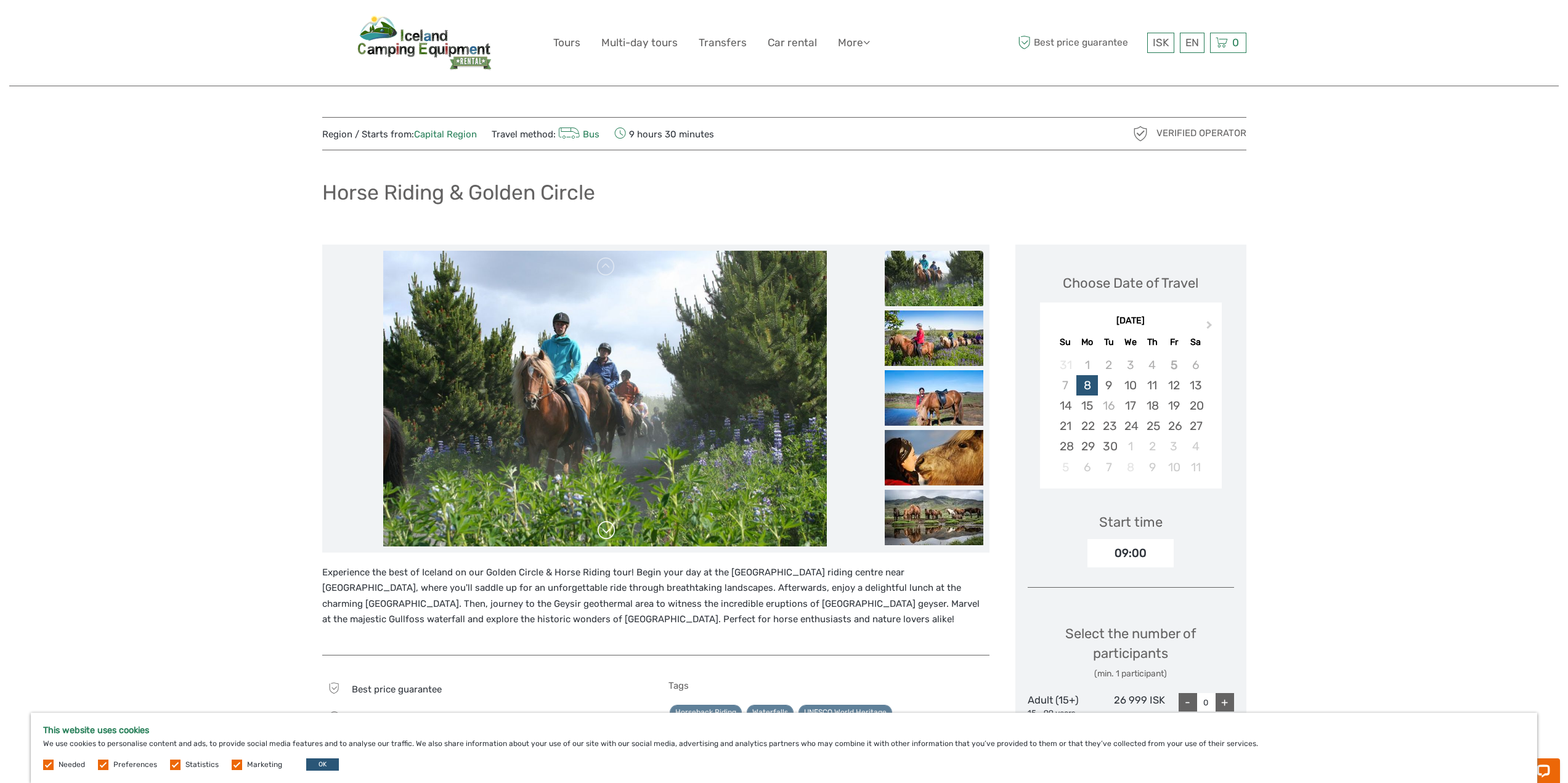
click at [610, 522] on link at bounding box center [607, 531] width 20 height 20
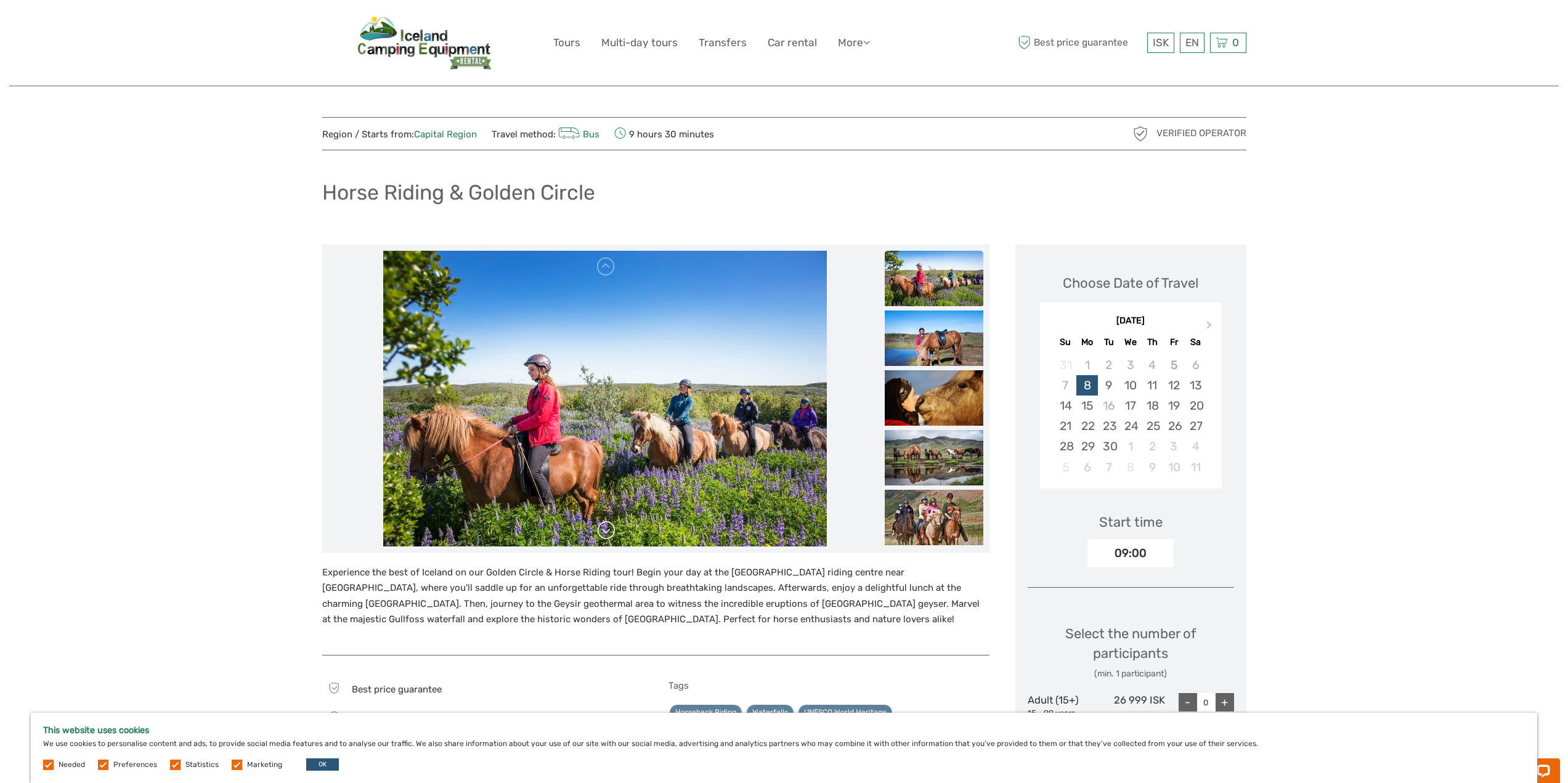
click at [610, 522] on link at bounding box center [607, 531] width 20 height 20
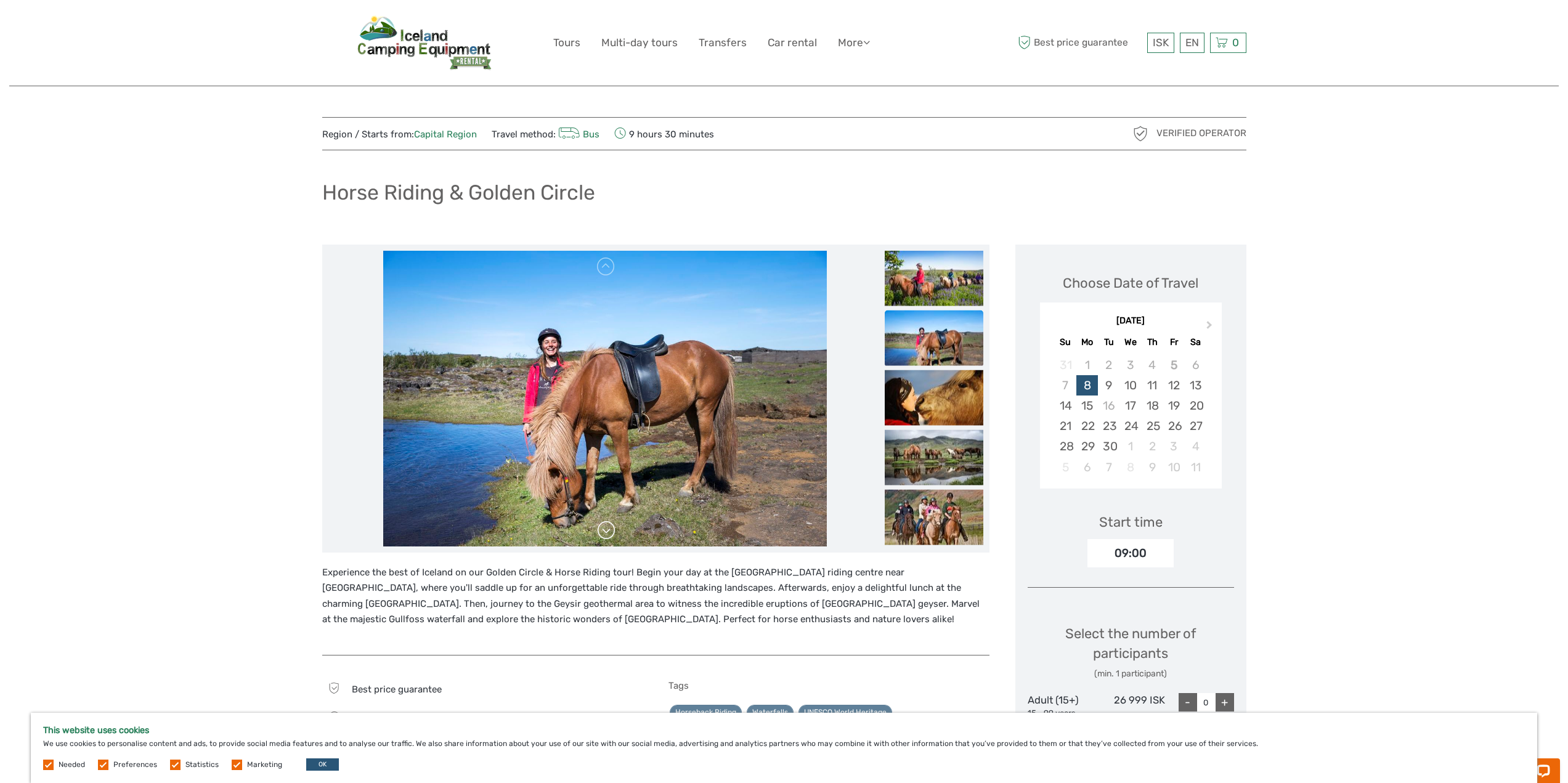
click at [610, 522] on link at bounding box center [607, 531] width 20 height 20
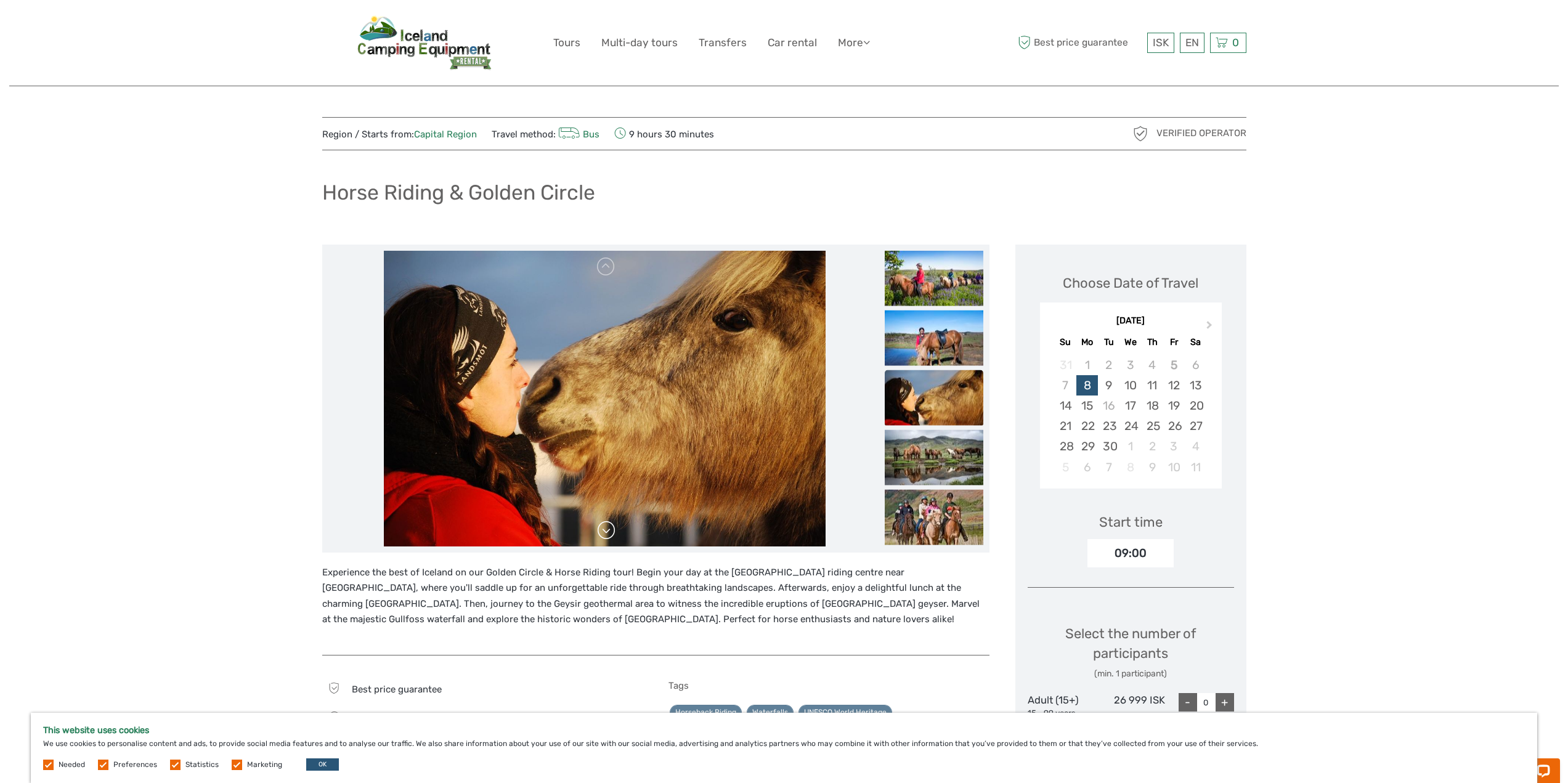
click at [610, 522] on link at bounding box center [607, 531] width 20 height 20
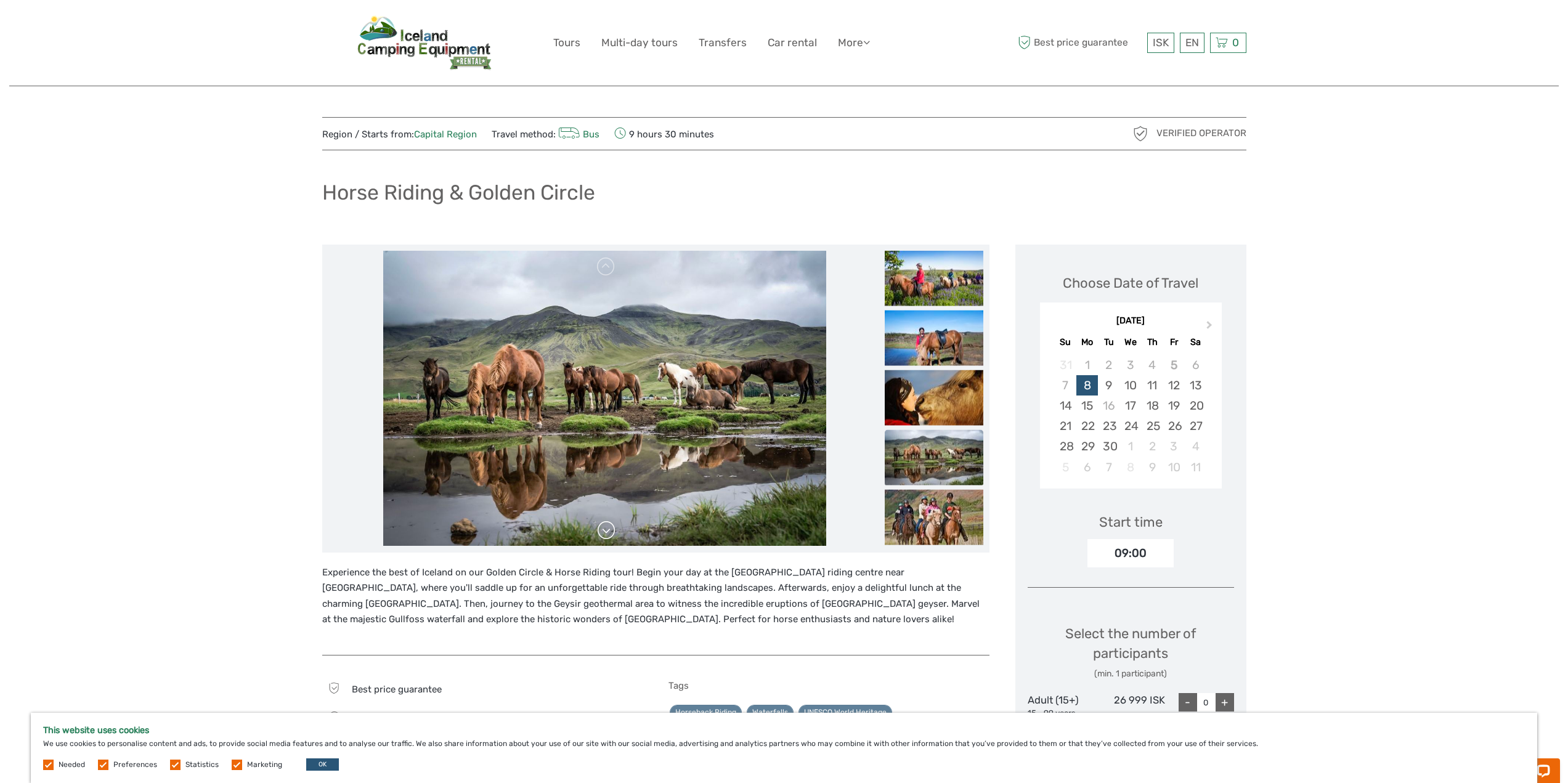
click at [607, 528] on link at bounding box center [607, 531] width 20 height 20
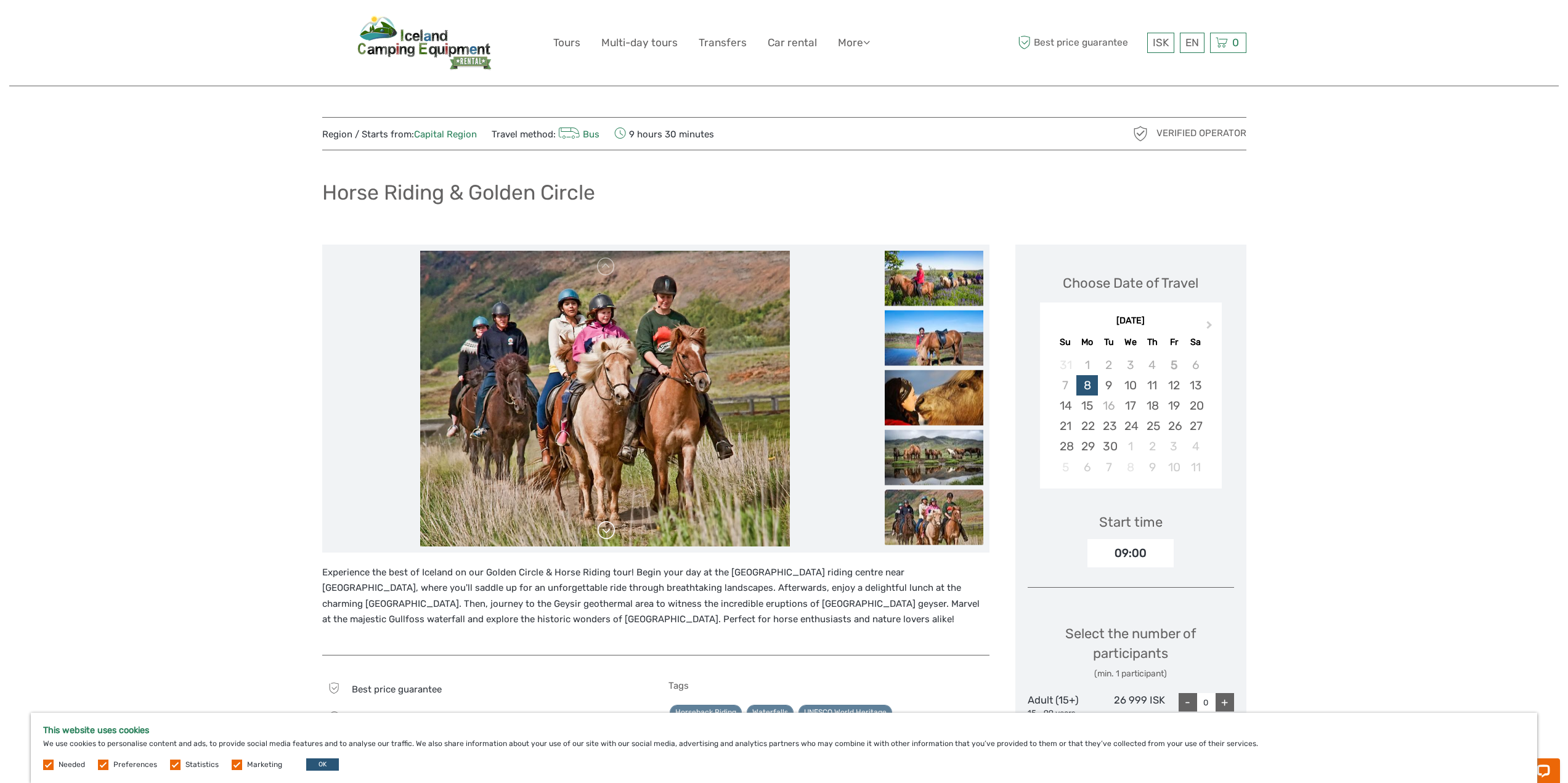
click at [607, 528] on link at bounding box center [607, 531] width 20 height 20
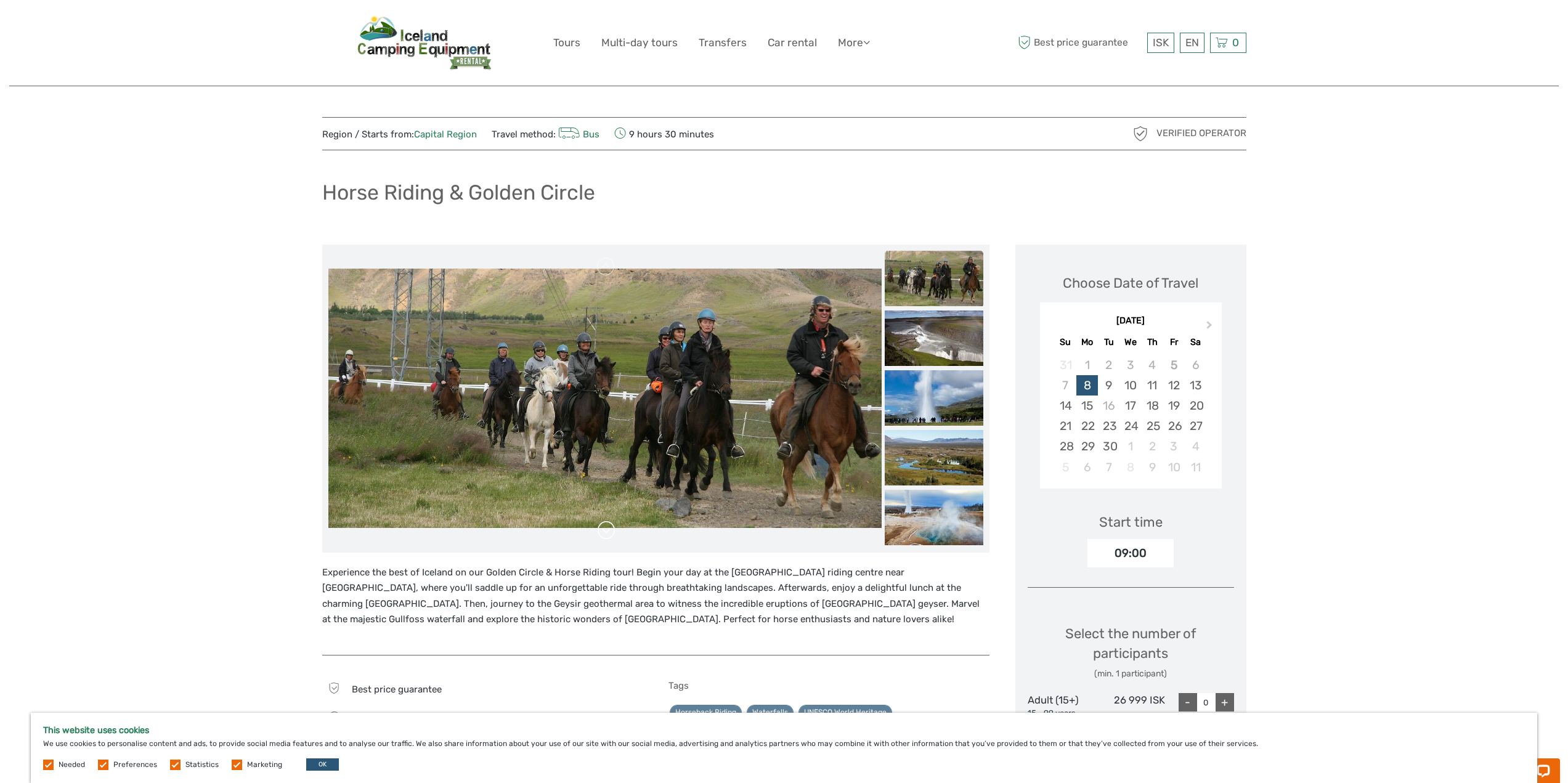
click at [608, 525] on link at bounding box center [607, 531] width 20 height 20
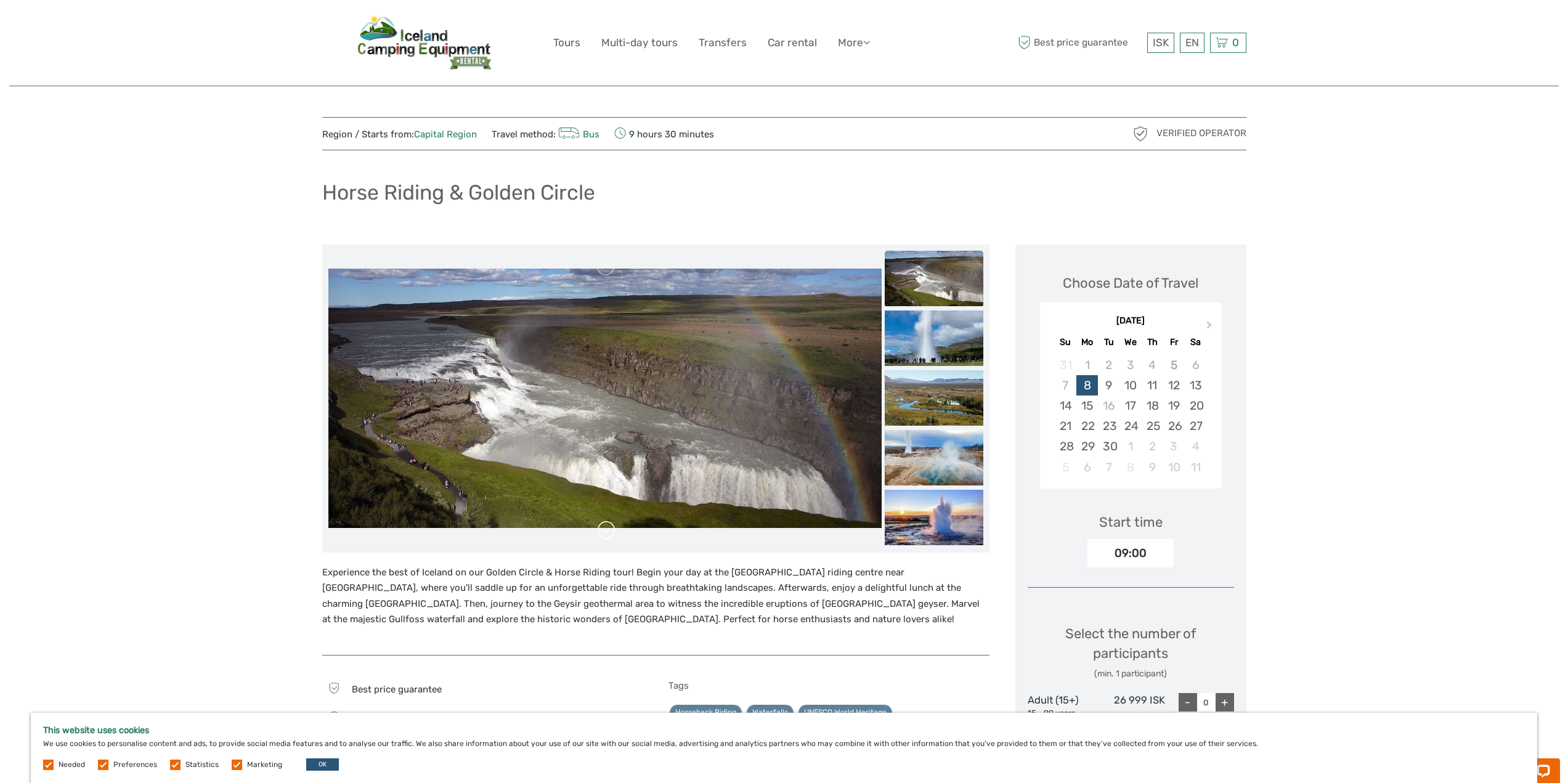
click at [608, 525] on link at bounding box center [607, 531] width 20 height 20
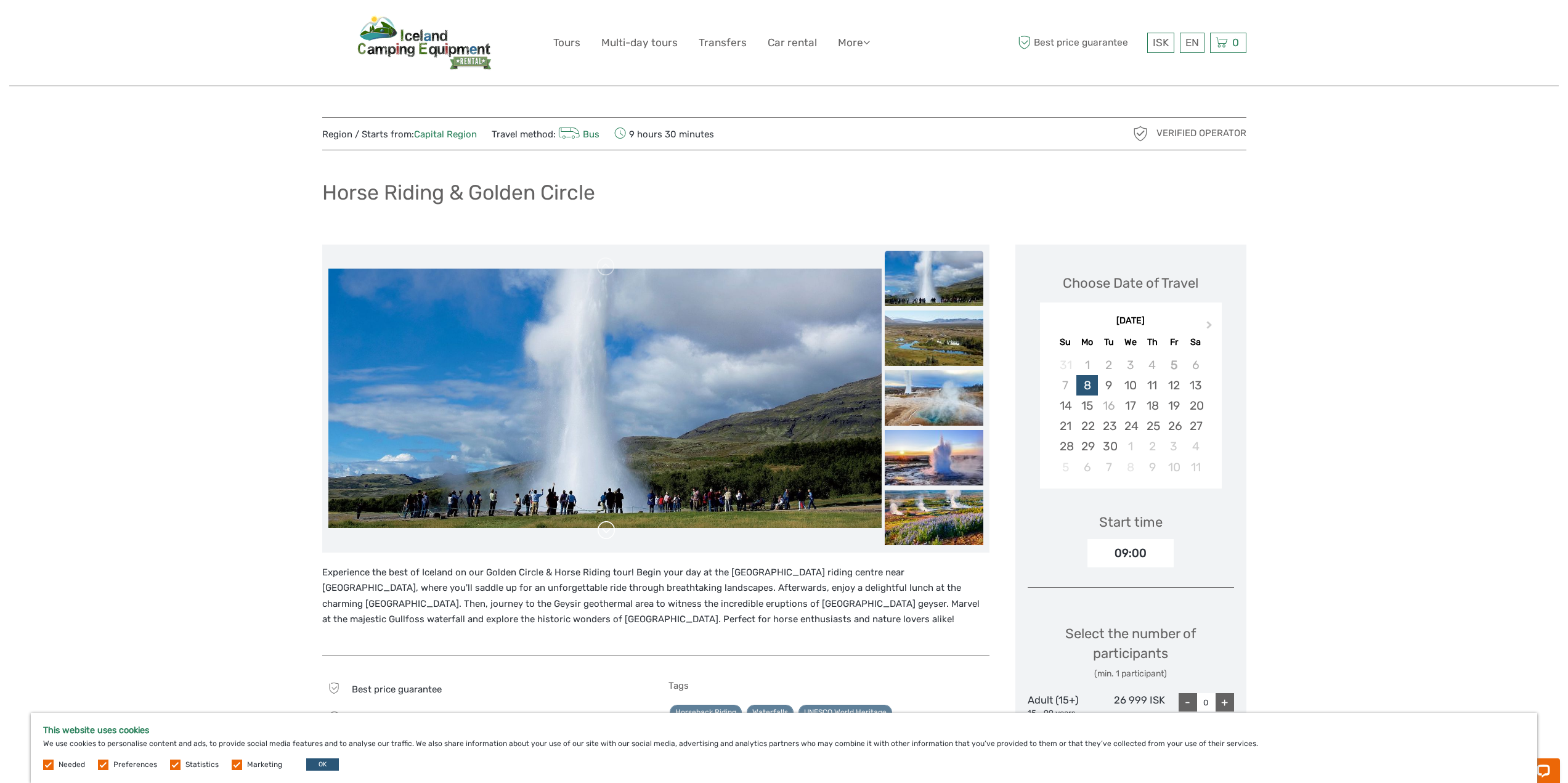
click at [608, 525] on link at bounding box center [607, 531] width 20 height 20
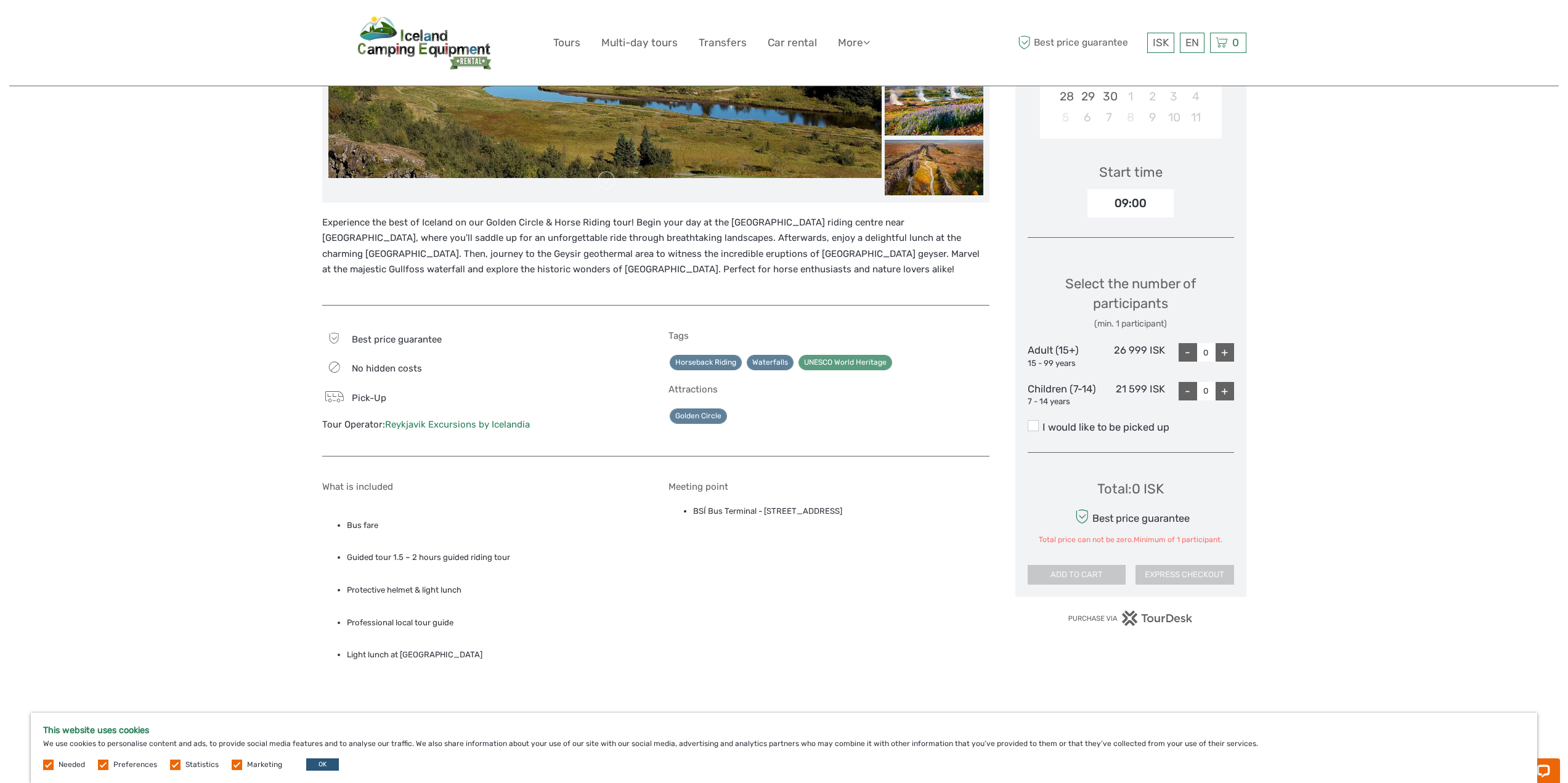
scroll to position [431, 0]
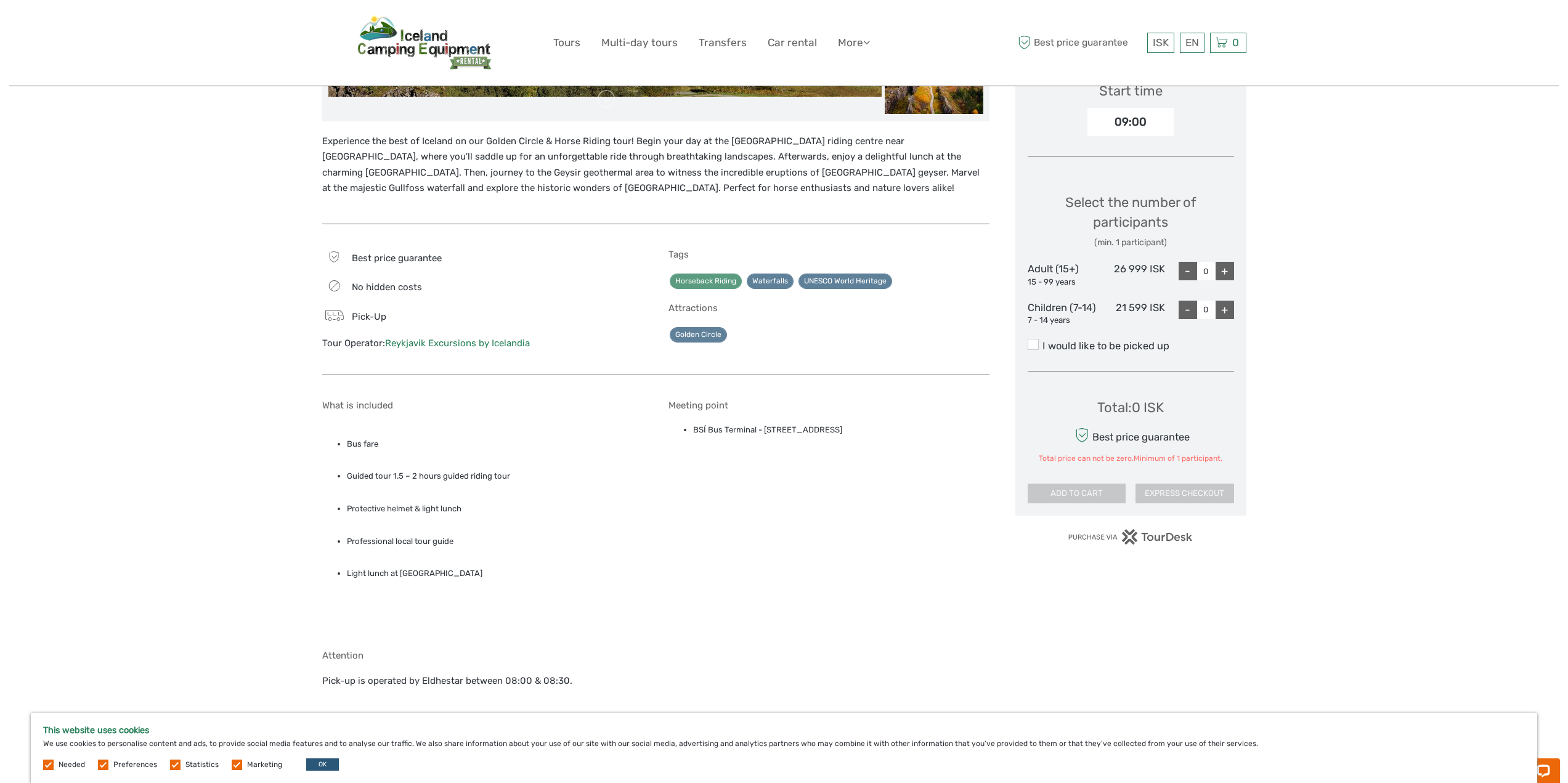
click at [708, 282] on link "Horseback Riding" at bounding box center [705, 282] width 72 height 15
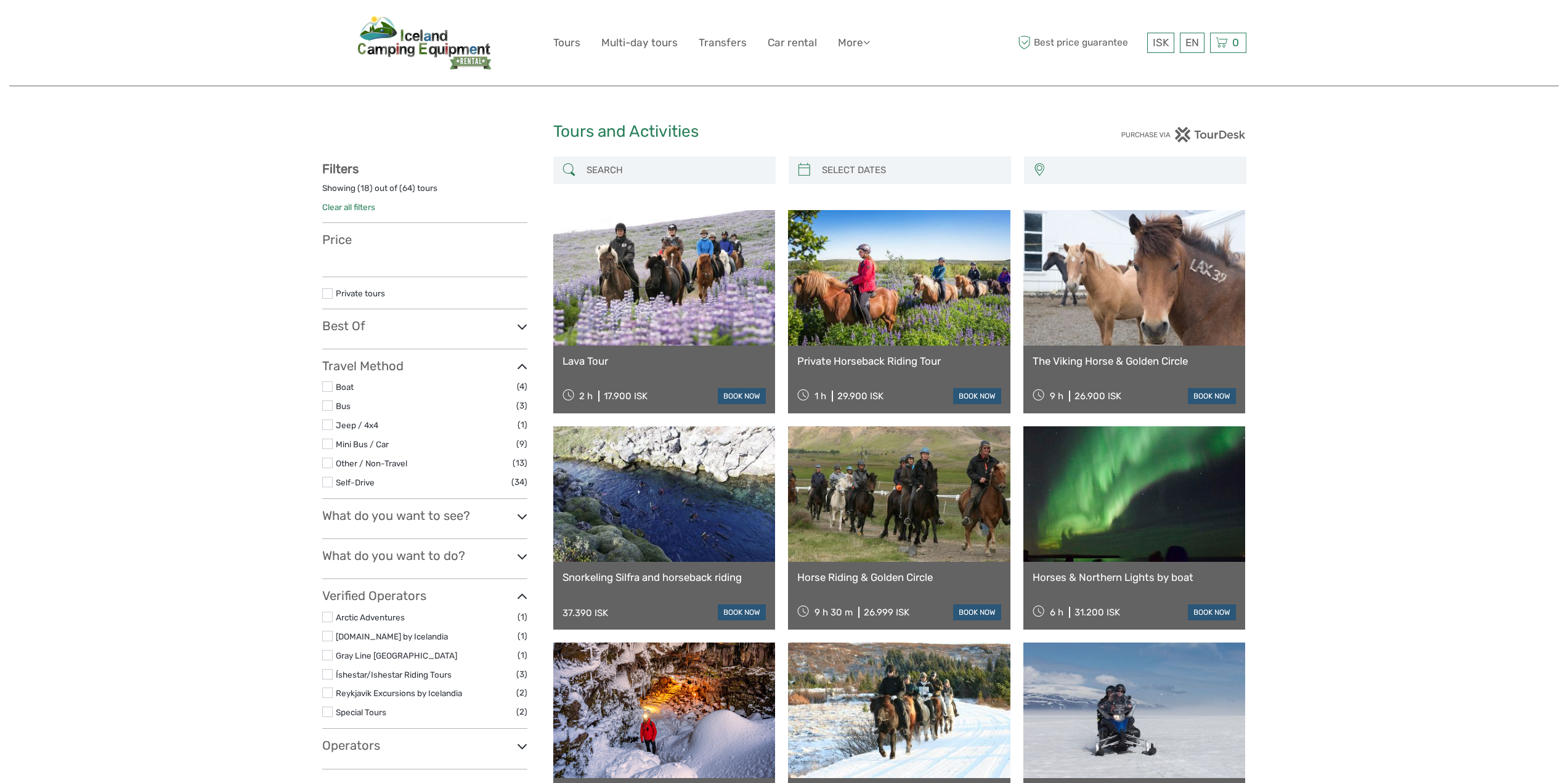
select select
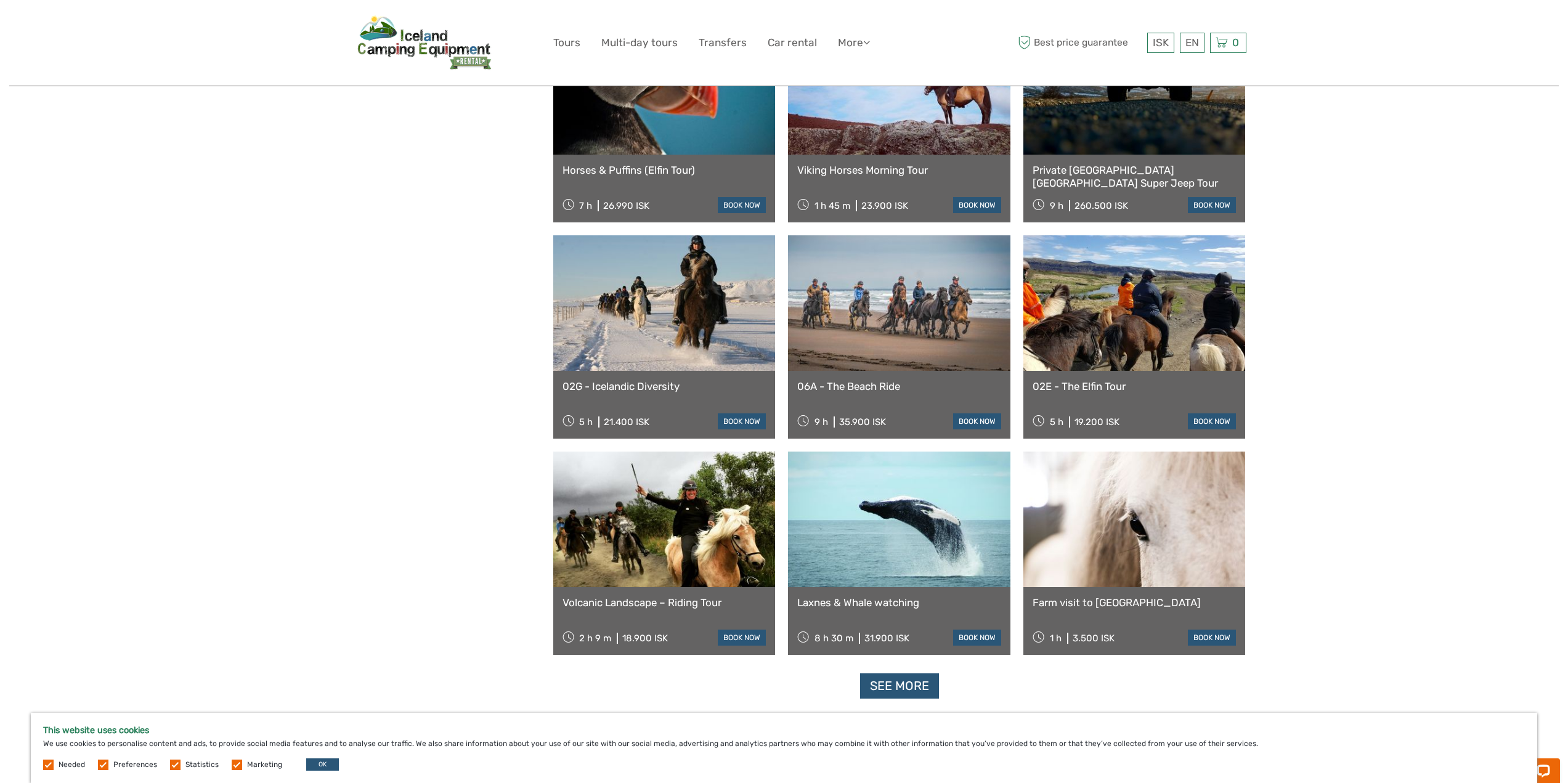
scroll to position [924, 0]
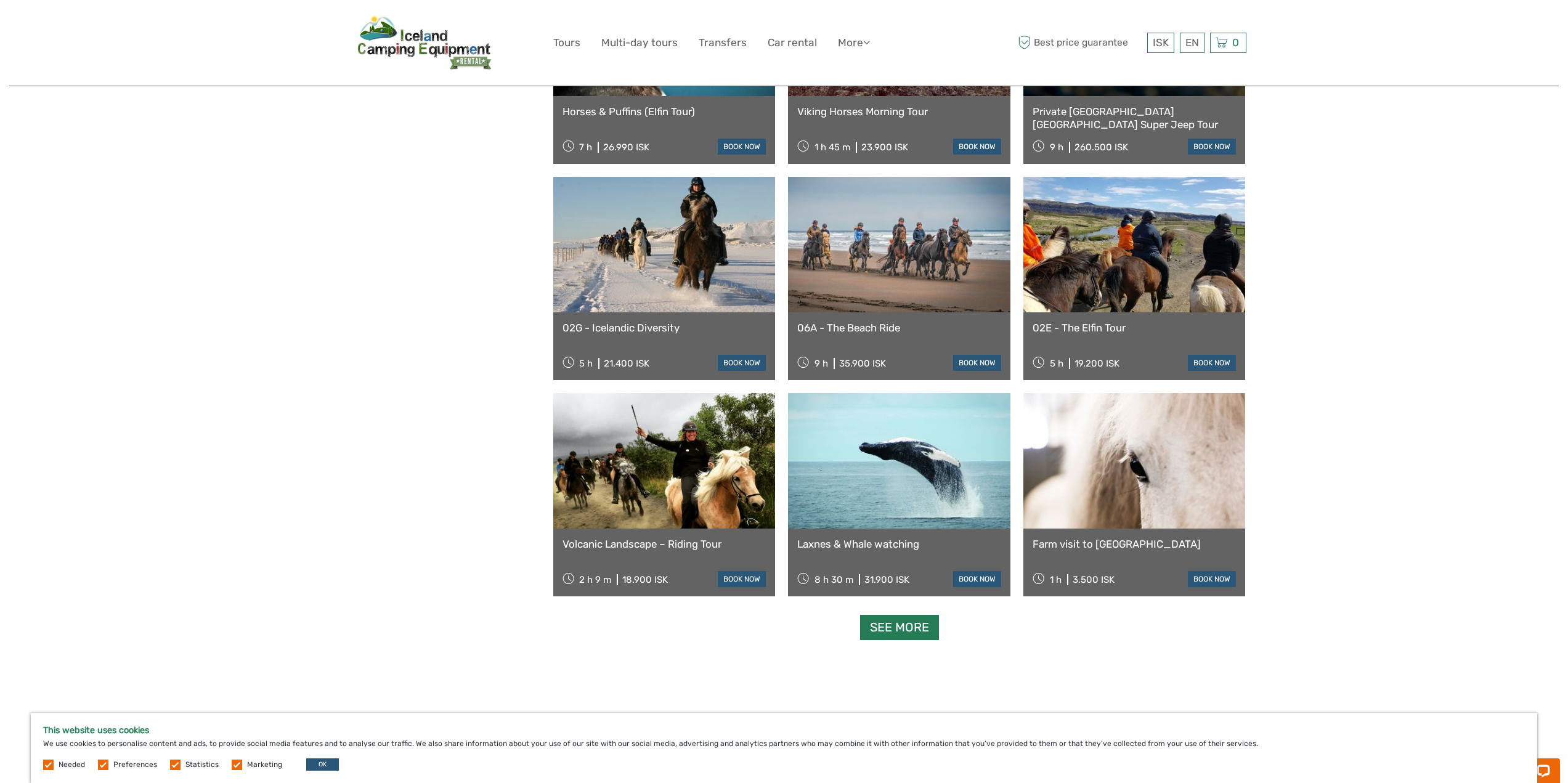
click at [906, 633] on link "See more" at bounding box center [900, 627] width 79 height 25
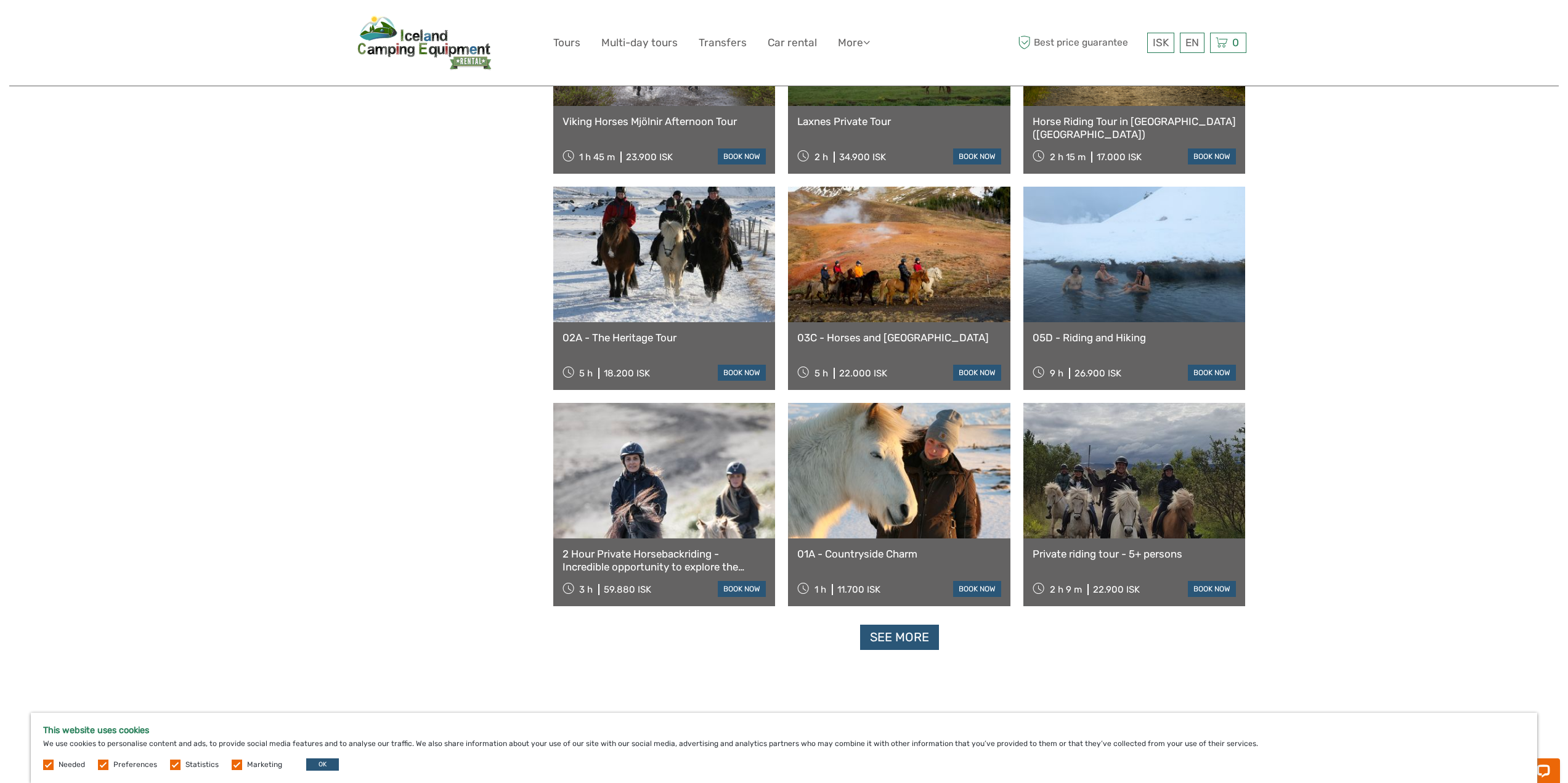
scroll to position [2218, 0]
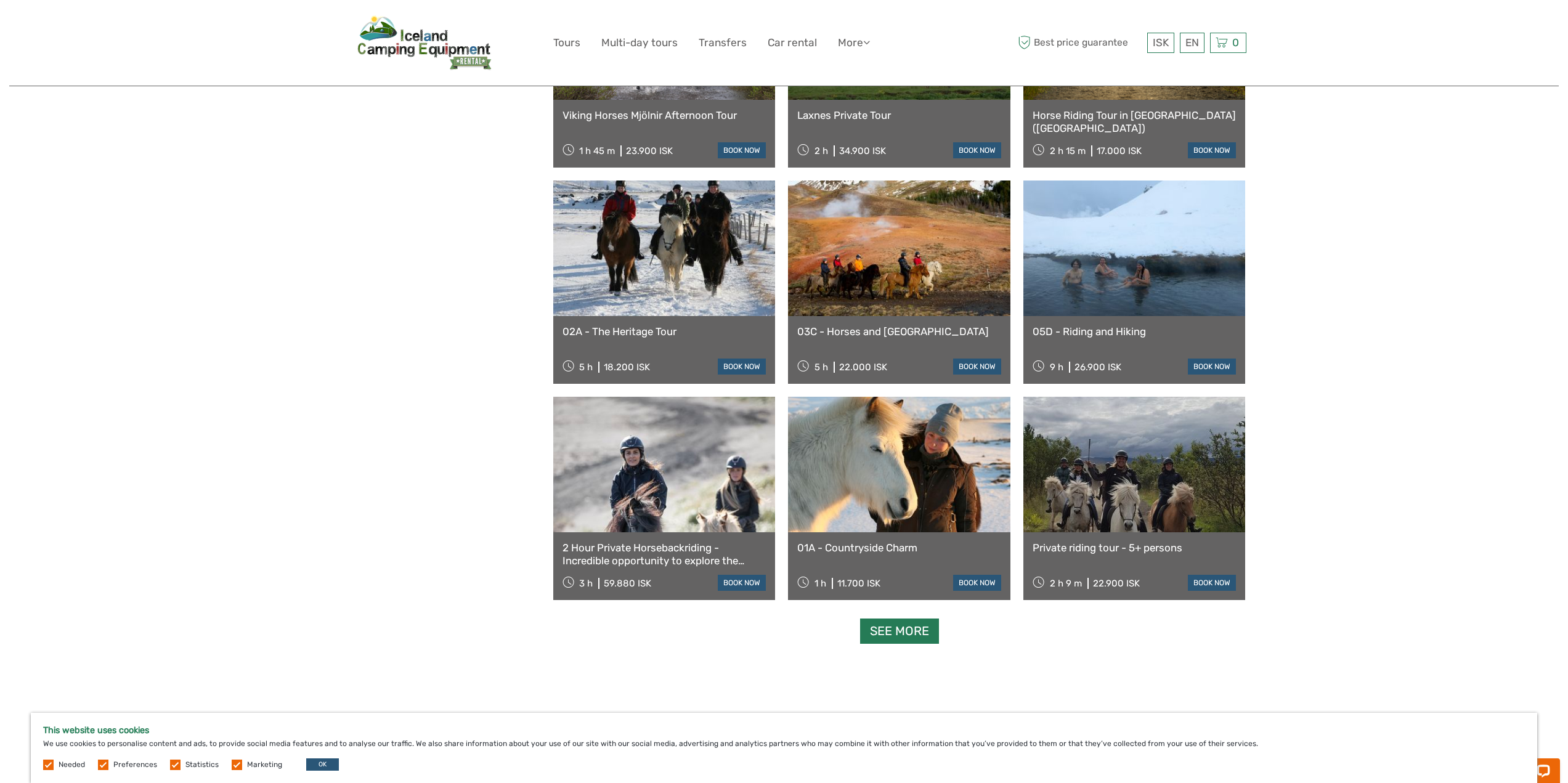
click at [911, 636] on link "See more" at bounding box center [900, 631] width 79 height 25
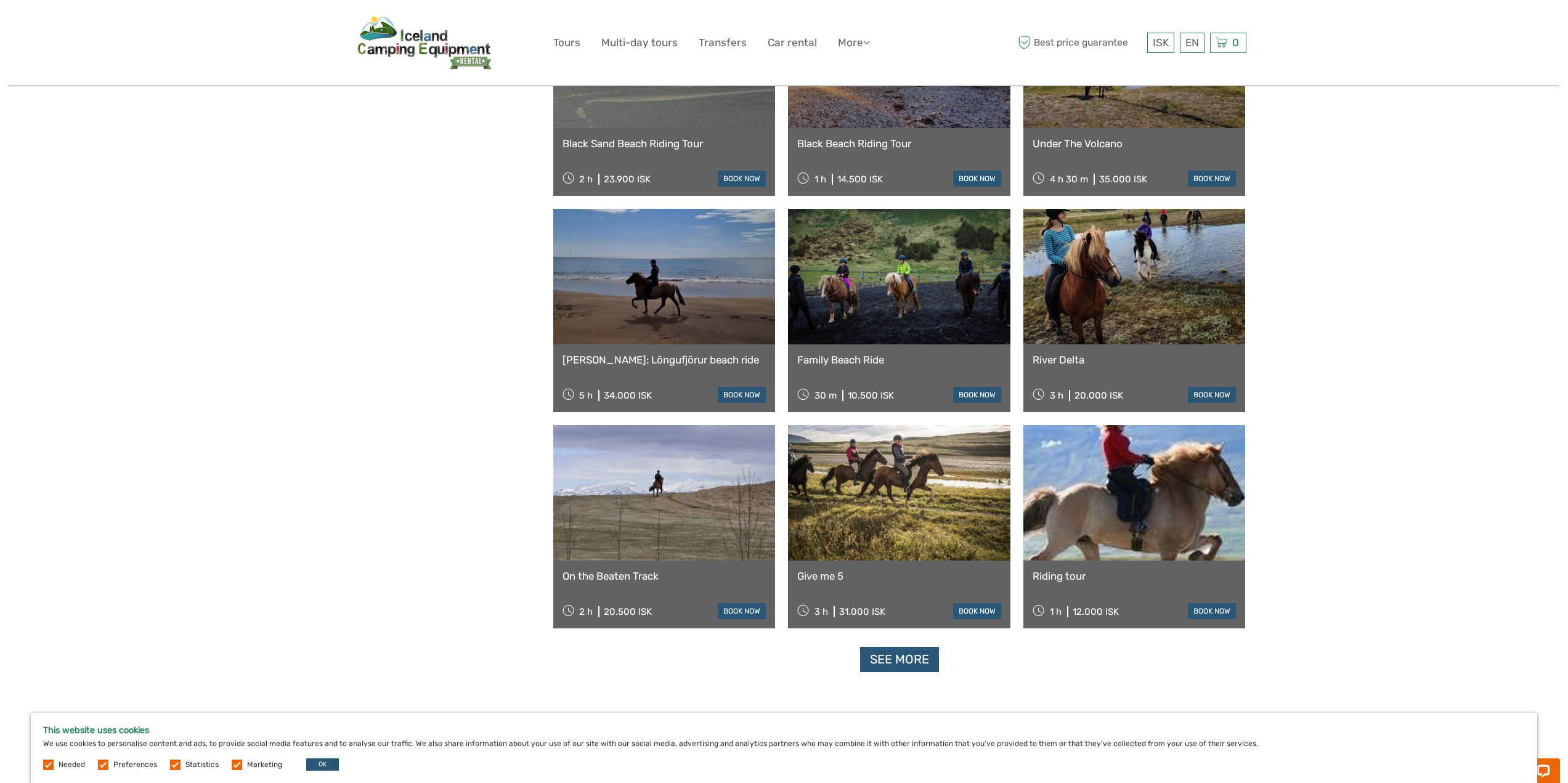
scroll to position [3635, 0]
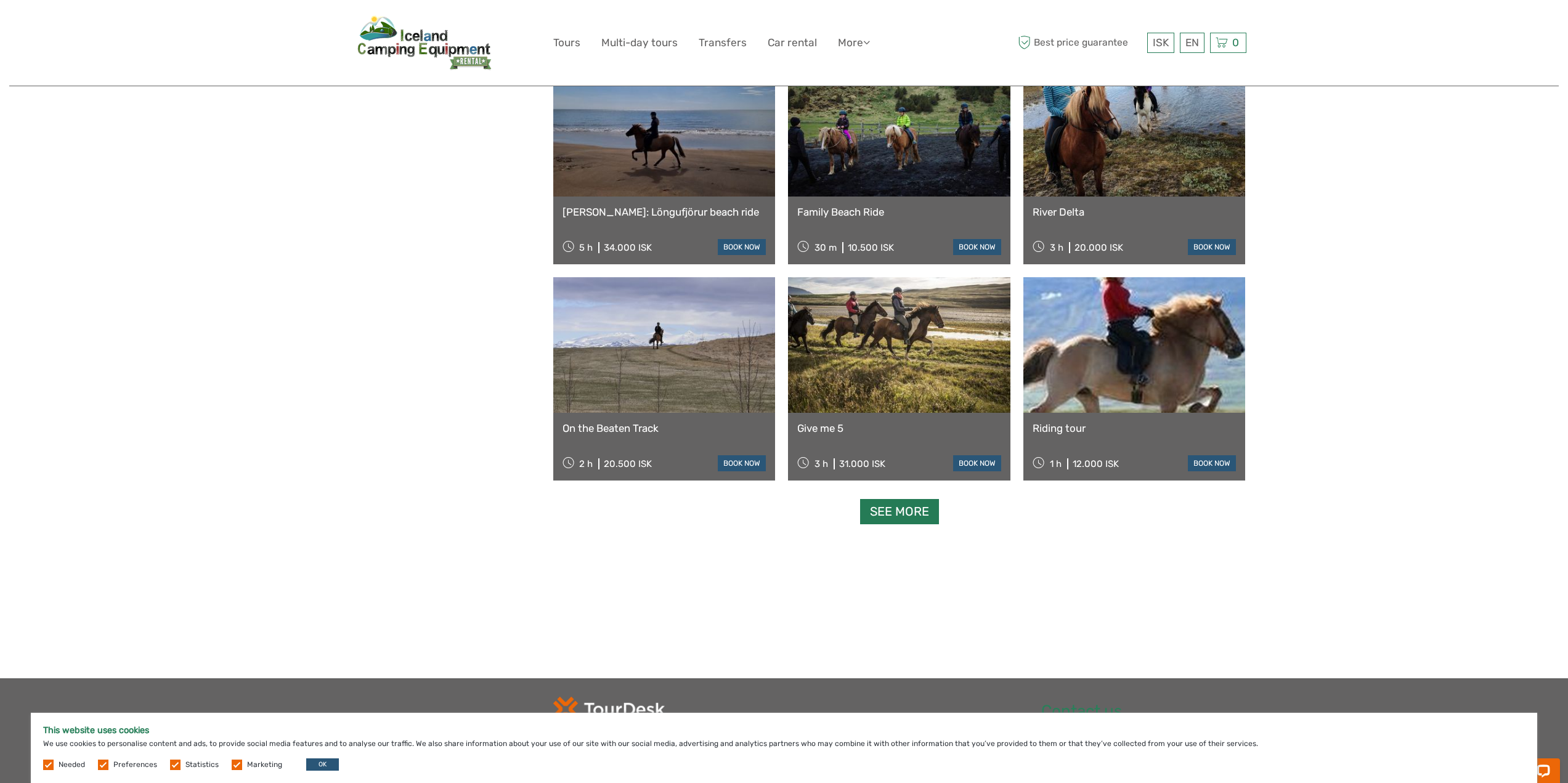
click at [901, 519] on link "See more" at bounding box center [900, 511] width 79 height 25
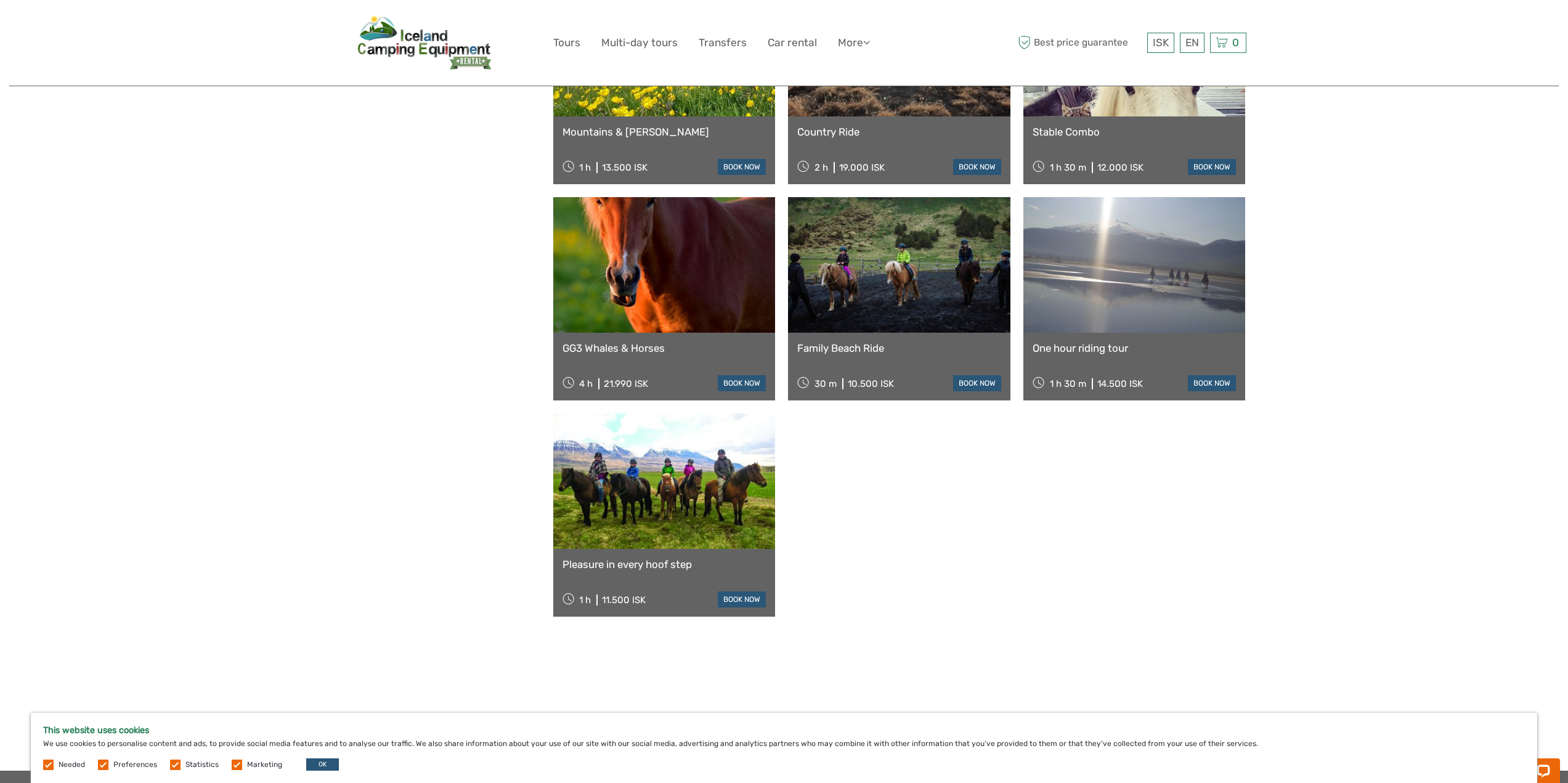
scroll to position [4374, 0]
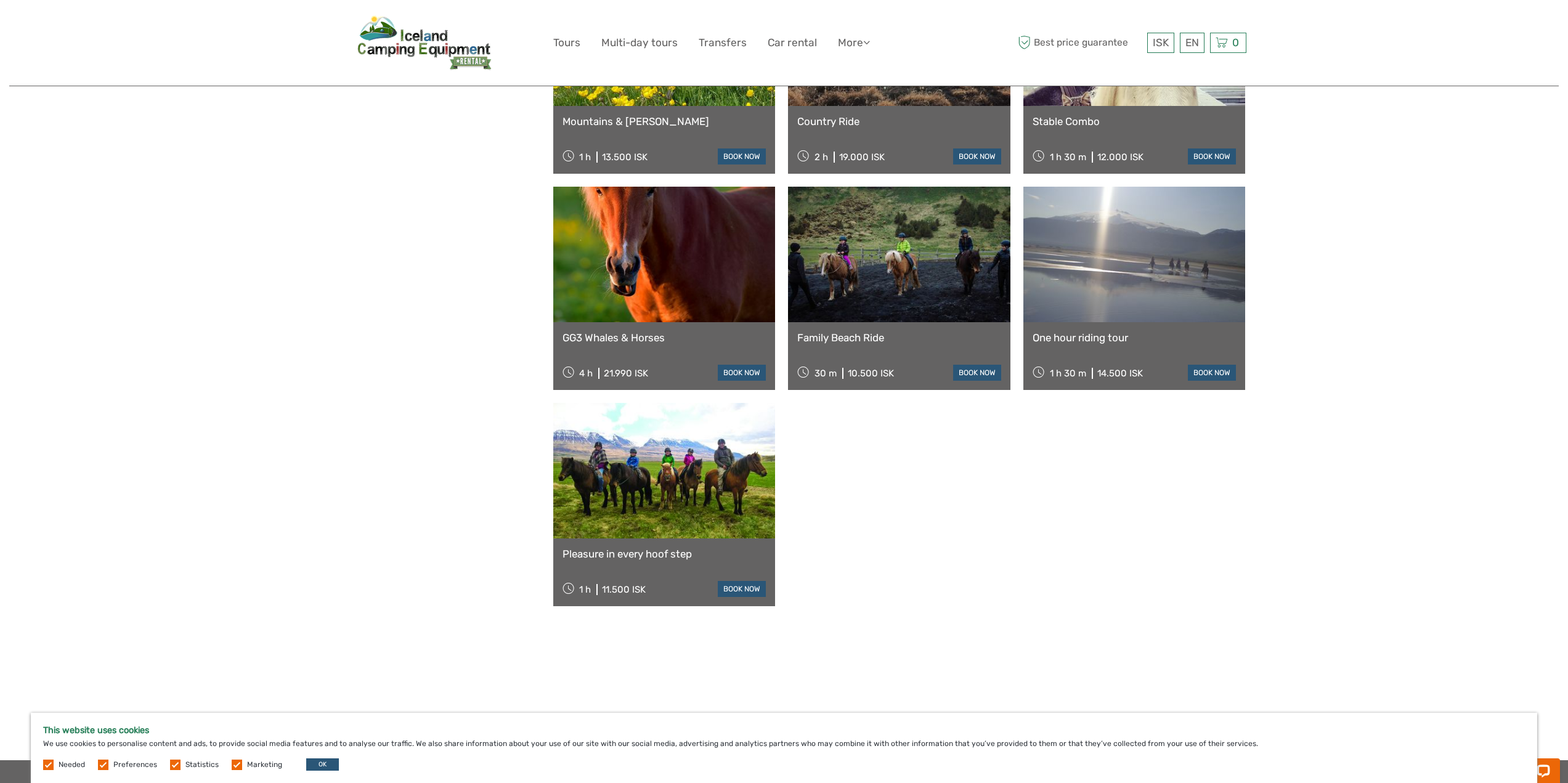
click at [859, 338] on link "Family Beach Ride" at bounding box center [899, 338] width 204 height 12
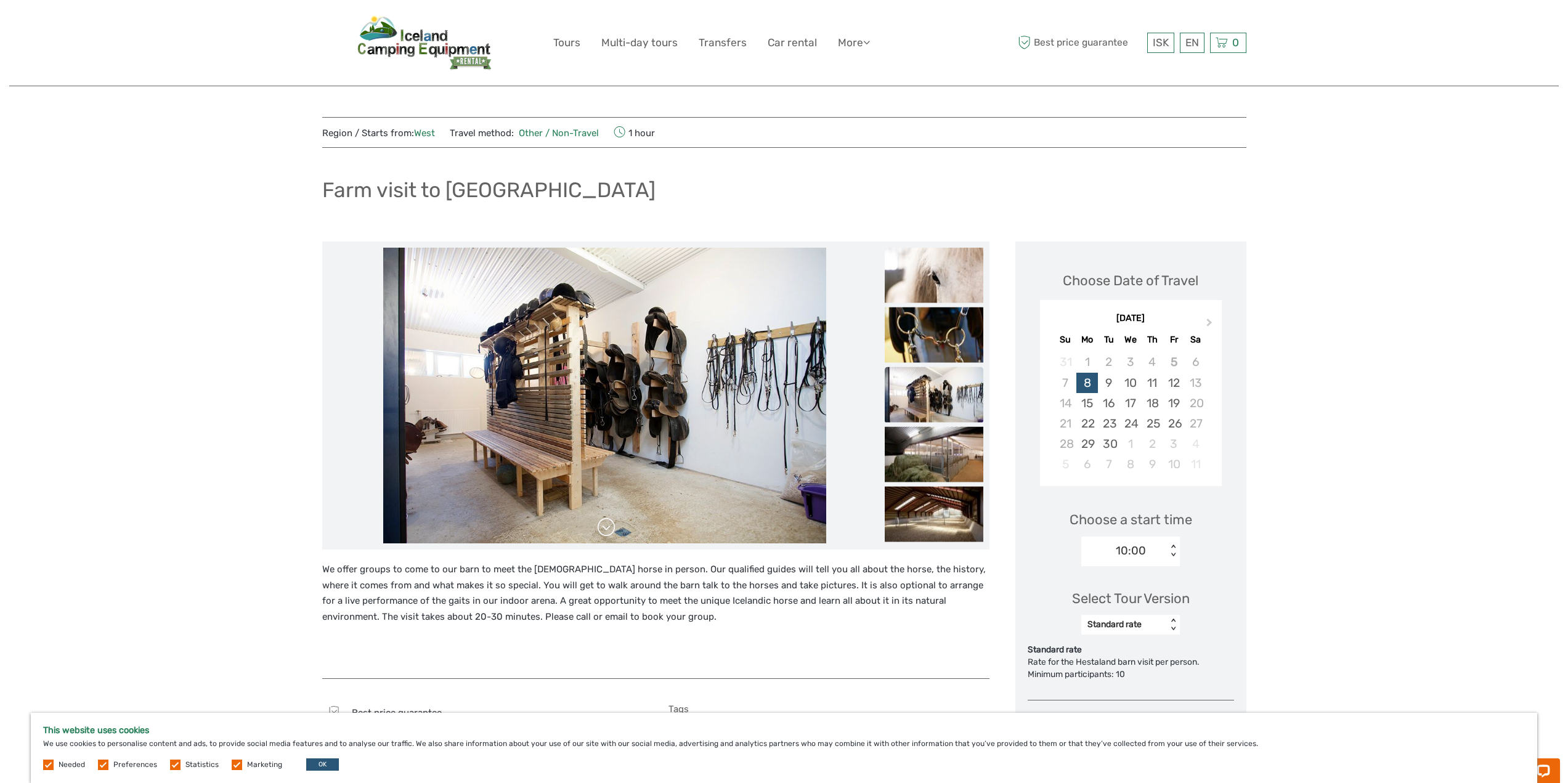
click at [607, 531] on link at bounding box center [607, 528] width 20 height 20
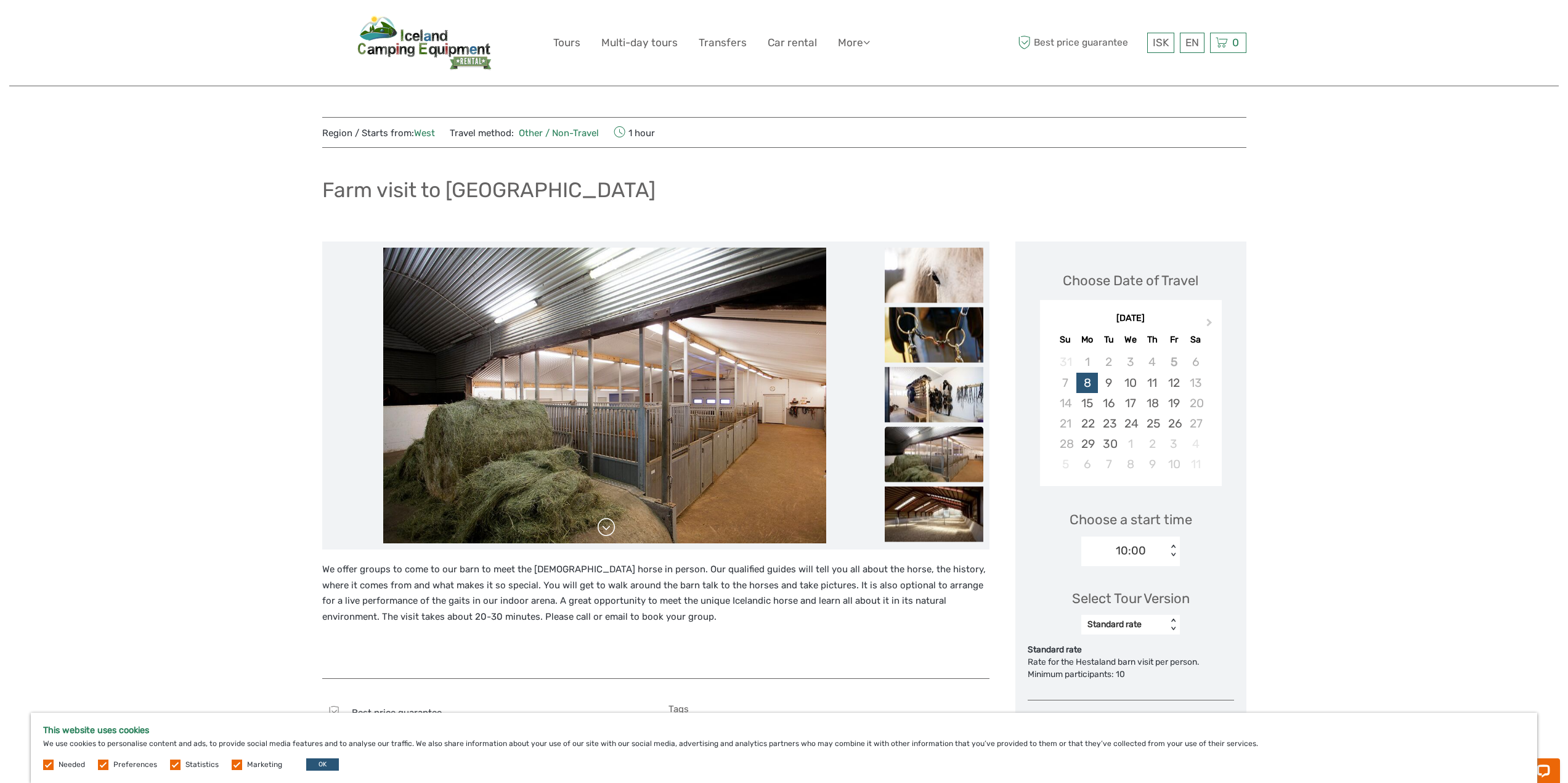
click at [605, 528] on link at bounding box center [607, 528] width 20 height 20
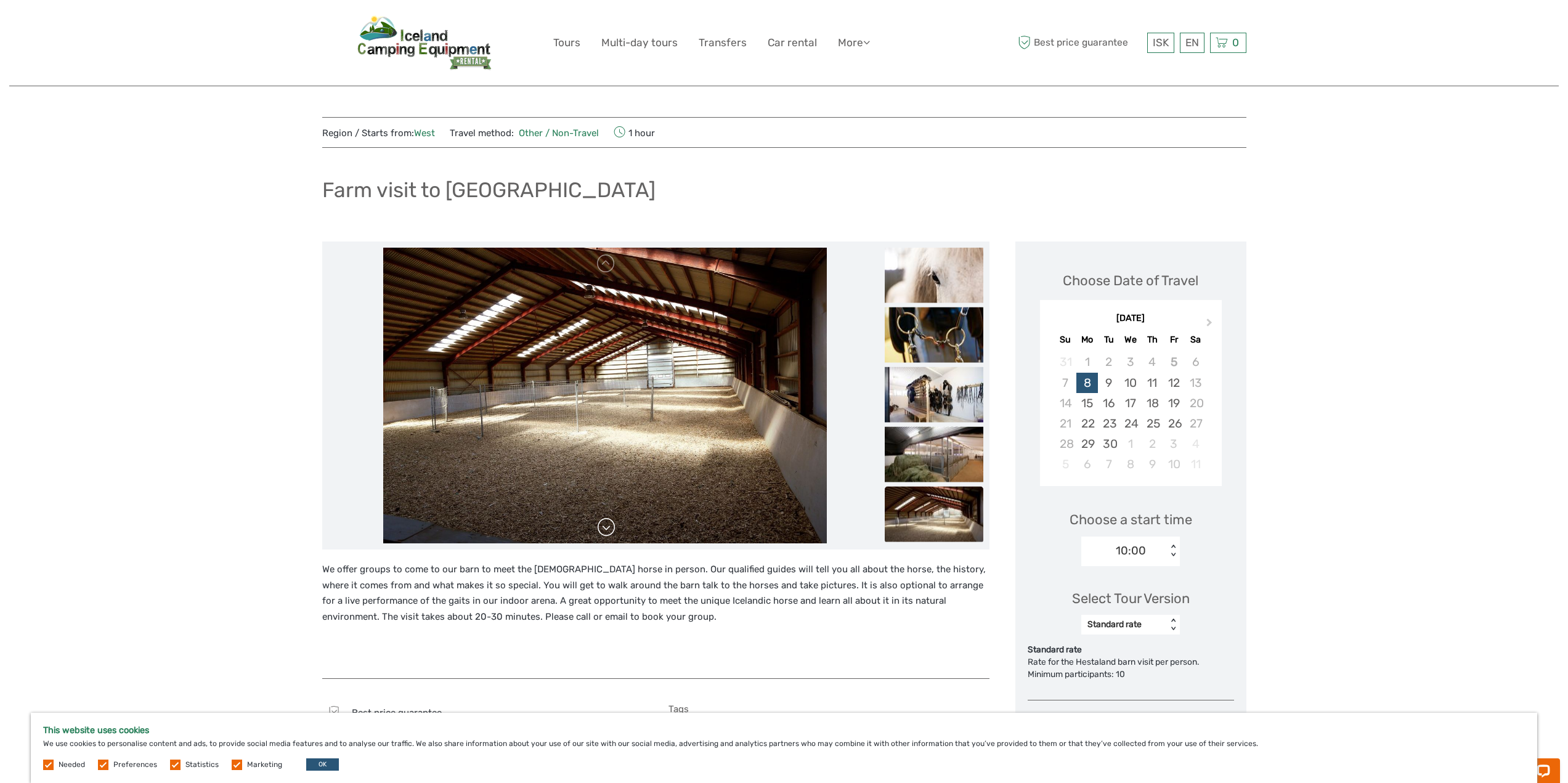
click at [605, 528] on link at bounding box center [607, 528] width 20 height 20
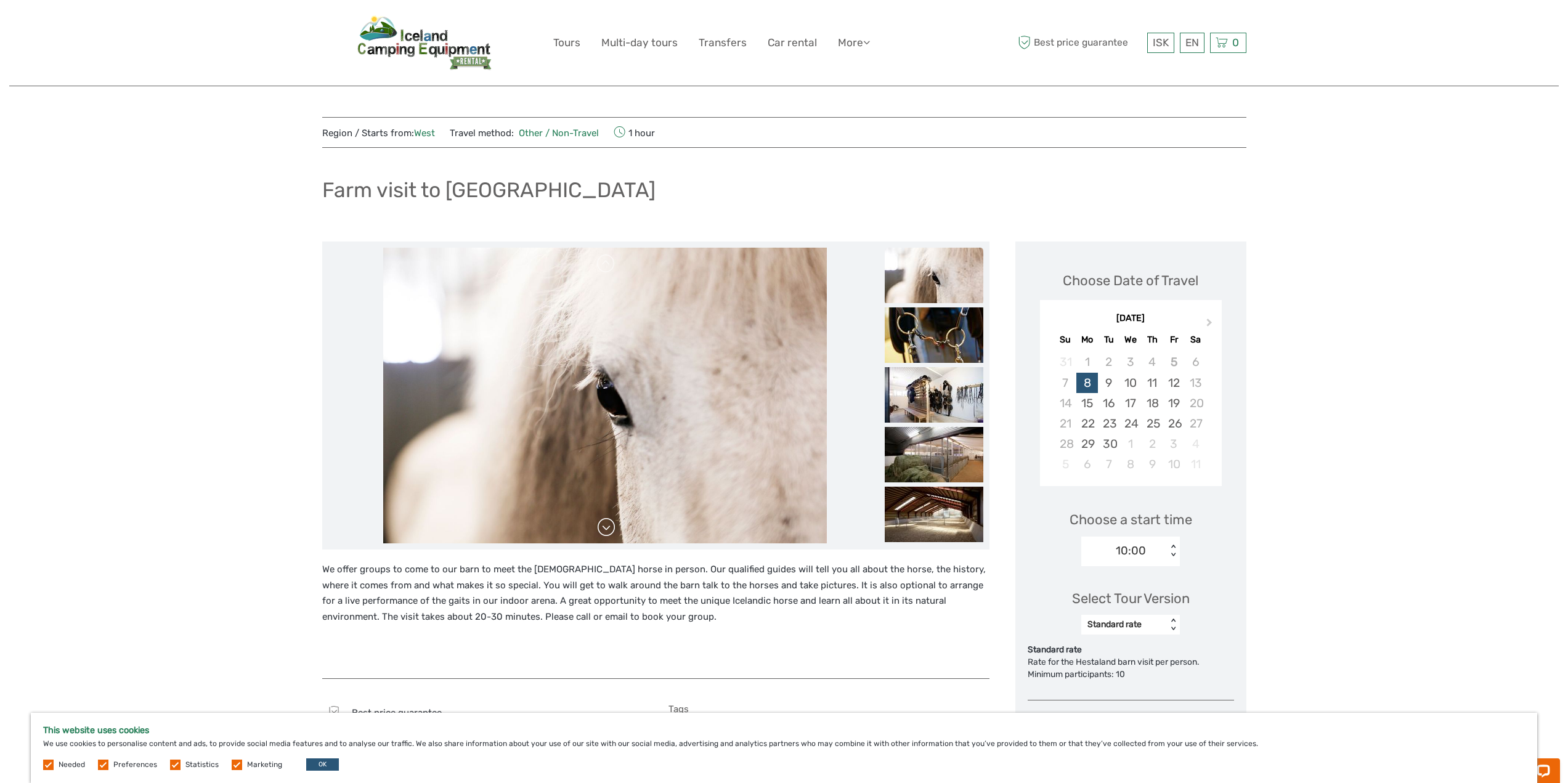
click at [605, 528] on img at bounding box center [605, 395] width 444 height 295
click at [603, 519] on link at bounding box center [607, 528] width 20 height 20
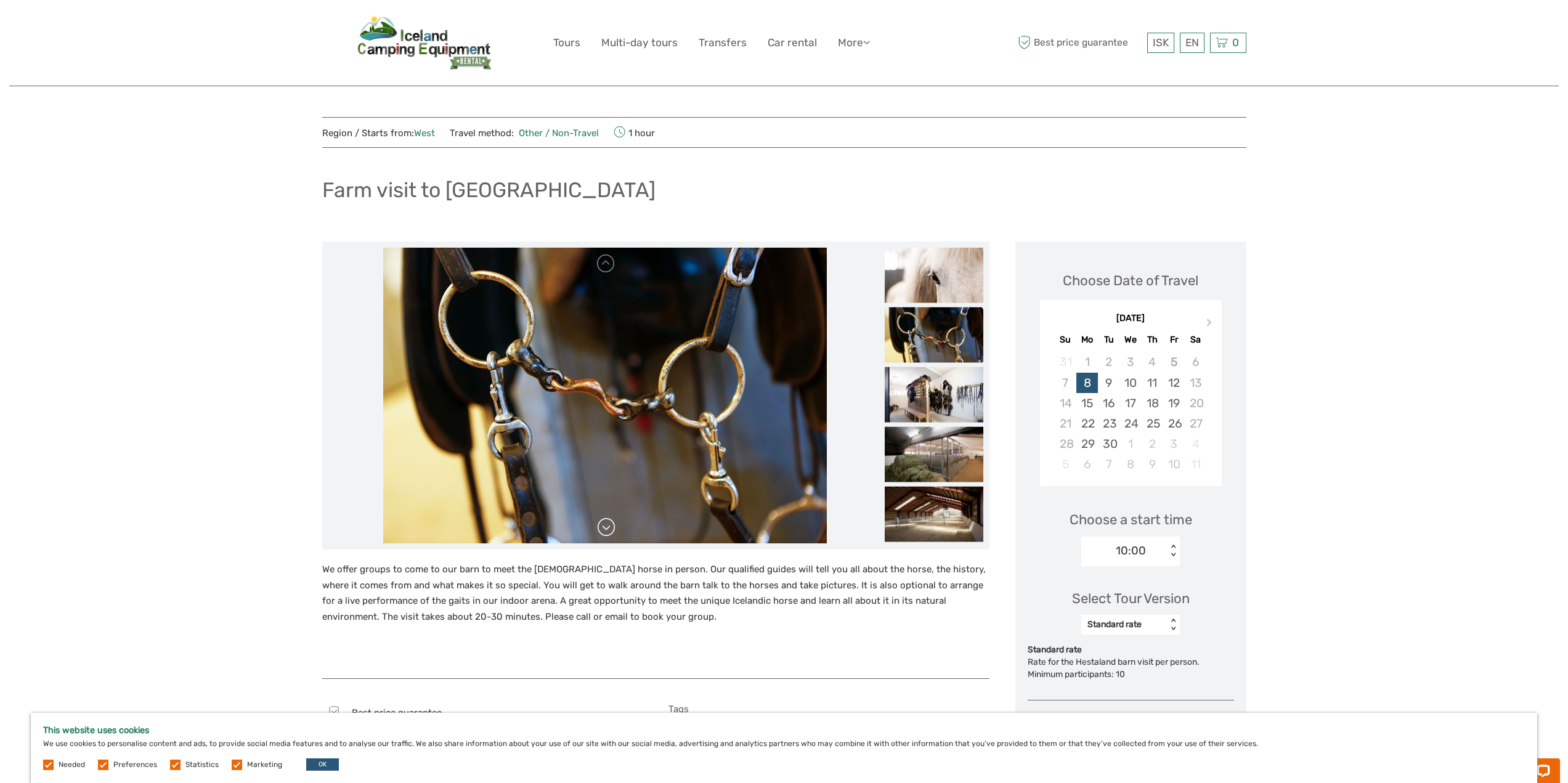
click at [607, 522] on link at bounding box center [607, 528] width 20 height 20
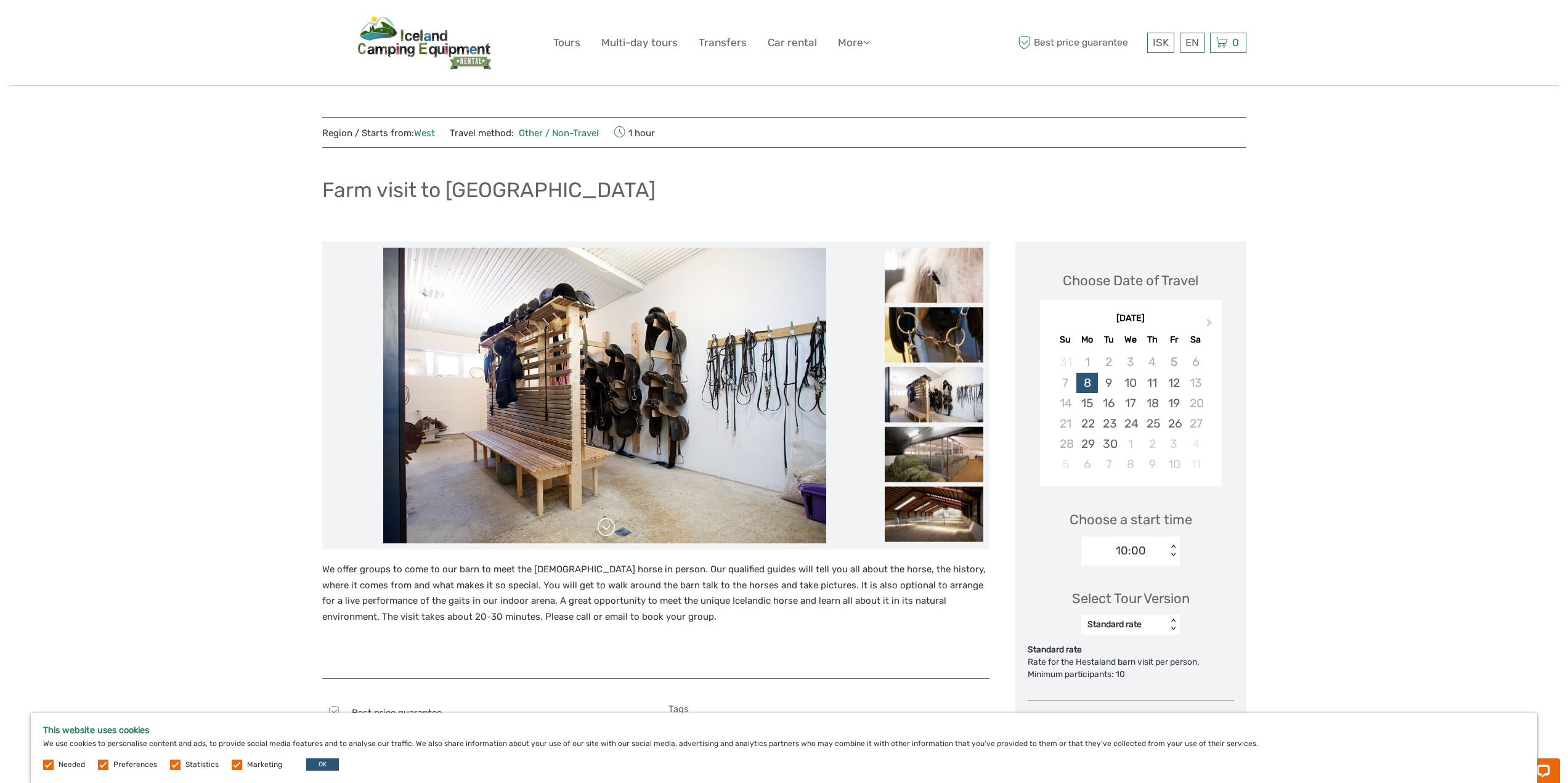
click at [607, 522] on link at bounding box center [607, 528] width 20 height 20
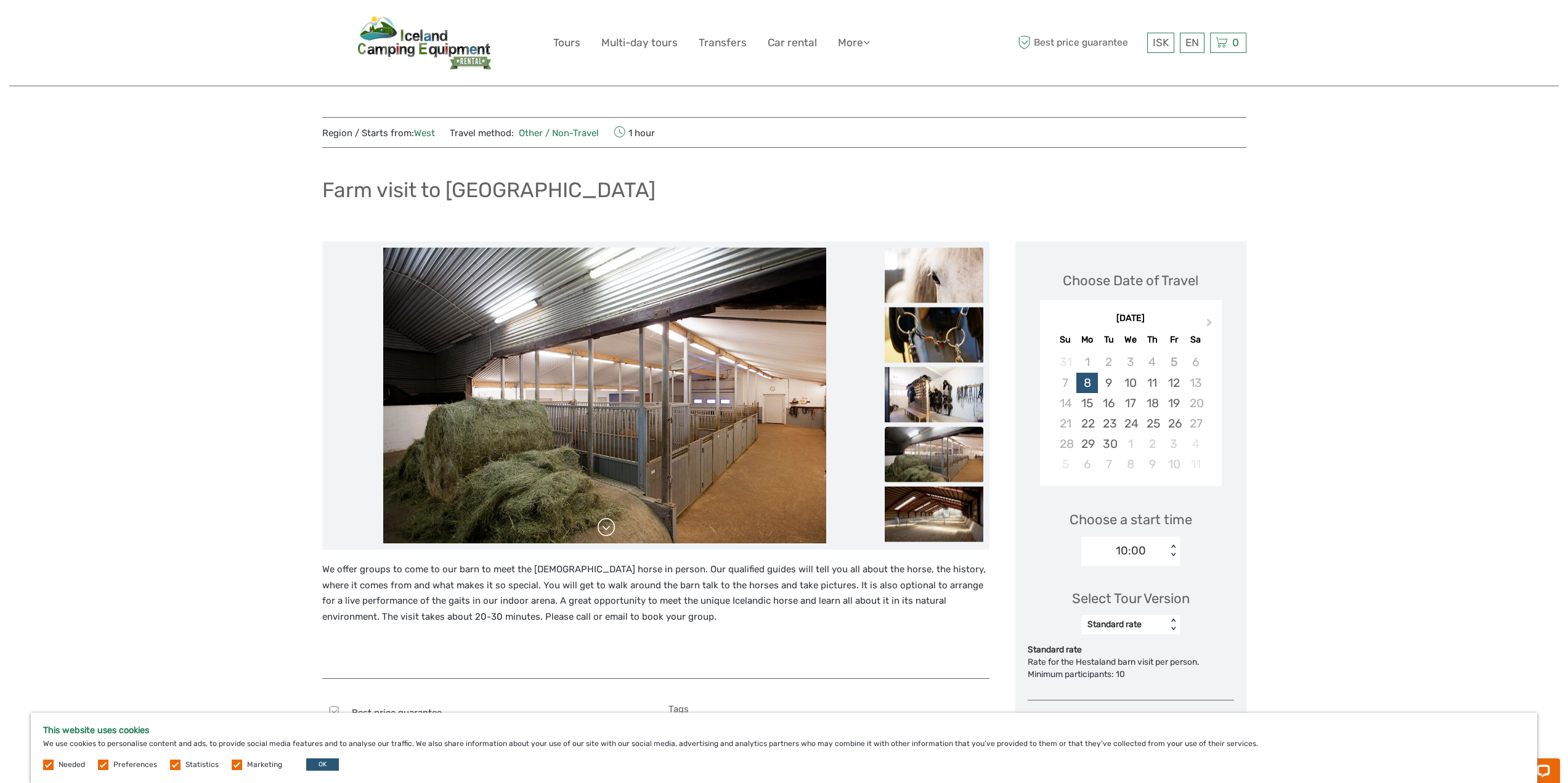
click at [607, 522] on link at bounding box center [607, 528] width 20 height 20
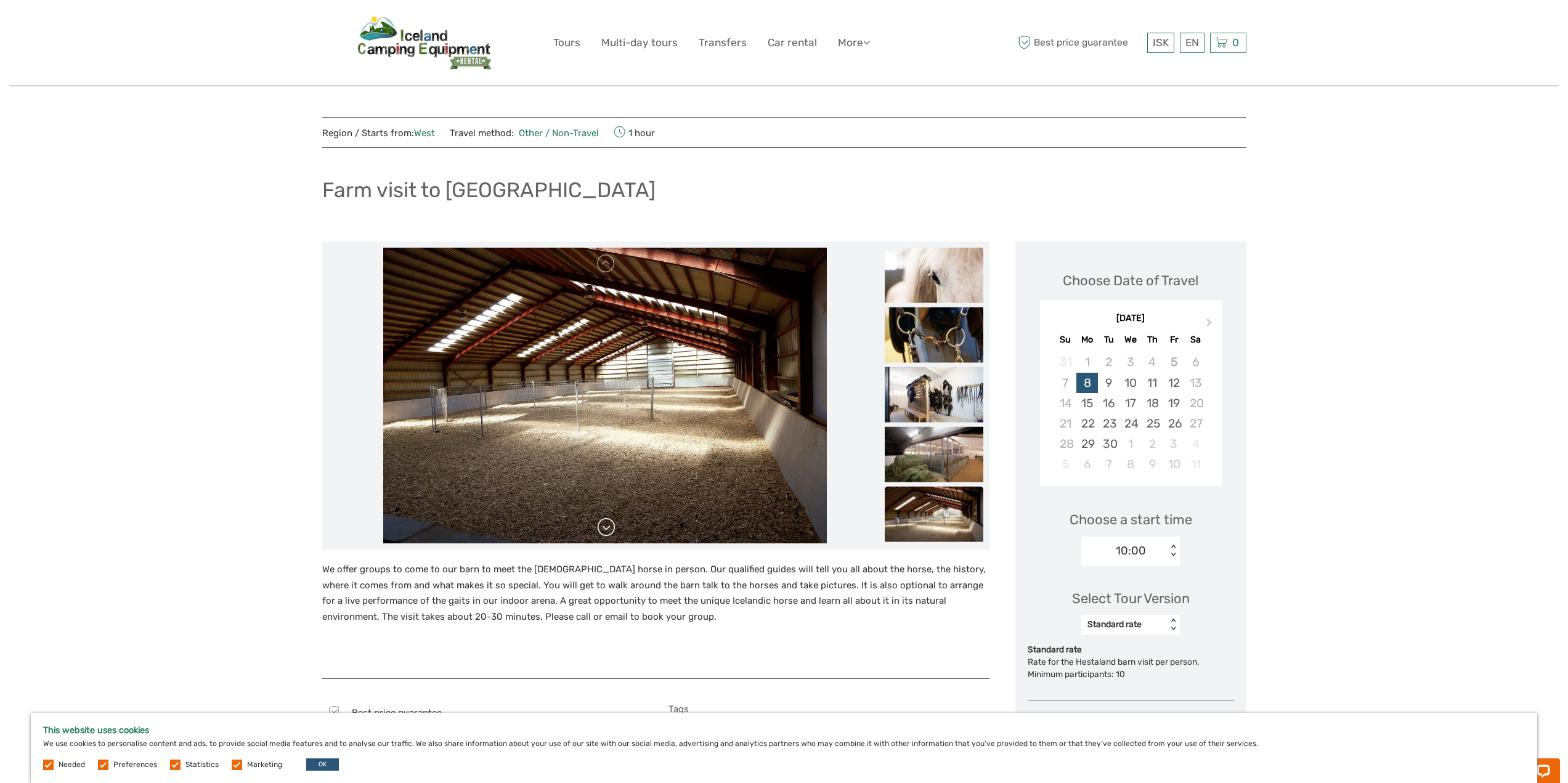
click at [607, 522] on link at bounding box center [607, 528] width 20 height 20
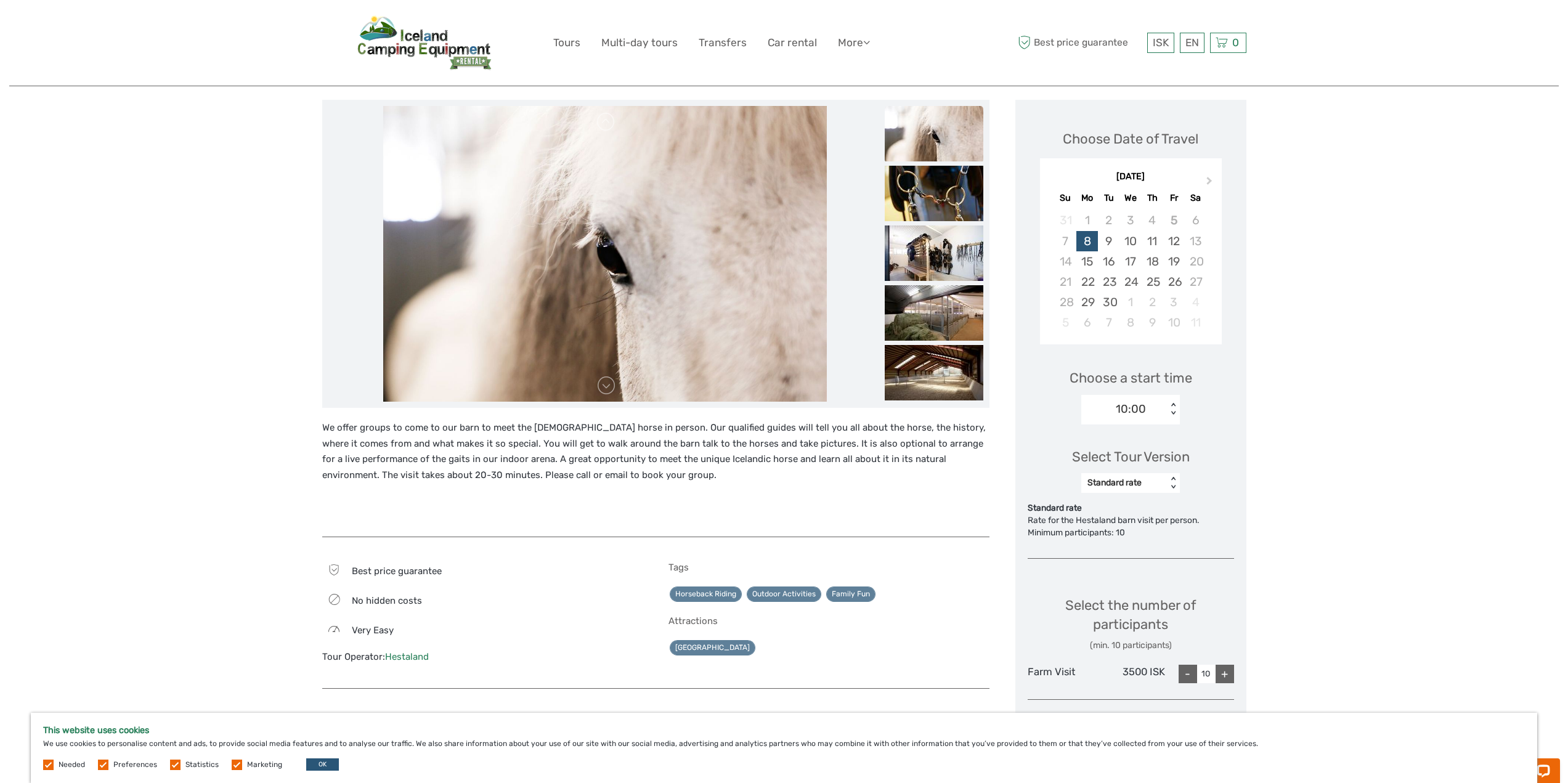
scroll to position [370, 0]
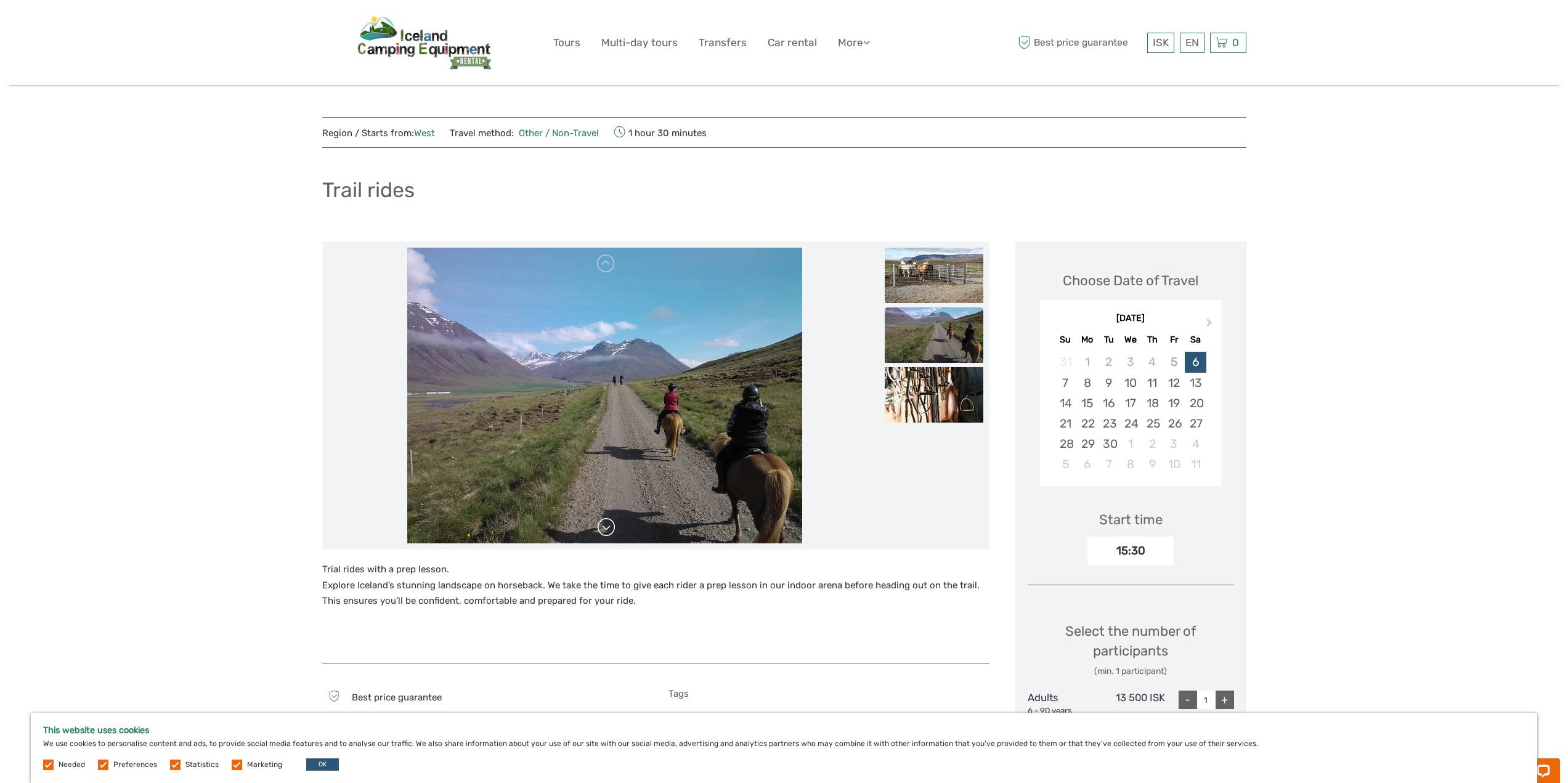
click at [610, 531] on link at bounding box center [607, 528] width 20 height 20
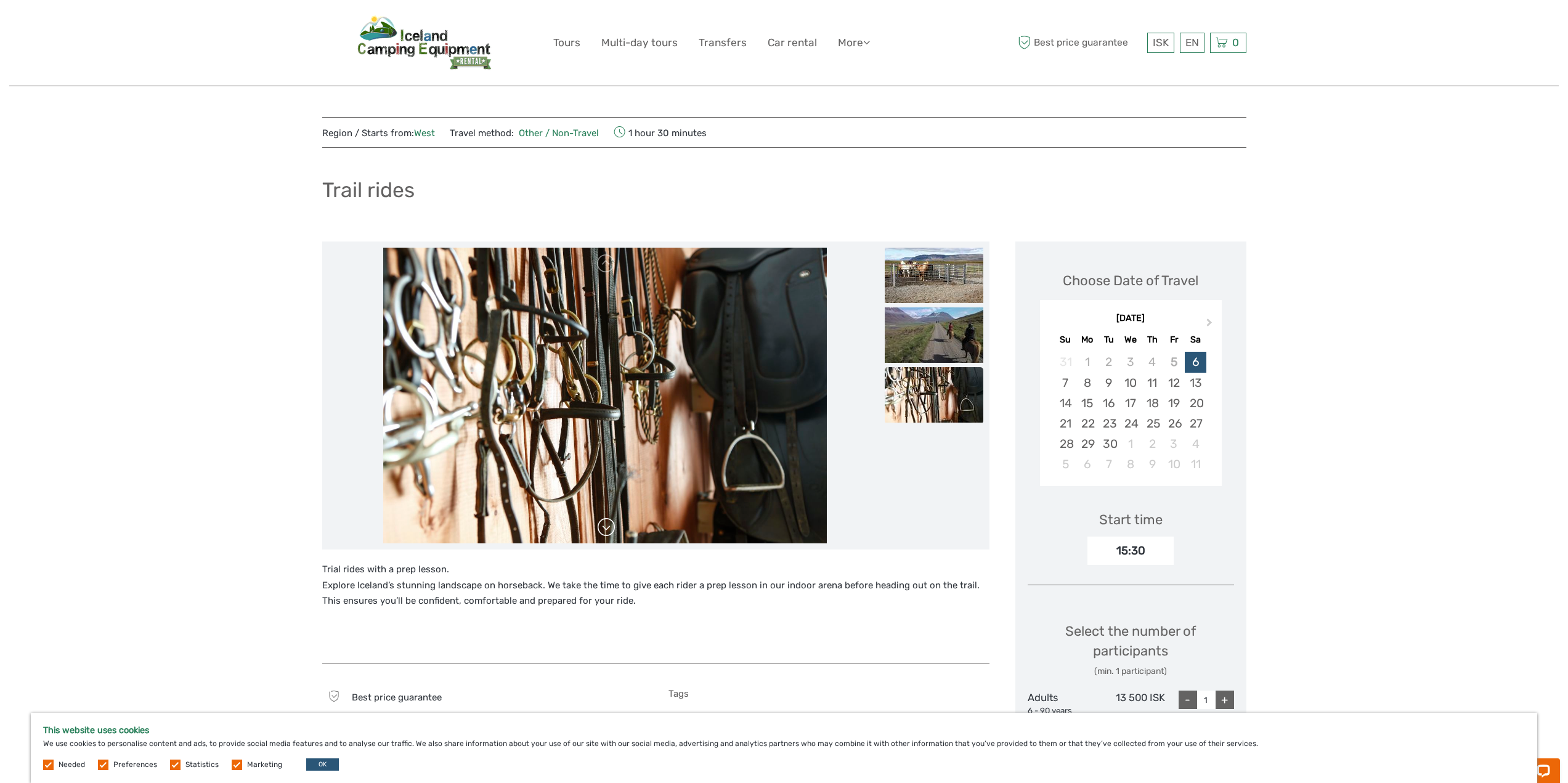
click at [610, 531] on link at bounding box center [607, 528] width 20 height 20
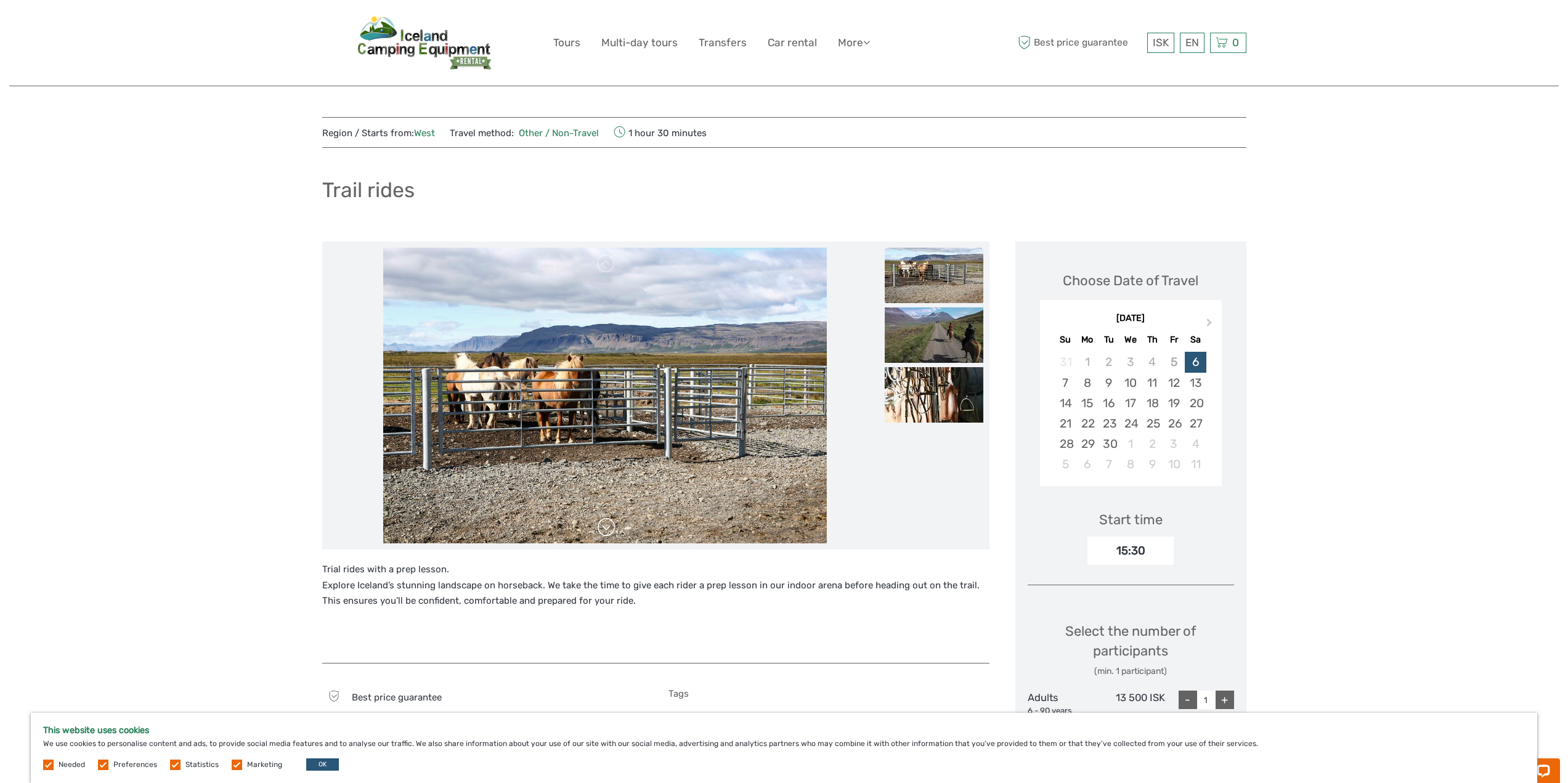
click at [610, 531] on link at bounding box center [607, 528] width 20 height 20
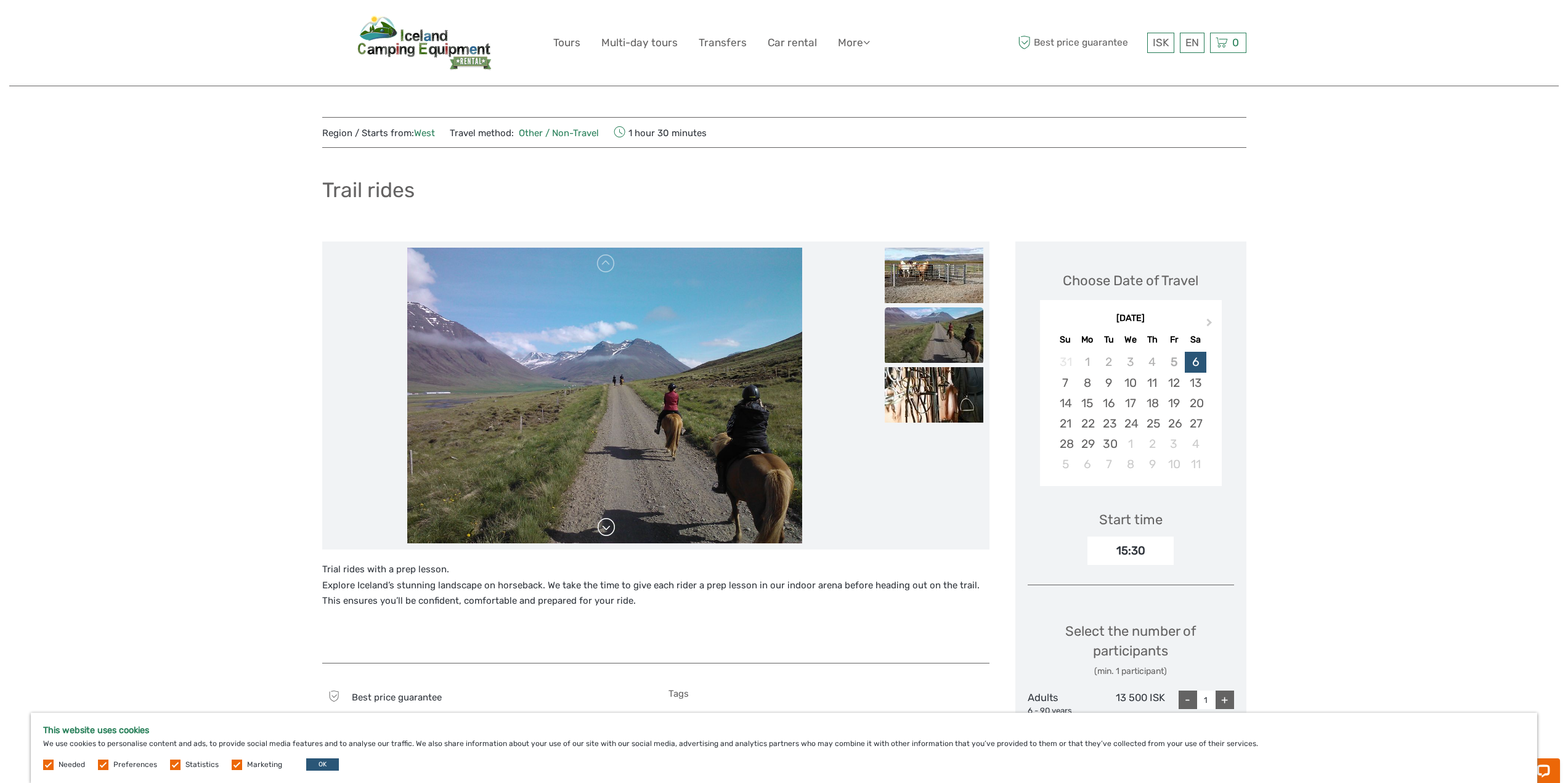
click at [610, 531] on link at bounding box center [607, 528] width 20 height 20
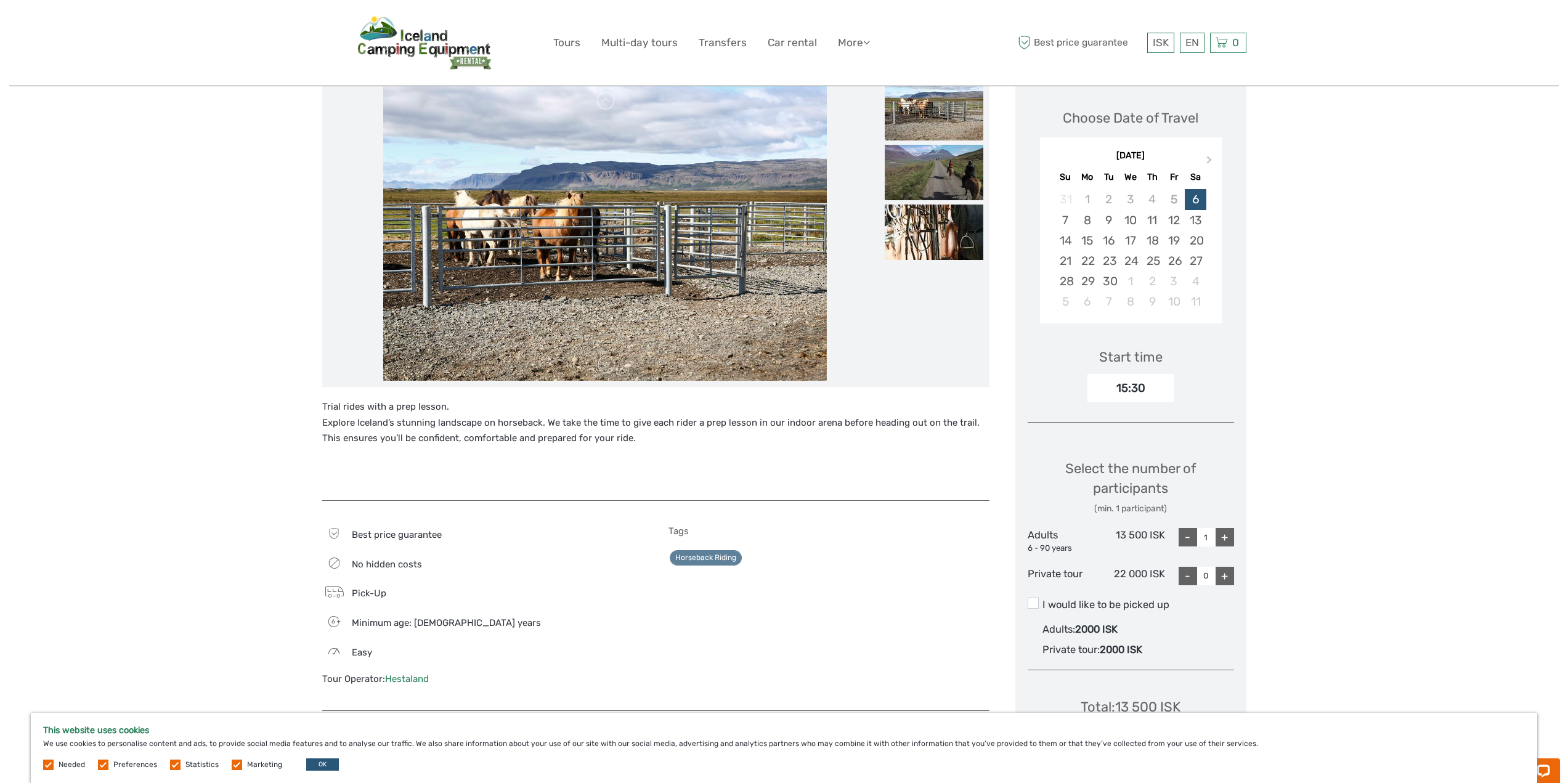
scroll to position [115, 0]
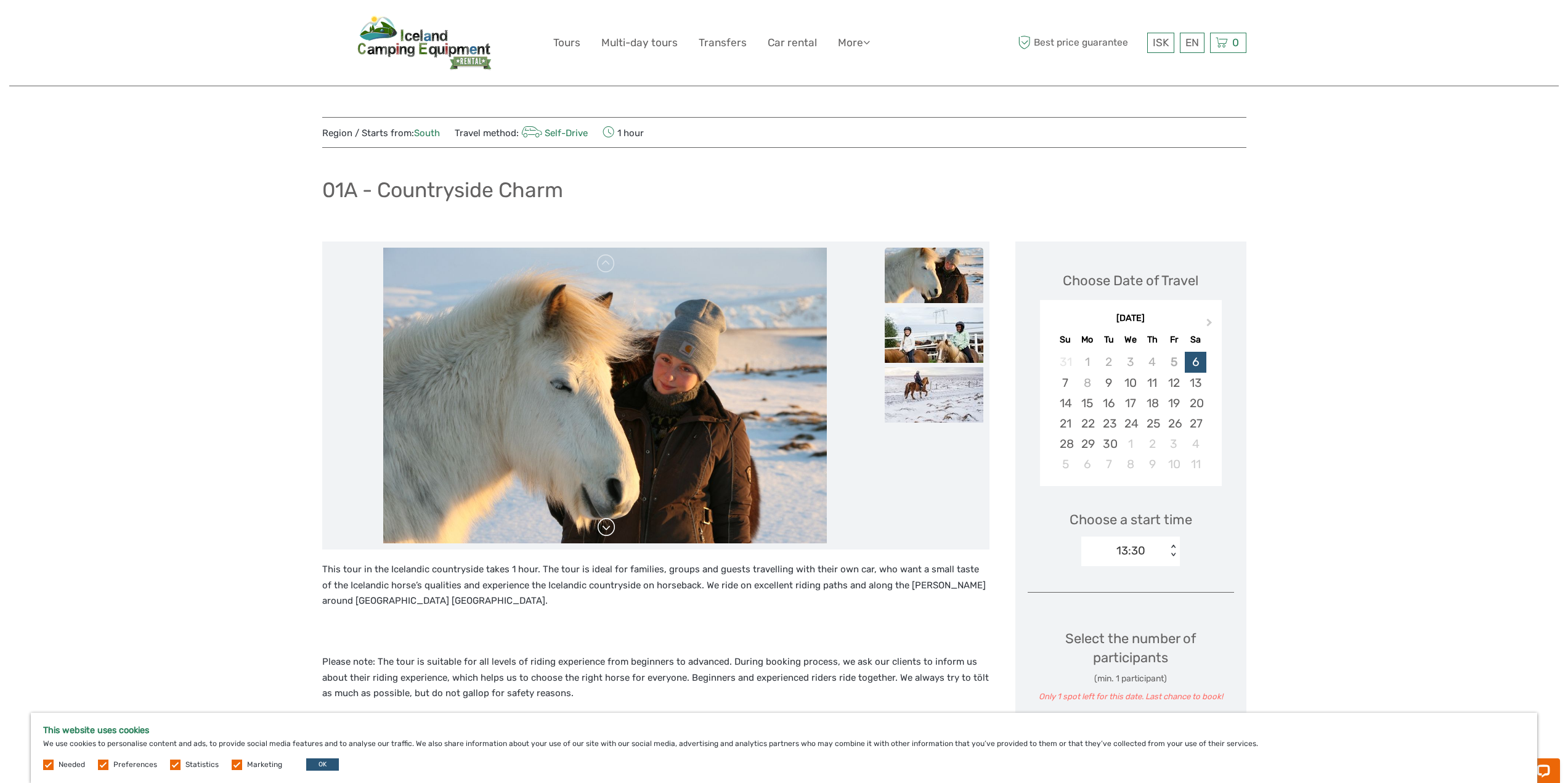
click at [604, 526] on link at bounding box center [607, 528] width 20 height 20
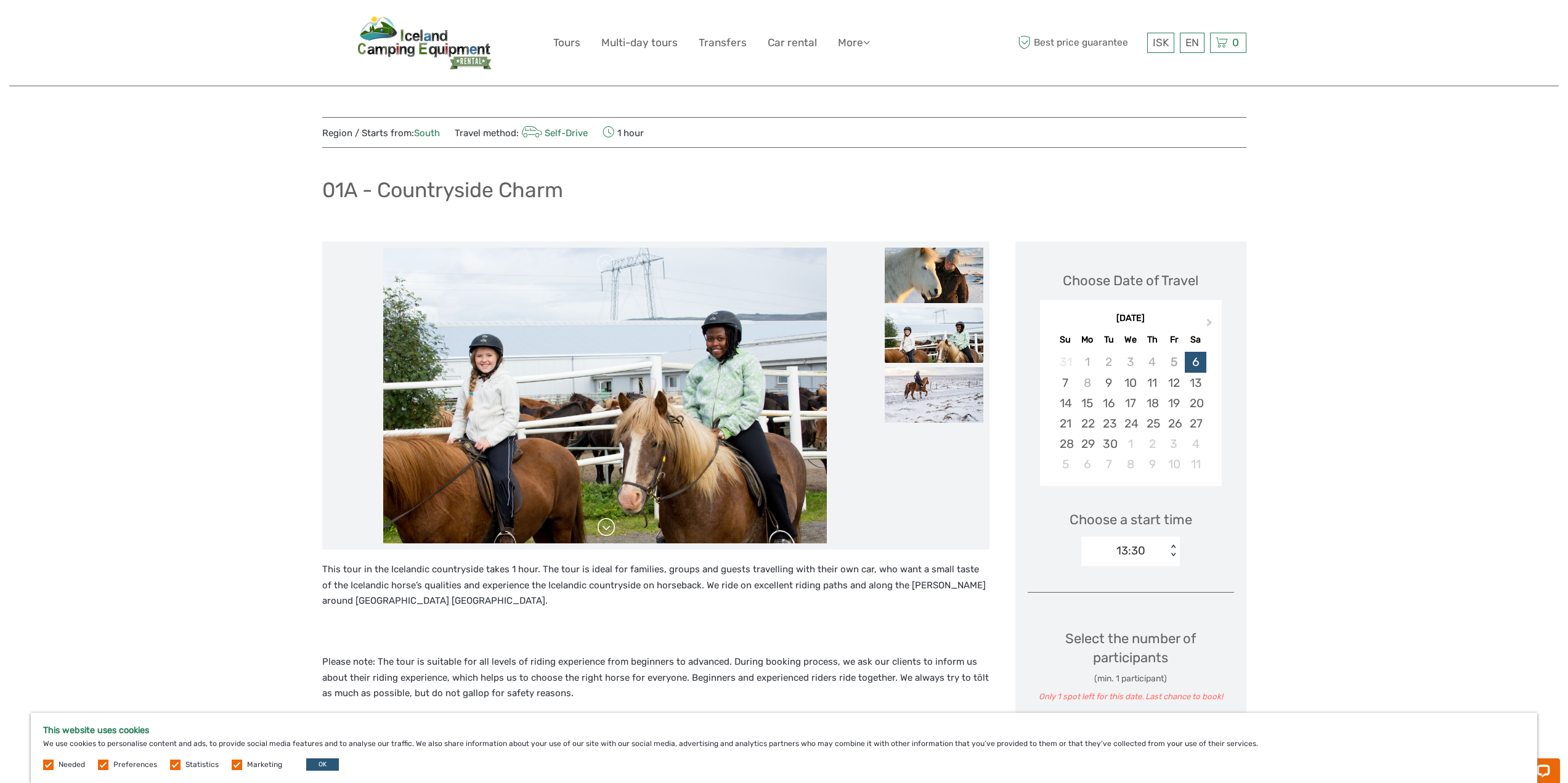
click at [604, 525] on link at bounding box center [607, 528] width 20 height 20
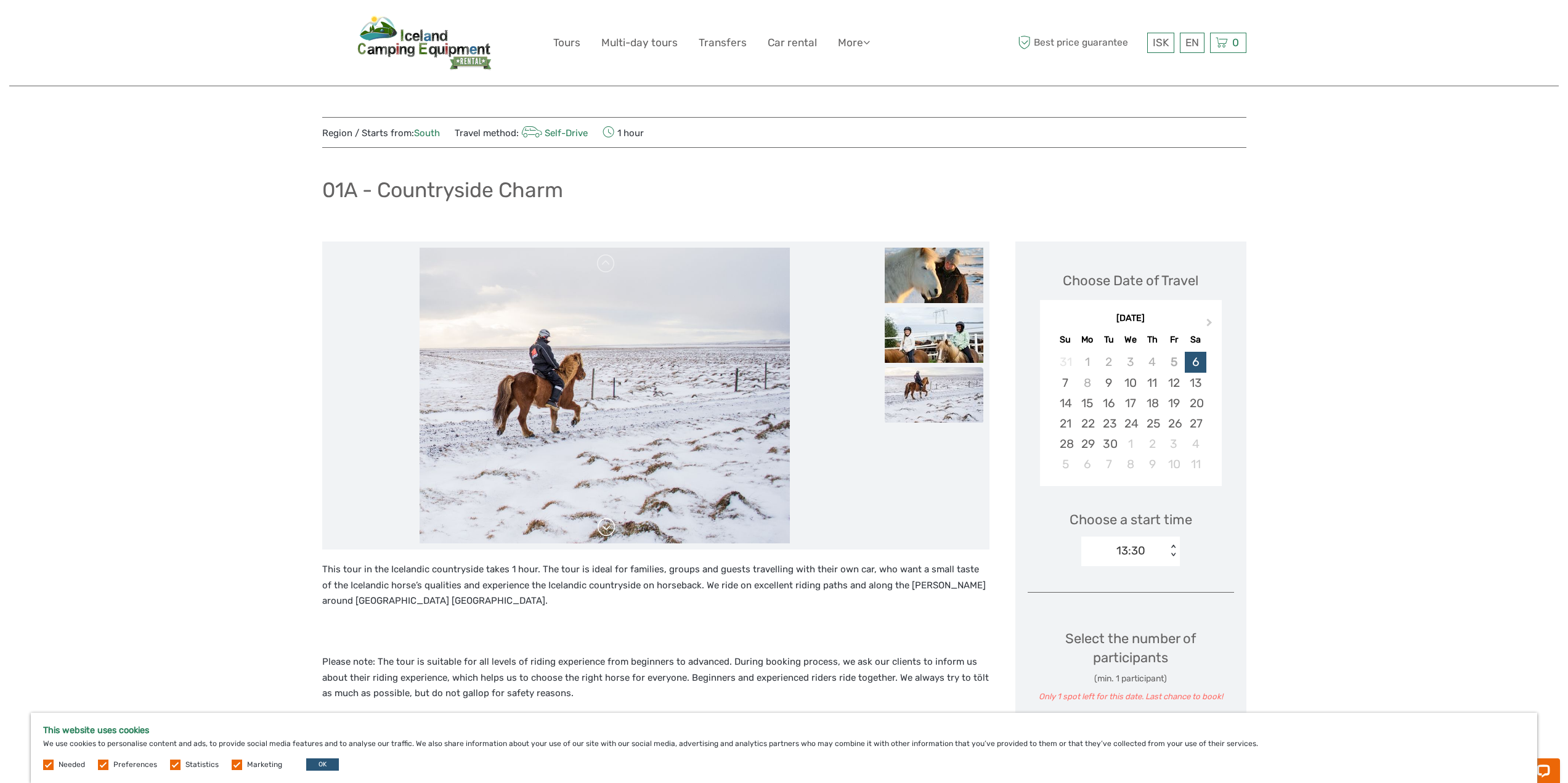
click at [604, 525] on link at bounding box center [607, 528] width 20 height 20
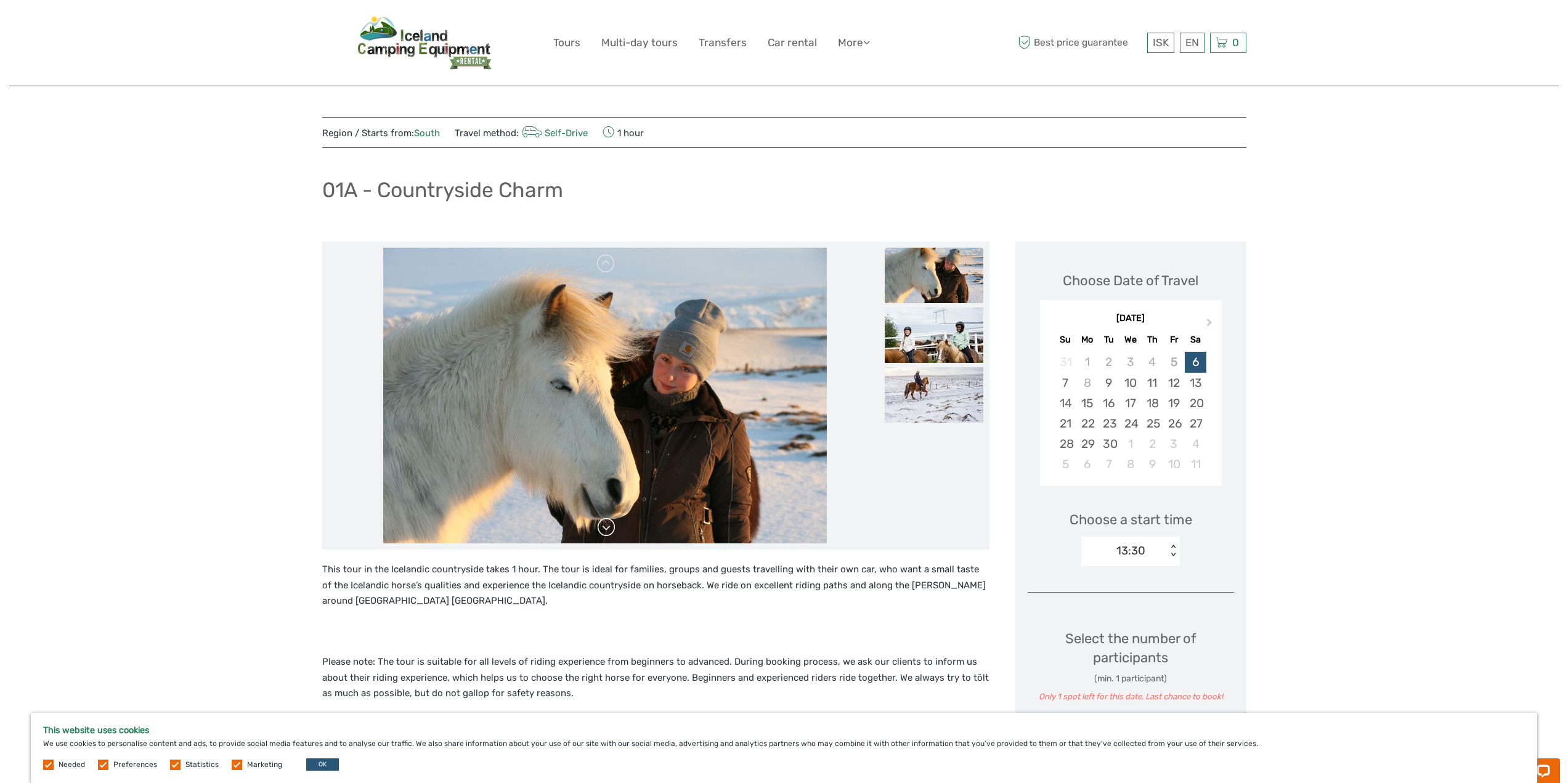
click at [605, 525] on link at bounding box center [607, 528] width 20 height 20
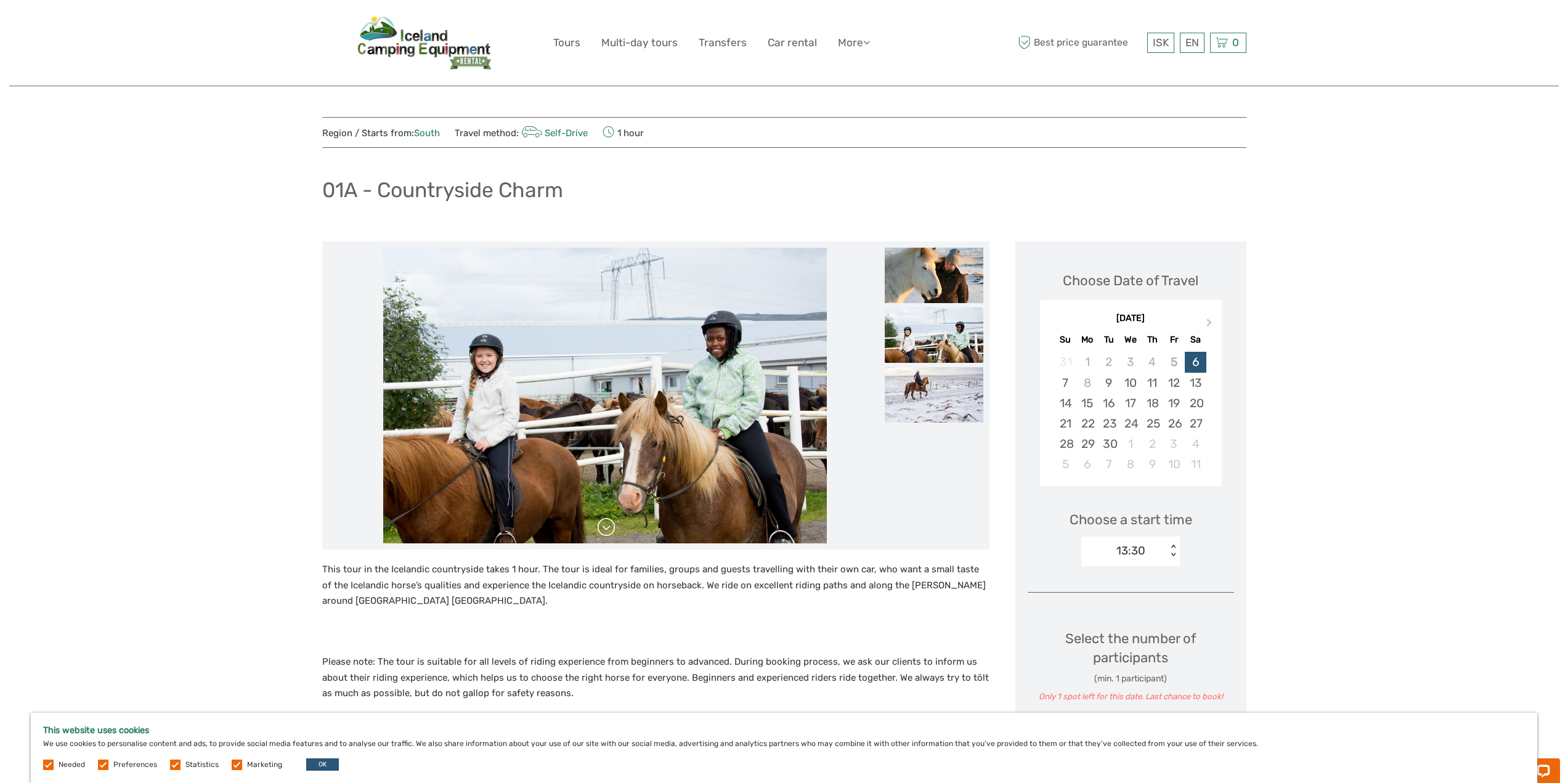
click at [605, 525] on link at bounding box center [607, 528] width 20 height 20
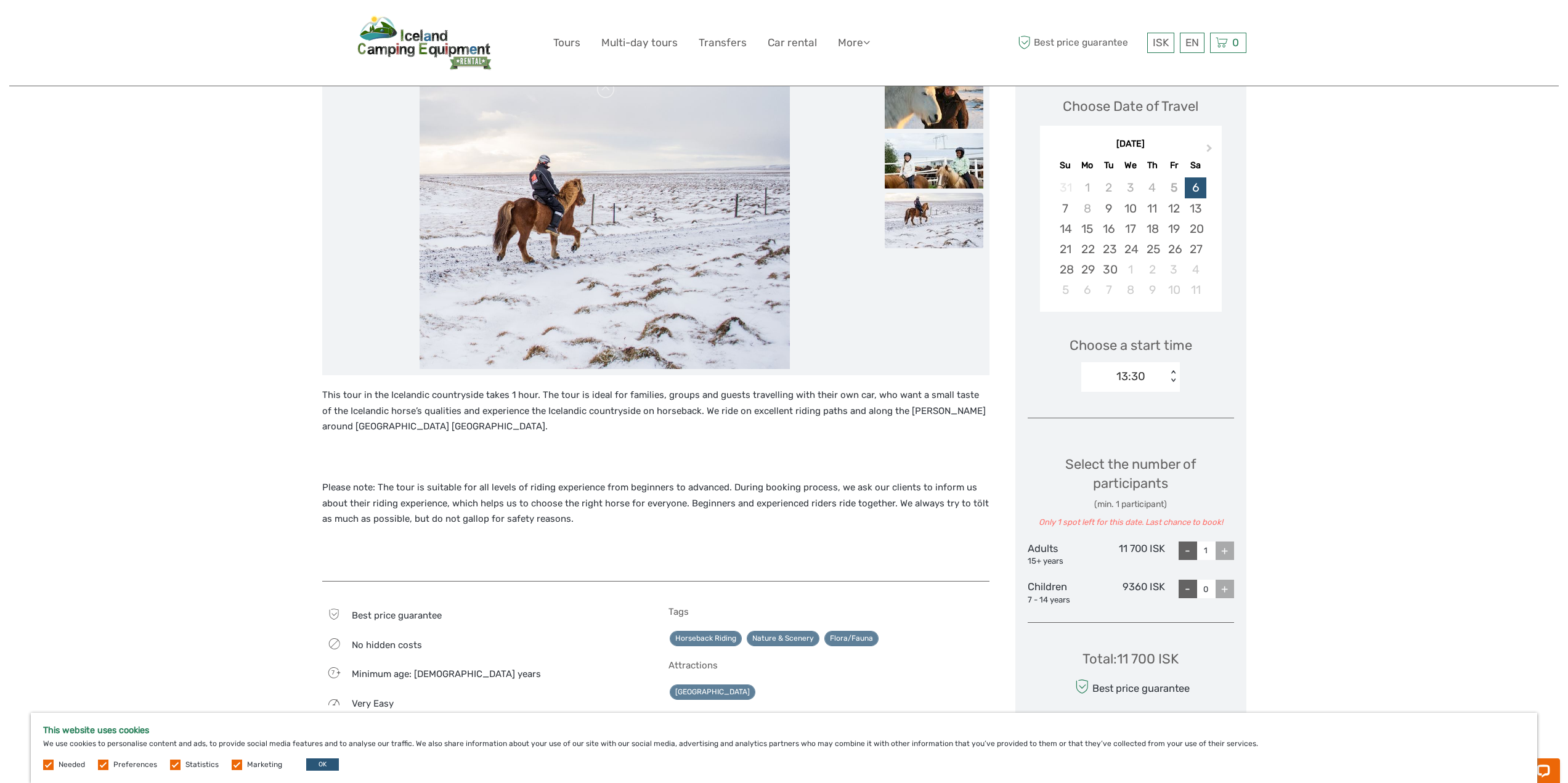
scroll to position [123, 0]
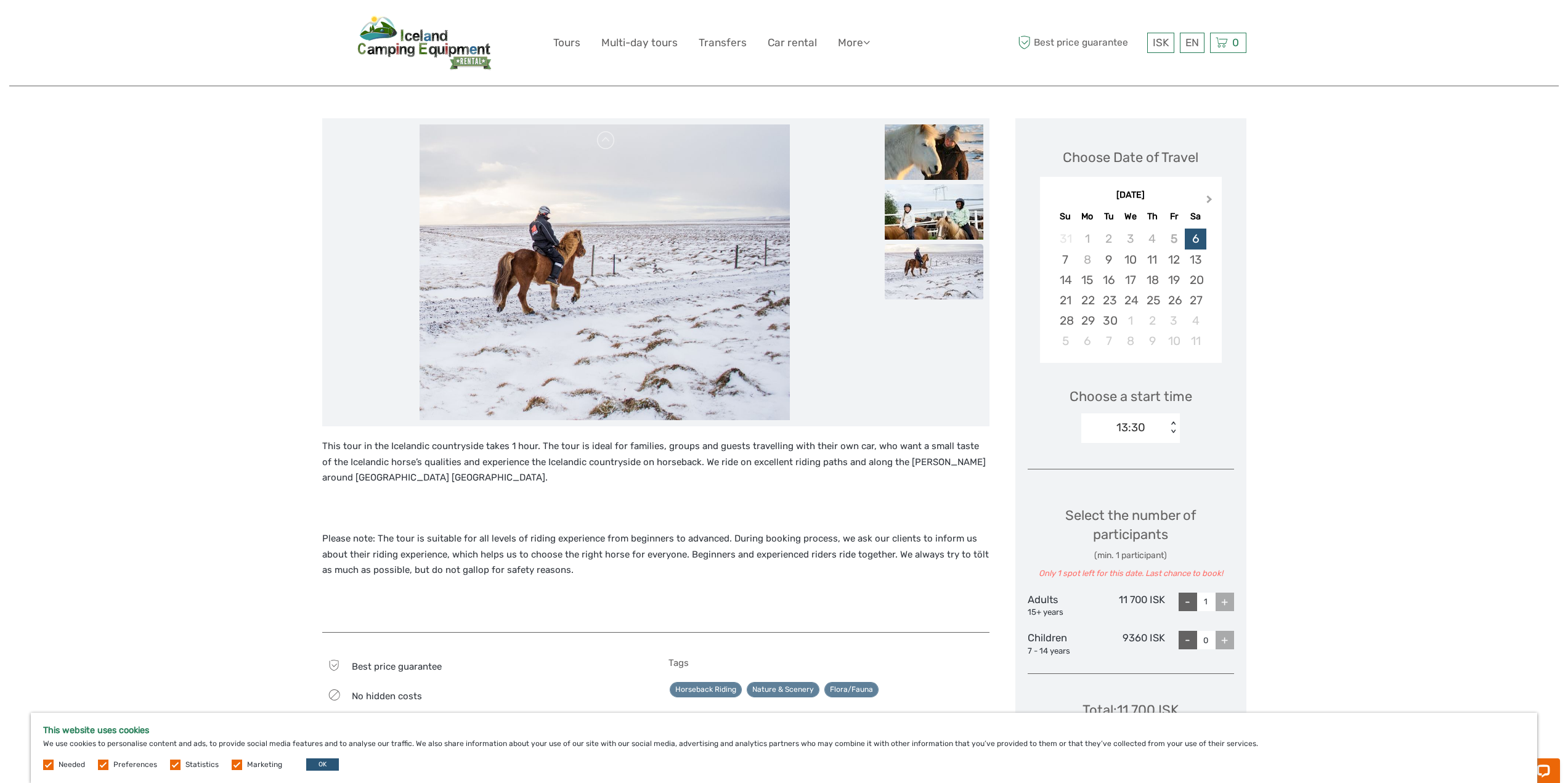
click at [1210, 196] on span "Next Month" at bounding box center [1210, 201] width 0 height 18
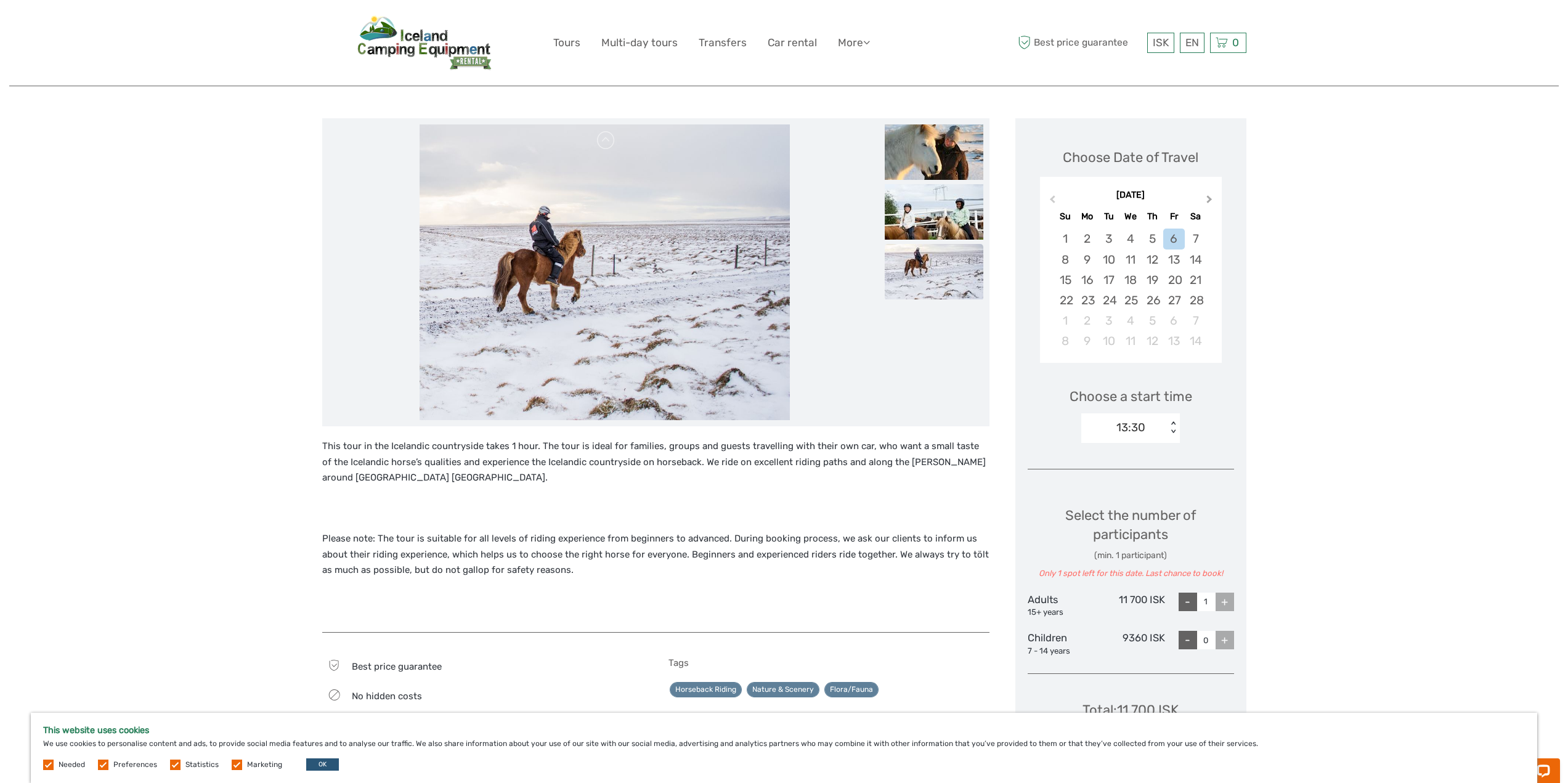
click at [1210, 196] on span "Next Month" at bounding box center [1210, 201] width 0 height 18
click at [1128, 293] on div "22" at bounding box center [1130, 300] width 22 height 20
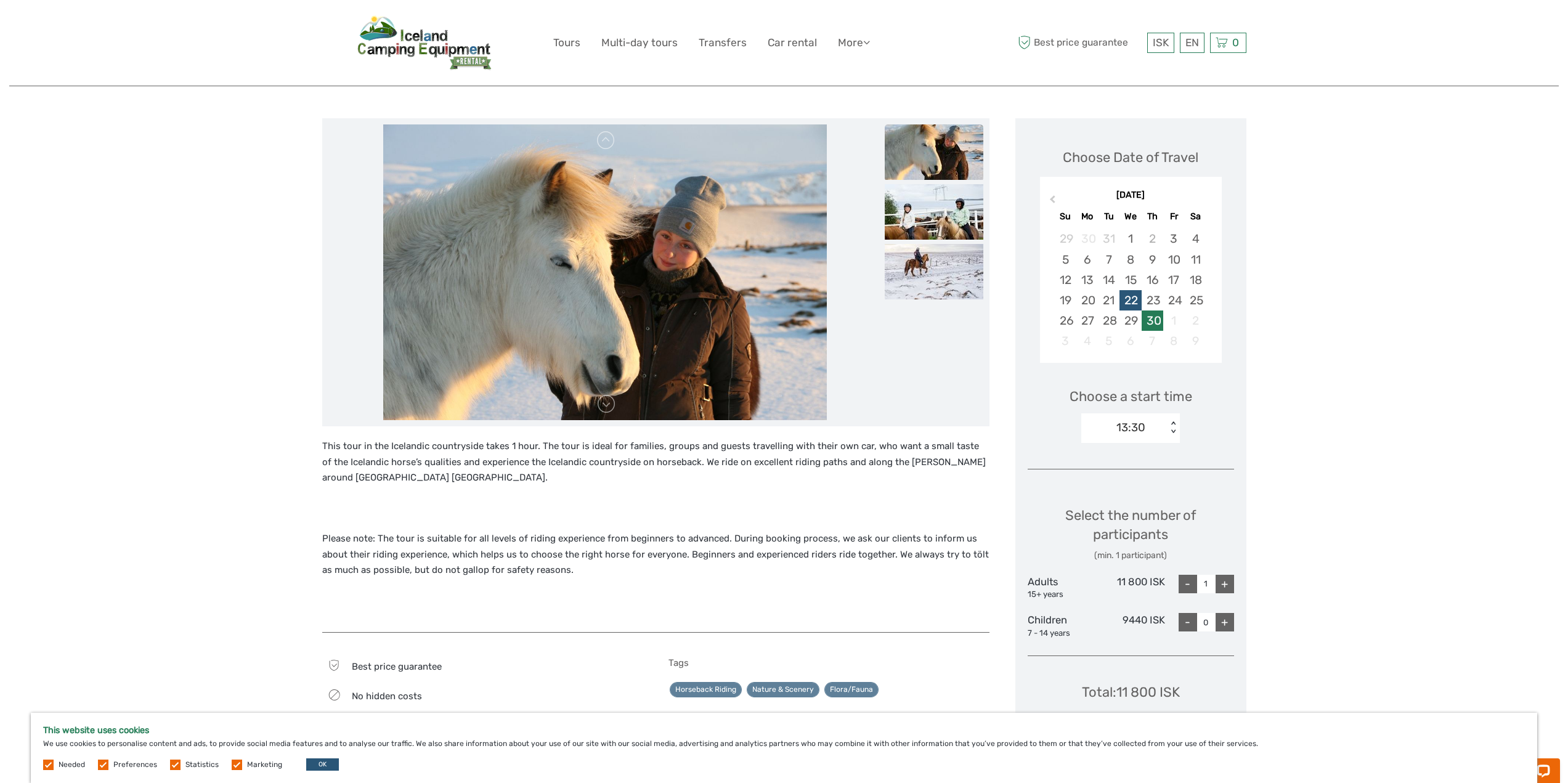
click at [1156, 321] on div "30" at bounding box center [1153, 320] width 22 height 20
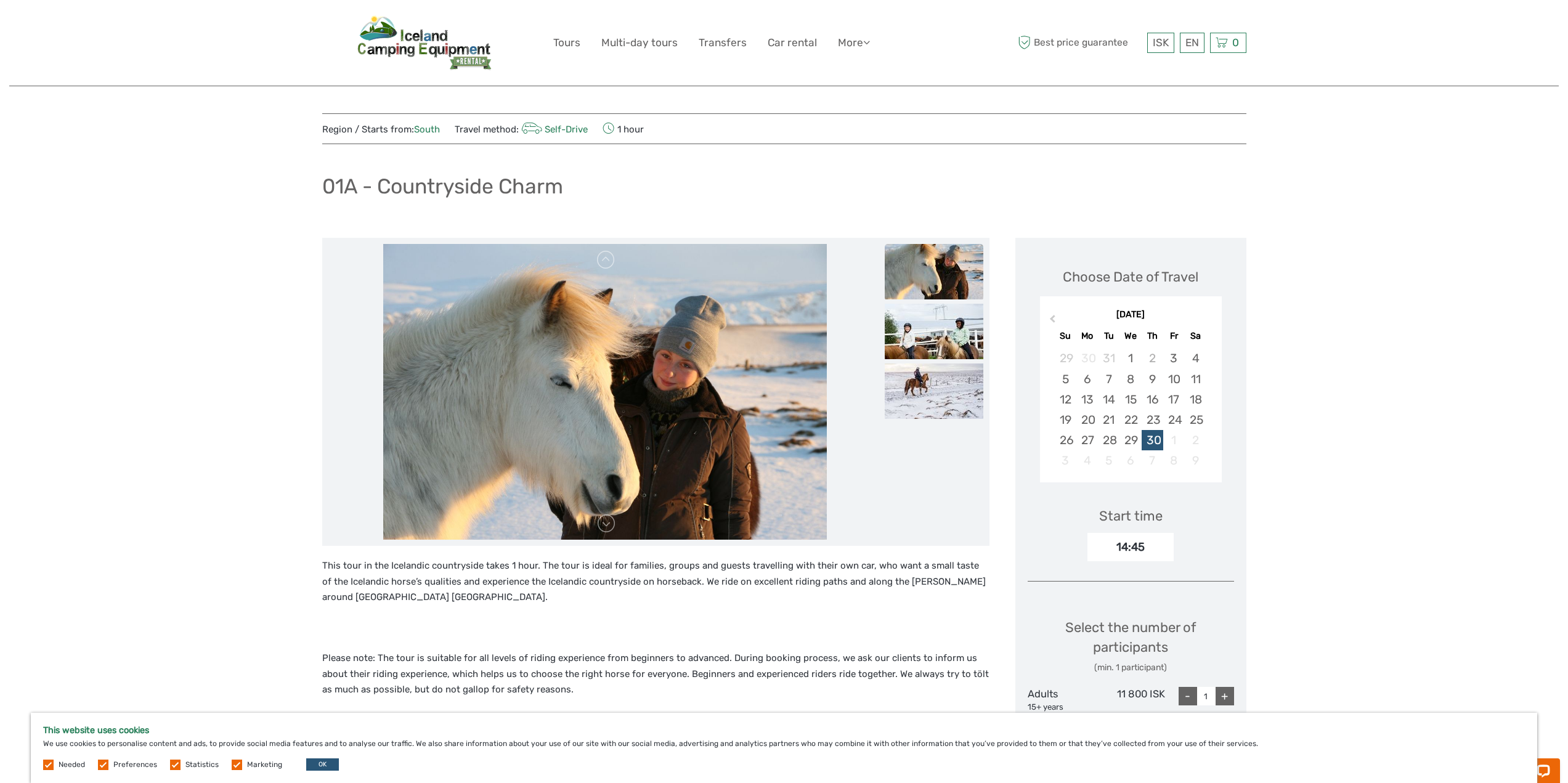
scroll to position [0, 0]
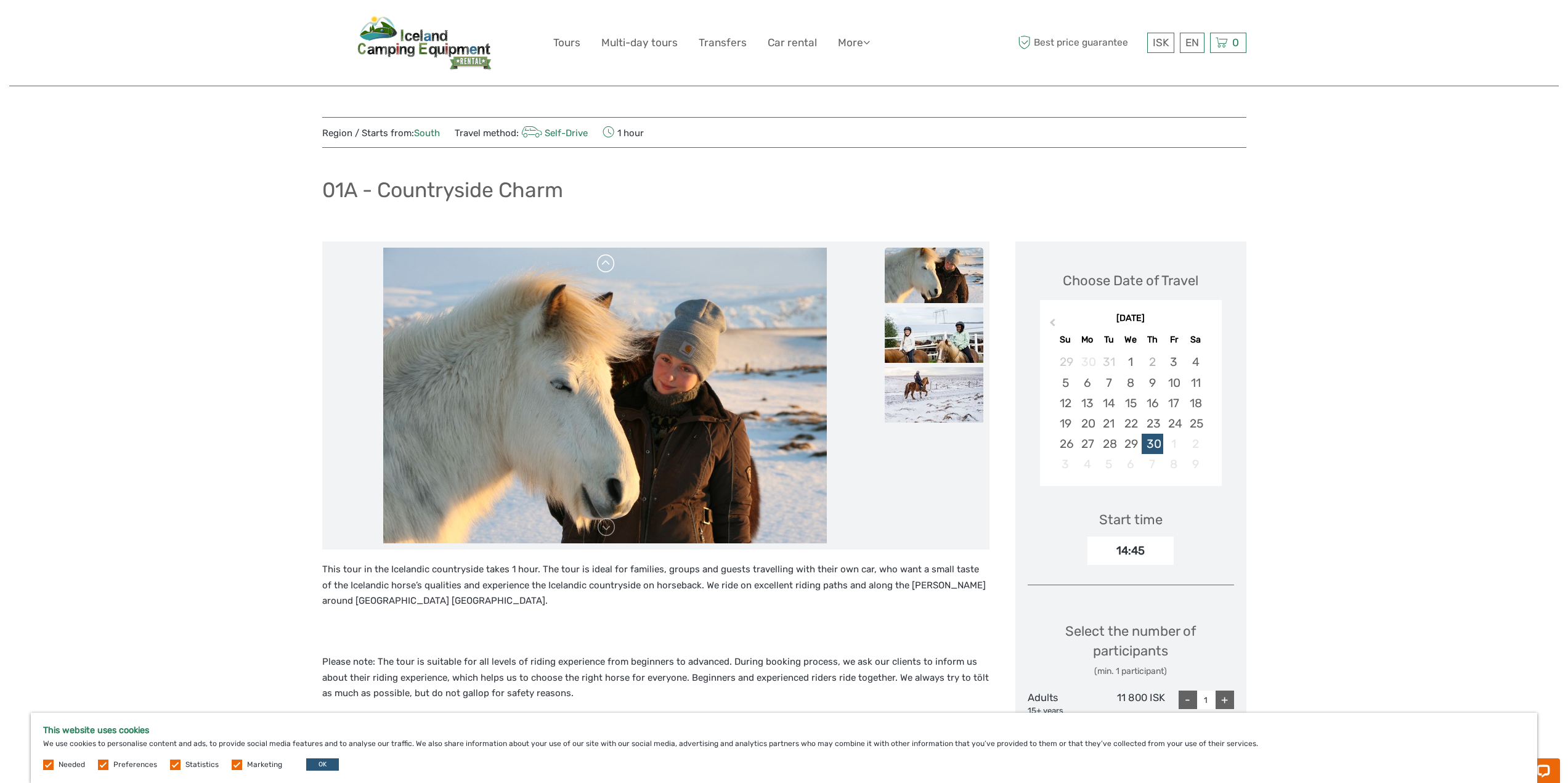
click at [608, 265] on link at bounding box center [607, 264] width 20 height 20
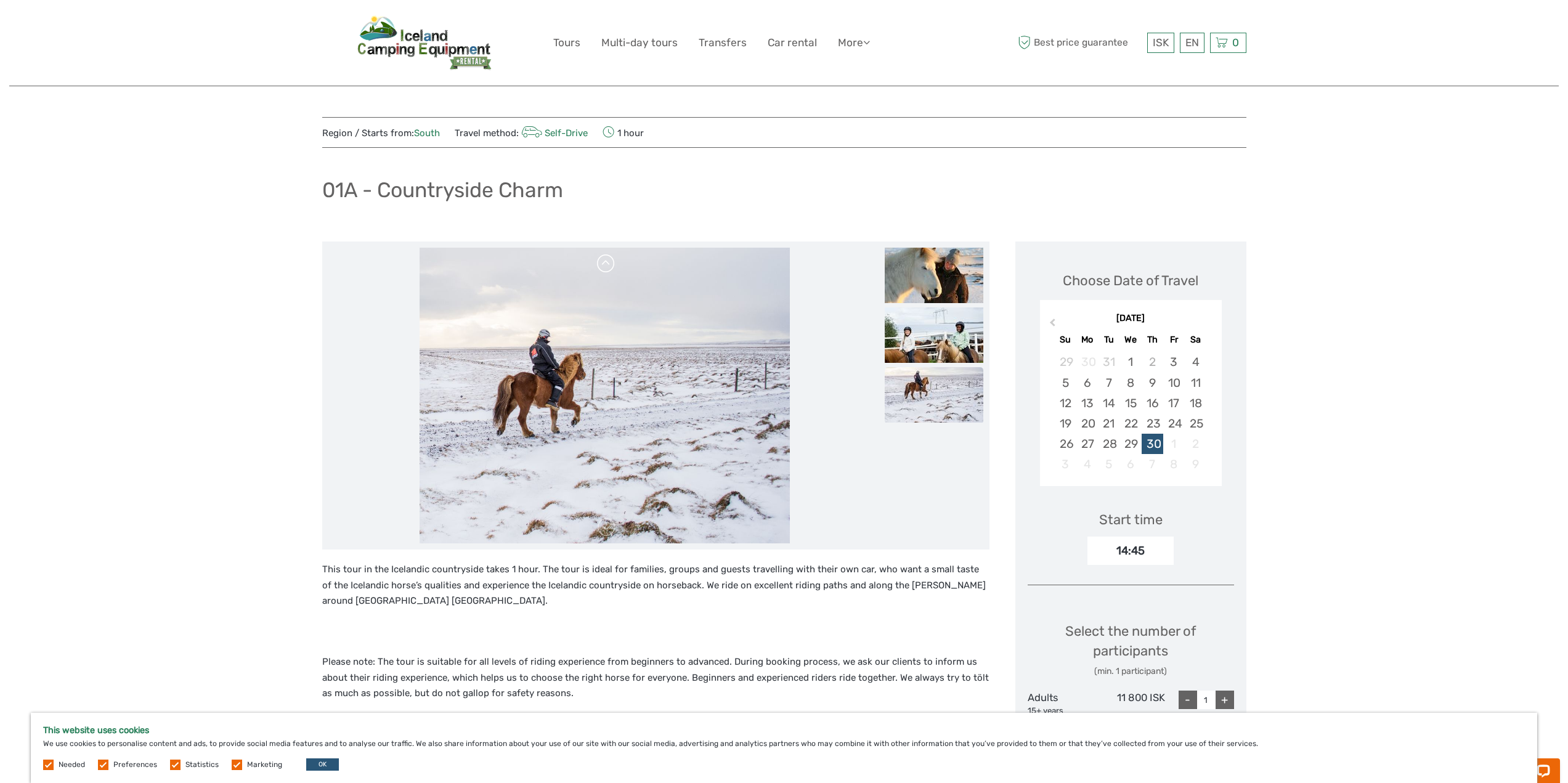
click at [608, 265] on link at bounding box center [607, 264] width 20 height 20
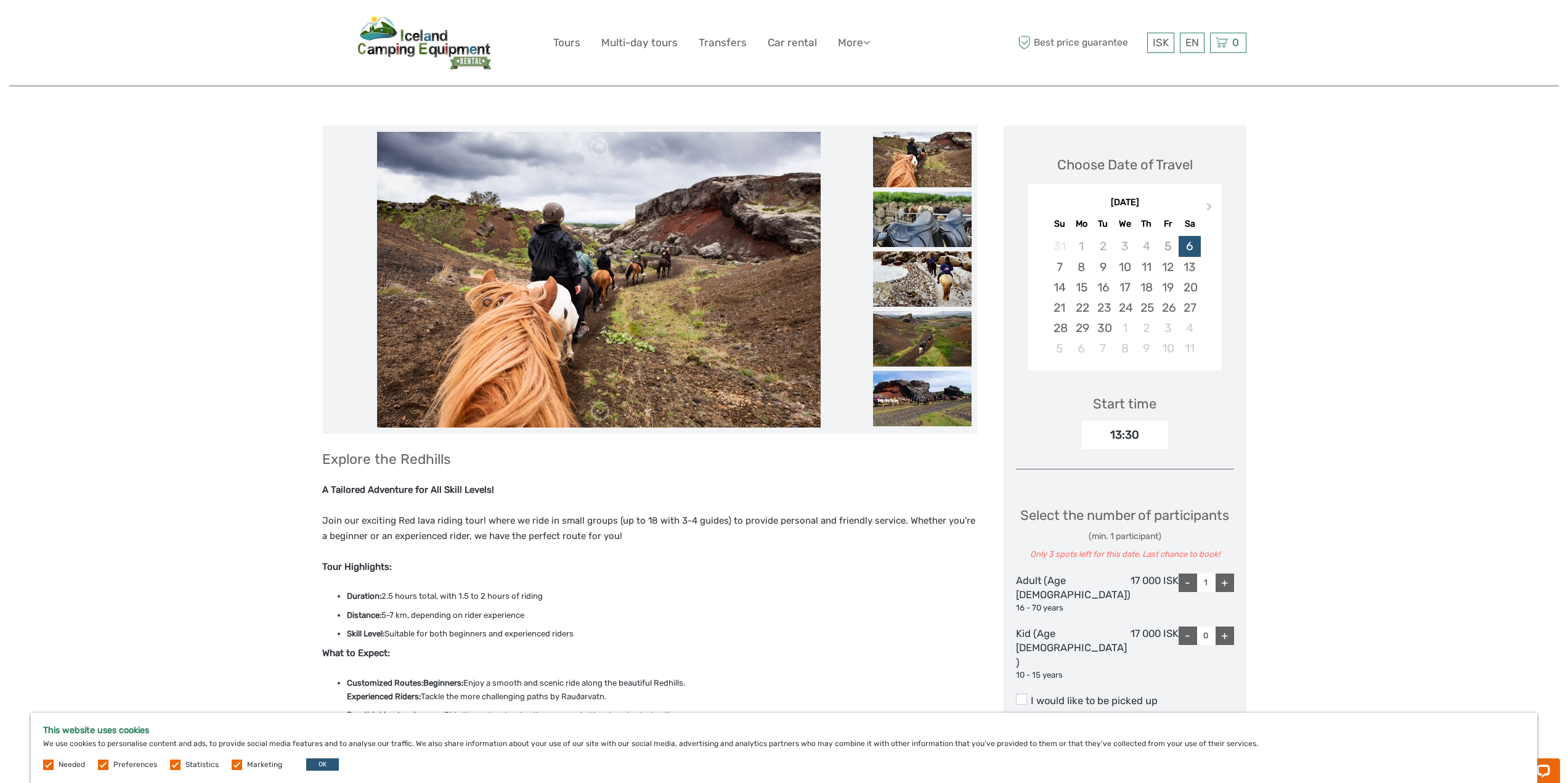
scroll to position [123, 0]
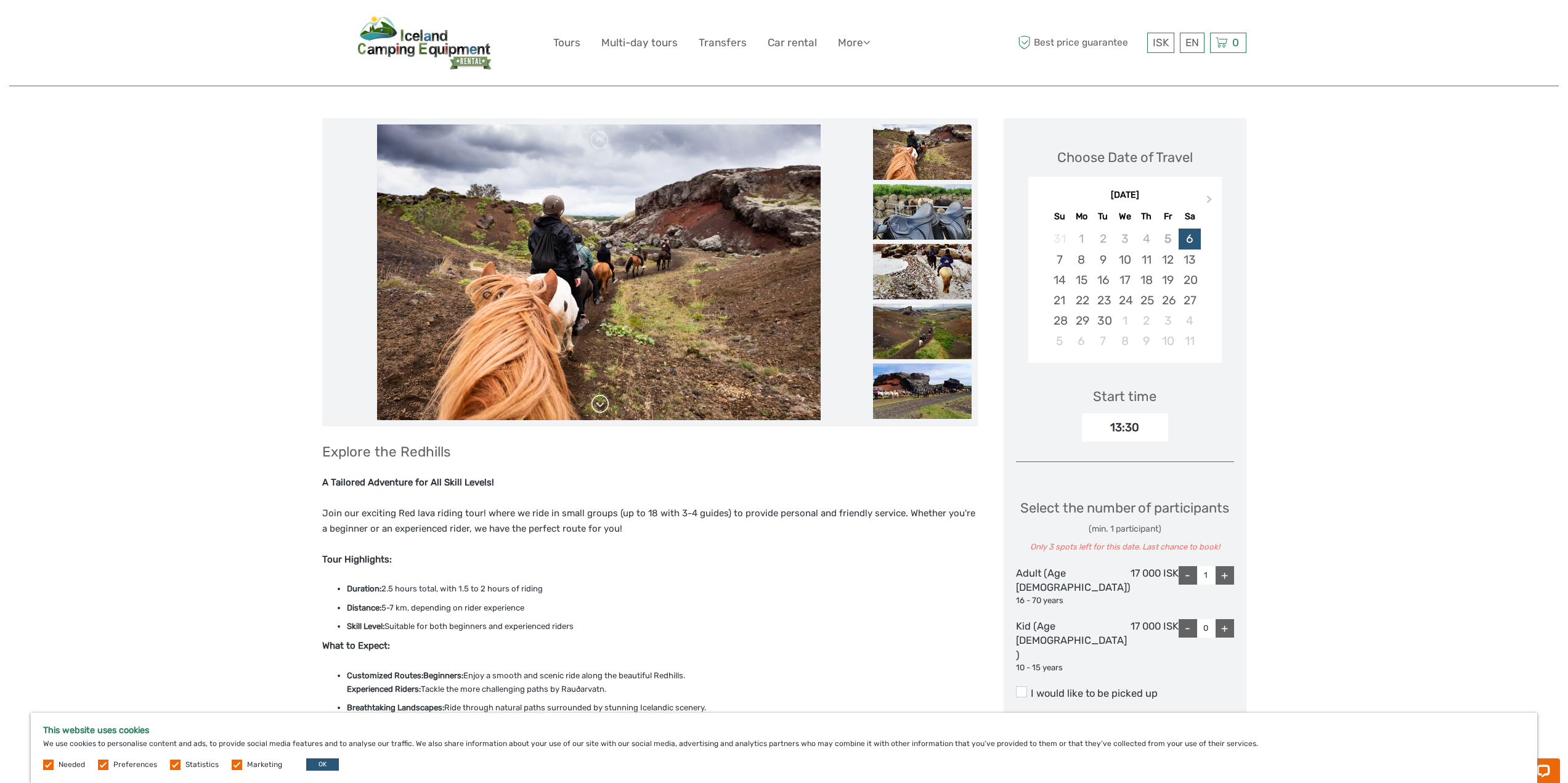
click at [608, 399] on link at bounding box center [600, 404] width 20 height 20
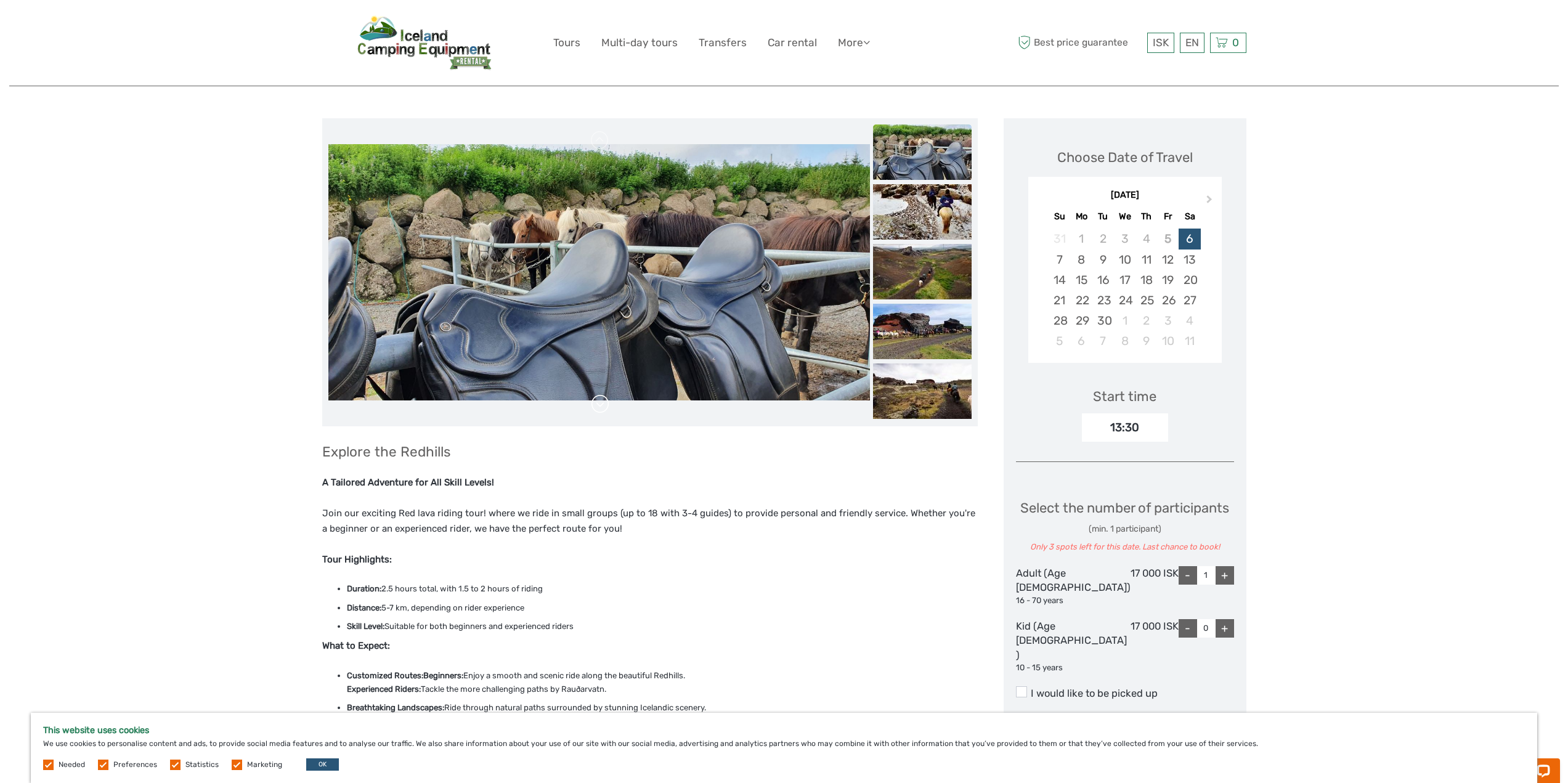
click at [608, 399] on link at bounding box center [600, 404] width 20 height 20
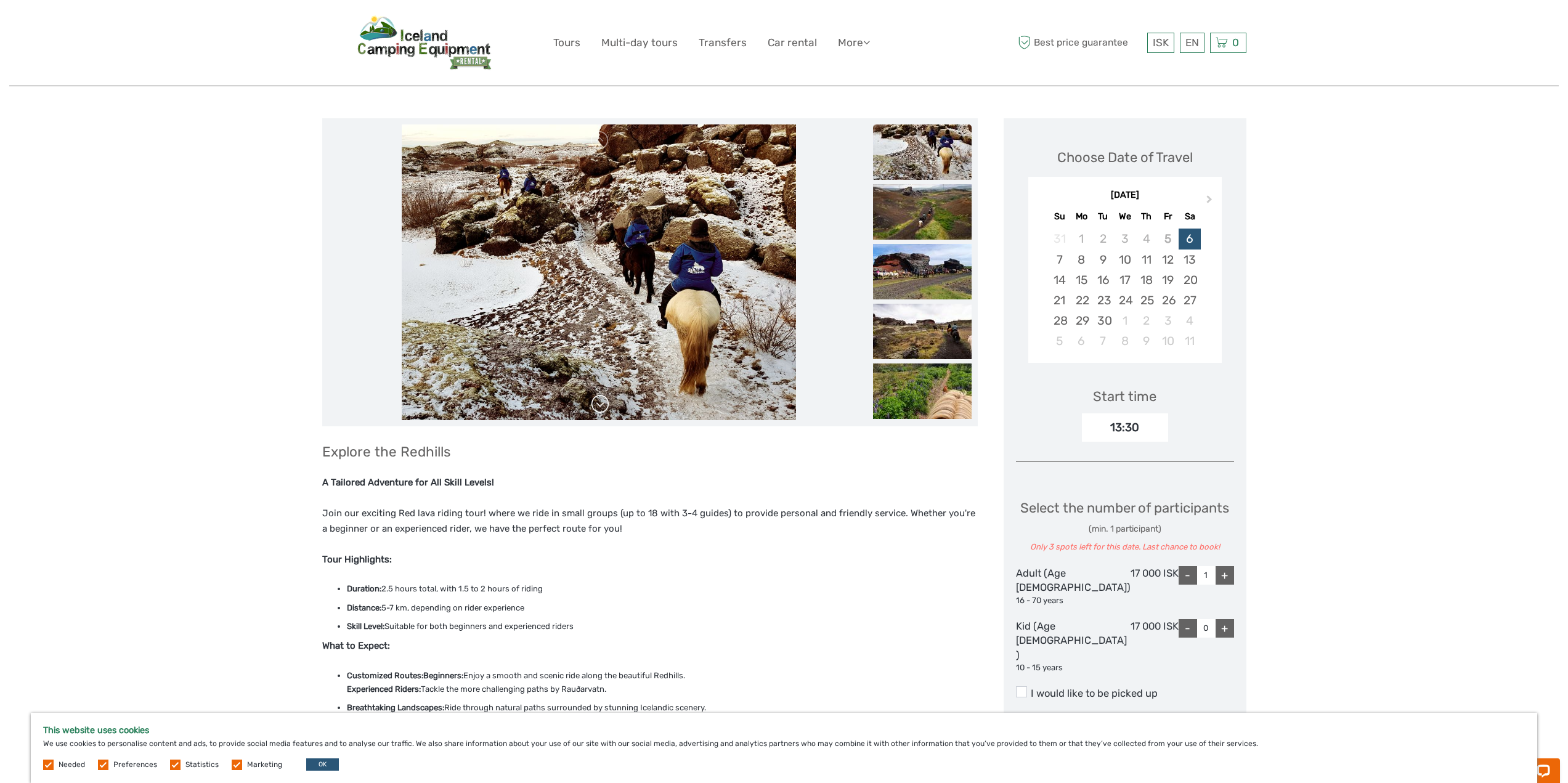
click at [610, 399] on link at bounding box center [600, 404] width 20 height 20
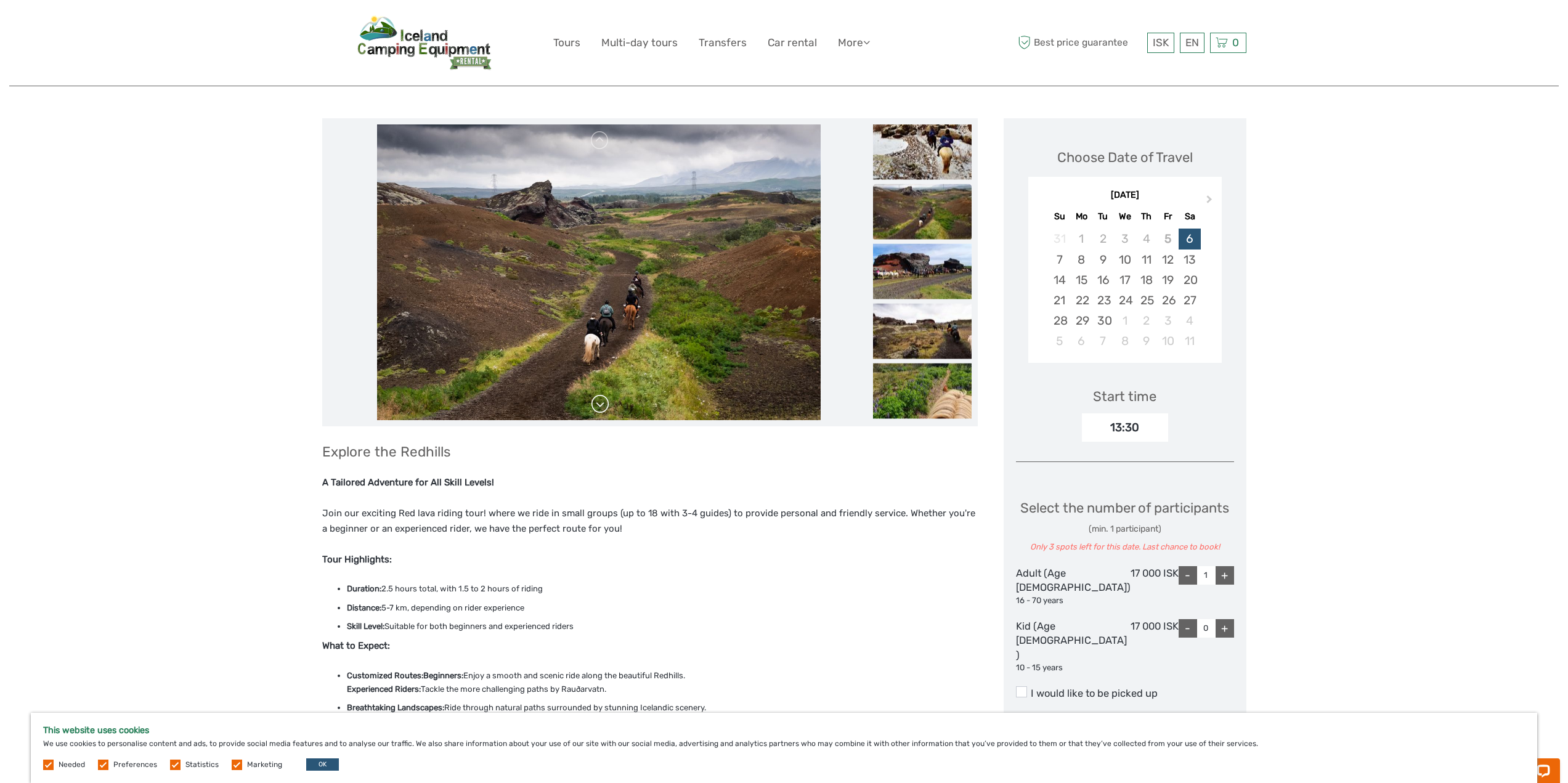
click at [610, 396] on link at bounding box center [600, 404] width 20 height 20
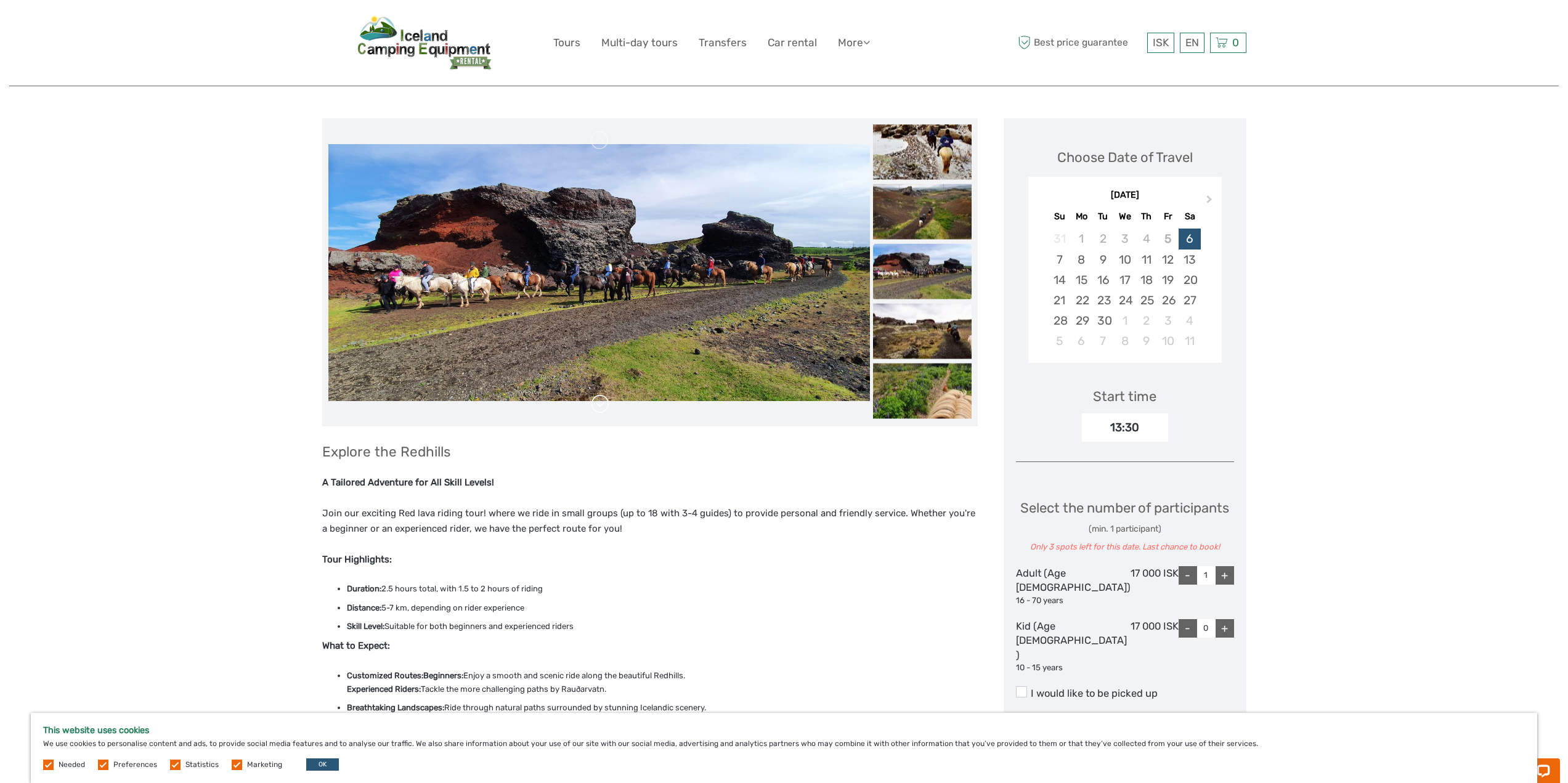
click at [610, 396] on link at bounding box center [600, 404] width 20 height 20
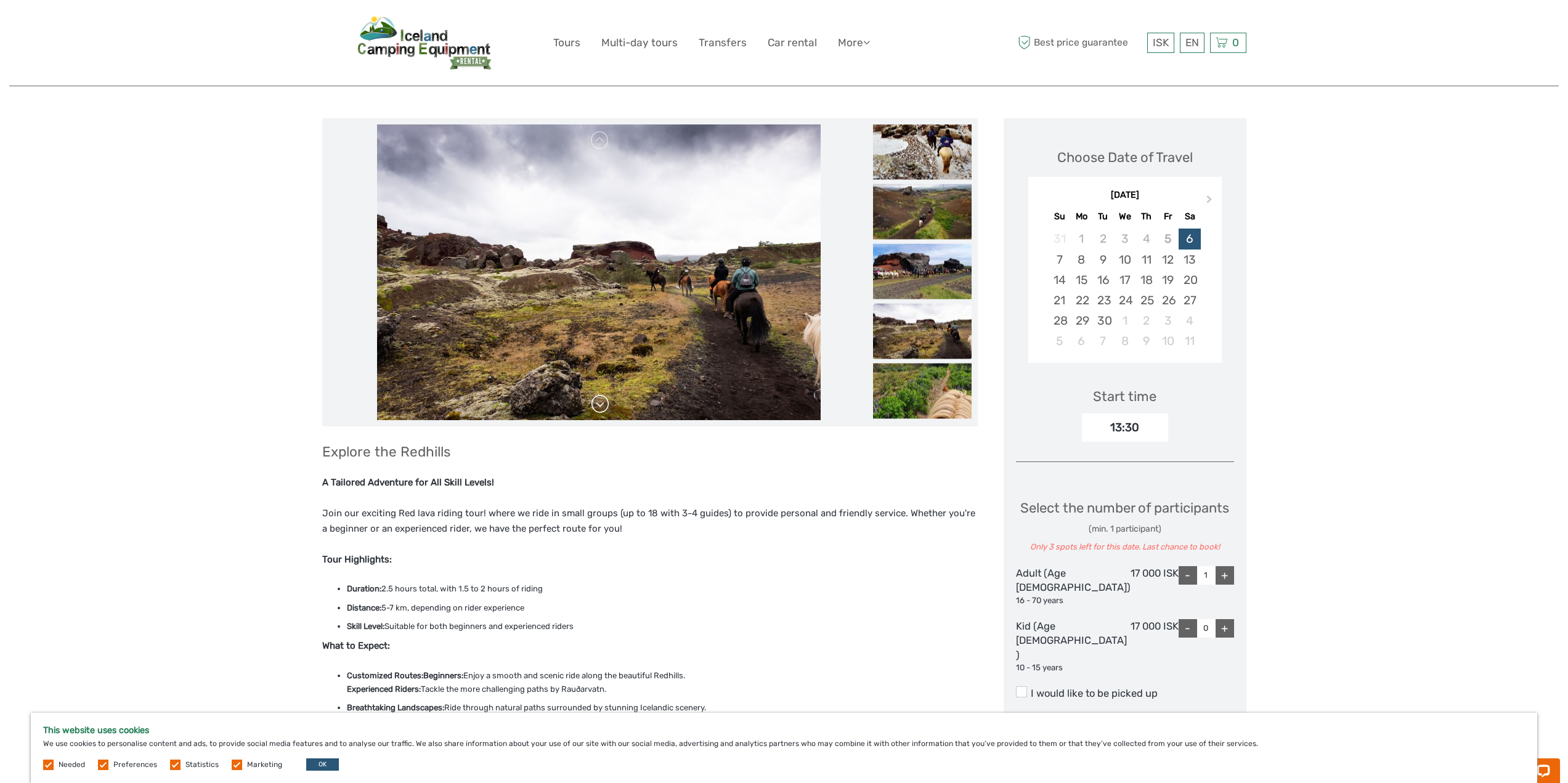
click at [610, 396] on link at bounding box center [600, 404] width 20 height 20
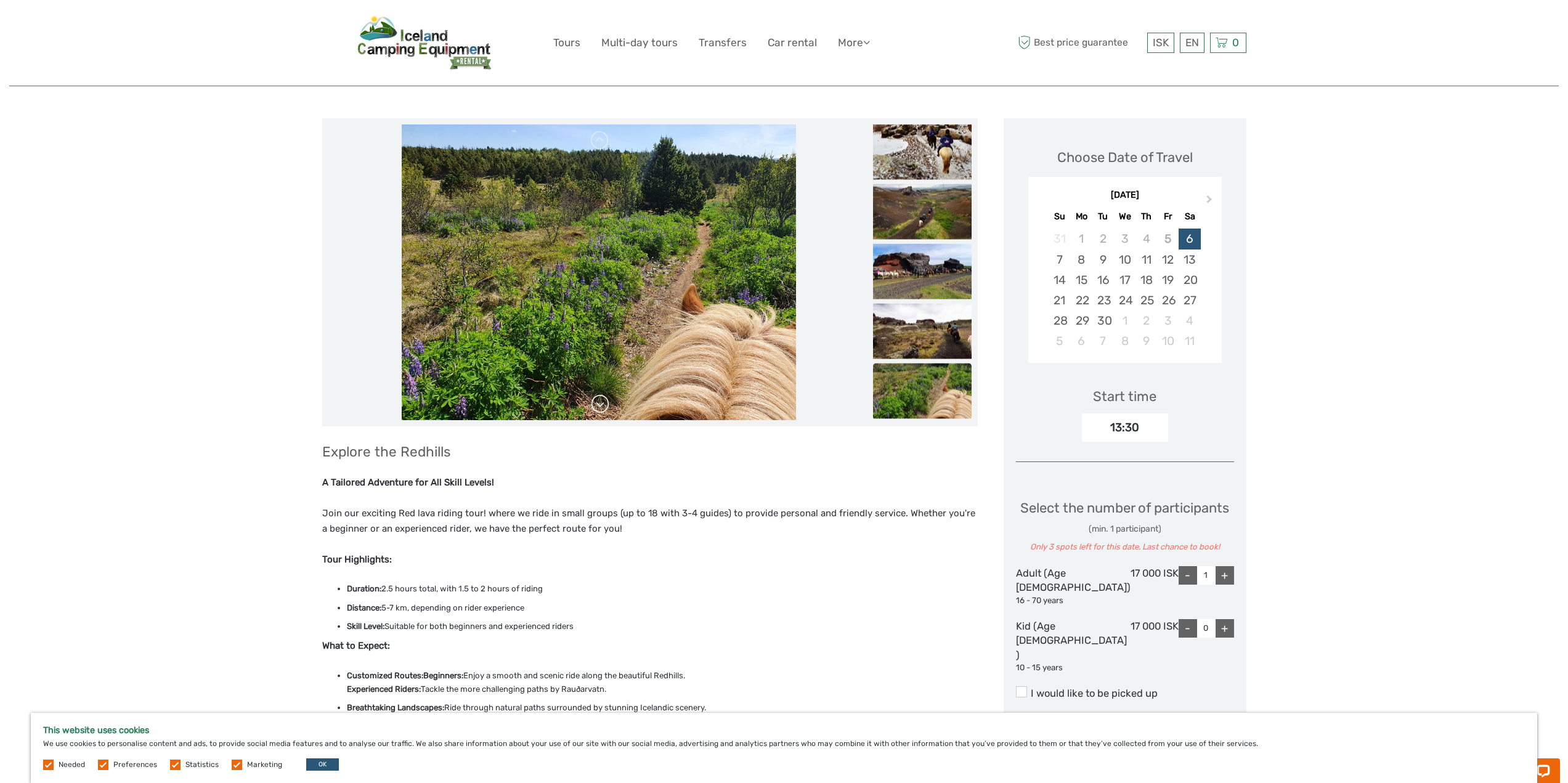
click at [610, 396] on link at bounding box center [600, 404] width 20 height 20
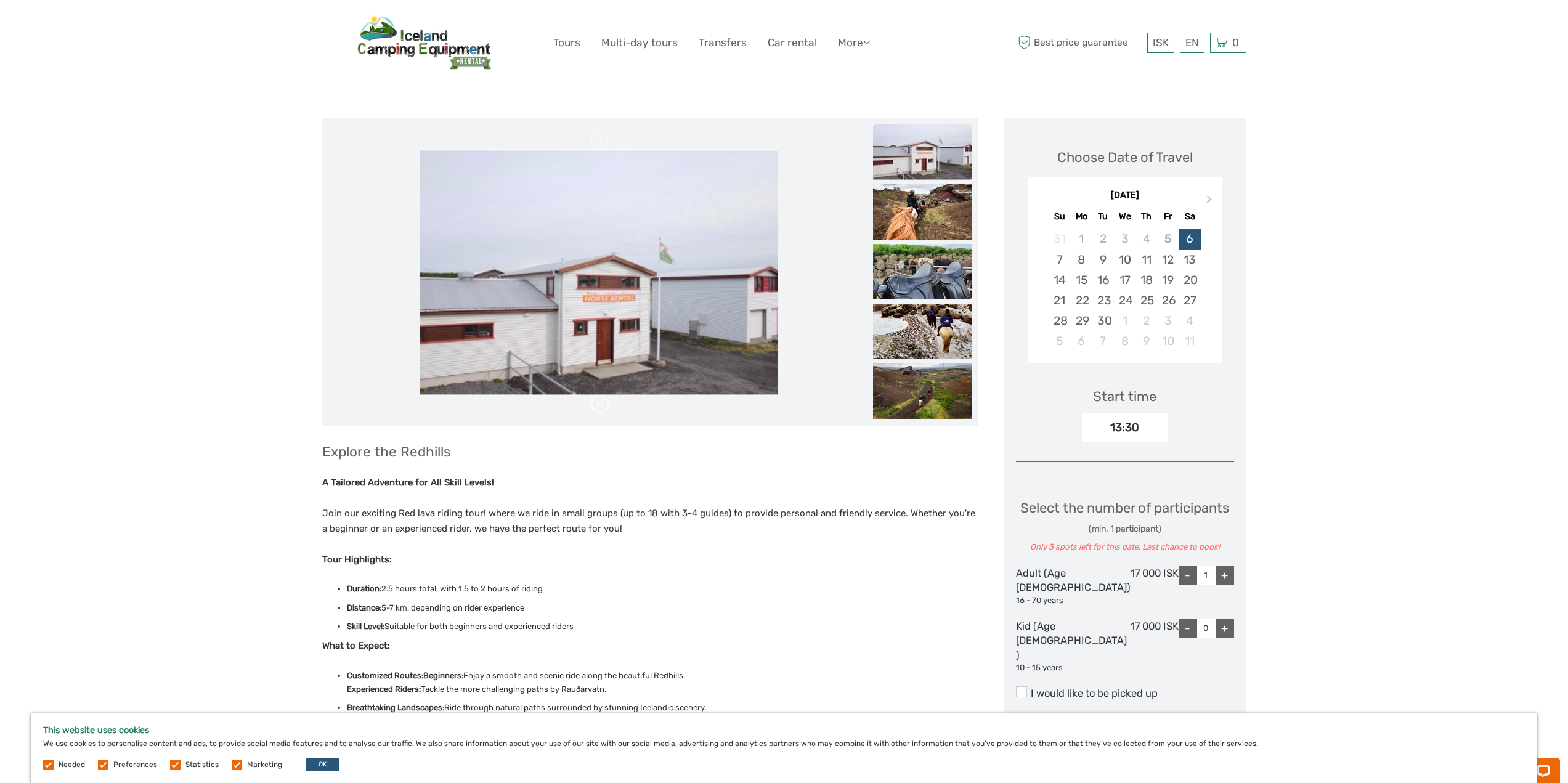
click at [610, 396] on link at bounding box center [600, 404] width 20 height 20
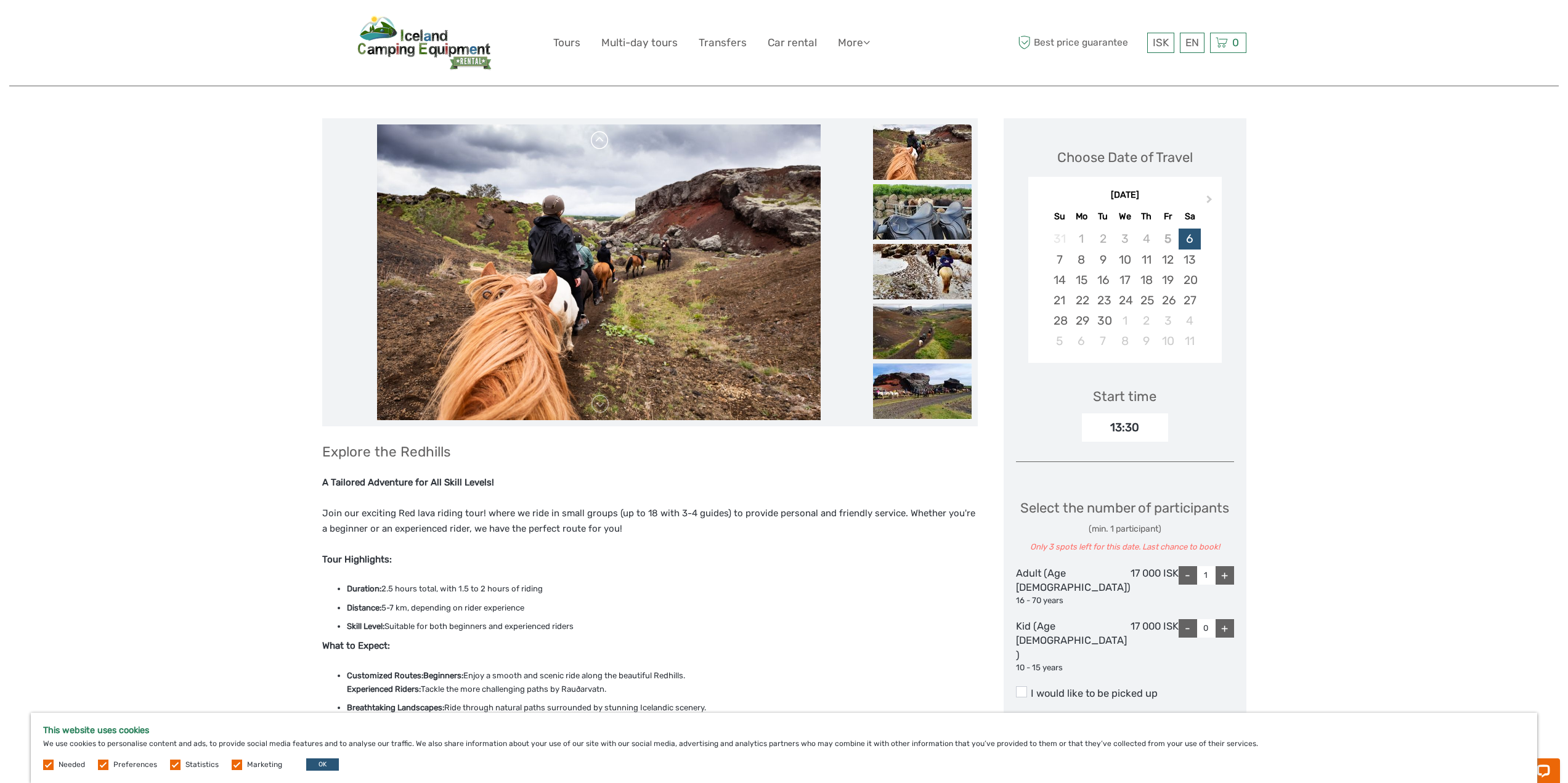
click at [605, 143] on link at bounding box center [600, 140] width 20 height 20
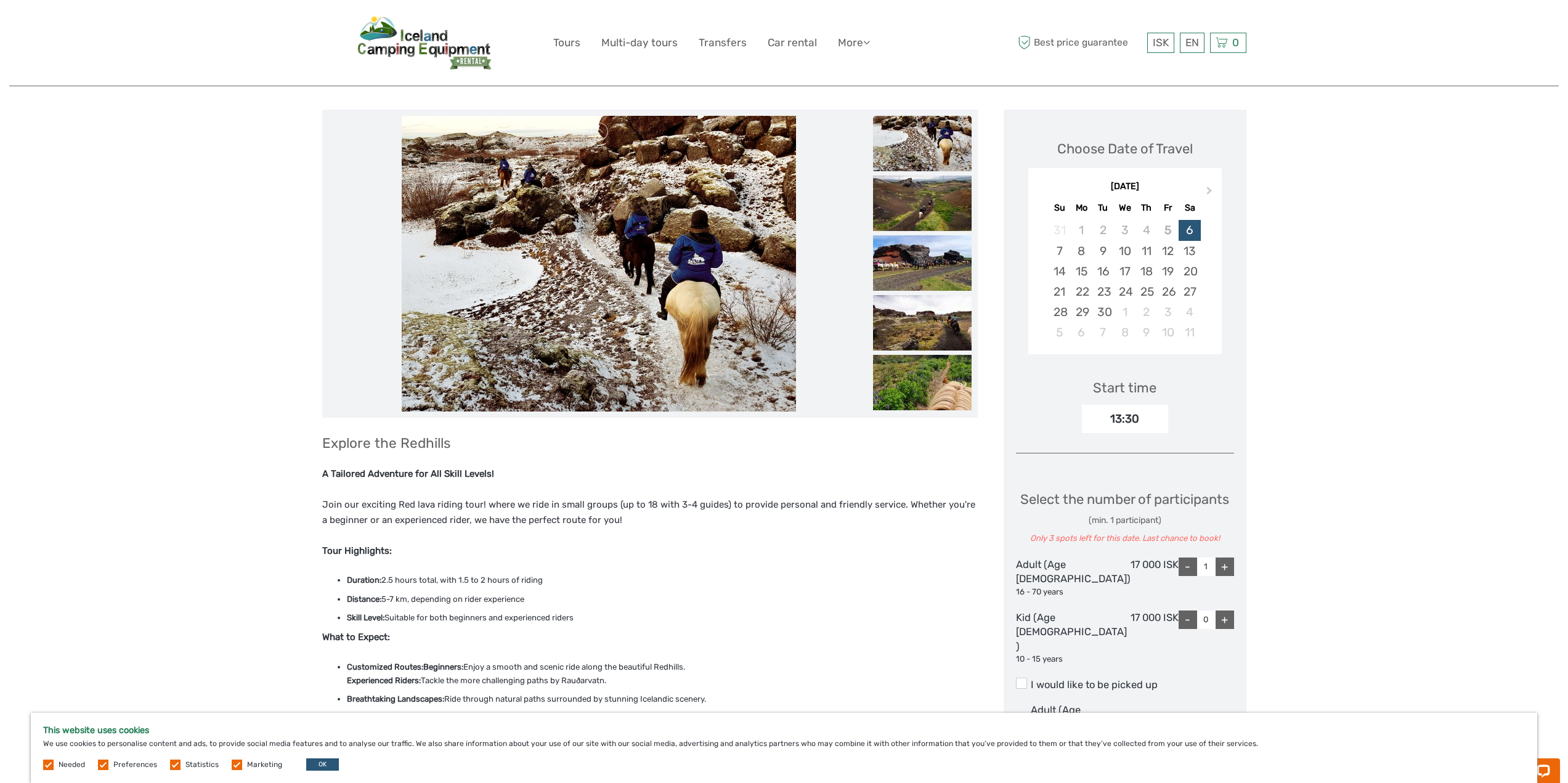
scroll to position [0, 0]
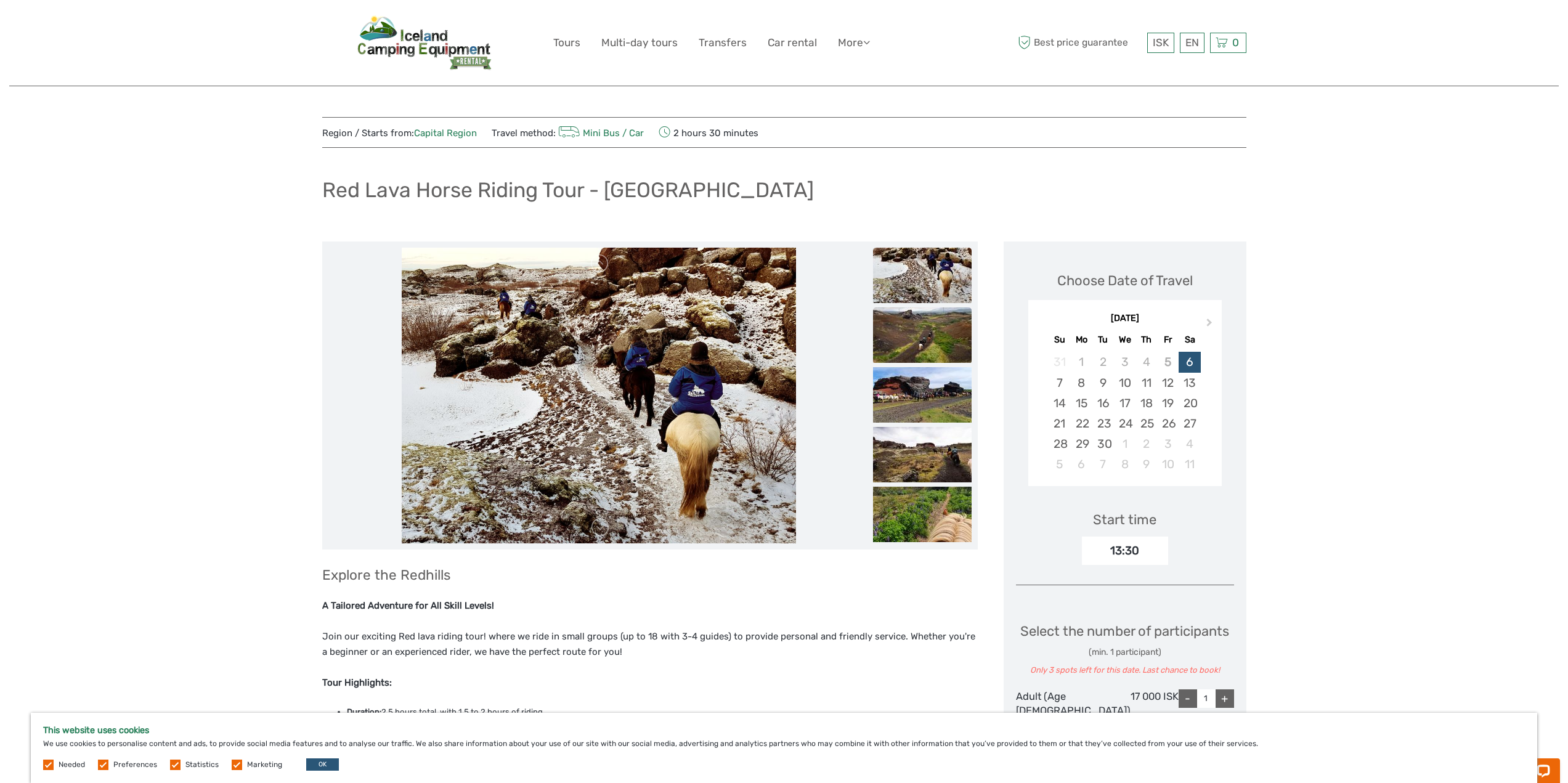
click at [895, 335] on img at bounding box center [923, 336] width 99 height 56
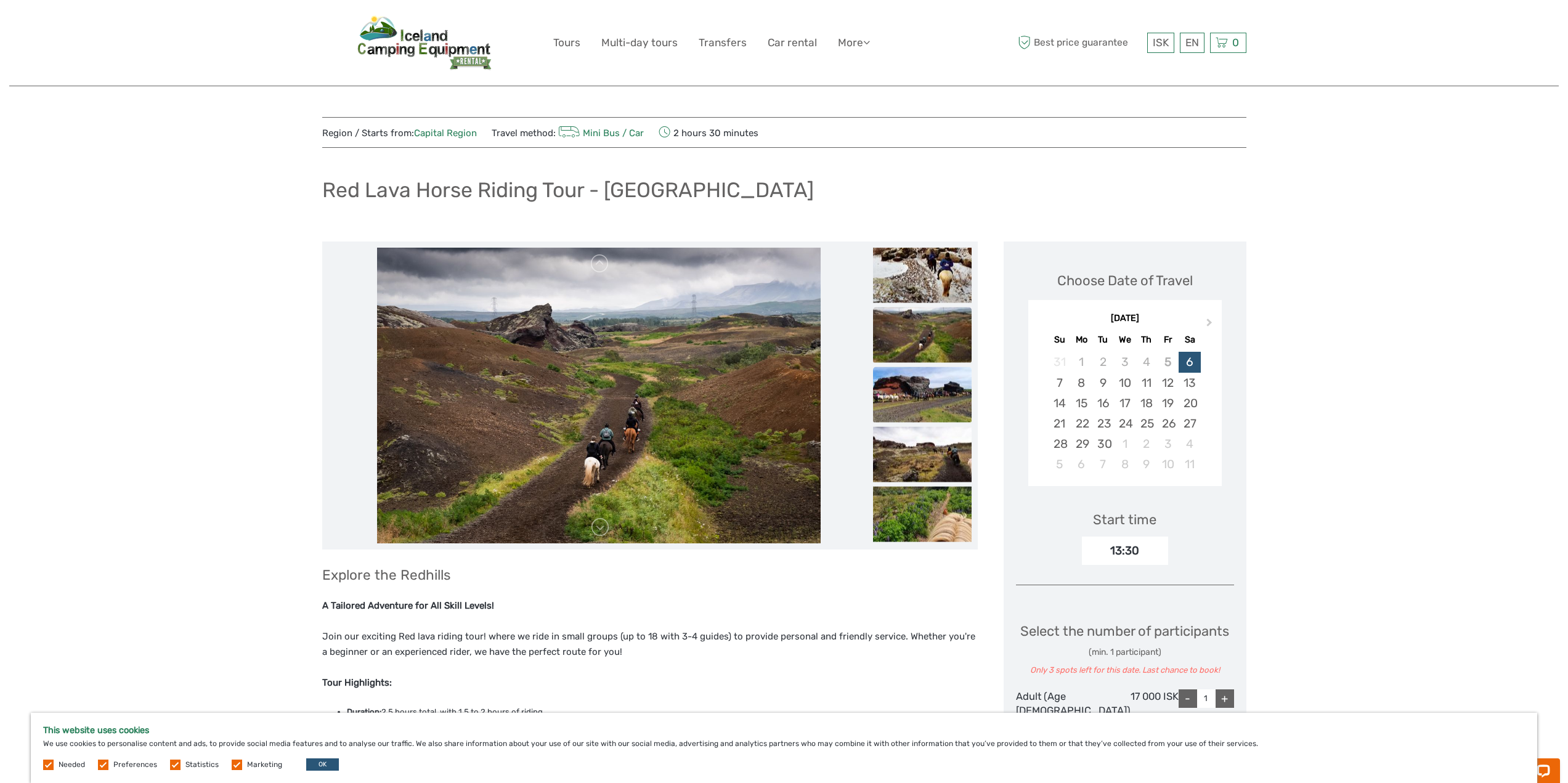
click at [908, 400] on img at bounding box center [923, 395] width 99 height 56
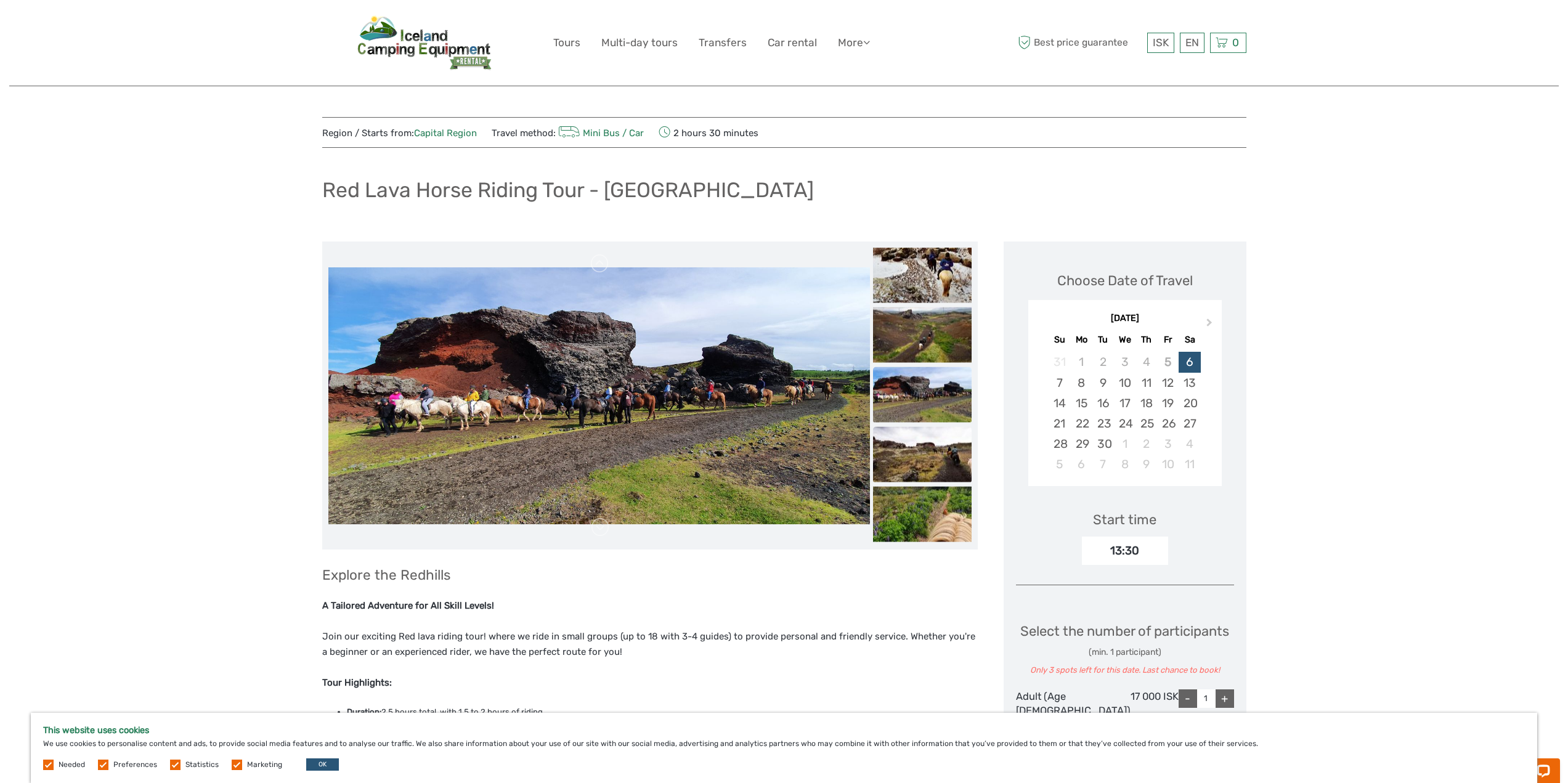
click at [938, 461] on img at bounding box center [923, 454] width 99 height 56
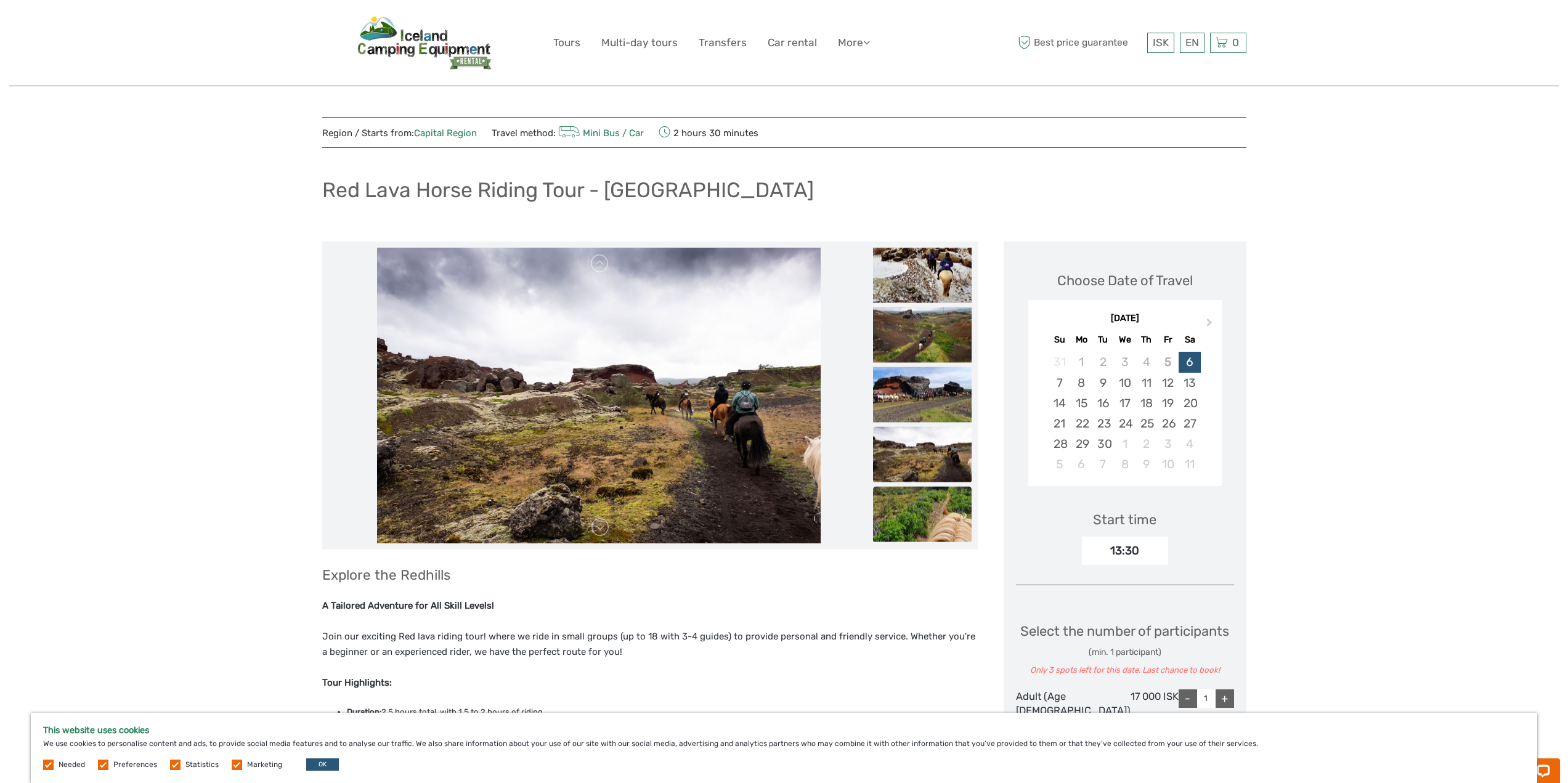
click at [947, 496] on img at bounding box center [923, 515] width 99 height 56
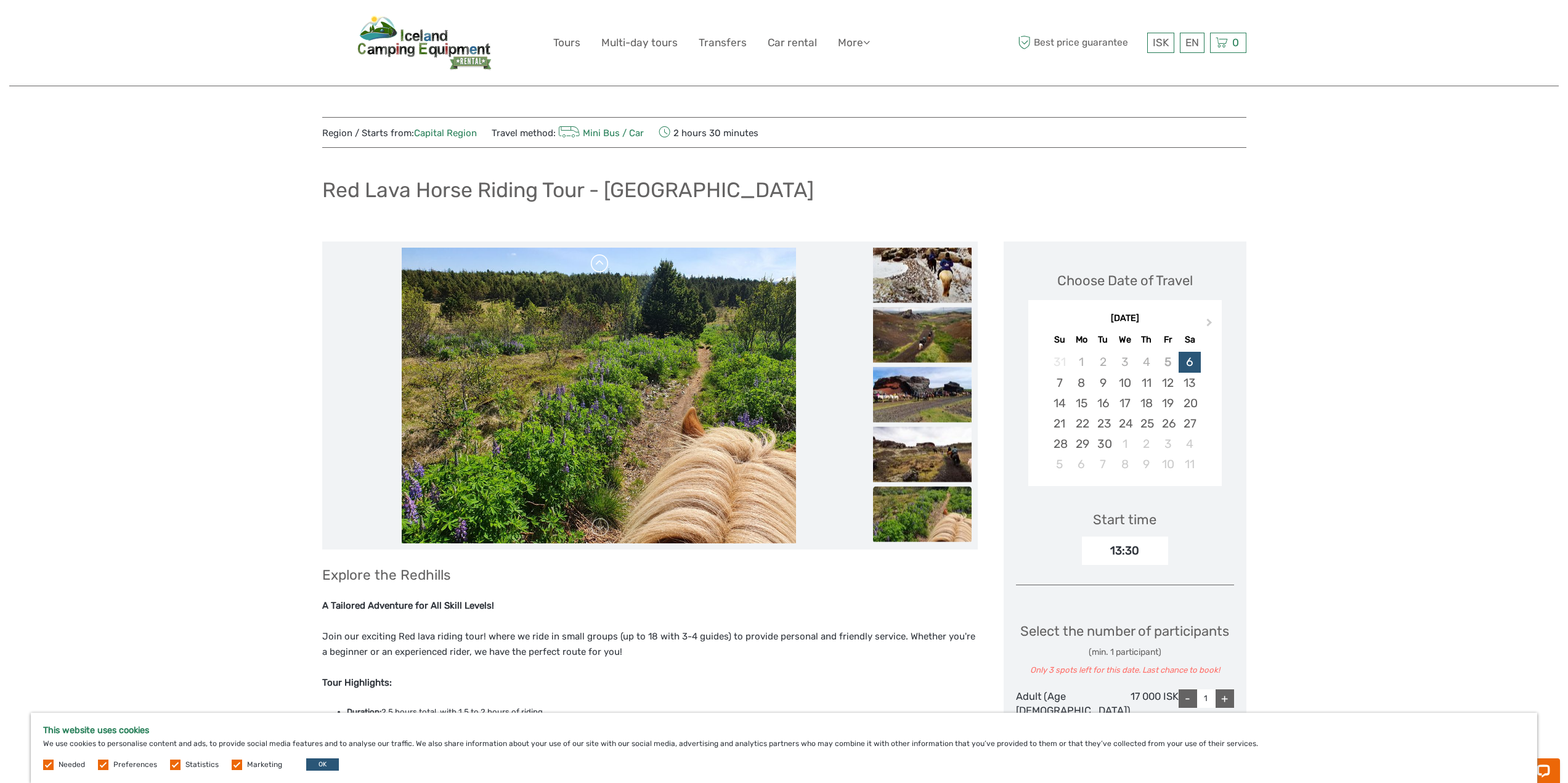
click at [607, 268] on link at bounding box center [600, 264] width 20 height 20
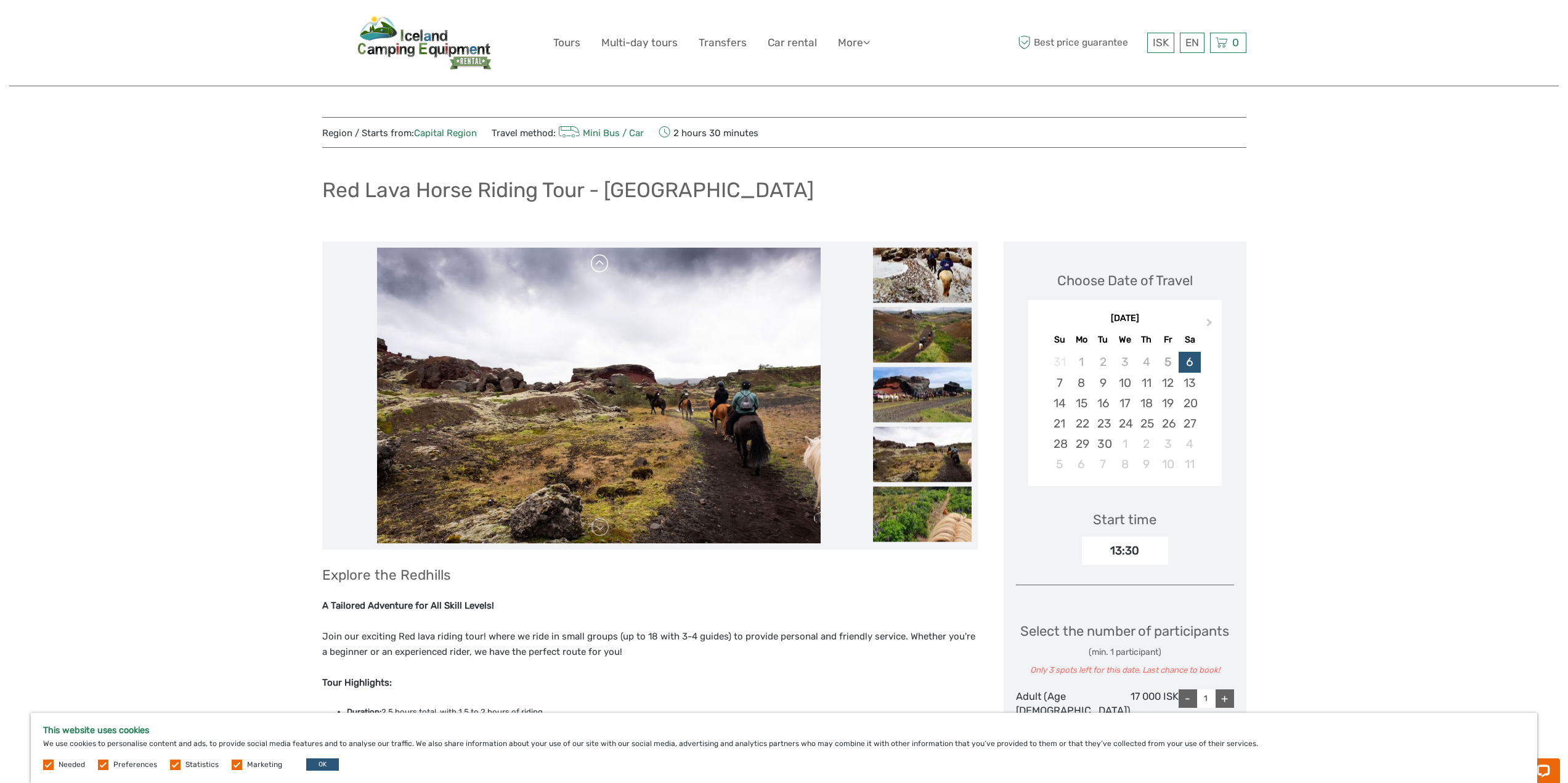
click at [607, 268] on link at bounding box center [600, 264] width 20 height 20
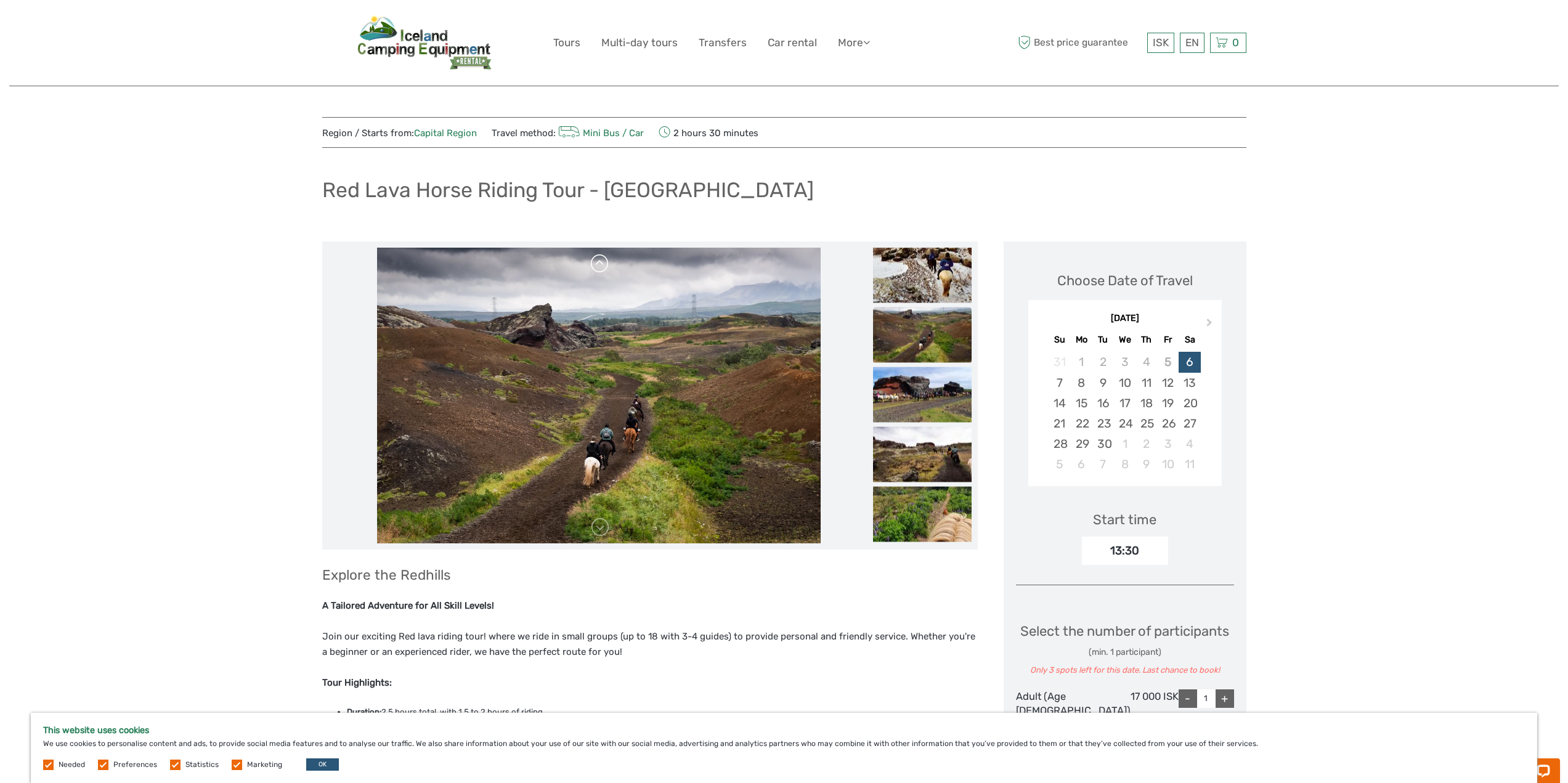
click at [607, 268] on link at bounding box center [600, 264] width 20 height 20
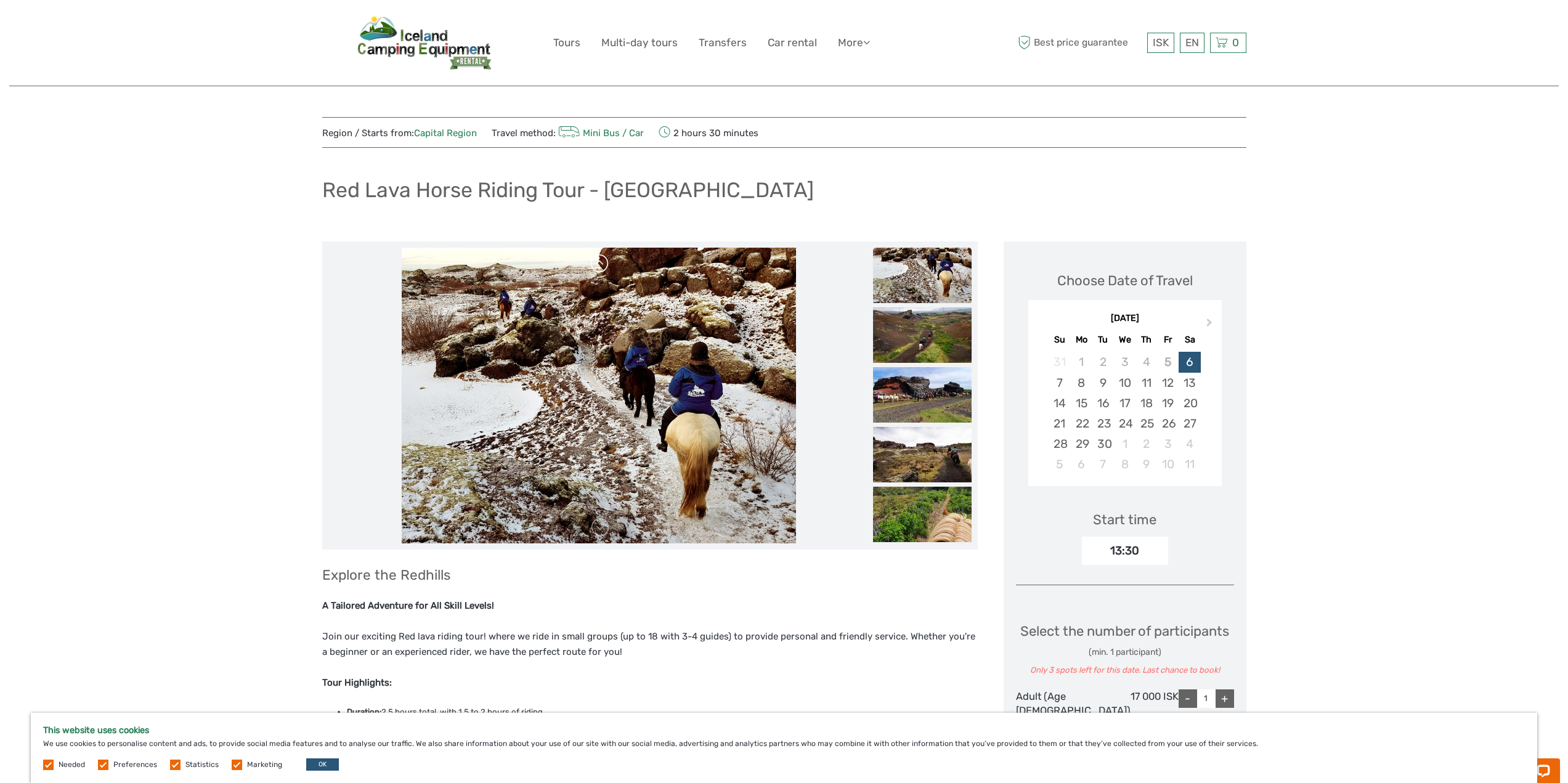
click at [607, 268] on link at bounding box center [600, 264] width 20 height 20
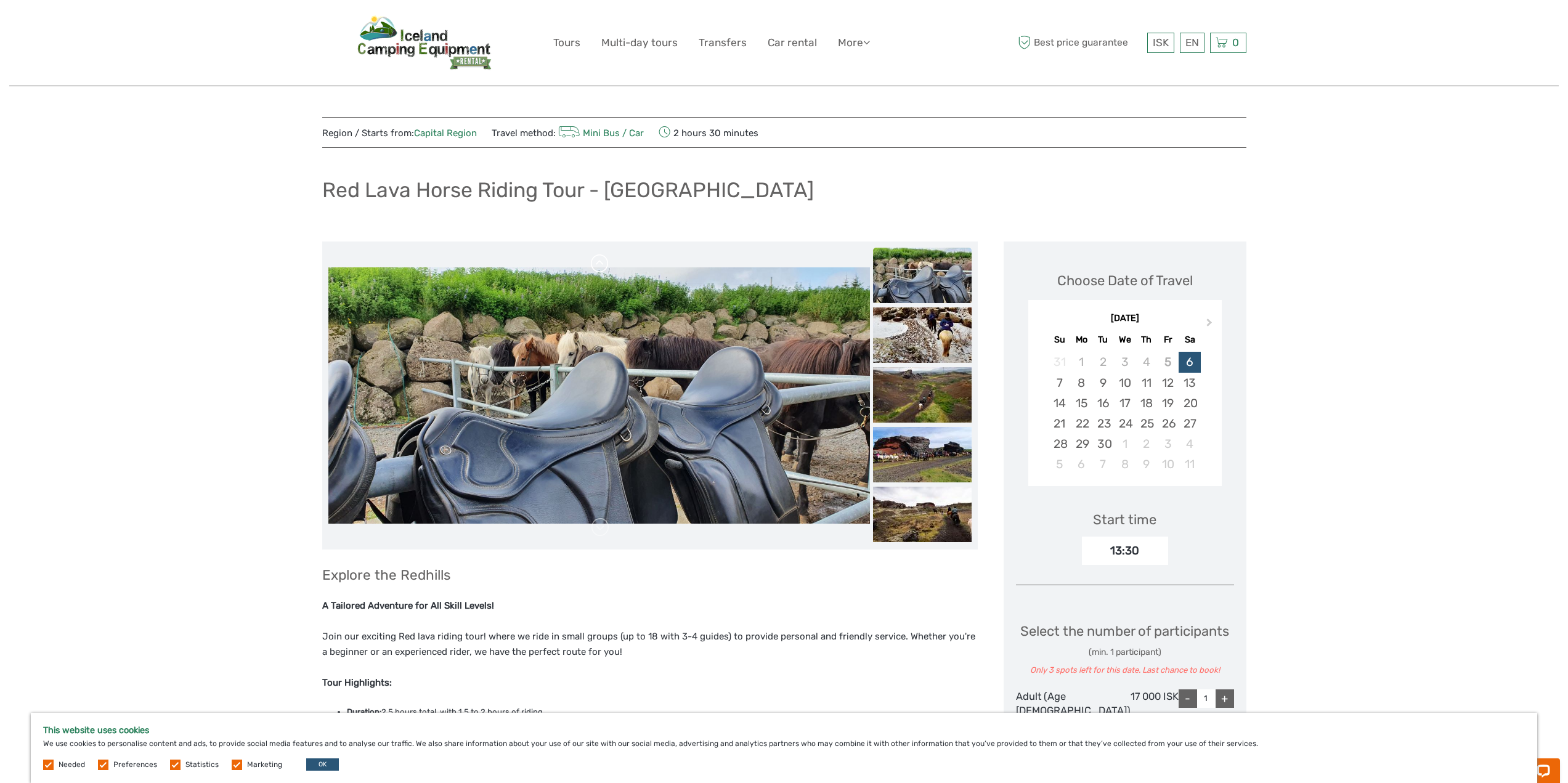
click at [607, 268] on link at bounding box center [600, 264] width 20 height 20
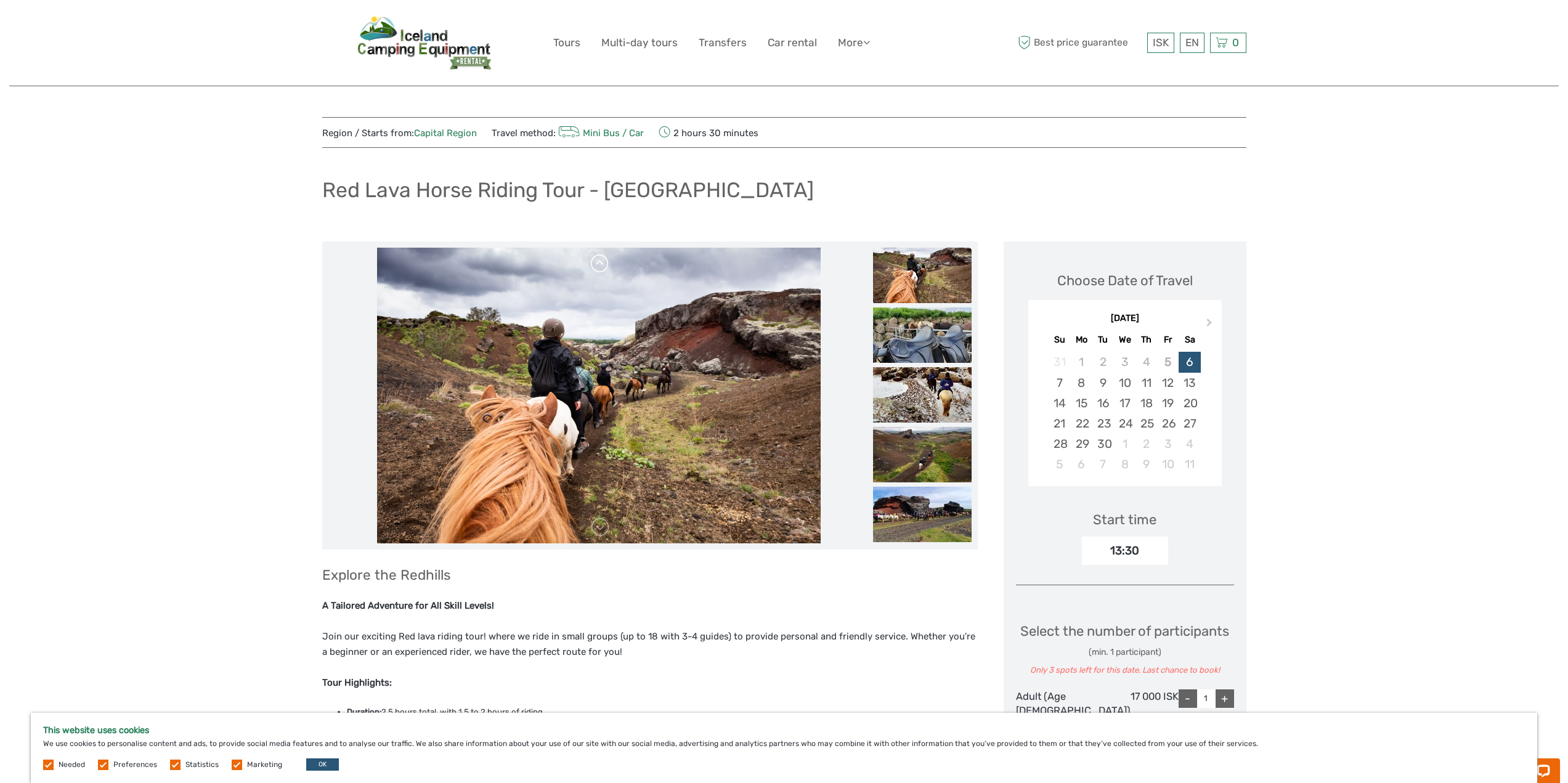
click at [607, 268] on link at bounding box center [600, 264] width 20 height 20
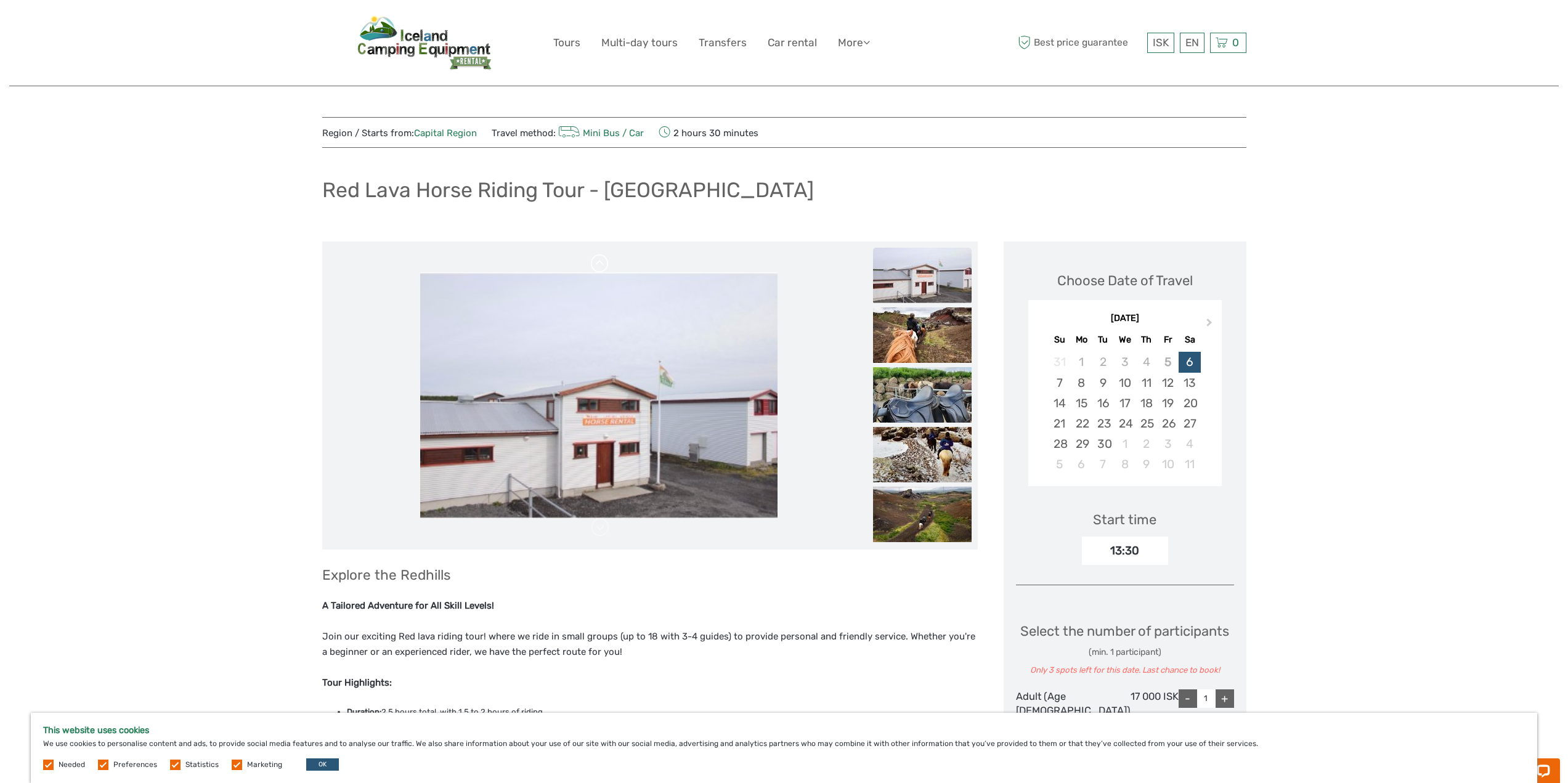
click at [607, 268] on link at bounding box center [600, 264] width 20 height 20
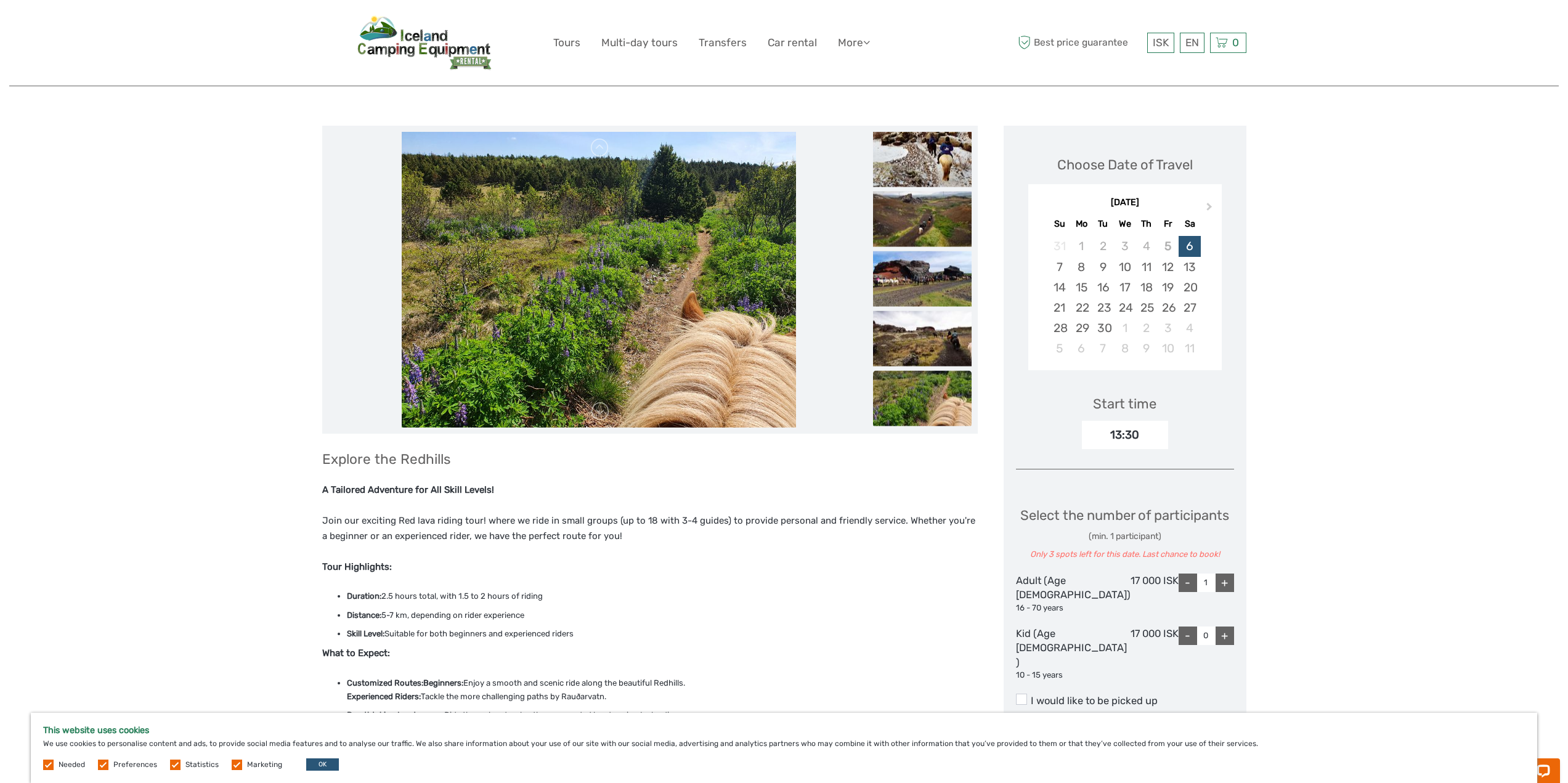
scroll to position [123, 0]
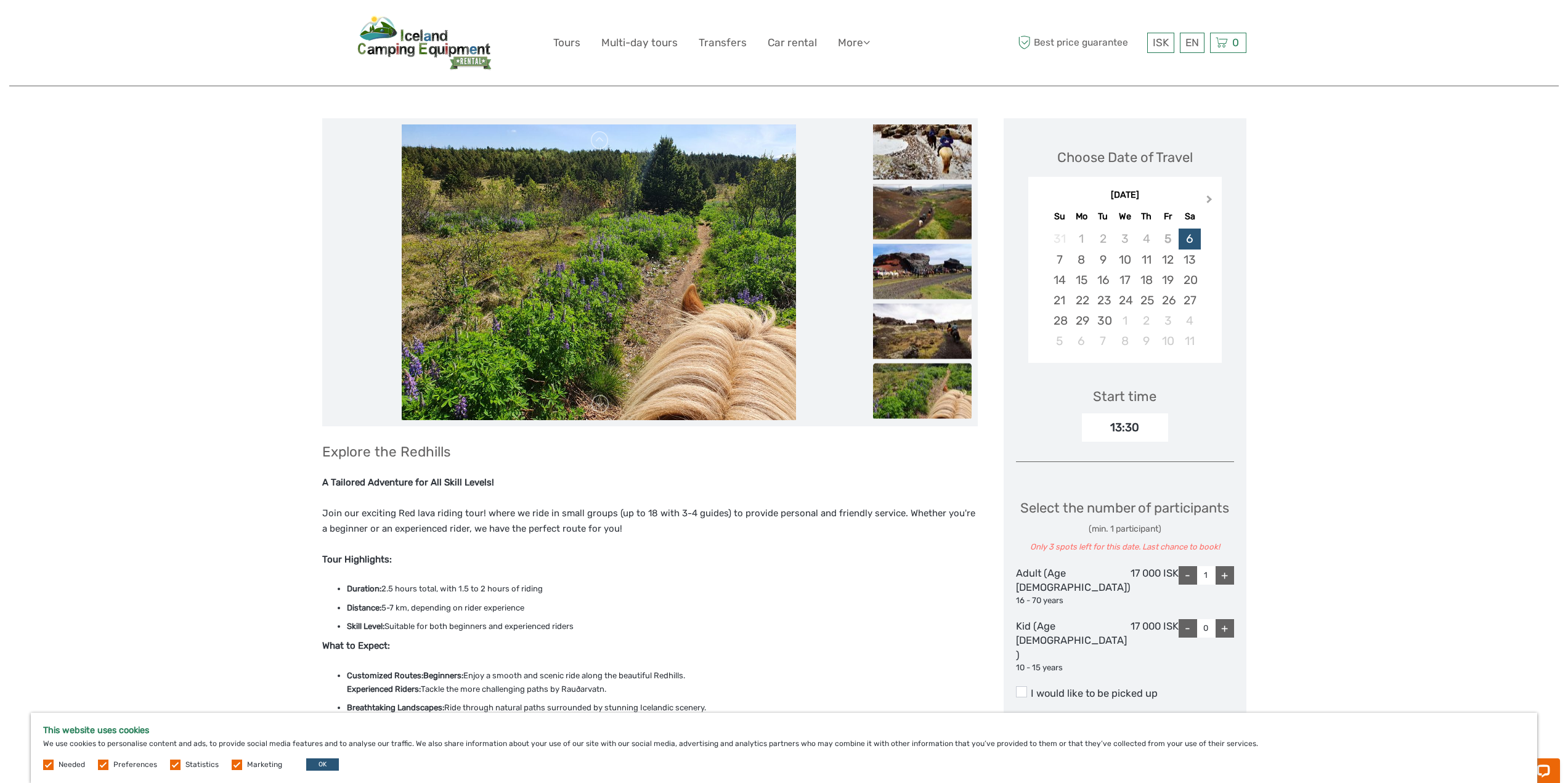
click at [1209, 195] on button "Next Month" at bounding box center [1211, 202] width 20 height 20
click at [1210, 197] on span "Next Month" at bounding box center [1210, 201] width 0 height 18
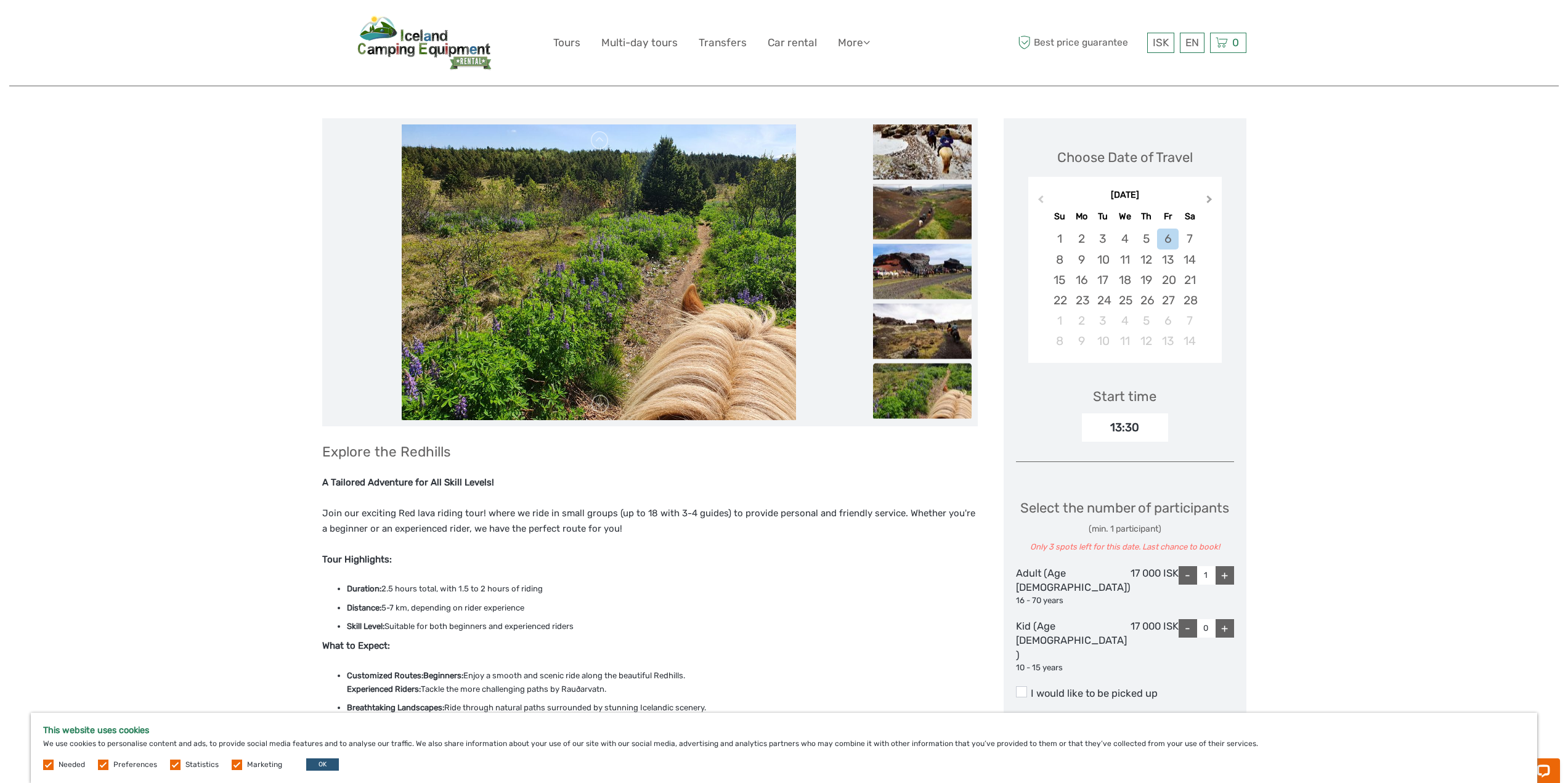
click at [1210, 197] on span "Next Month" at bounding box center [1210, 201] width 0 height 18
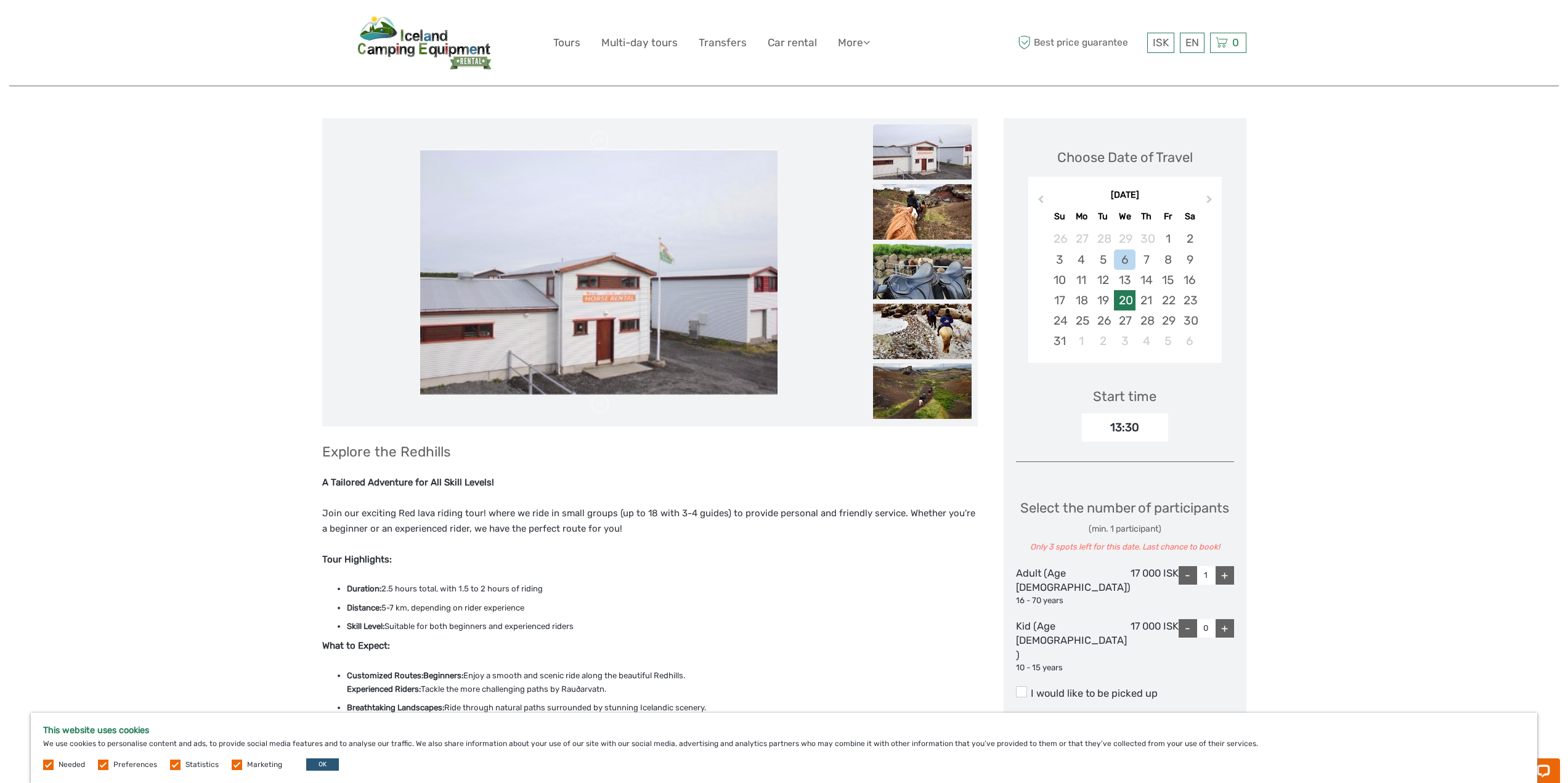
click at [1136, 301] on div "20" at bounding box center [1125, 300] width 22 height 20
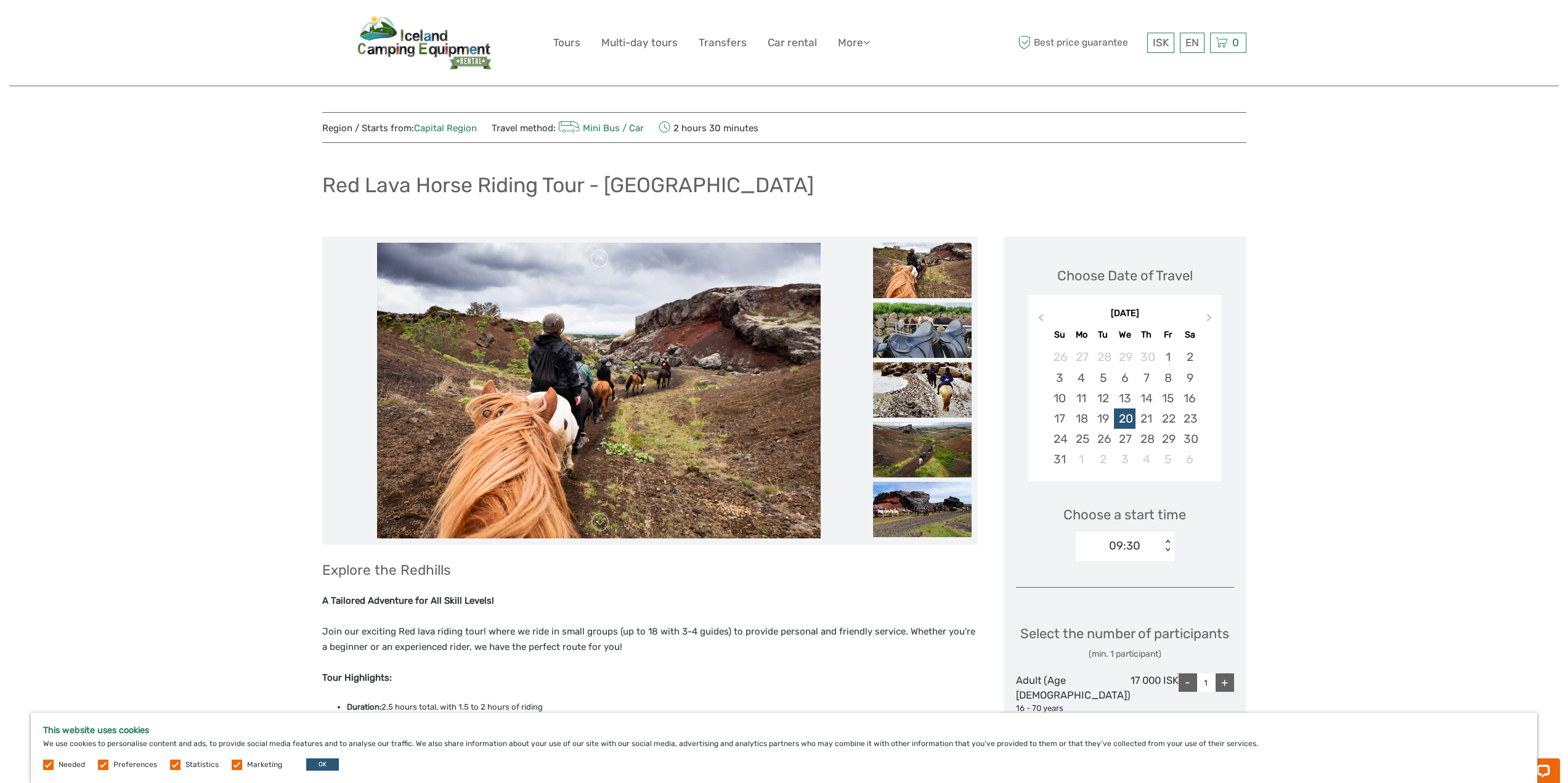
scroll to position [0, 0]
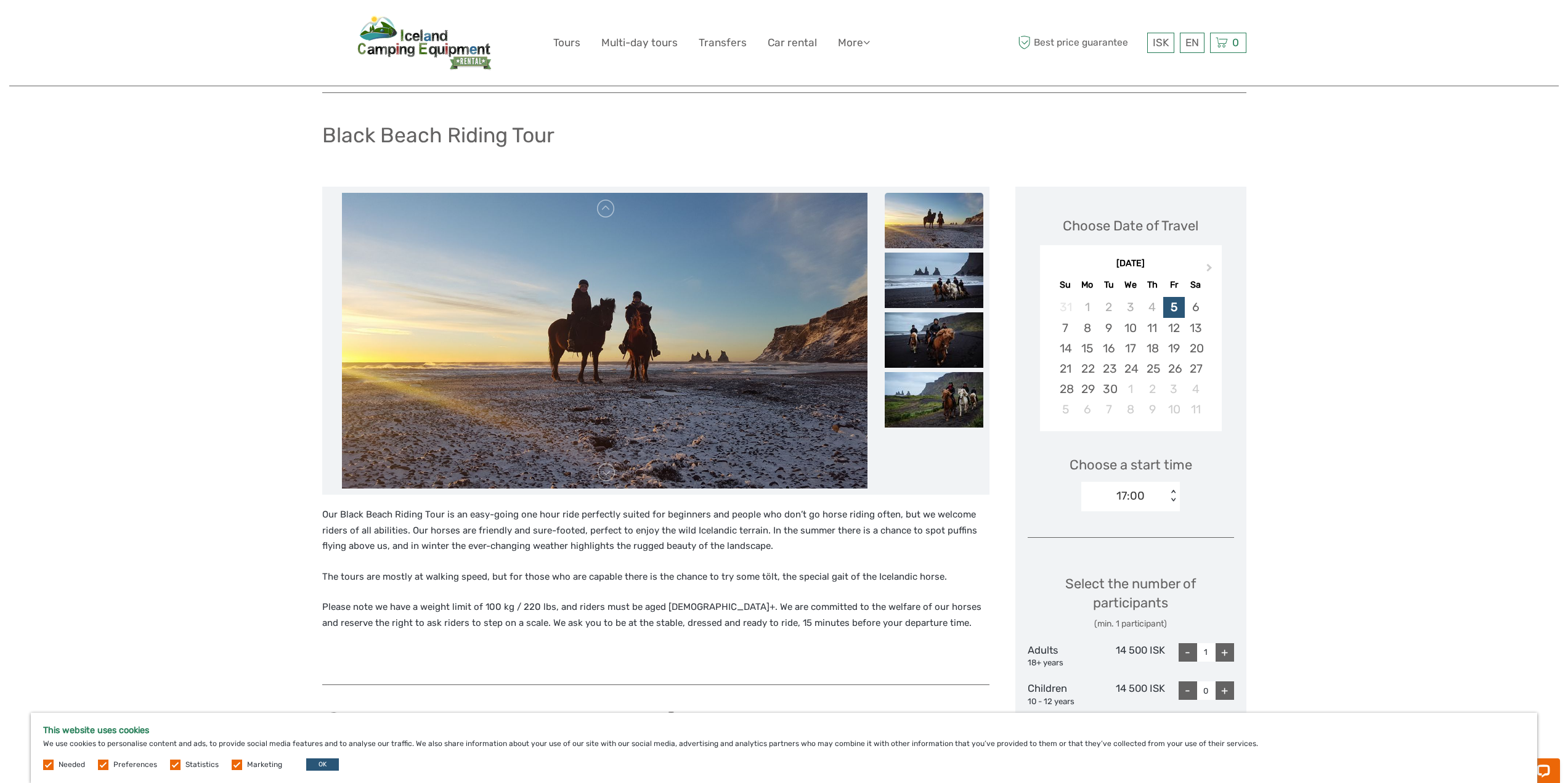
scroll to position [62, 0]
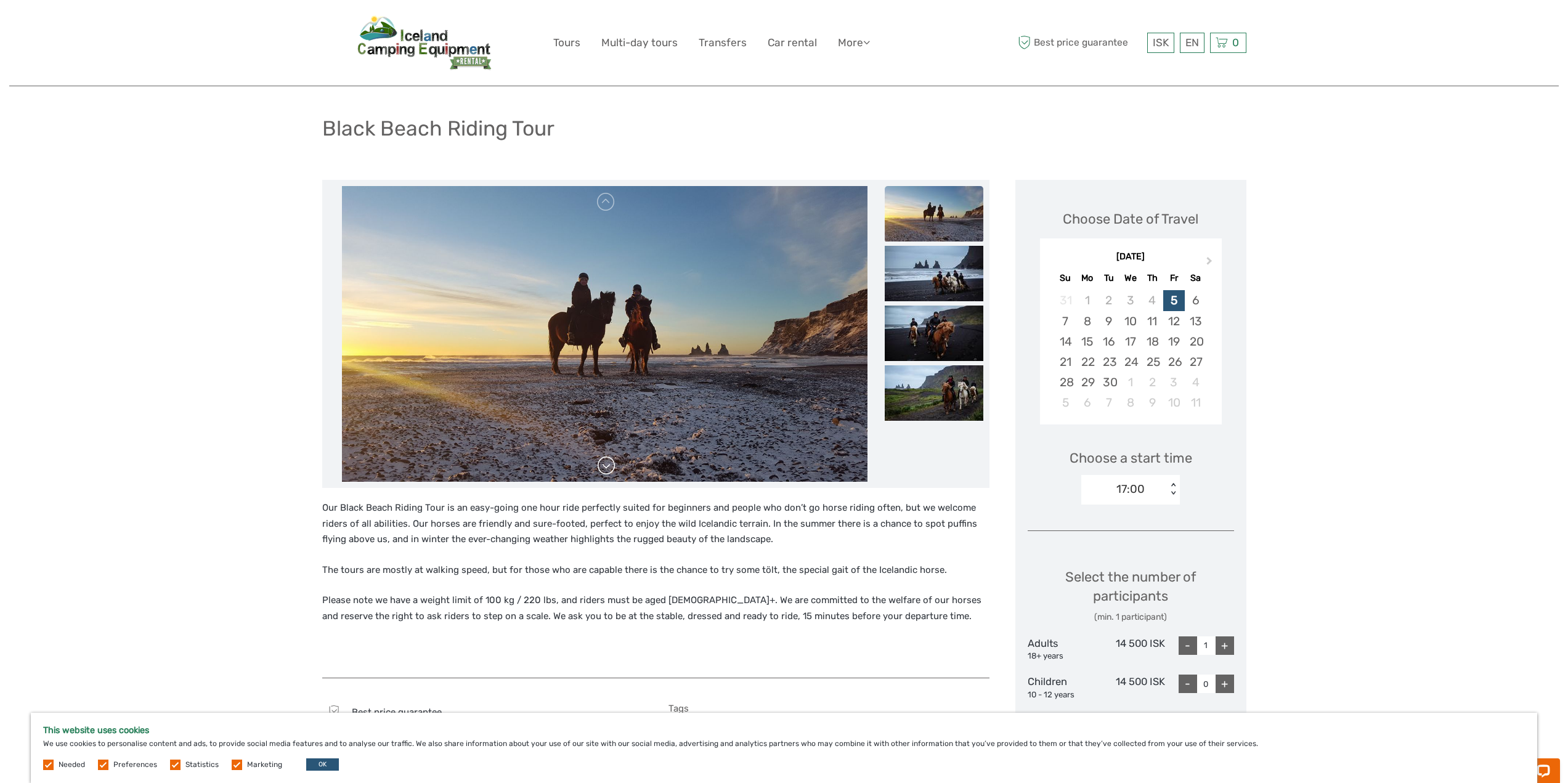
click at [606, 470] on link at bounding box center [607, 466] width 20 height 20
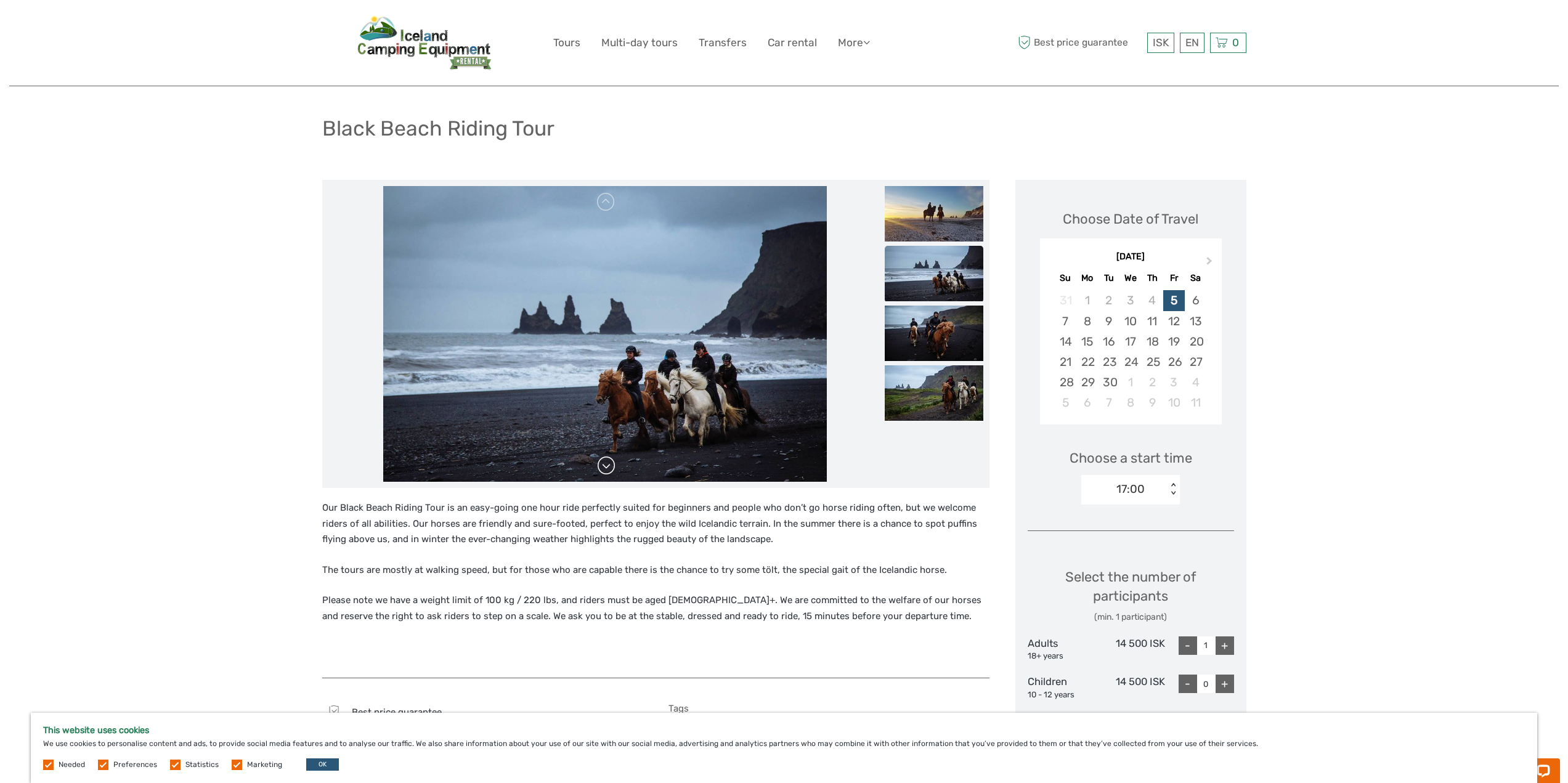
click at [607, 469] on link at bounding box center [607, 466] width 20 height 20
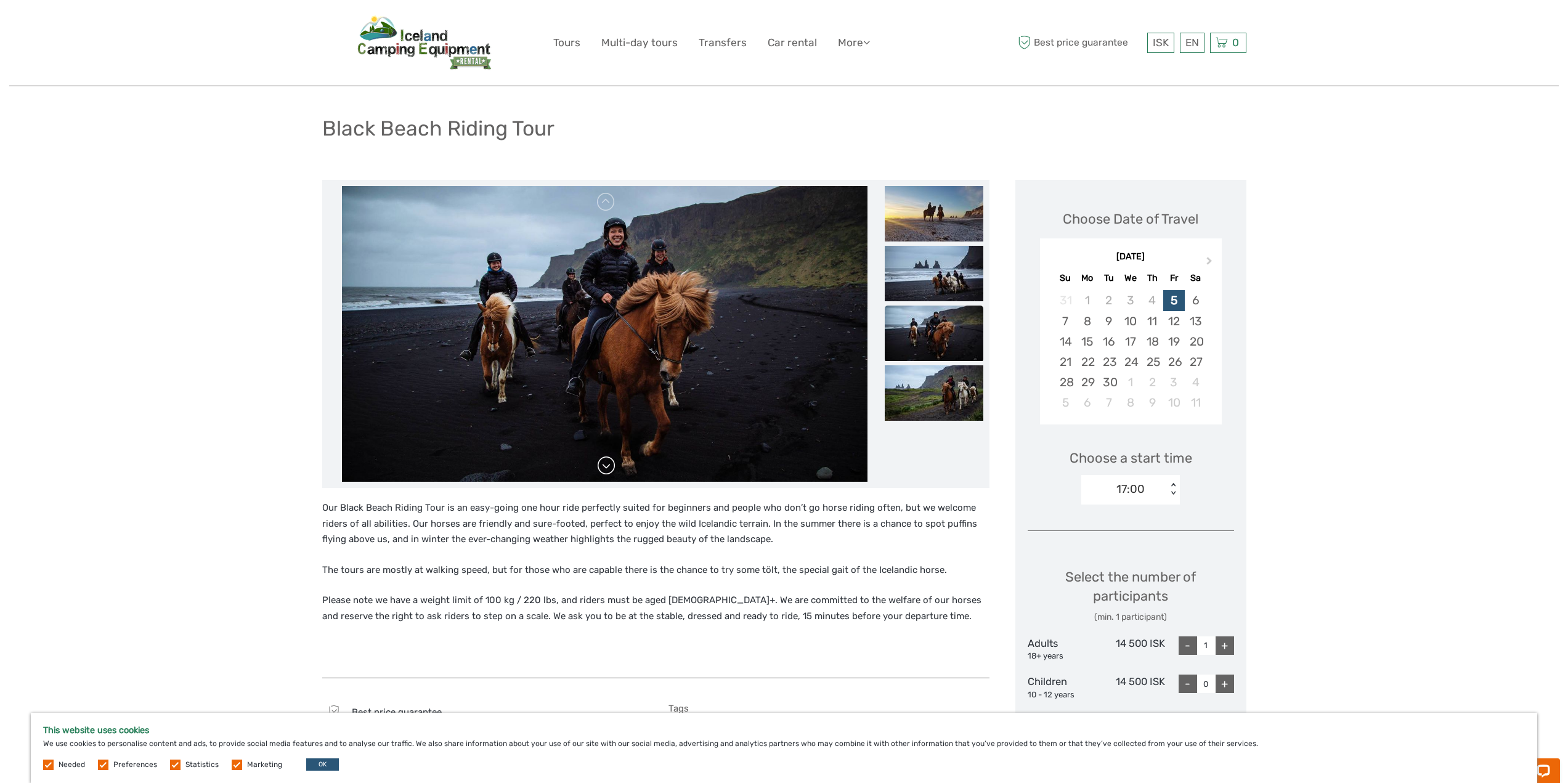
click at [607, 469] on link at bounding box center [607, 466] width 20 height 20
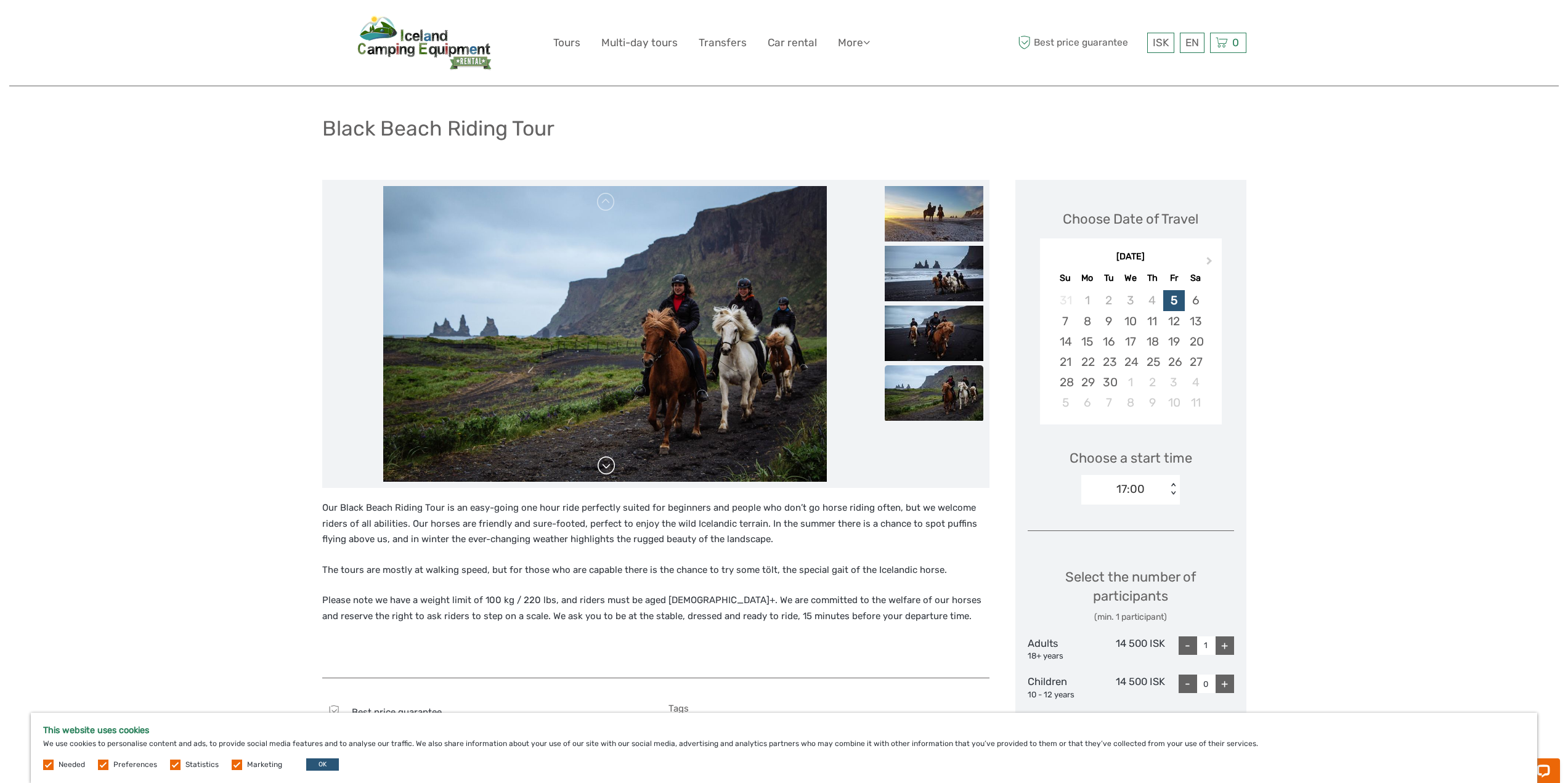
click at [607, 469] on link at bounding box center [607, 466] width 20 height 20
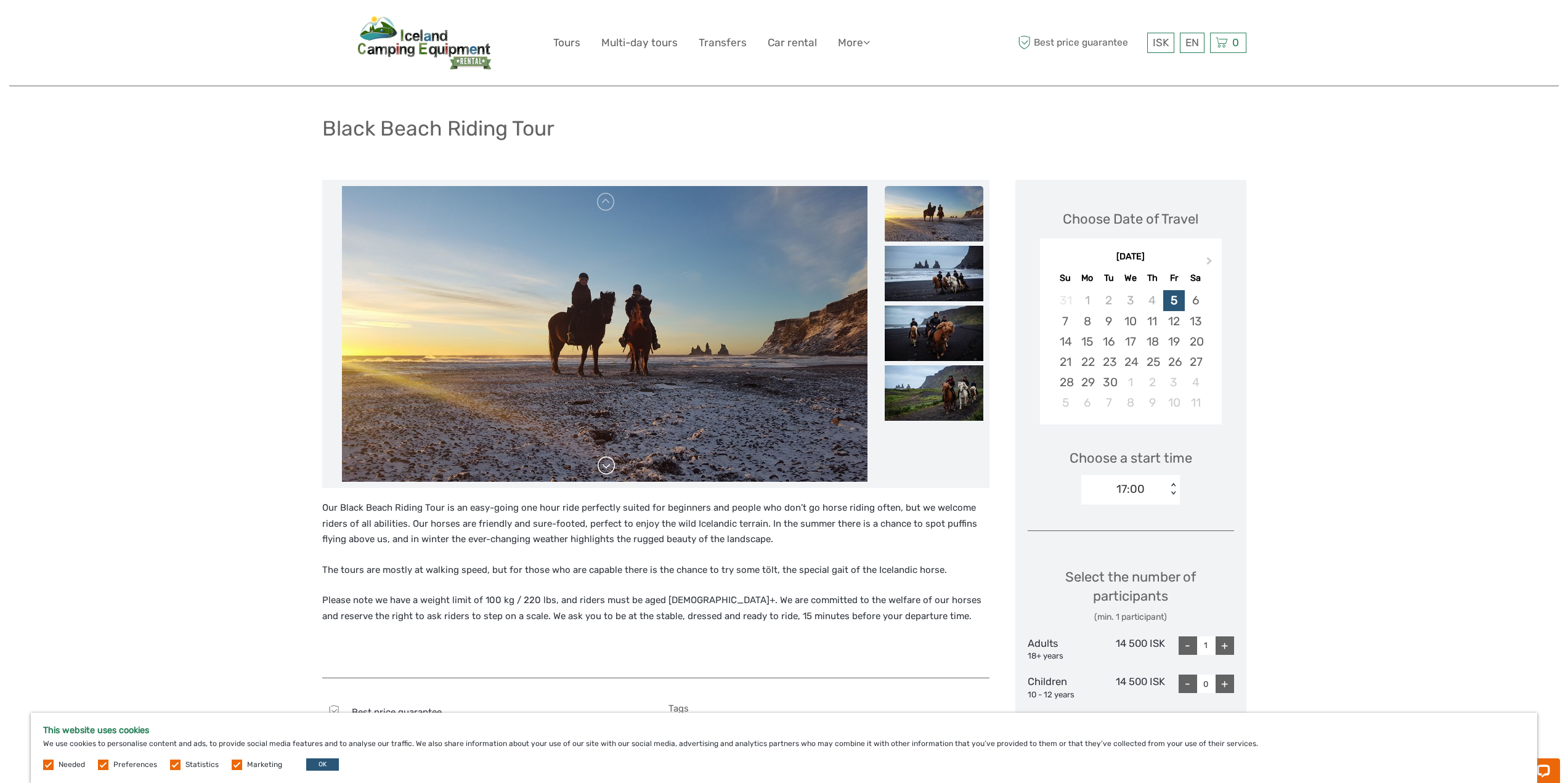
click at [607, 469] on link at bounding box center [607, 466] width 20 height 20
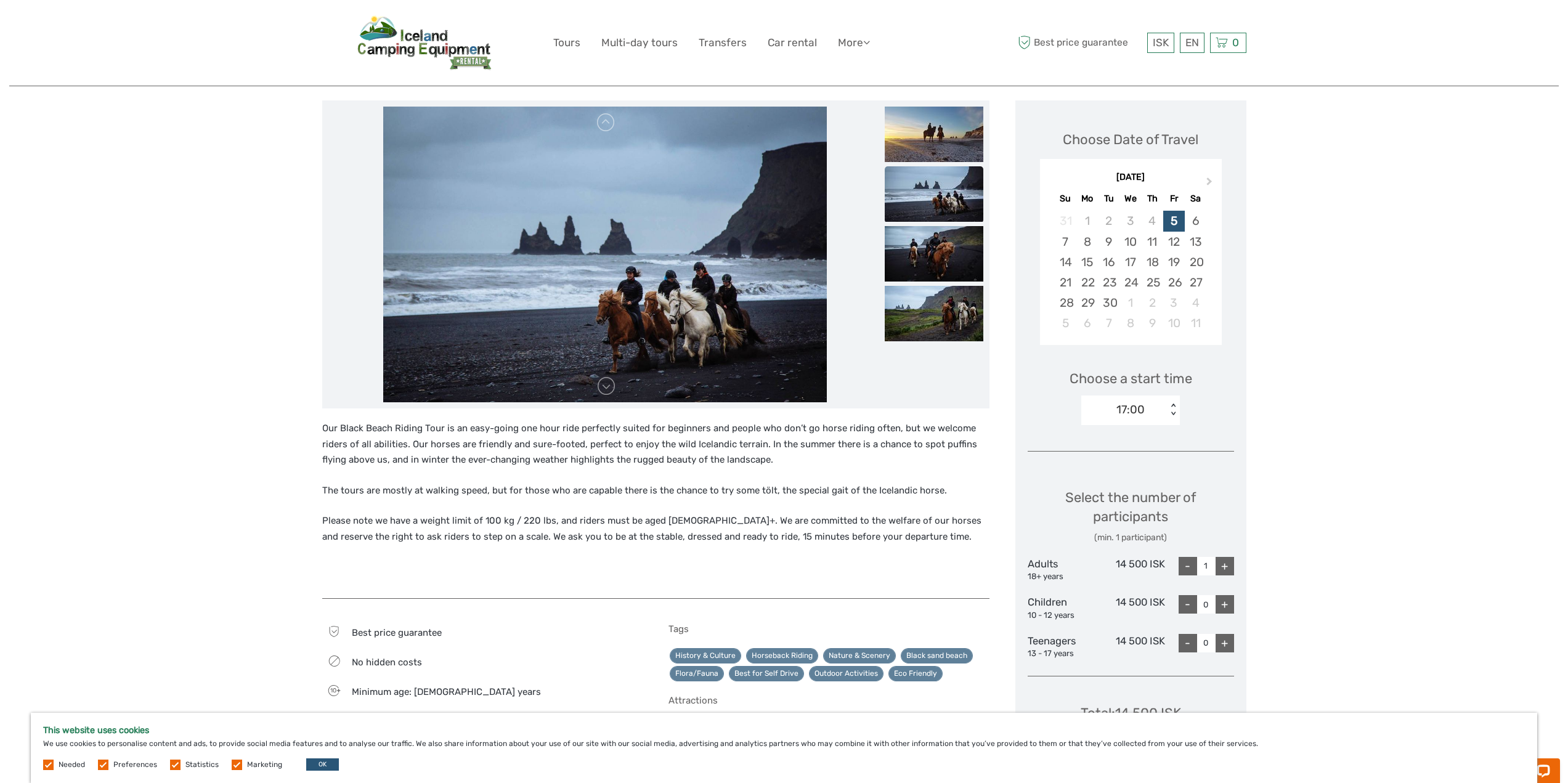
scroll to position [123, 0]
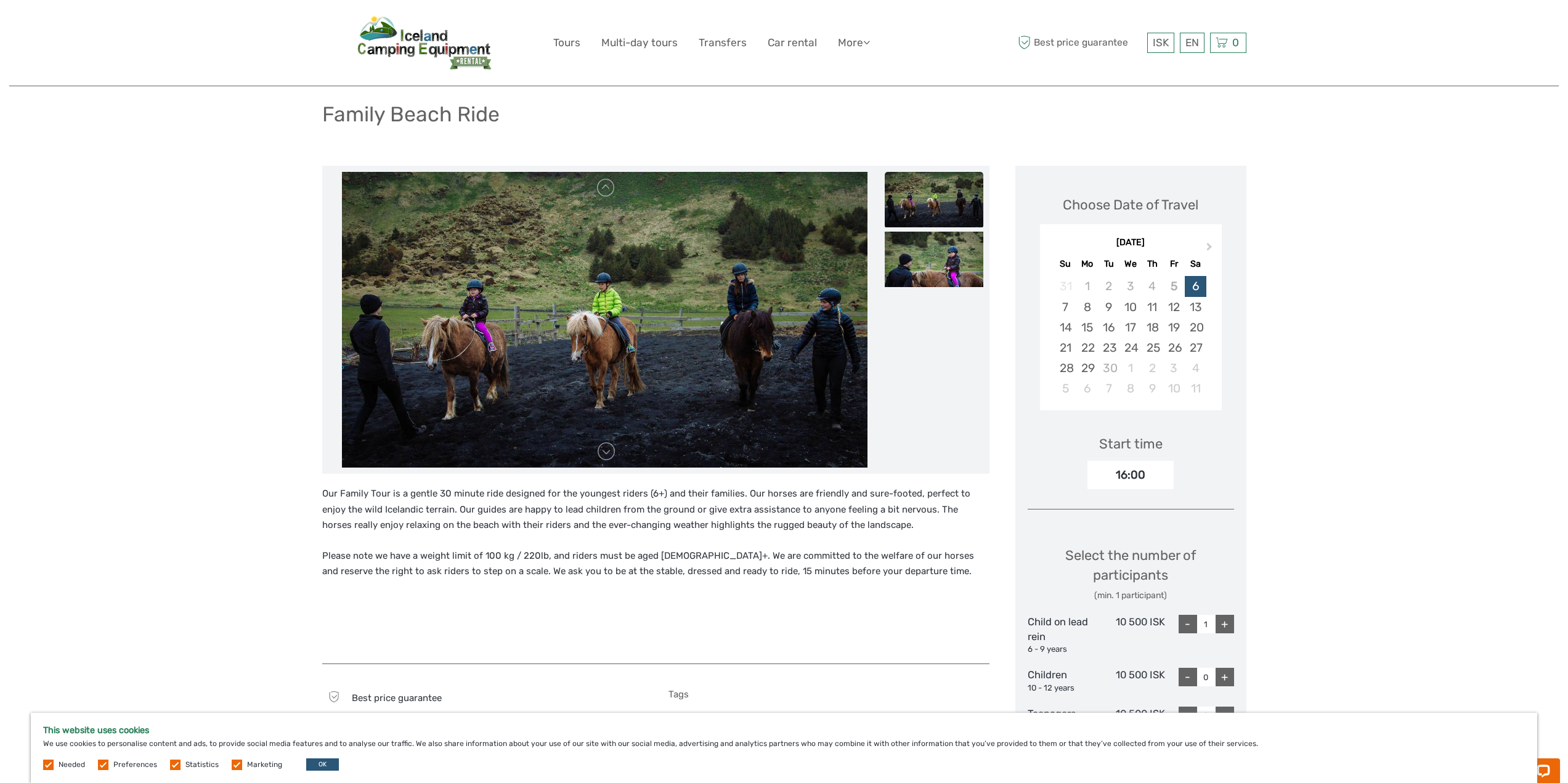
scroll to position [62, 0]
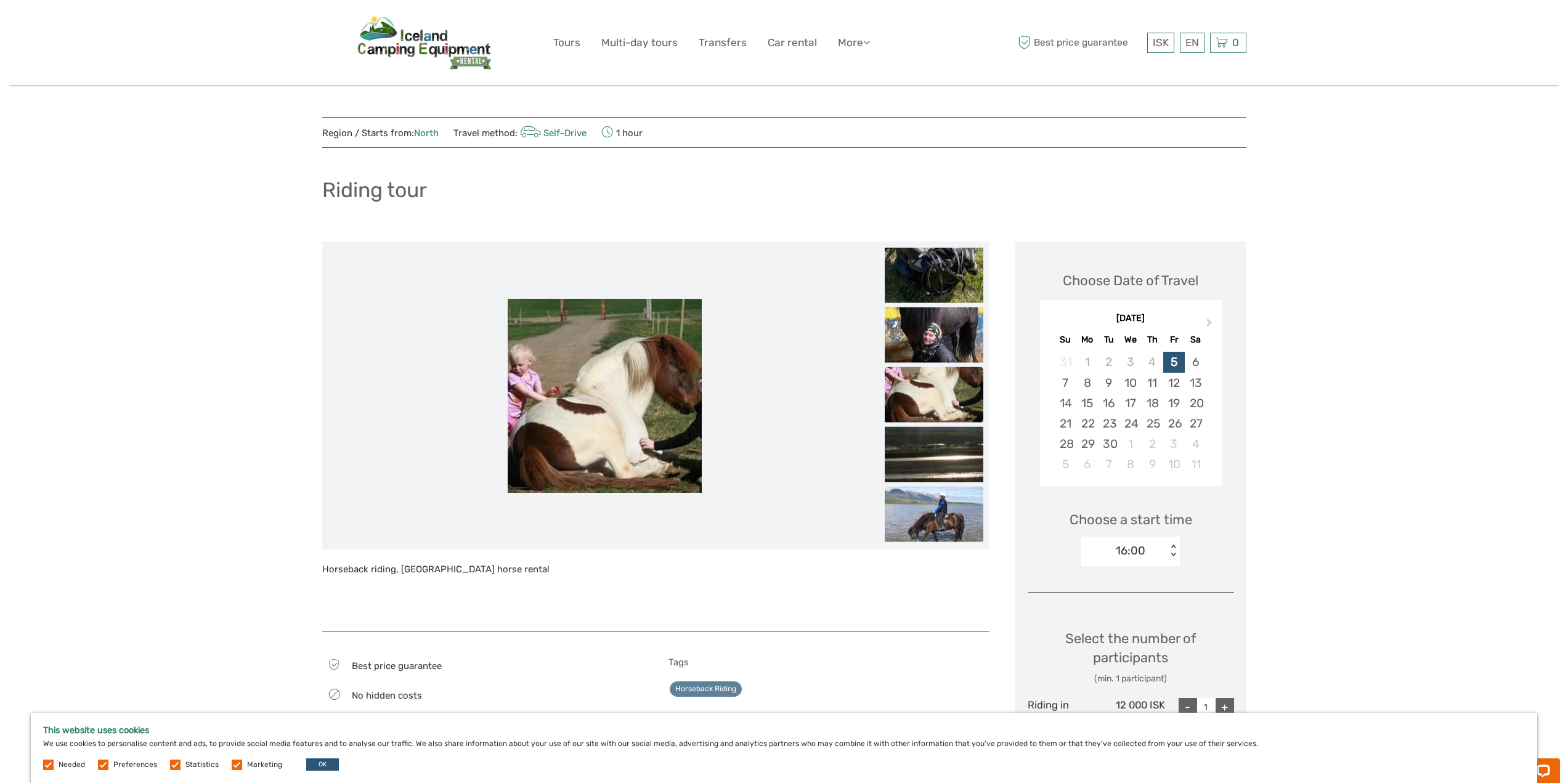
click at [935, 500] on img at bounding box center [934, 515] width 99 height 56
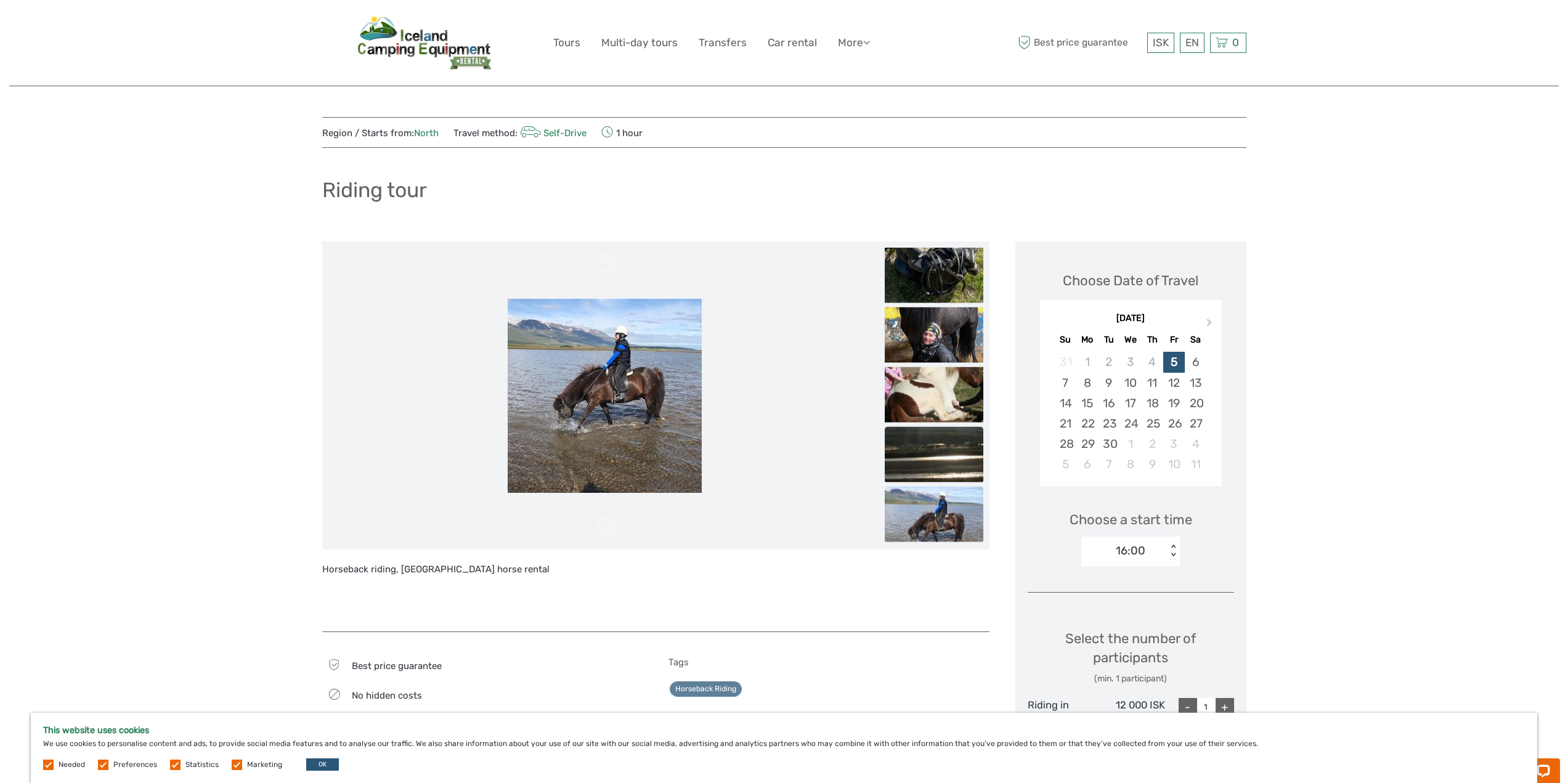
click at [944, 451] on img at bounding box center [934, 454] width 99 height 56
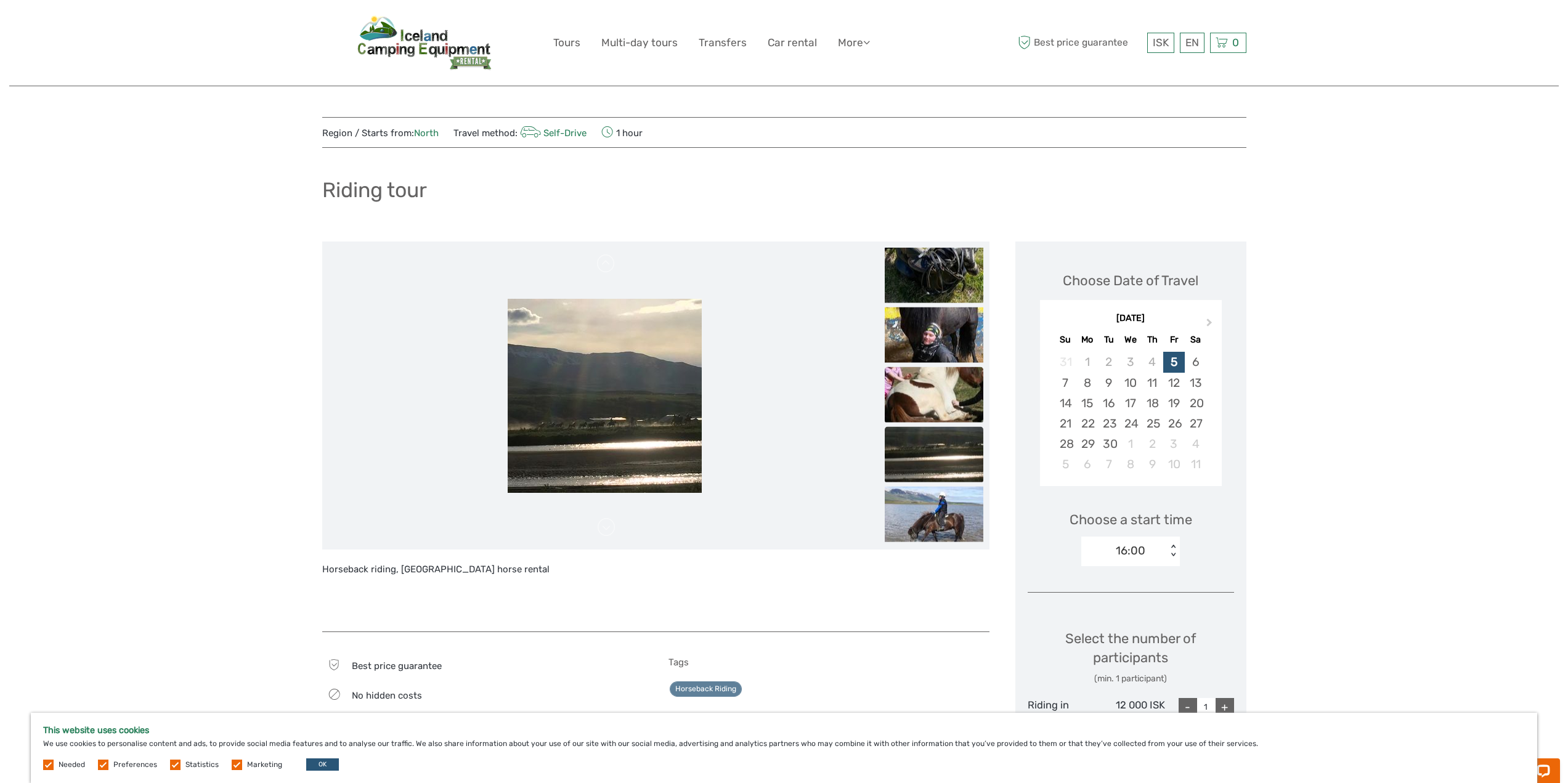
click at [938, 392] on img at bounding box center [934, 395] width 99 height 56
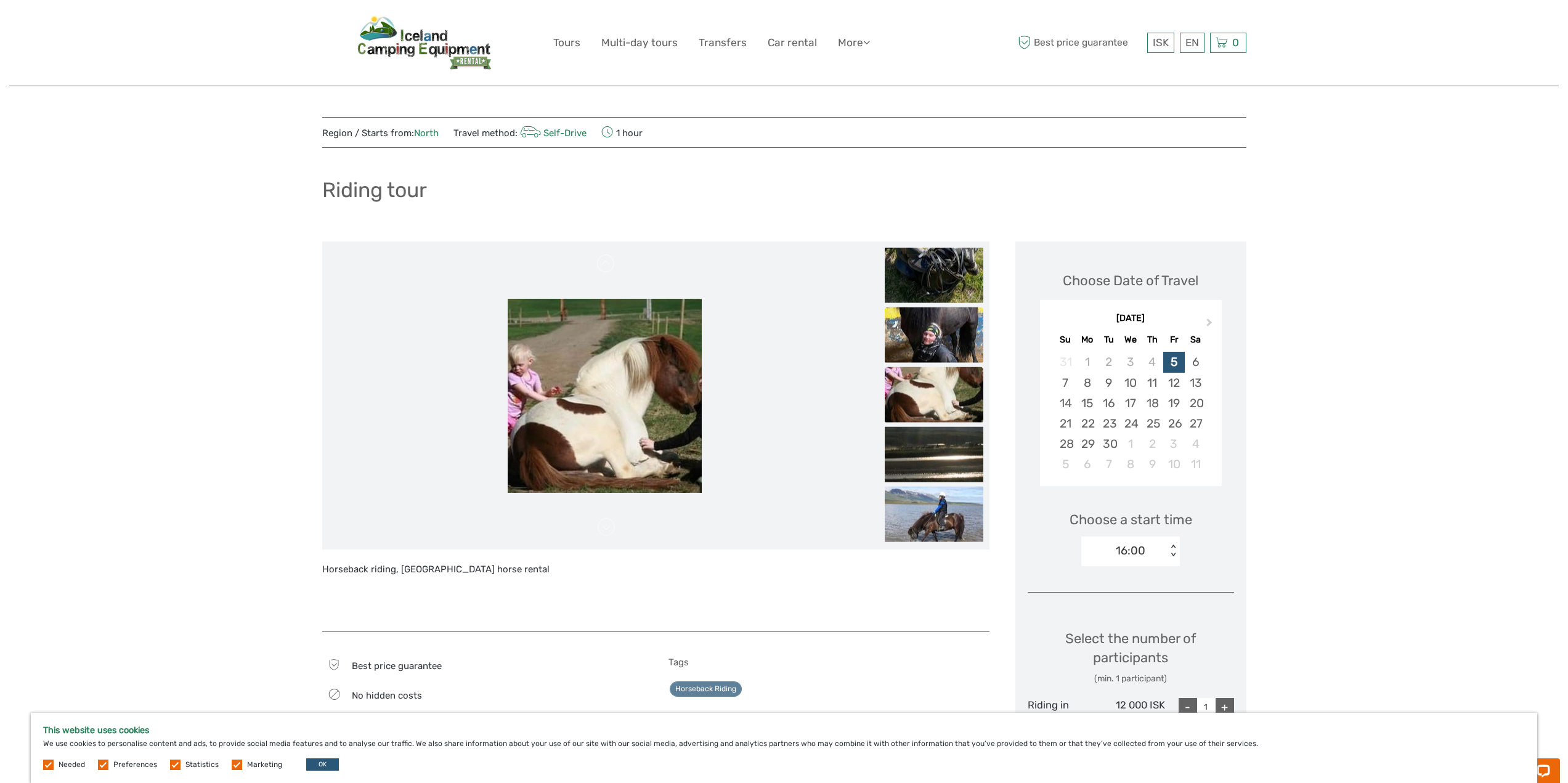
click at [928, 326] on img at bounding box center [934, 336] width 99 height 56
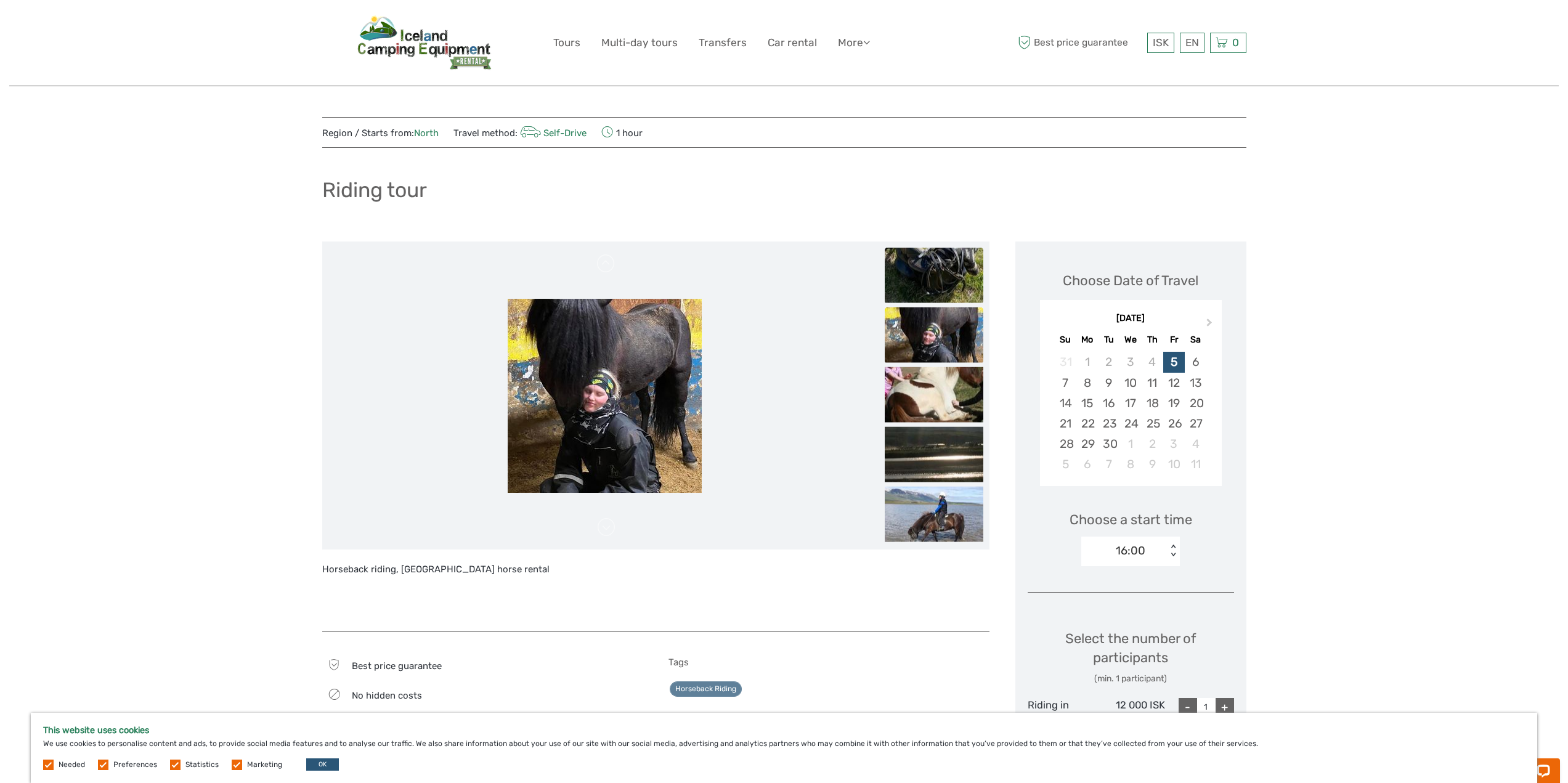
click at [939, 272] on img at bounding box center [934, 275] width 99 height 56
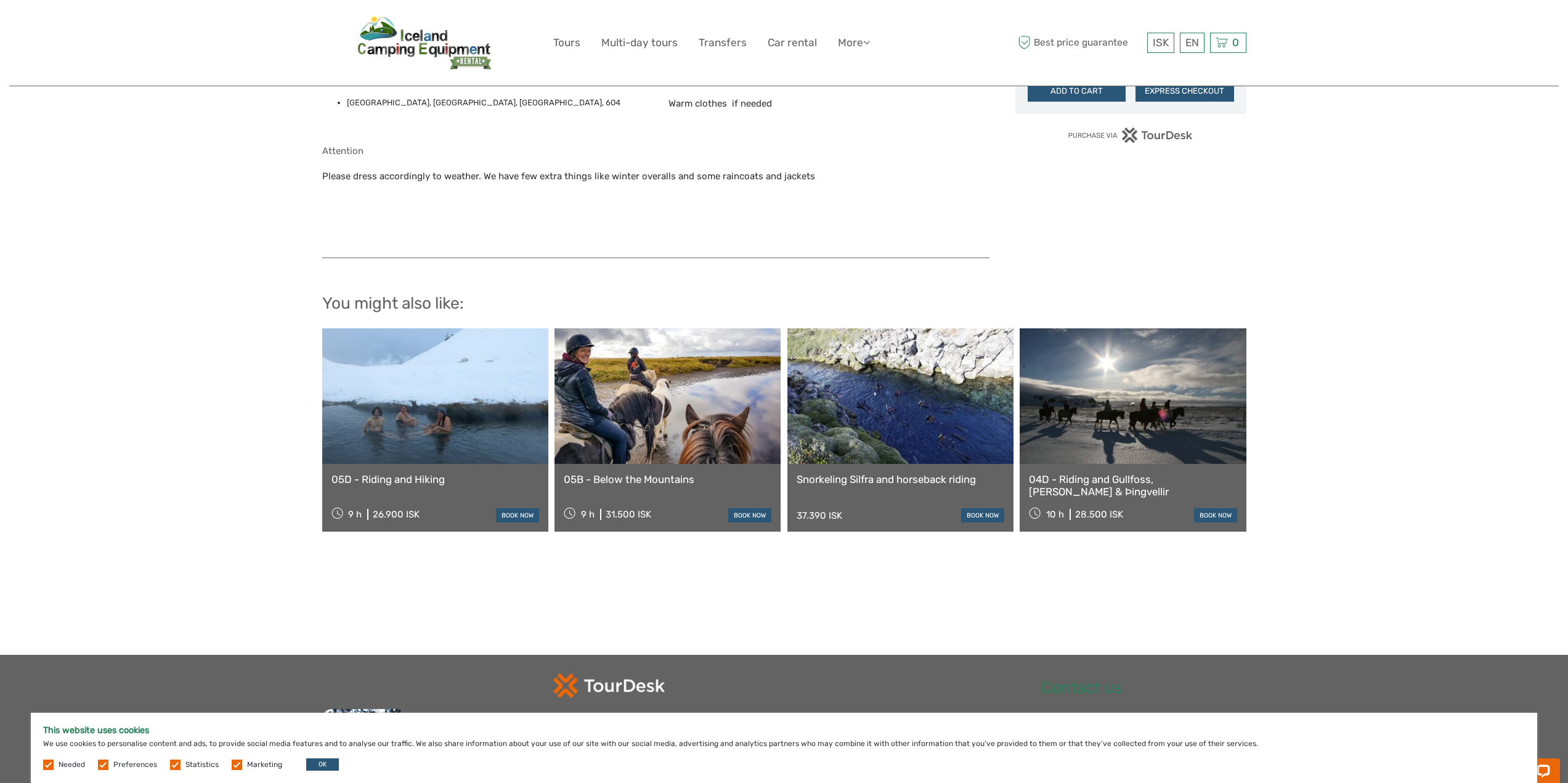
scroll to position [862, 0]
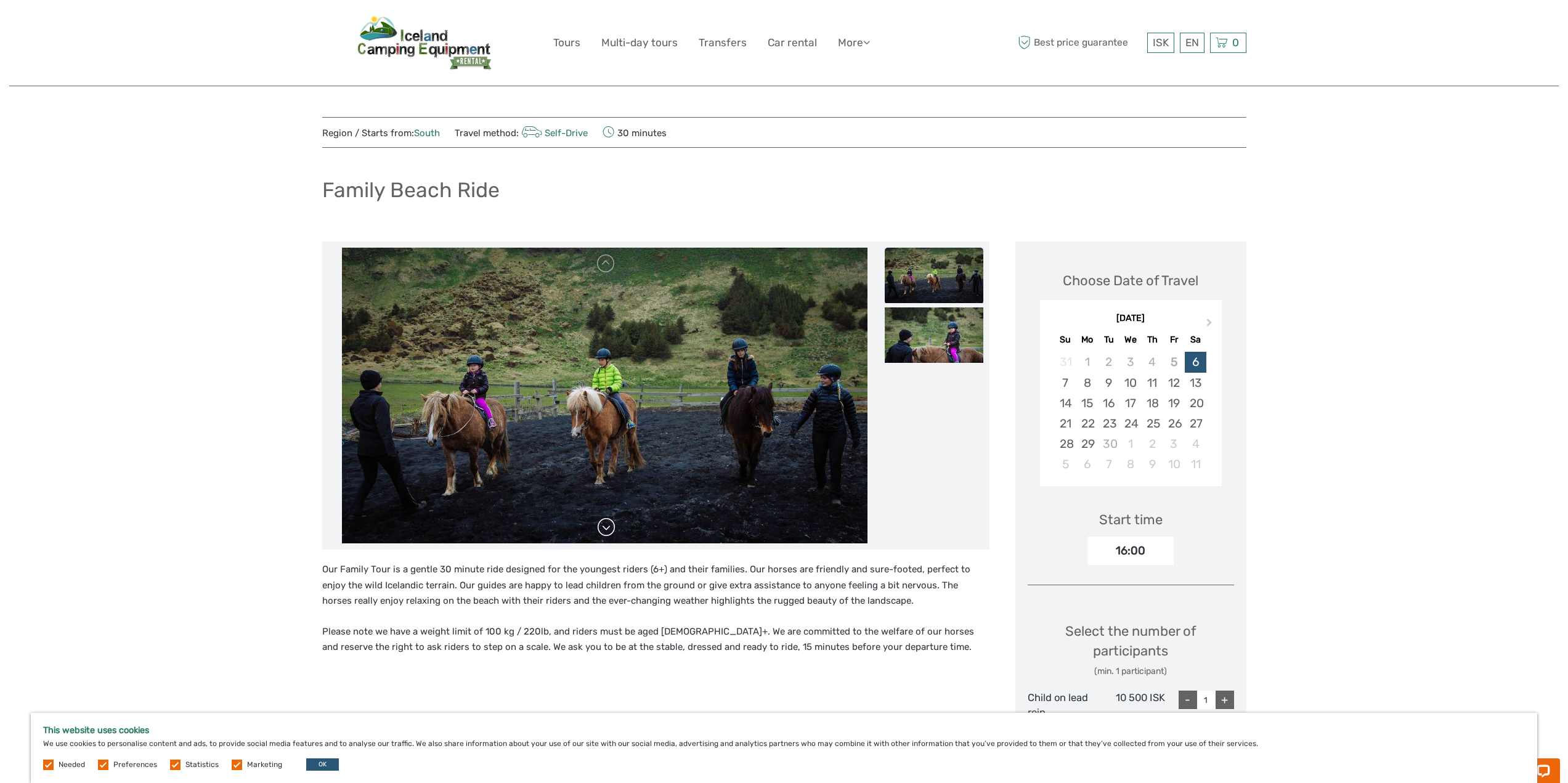
click at [610, 525] on link at bounding box center [607, 528] width 20 height 20
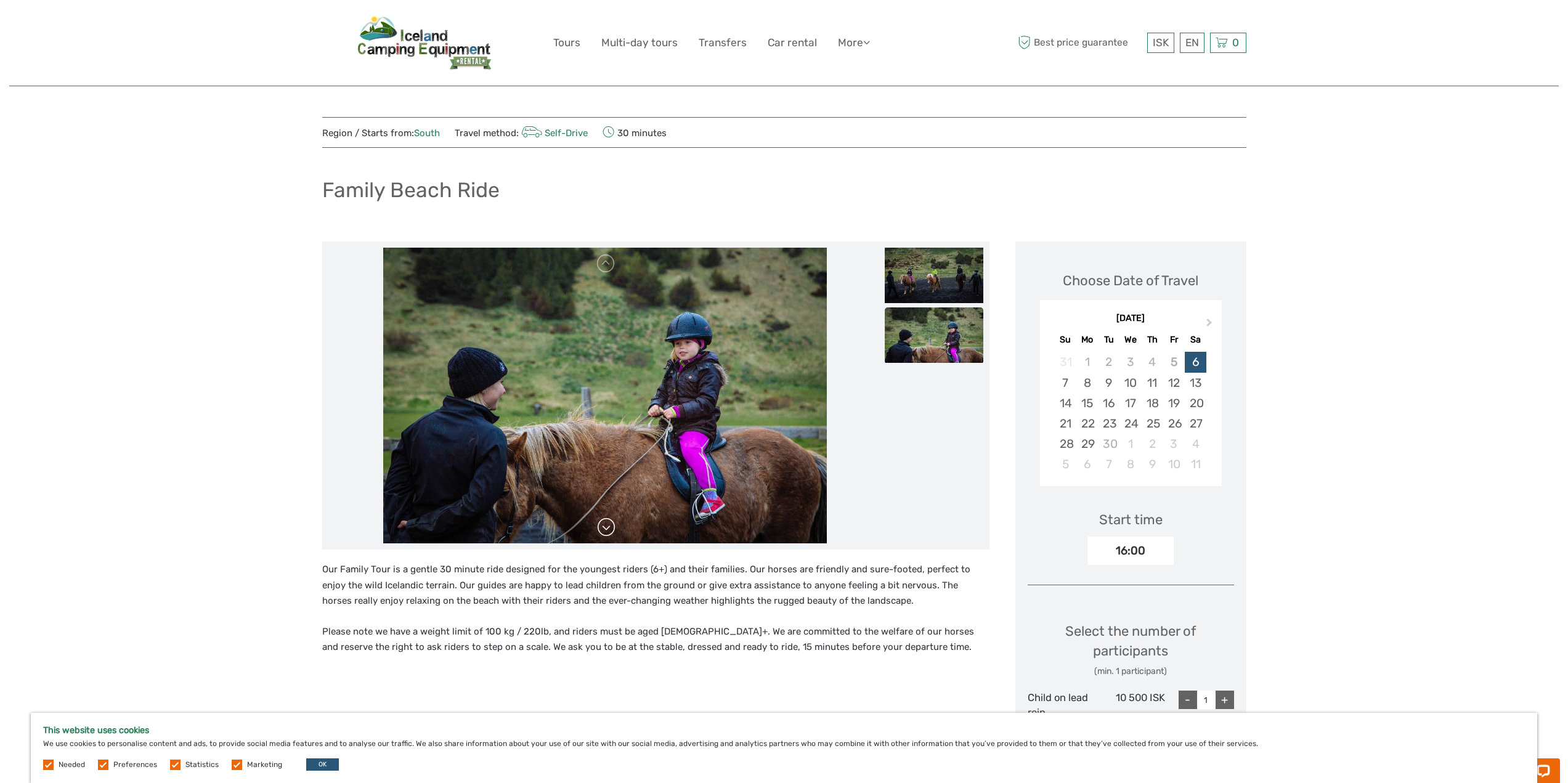
click at [609, 525] on link at bounding box center [607, 528] width 20 height 20
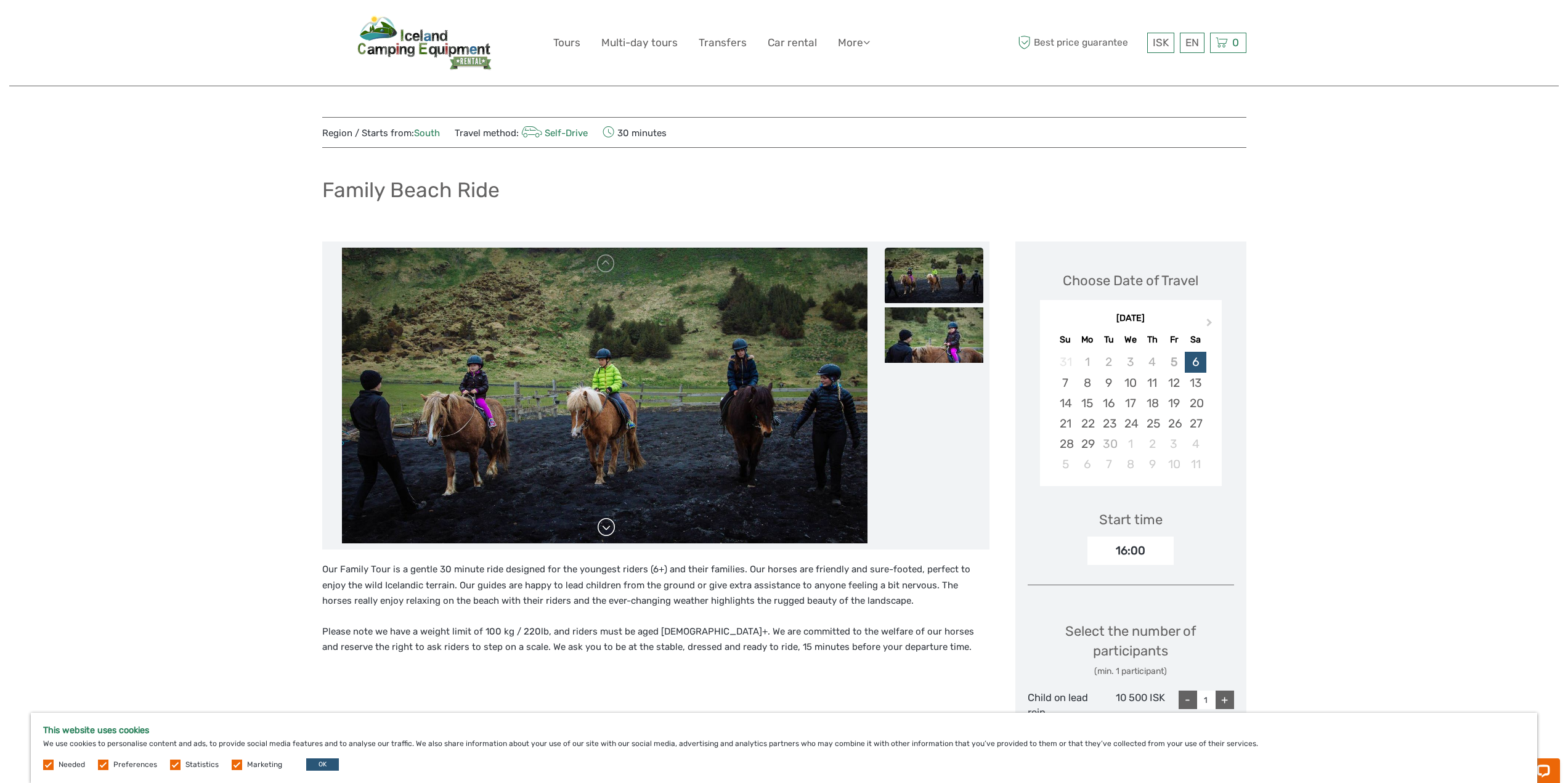
click at [609, 525] on link at bounding box center [607, 528] width 20 height 20
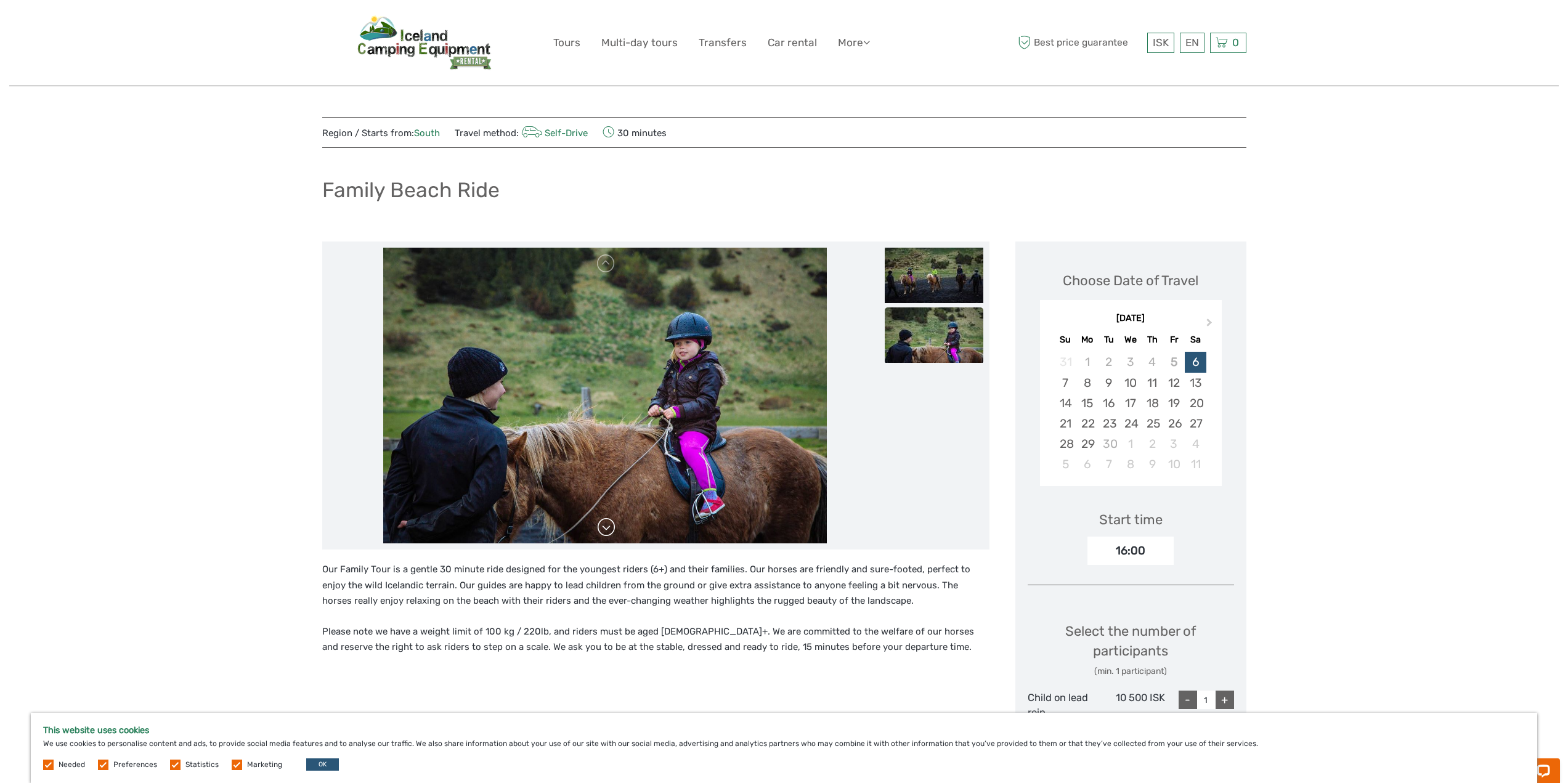
click at [609, 525] on link at bounding box center [607, 528] width 20 height 20
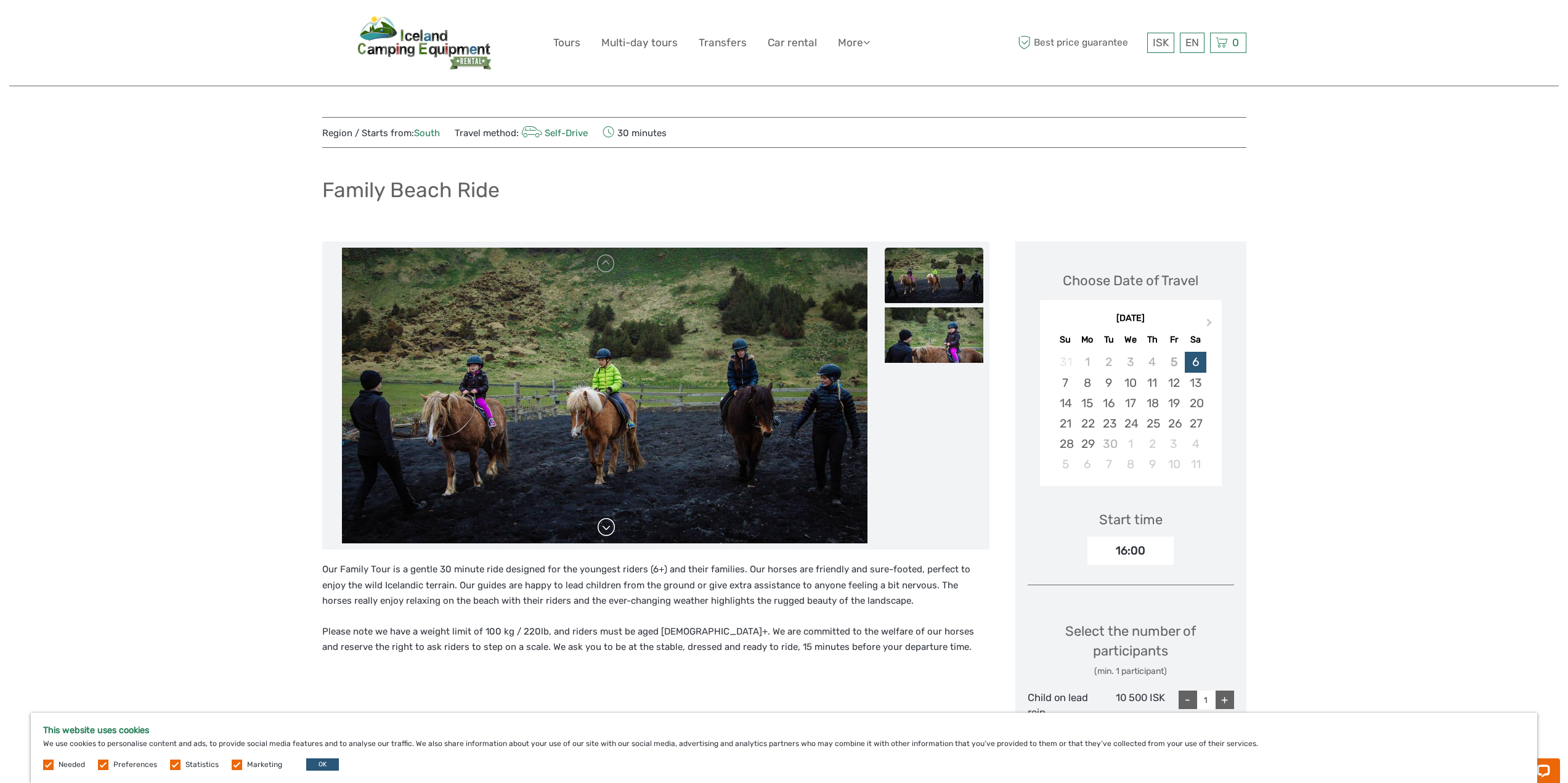
click at [609, 525] on div at bounding box center [605, 395] width 553 height 295
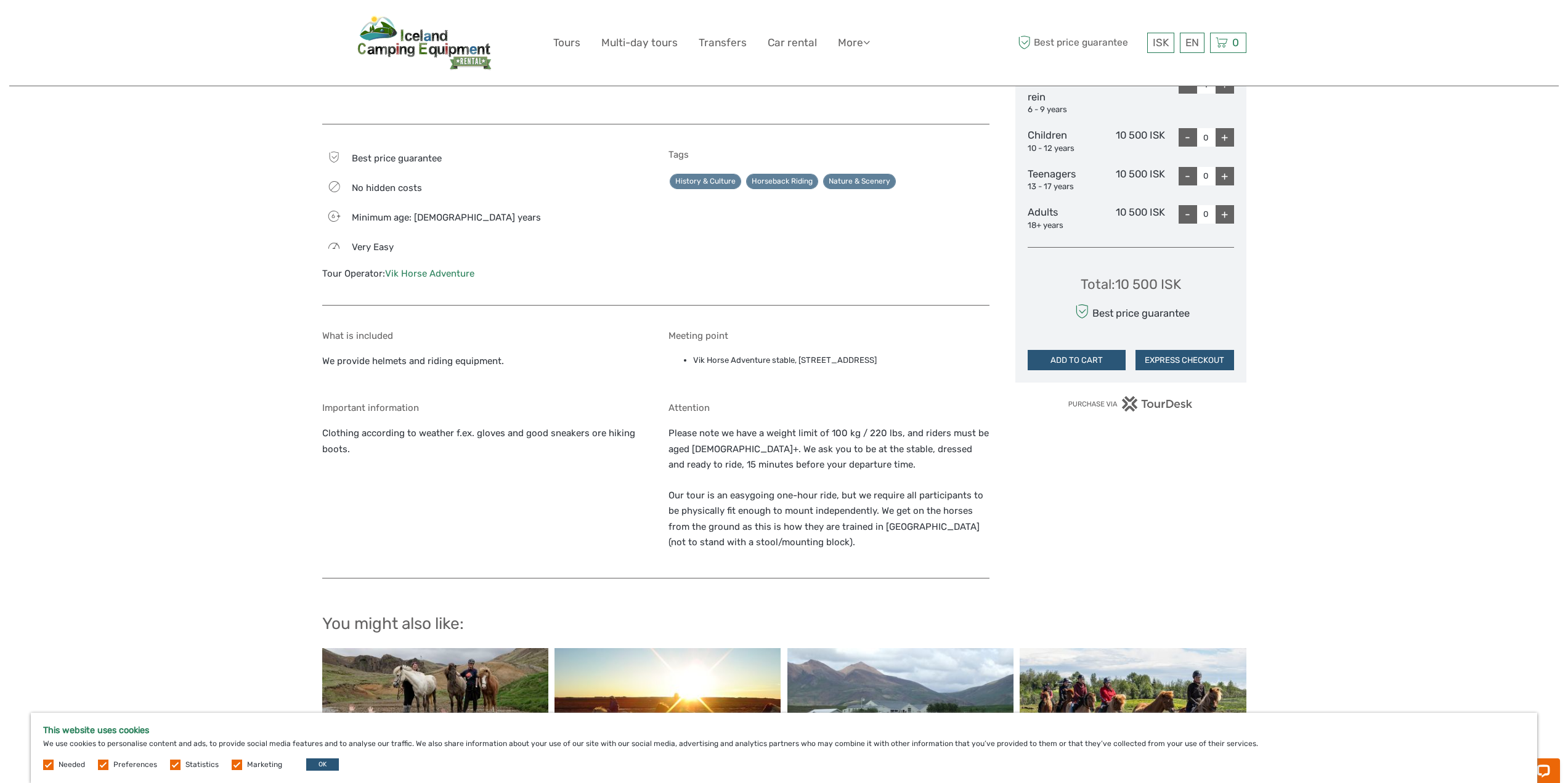
scroll to position [616, 0]
